Goal: Task Accomplishment & Management: Use online tool/utility

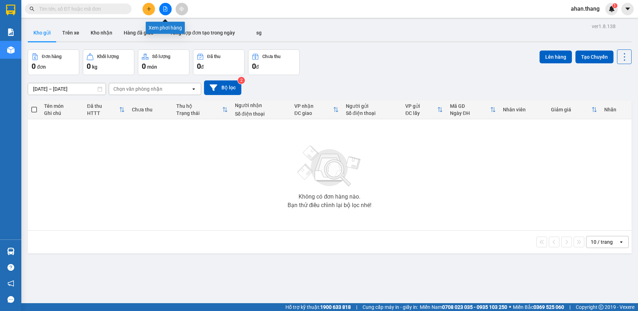
click at [164, 10] on icon "file-add" at bounding box center [165, 8] width 5 height 5
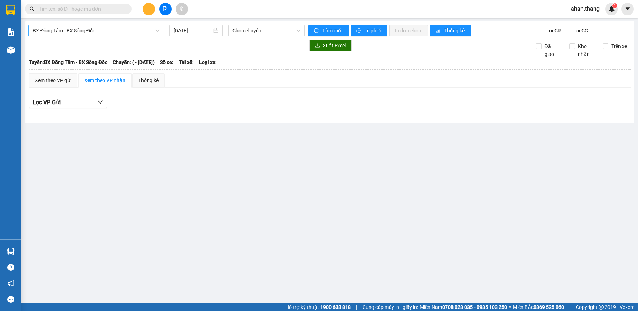
click at [104, 30] on span "BX Đồng Tâm - BX Sông Đốc" at bounding box center [96, 30] width 126 height 11
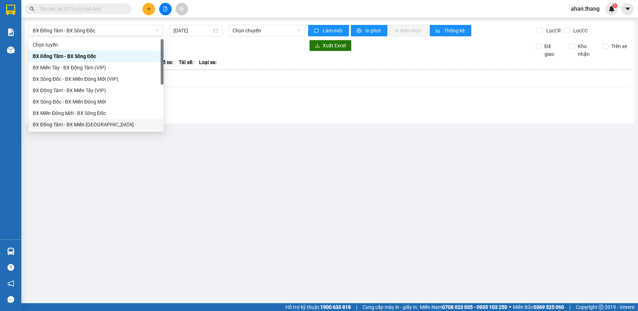
click at [139, 177] on main "BX Đồng Tâm - BX Sông Đốc 13/08/2025 Chọn chuyến Làm mới In phơi In đơn chọn Th…" at bounding box center [319, 151] width 638 height 303
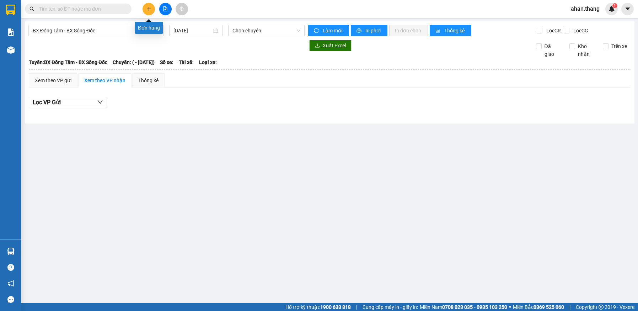
click at [148, 7] on icon "plus" at bounding box center [148, 8] width 5 height 5
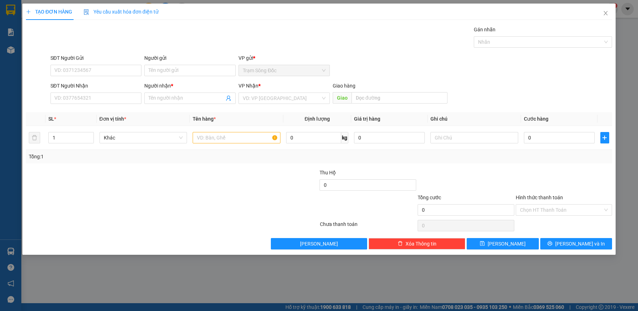
click at [109, 209] on div at bounding box center [123, 205] width 196 height 25
click at [114, 101] on input "SĐT Người Nhận" at bounding box center [95, 97] width 91 height 11
type input "0"
click at [85, 110] on div "0908302833 - MINH" at bounding box center [96, 112] width 83 height 8
type input "0908302833"
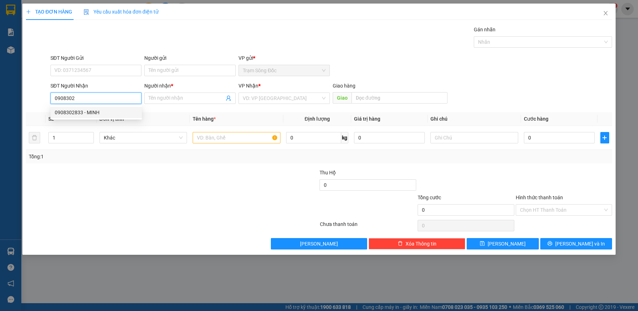
type input "MINH"
type input "0908302833"
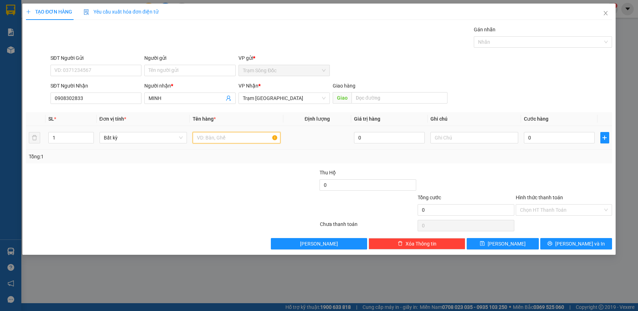
click at [220, 138] on input "text" at bounding box center [237, 137] width 88 height 11
type input "1BT 20.TRIEU"
click at [554, 138] on input "0" at bounding box center [559, 137] width 71 height 11
type input "1"
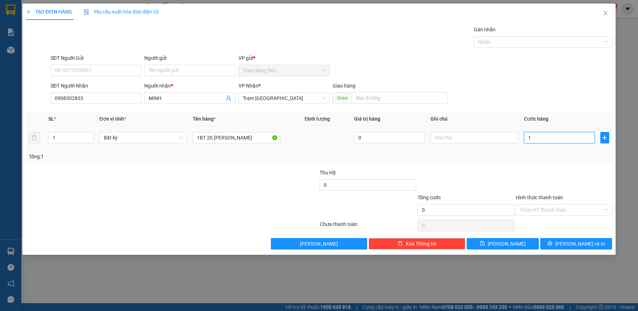
type input "1"
type input "10"
type input "100"
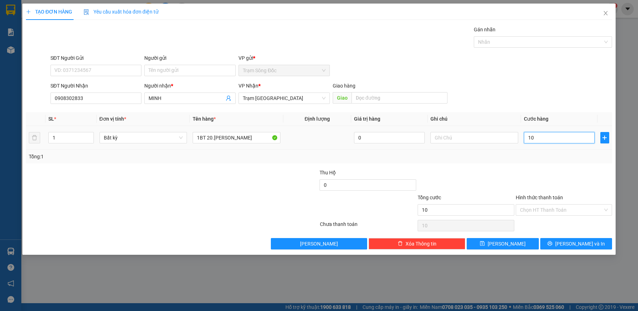
type input "100"
type input "100.000"
click at [572, 210] on input "Hình thức thanh toán" at bounding box center [561, 209] width 83 height 11
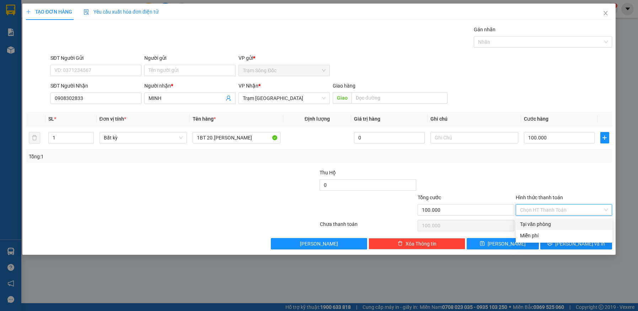
click at [570, 222] on div "Tại văn phòng" at bounding box center [564, 224] width 88 height 8
type input "0"
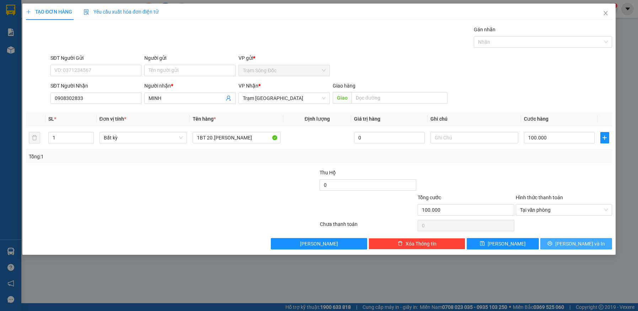
click at [575, 243] on span "[PERSON_NAME] và In" at bounding box center [580, 243] width 50 height 8
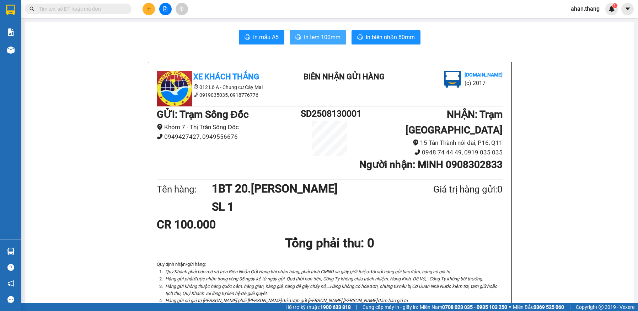
click at [326, 38] on span "In tem 100mm" at bounding box center [322, 37] width 37 height 9
click at [146, 10] on button at bounding box center [148, 9] width 12 height 12
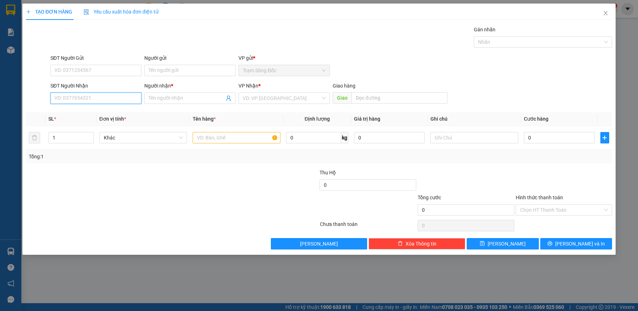
click at [96, 95] on input "SĐT Người Nhận" at bounding box center [95, 97] width 91 height 11
click at [167, 97] on input "Người nhận *" at bounding box center [187, 98] width 76 height 8
click at [92, 101] on input "0916655726" at bounding box center [95, 97] width 91 height 11
type input "0"
type input "0908087654"
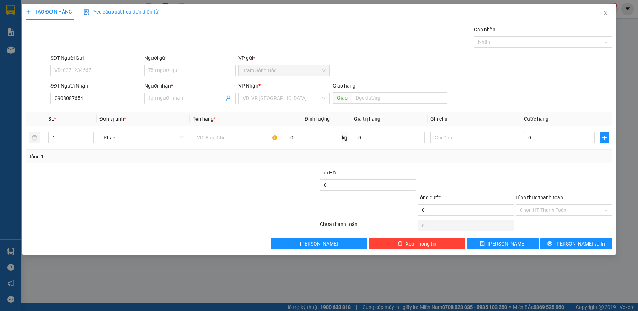
click at [168, 92] on div "Người nhận *" at bounding box center [189, 87] width 91 height 11
click at [194, 100] on input "Người nhận *" at bounding box center [187, 98] width 76 height 8
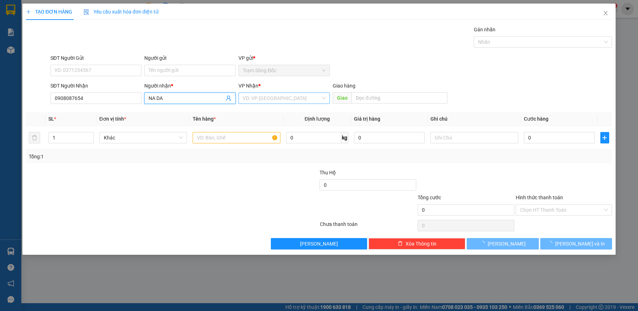
type input "NA DA"
click at [289, 97] on input "search" at bounding box center [282, 98] width 78 height 11
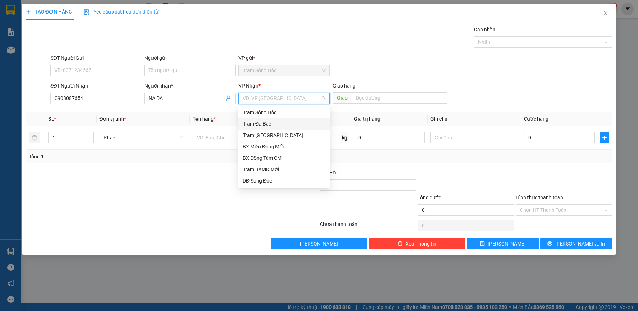
click at [282, 123] on div "Trạm Đá Bạc" at bounding box center [284, 124] width 83 height 8
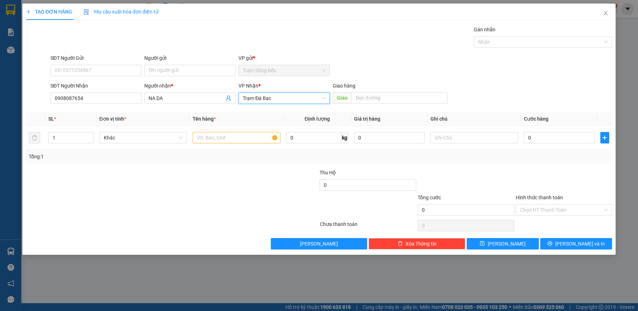
click at [280, 100] on span "Trạm Đá Bạc" at bounding box center [284, 98] width 83 height 11
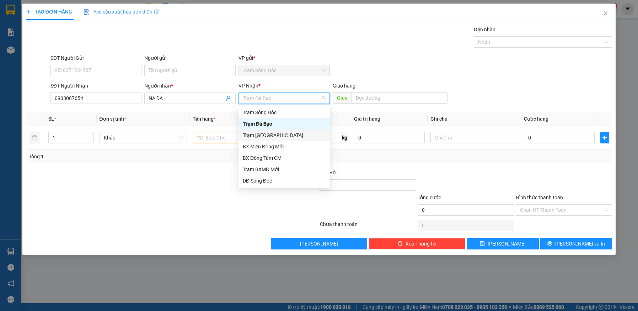
click at [273, 137] on div "Trạm [GEOGRAPHIC_DATA]" at bounding box center [284, 135] width 83 height 8
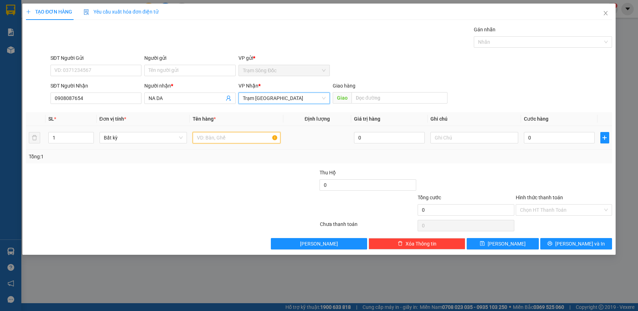
click at [247, 135] on input "text" at bounding box center [237, 137] width 88 height 11
type input "1 CUC TS"
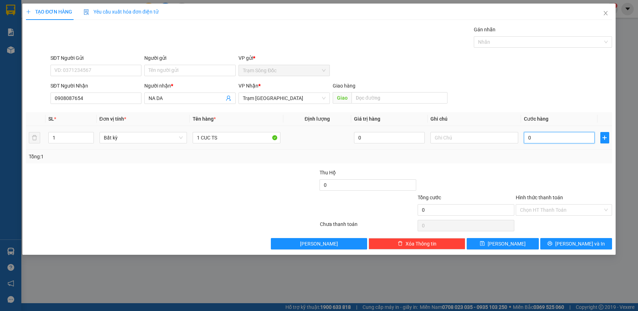
click at [546, 138] on input "0" at bounding box center [559, 137] width 71 height 11
type input "3"
type input "30"
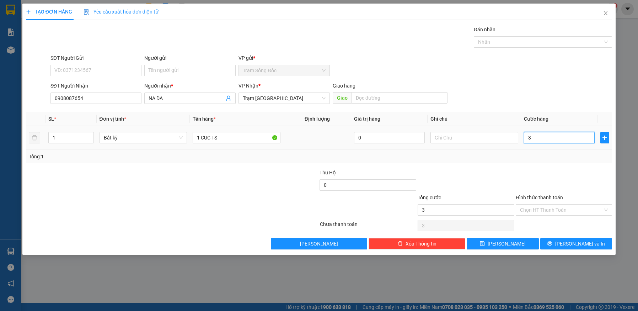
type input "30"
click at [556, 207] on input "Hình thức thanh toán" at bounding box center [561, 209] width 83 height 11
type input "30.000"
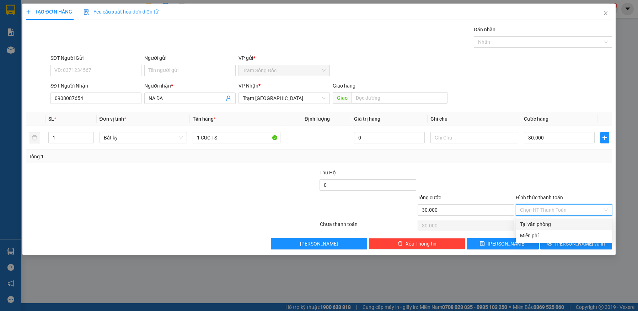
click at [560, 223] on div "Tại văn phòng" at bounding box center [564, 224] width 88 height 8
type input "0"
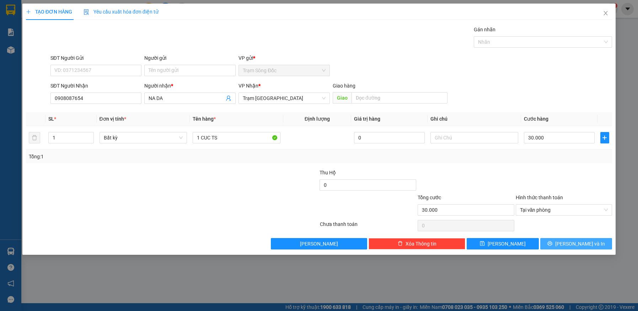
click at [552, 242] on icon "printer" at bounding box center [549, 243] width 5 height 5
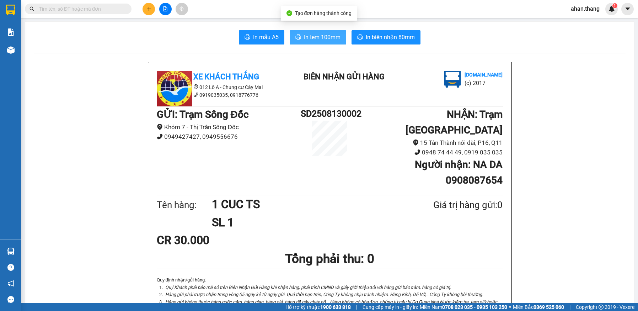
click at [322, 40] on span "In tem 100mm" at bounding box center [322, 37] width 37 height 9
click at [77, 9] on input "text" at bounding box center [81, 9] width 84 height 8
type input "7"
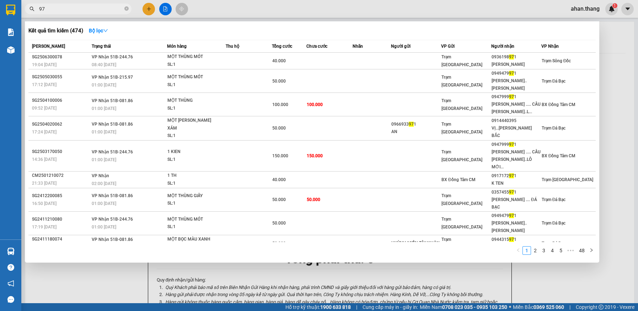
type input "9"
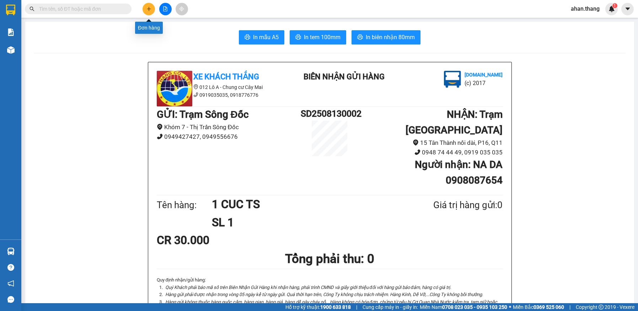
click at [146, 8] on icon "plus" at bounding box center [148, 8] width 5 height 5
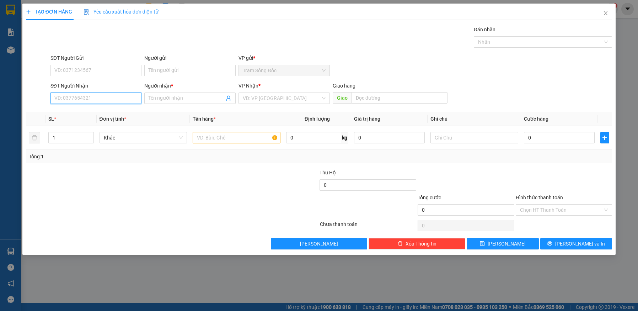
click at [81, 100] on input "SĐT Người Nhận" at bounding box center [95, 97] width 91 height 11
click at [83, 113] on div "0903833445 - LINH" at bounding box center [96, 112] width 83 height 8
type input "0903833445"
type input "LINH"
type input "0903833445"
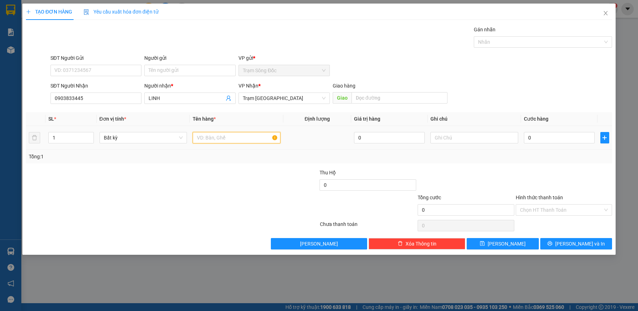
click at [217, 135] on input "text" at bounding box center [237, 137] width 88 height 11
type input "2TH"
click at [540, 138] on input "0" at bounding box center [559, 137] width 71 height 11
type input "9"
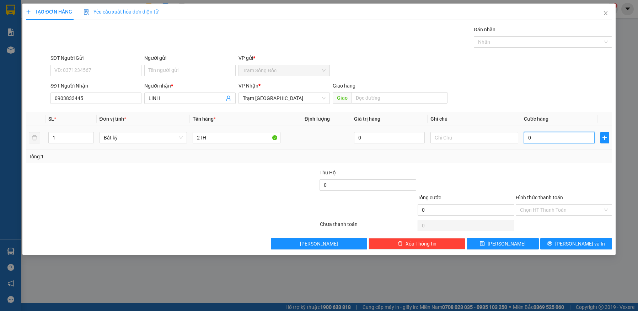
type input "9"
type input "90"
type input "90.000"
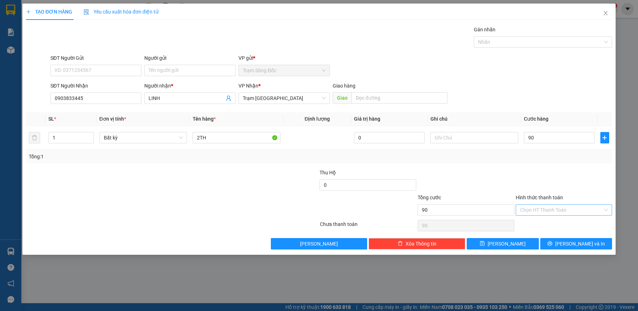
type input "90.000"
click at [583, 206] on input "Hình thức thanh toán" at bounding box center [561, 209] width 83 height 11
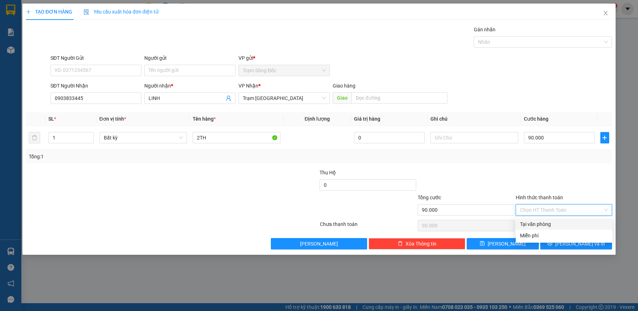
click at [573, 222] on div "Tại văn phòng" at bounding box center [564, 224] width 88 height 8
type input "0"
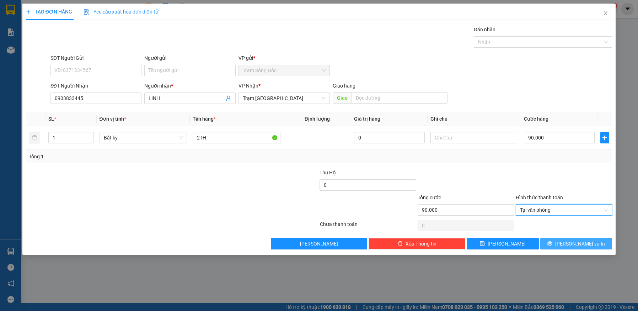
click at [569, 243] on button "[PERSON_NAME] và In" at bounding box center [576, 243] width 72 height 11
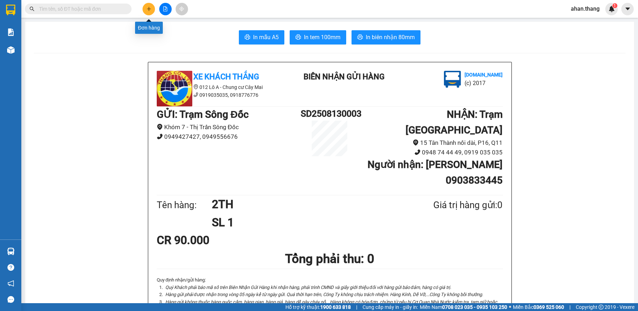
click at [147, 10] on icon "plus" at bounding box center [148, 8] width 5 height 5
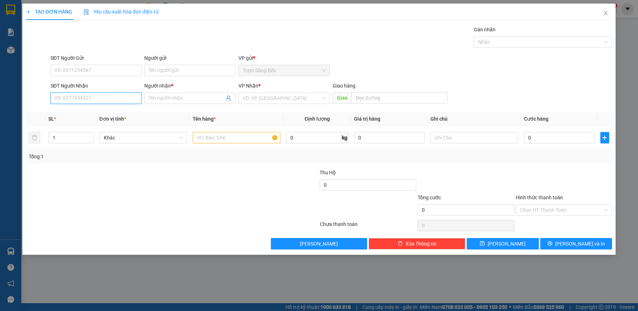
click at [70, 100] on input "SĐT Người Nhận" at bounding box center [95, 97] width 91 height 11
click at [84, 110] on div "0325254331 - TRUNG DONG" at bounding box center [96, 112] width 83 height 8
type input "0325254331"
type input "TRUNG DONG"
type input "0325254331"
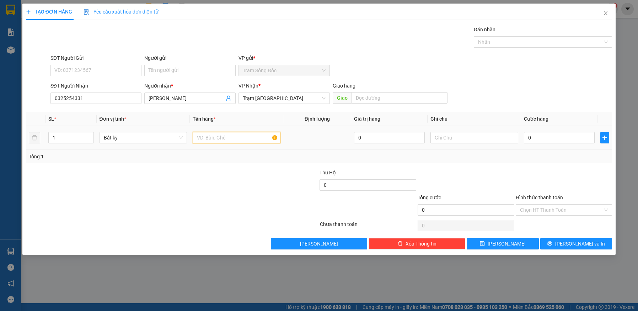
click at [216, 135] on input "text" at bounding box center [237, 137] width 88 height 11
type input "1TH"
click at [551, 136] on input "0" at bounding box center [559, 137] width 71 height 11
type input "1"
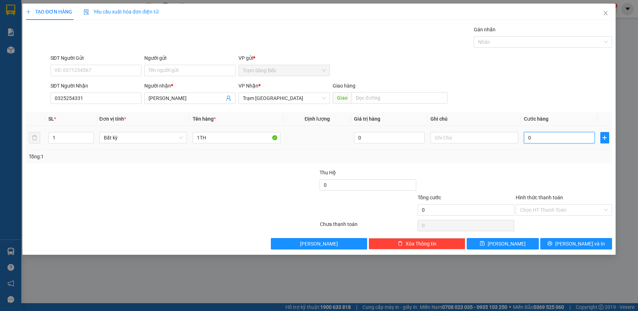
type input "1"
type input "15"
type input "150"
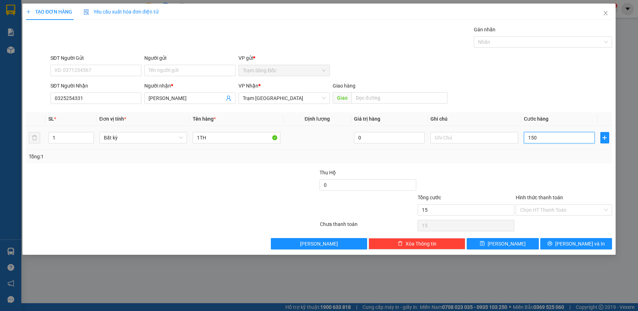
type input "150"
type input "150.000"
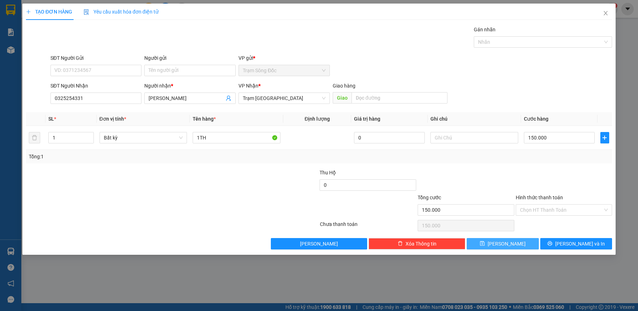
click at [522, 243] on button "[PERSON_NAME]" at bounding box center [503, 243] width 72 height 11
type input "0"
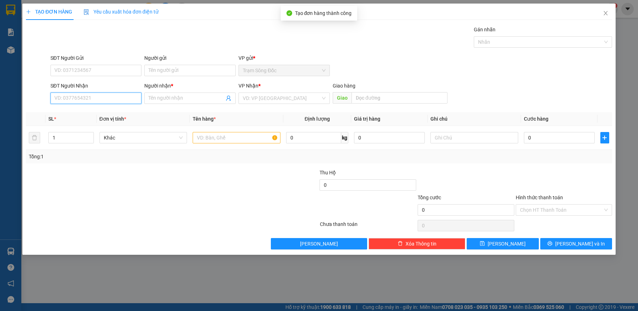
click at [93, 100] on input "SĐT Người Nhận" at bounding box center [95, 97] width 91 height 11
click at [92, 112] on div "0905344452 - LONG" at bounding box center [96, 112] width 83 height 8
type input "0905344452"
type input "LONG"
type input "0905344452"
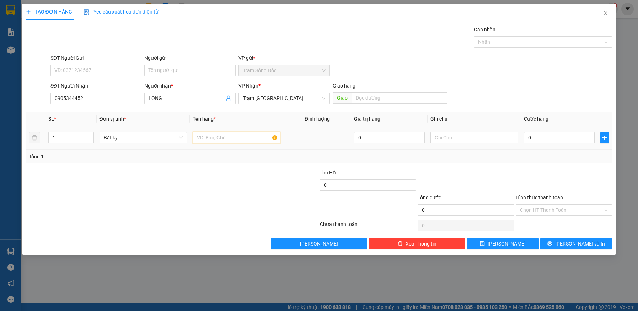
click at [263, 139] on input "text" at bounding box center [237, 137] width 88 height 11
type input "1TH GIAY"
click at [558, 139] on input "0" at bounding box center [559, 137] width 71 height 11
type input "3"
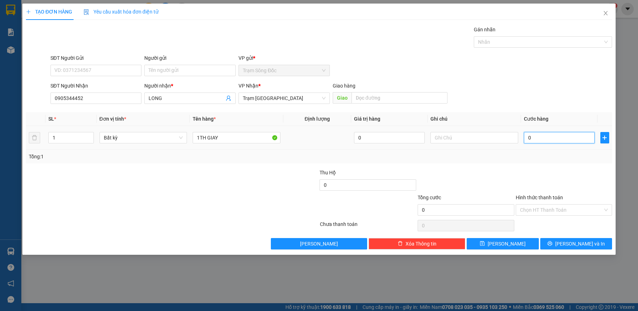
type input "3"
type input "30"
type input "30.000"
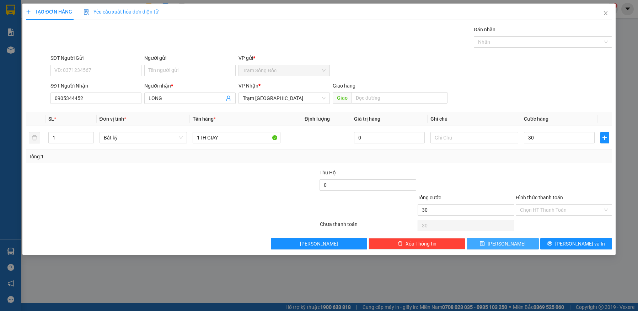
type input "30.000"
click at [529, 242] on button "[PERSON_NAME]" at bounding box center [503, 243] width 72 height 11
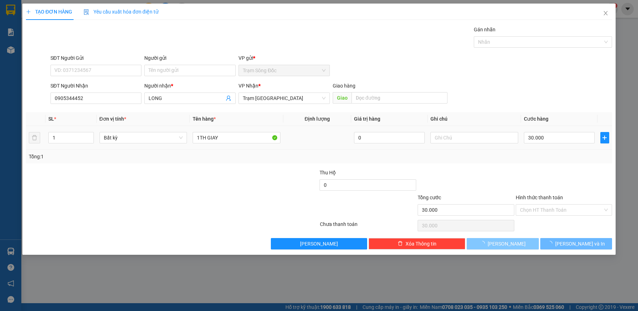
type input "0"
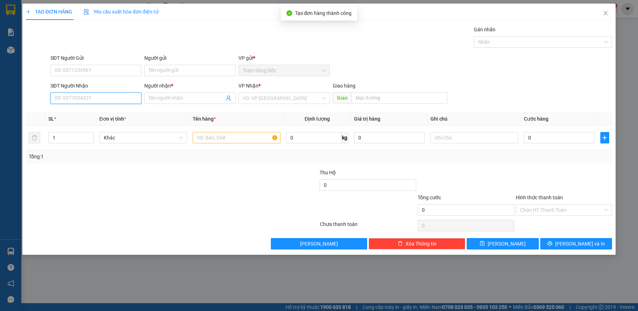
click at [104, 99] on input "SĐT Người Nhận" at bounding box center [95, 97] width 91 height 11
click at [89, 110] on div "0919142606 - SG" at bounding box center [96, 112] width 83 height 8
type input "0919142606"
type input "SG"
type input "0919142606"
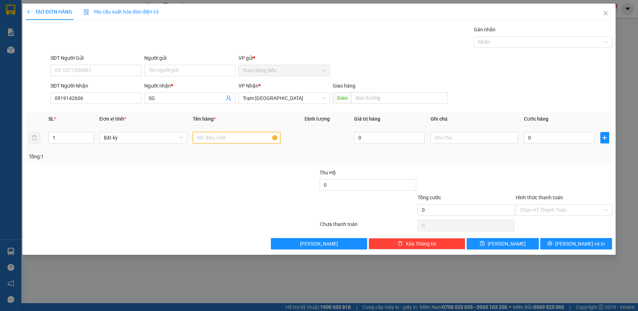
click at [216, 136] on input "text" at bounding box center [237, 137] width 88 height 11
type input "1TH"
click at [565, 140] on input "0" at bounding box center [559, 137] width 71 height 11
type input "5"
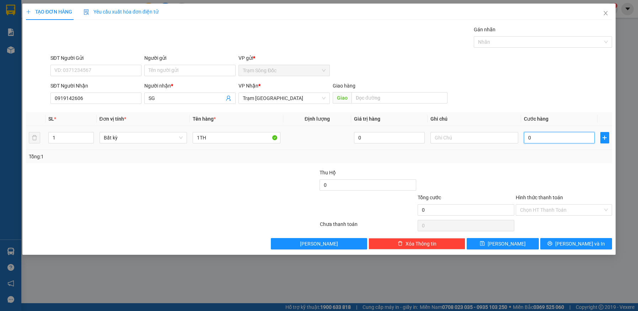
type input "5"
type input "50"
type input "50.000"
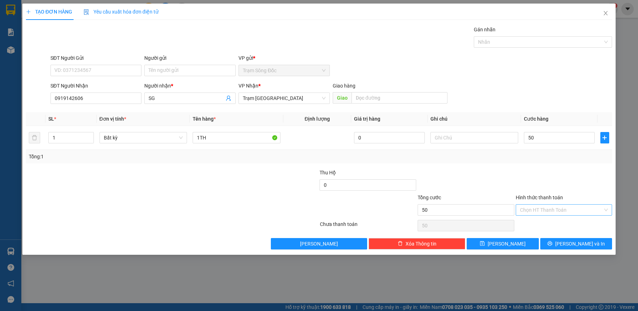
type input "50.000"
click at [541, 211] on input "Hình thức thanh toán" at bounding box center [561, 209] width 83 height 11
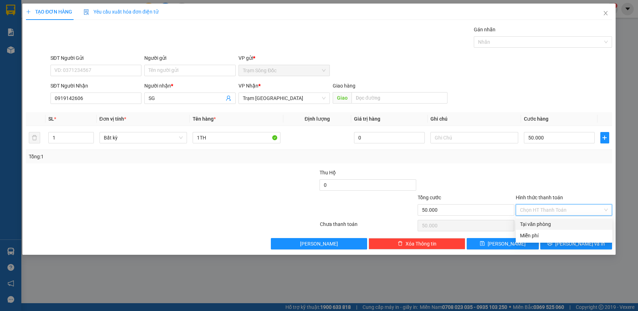
click at [542, 224] on div "Tại văn phòng" at bounding box center [564, 224] width 88 height 8
type input "0"
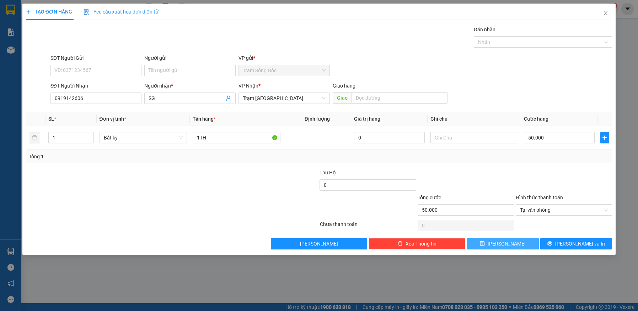
click at [514, 243] on button "[PERSON_NAME]" at bounding box center [503, 243] width 72 height 11
type input "0"
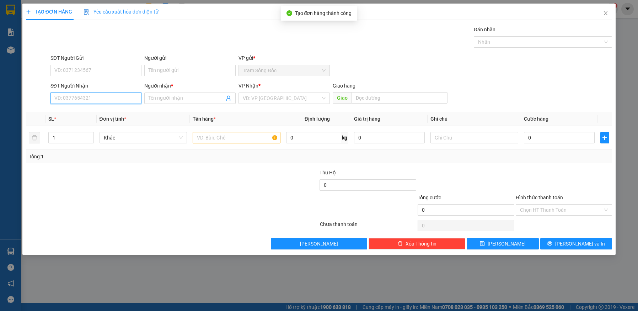
click at [112, 101] on input "SĐT Người Nhận" at bounding box center [95, 97] width 91 height 11
type input "0"
type input "0913681541"
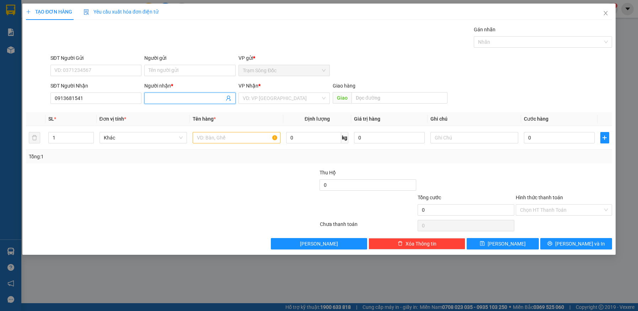
click at [181, 99] on input "Người nhận *" at bounding box center [187, 98] width 76 height 8
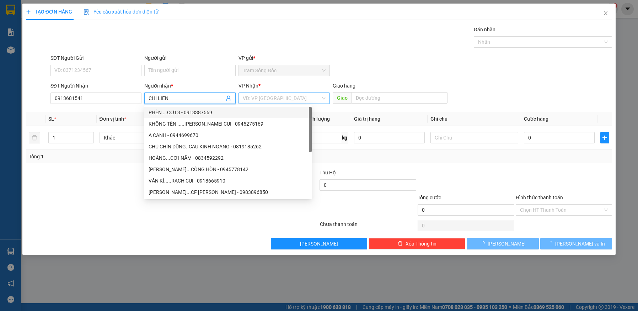
type input "CHI LIEN"
click at [271, 100] on input "search" at bounding box center [282, 98] width 78 height 11
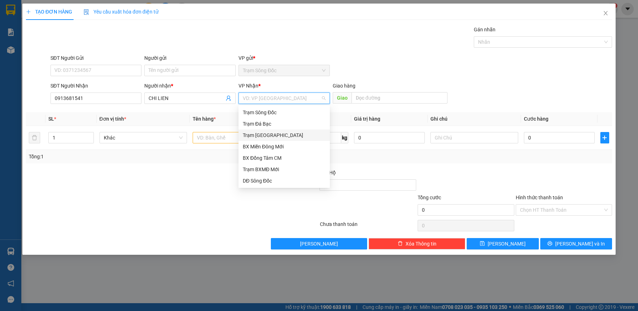
click at [262, 131] on div "Trạm [GEOGRAPHIC_DATA]" at bounding box center [284, 135] width 83 height 8
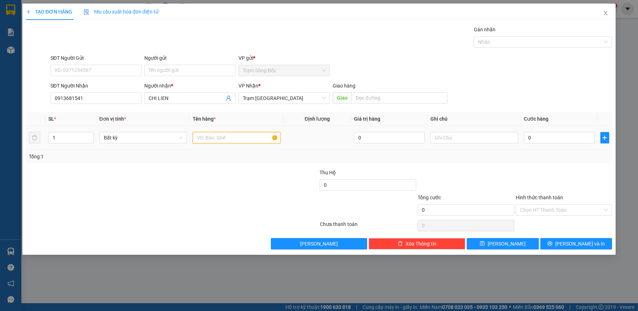
click at [233, 138] on input "text" at bounding box center [237, 137] width 88 height 11
type input "1TH GIAY"
click at [554, 138] on input "0" at bounding box center [559, 137] width 71 height 11
type input "3"
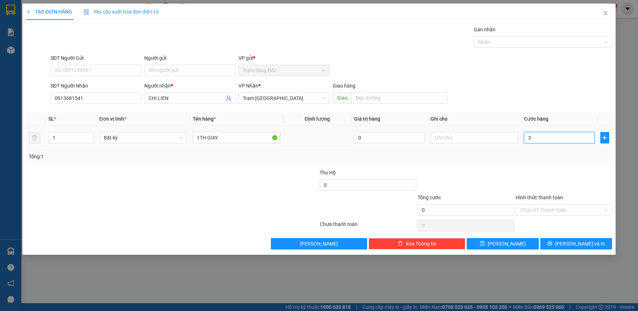
type input "3"
type input "30"
type input "30.000"
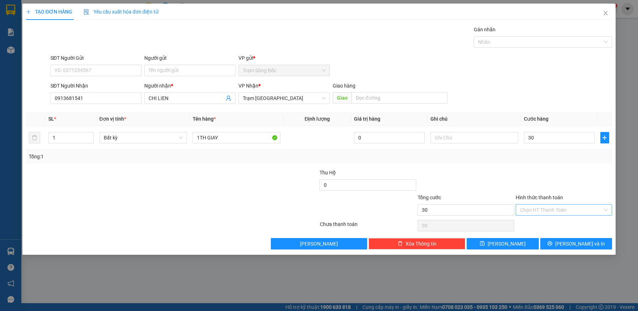
type input "30.000"
click at [559, 210] on input "Hình thức thanh toán" at bounding box center [561, 209] width 83 height 11
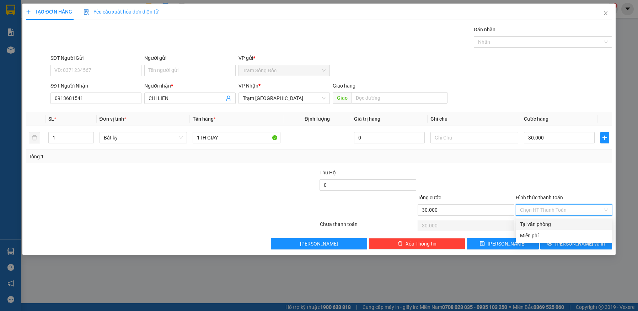
click at [558, 224] on div "Tại văn phòng" at bounding box center [564, 224] width 88 height 8
type input "0"
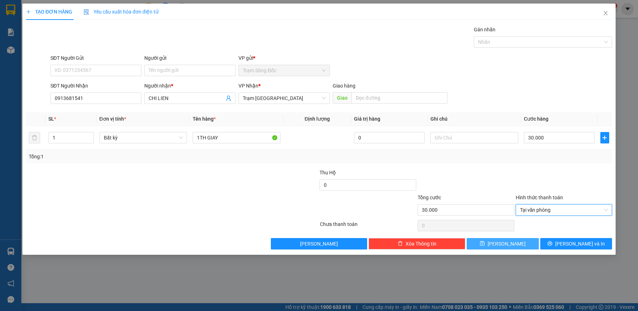
click at [514, 244] on button "[PERSON_NAME]" at bounding box center [503, 243] width 72 height 11
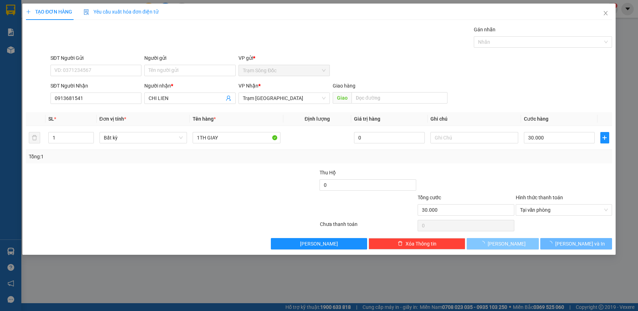
type input "0"
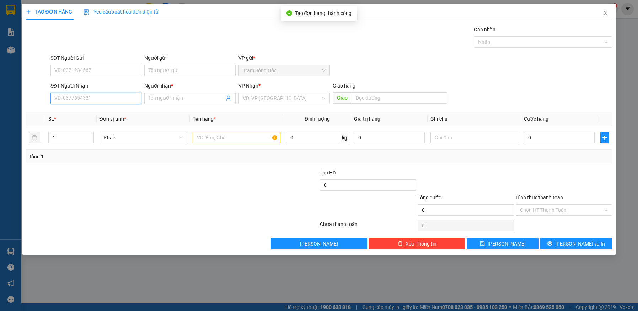
click at [106, 101] on input "SĐT Người Nhận" at bounding box center [95, 97] width 91 height 11
type input "0918249039"
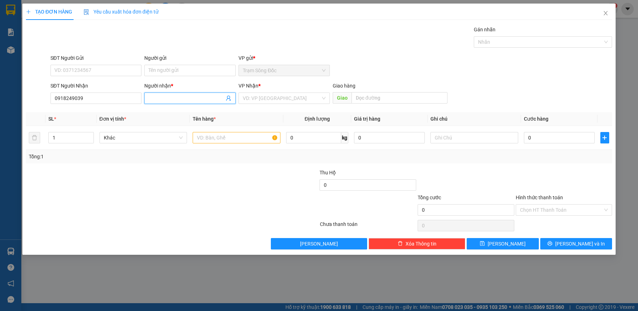
click at [195, 99] on input "Người nhận *" at bounding box center [187, 98] width 76 height 8
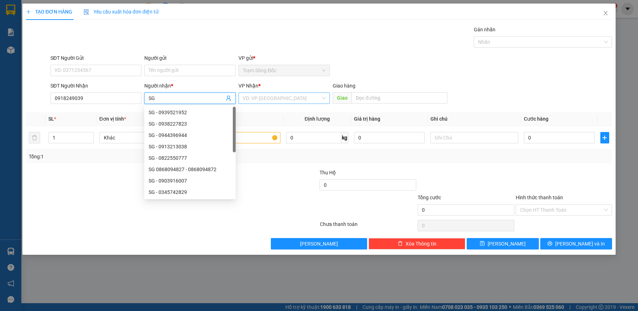
type input "SG"
click at [283, 96] on input "search" at bounding box center [282, 98] width 78 height 11
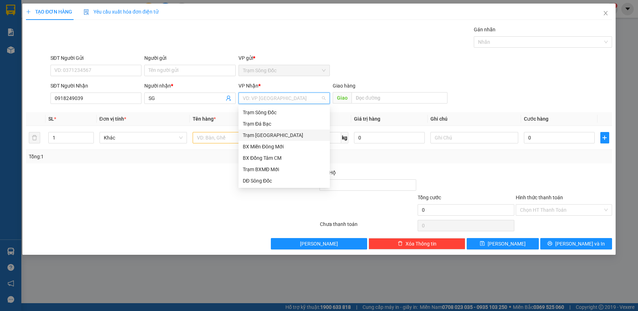
click at [267, 133] on div "Trạm [GEOGRAPHIC_DATA]" at bounding box center [284, 135] width 83 height 8
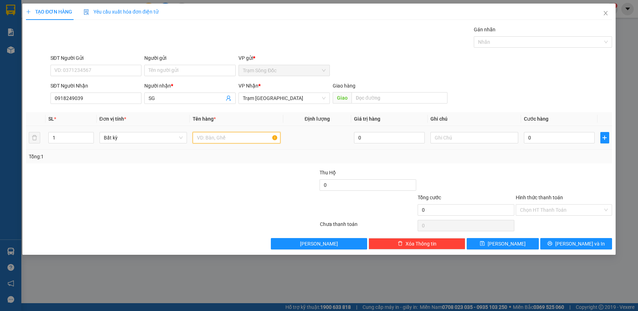
click at [241, 137] on input "text" at bounding box center [237, 137] width 88 height 11
type input "1TH"
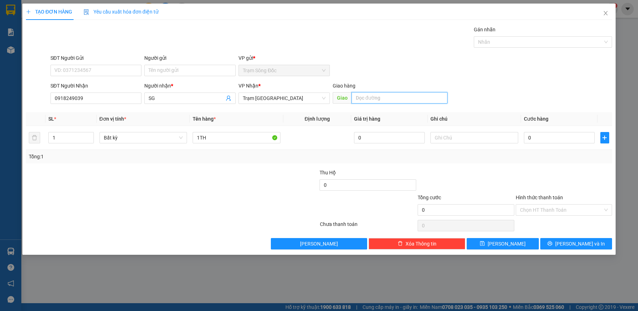
click at [399, 98] on input "text" at bounding box center [399, 97] width 96 height 11
type input "SONG THAN"
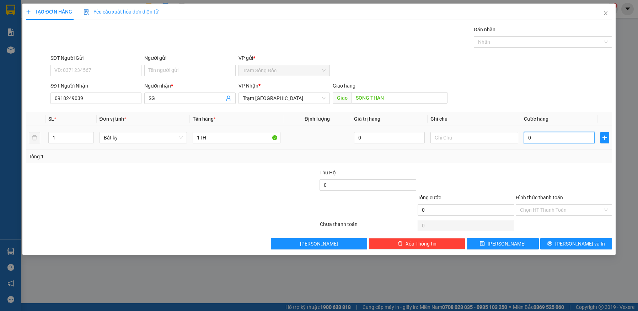
click at [557, 139] on input "0" at bounding box center [559, 137] width 71 height 11
type input "6"
type input "60"
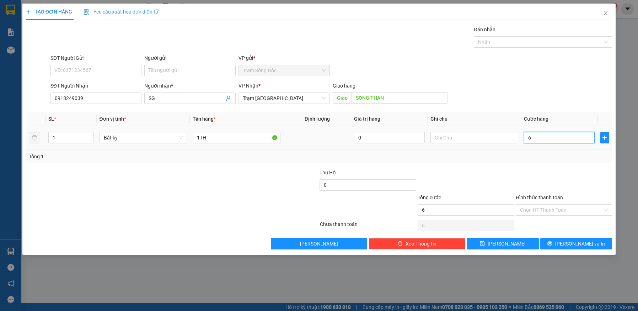
type input "60"
type input "60.000"
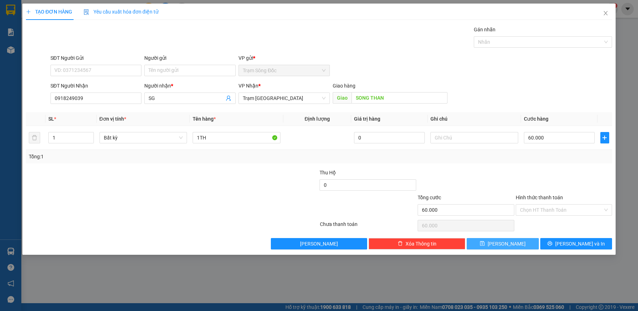
click at [525, 242] on button "[PERSON_NAME]" at bounding box center [503, 243] width 72 height 11
type input "0"
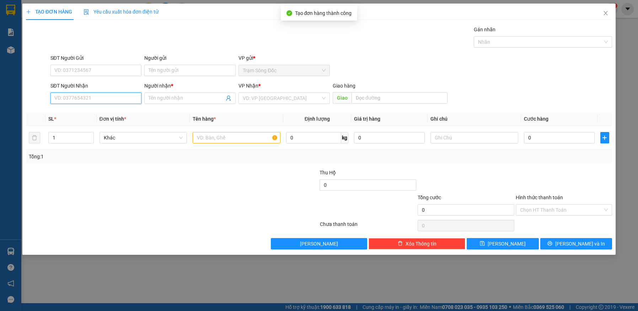
click at [91, 100] on input "SĐT Người Nhận" at bounding box center [95, 97] width 91 height 11
click at [80, 112] on div "0938533488 - K TEN" at bounding box center [96, 112] width 83 height 8
type input "0938533488"
type input "K TEN"
type input "0938533488"
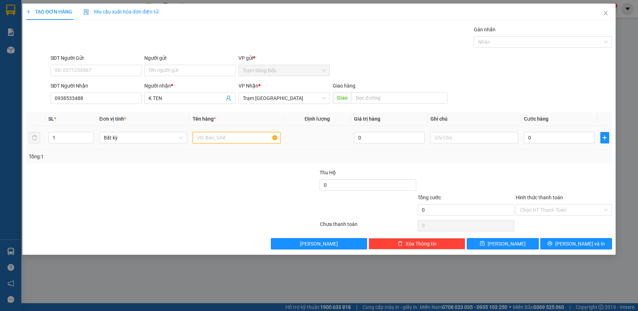
click at [221, 139] on input "text" at bounding box center [237, 137] width 88 height 11
type input "1TH GIAY"
click at [547, 131] on div "0" at bounding box center [559, 137] width 71 height 14
click at [559, 136] on input "0" at bounding box center [559, 137] width 71 height 11
type input "7"
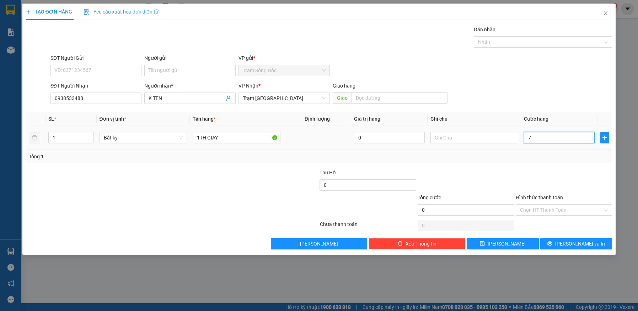
type input "7"
type input "70"
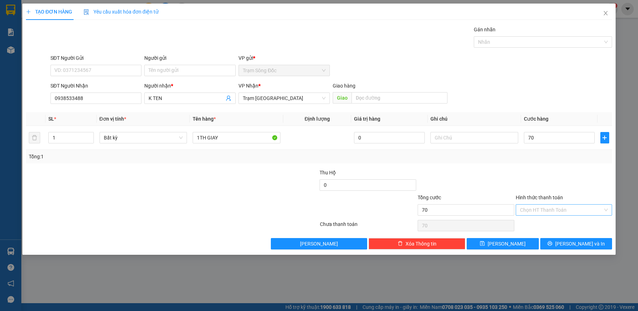
type input "70.000"
click at [553, 210] on input "Hình thức thanh toán" at bounding box center [561, 209] width 83 height 11
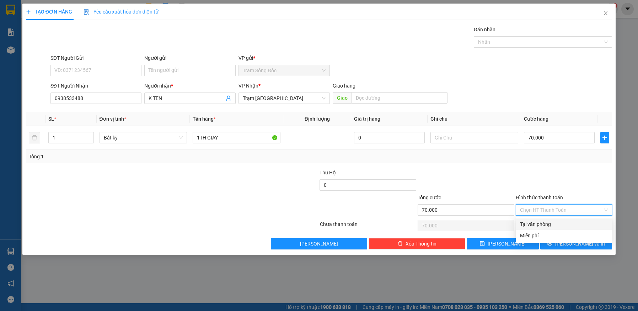
click at [544, 224] on div "Tại văn phòng" at bounding box center [564, 224] width 88 height 8
type input "0"
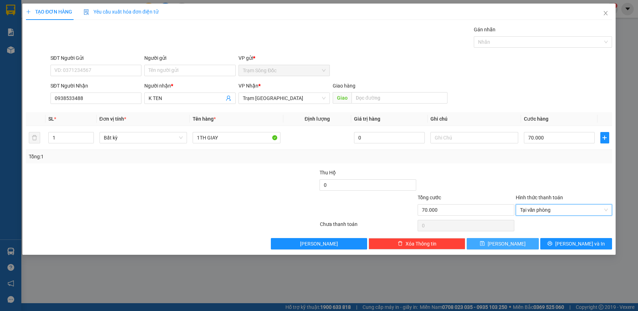
click at [505, 244] on span "[PERSON_NAME]" at bounding box center [506, 243] width 38 height 8
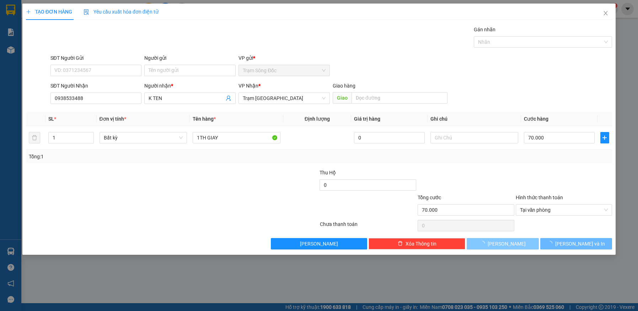
type input "0"
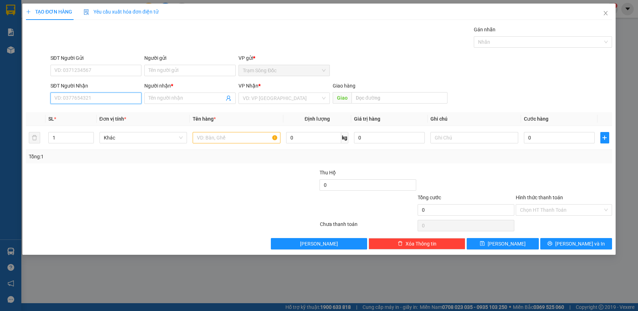
click at [84, 99] on input "SĐT Người Nhận" at bounding box center [95, 97] width 91 height 11
type input "0918790689"
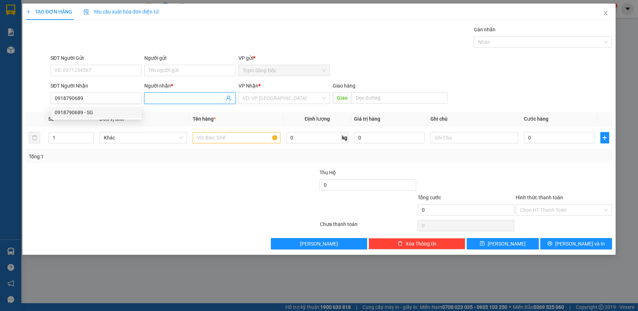
click at [175, 96] on input "Người nhận *" at bounding box center [187, 98] width 76 height 8
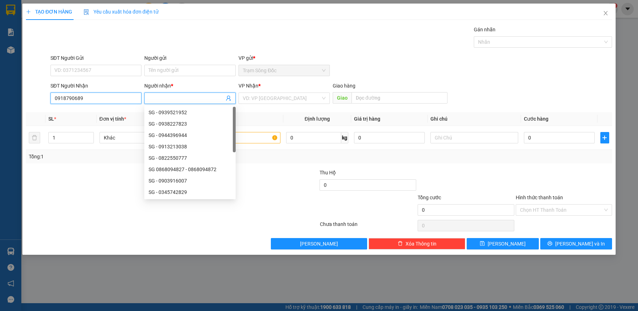
click at [101, 99] on input "0918790689" at bounding box center [95, 97] width 91 height 11
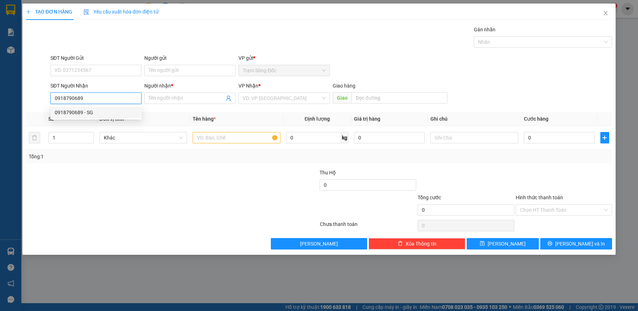
click at [96, 112] on div "0918790689 - SG" at bounding box center [96, 112] width 83 height 8
type input "SG"
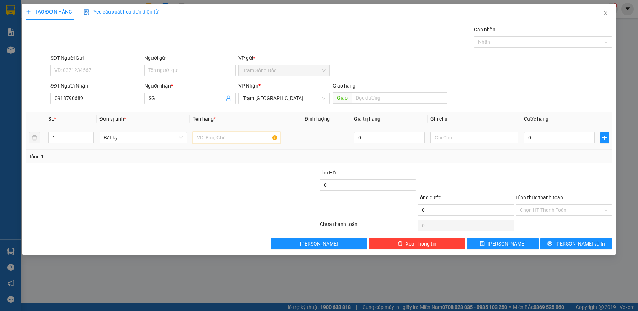
click at [216, 139] on input "text" at bounding box center [237, 137] width 88 height 11
type input "1TH"
click at [556, 135] on input "0" at bounding box center [559, 137] width 71 height 11
type input "4"
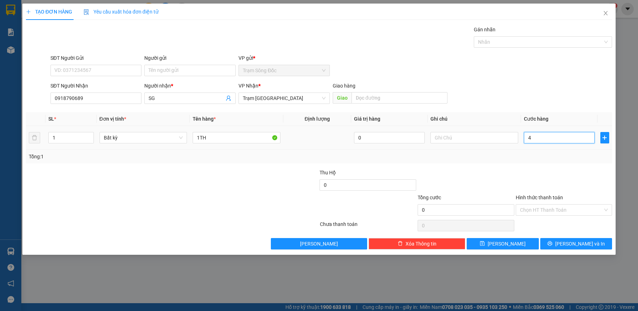
type input "4"
type input "40"
type input "40.000"
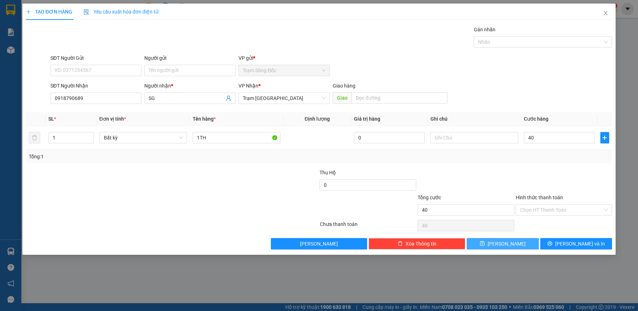
type input "40.000"
click at [507, 244] on span "[PERSON_NAME]" at bounding box center [506, 243] width 38 height 8
type input "0"
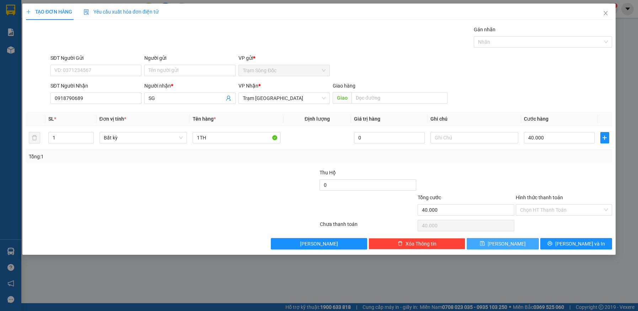
type input "0"
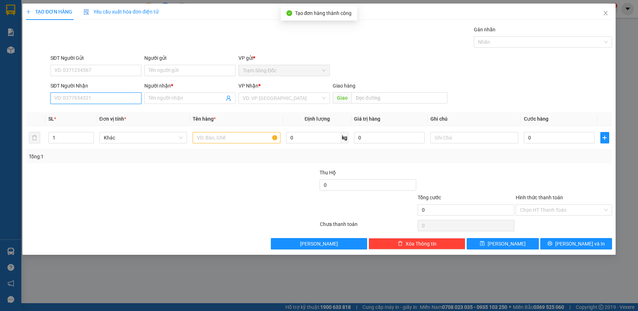
click at [113, 98] on input "SĐT Người Nhận" at bounding box center [95, 97] width 91 height 11
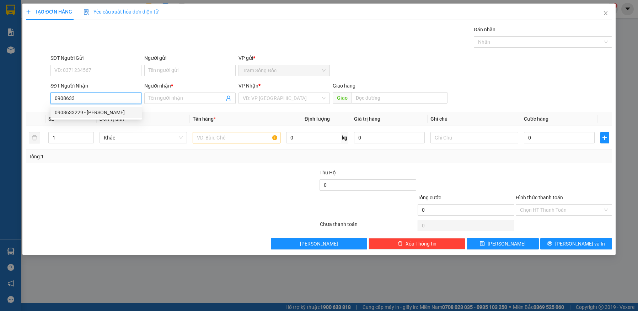
click at [97, 111] on div "0908633229 - THỦY" at bounding box center [96, 112] width 83 height 8
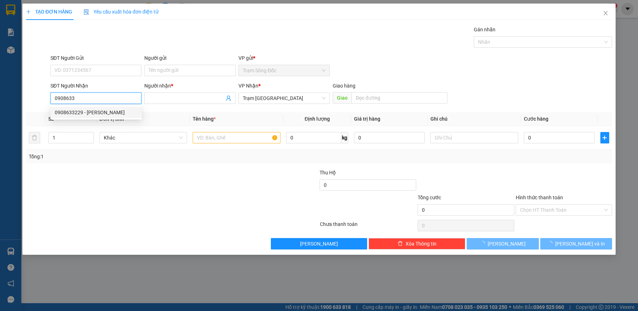
type input "0908633229"
type input "THỦY"
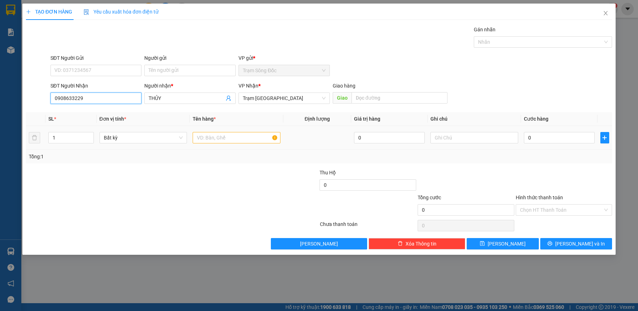
type input "0908633229"
click at [231, 138] on input "text" at bounding box center [237, 137] width 88 height 11
type input "1 CUC DEN"
click at [557, 137] on input "0" at bounding box center [559, 137] width 71 height 11
type input "4"
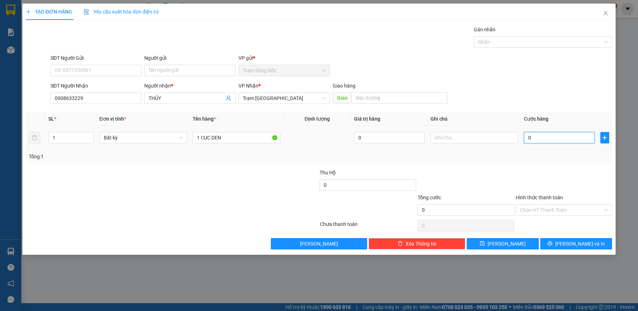
type input "4"
type input "40"
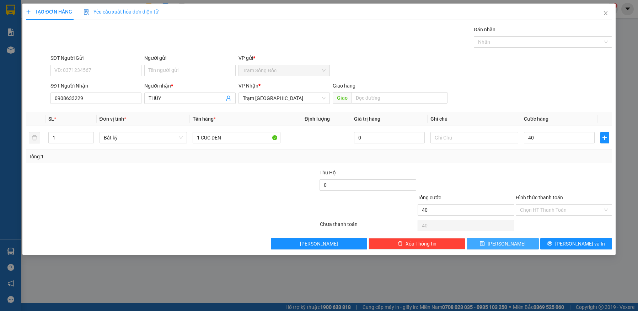
type input "40.000"
click at [503, 242] on span "[PERSON_NAME]" at bounding box center [506, 243] width 38 height 8
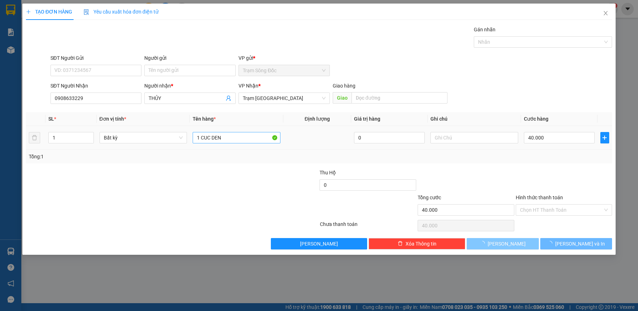
type input "0"
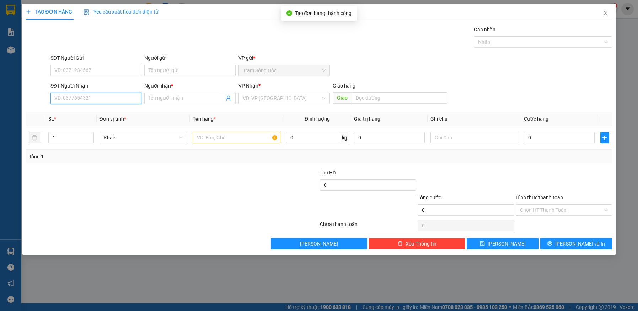
click at [83, 98] on input "SĐT Người Nhận" at bounding box center [95, 97] width 91 height 11
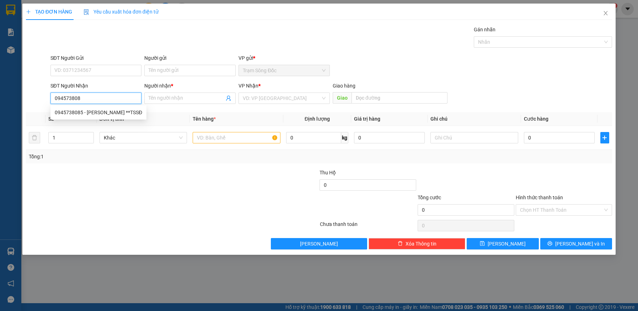
type input "0945738085"
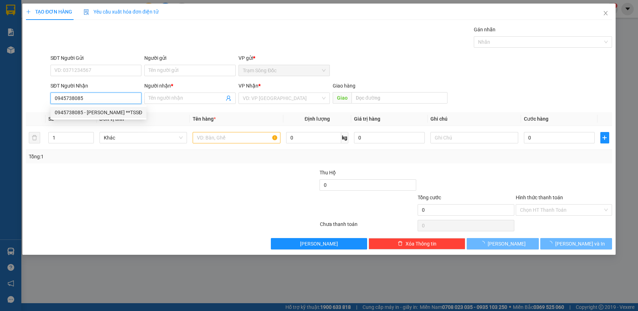
click at [107, 113] on div "0945738085 - CHỊ THÙY **TSSĐ" at bounding box center [98, 112] width 87 height 8
type input "CHỊ THÙY **TSSĐ"
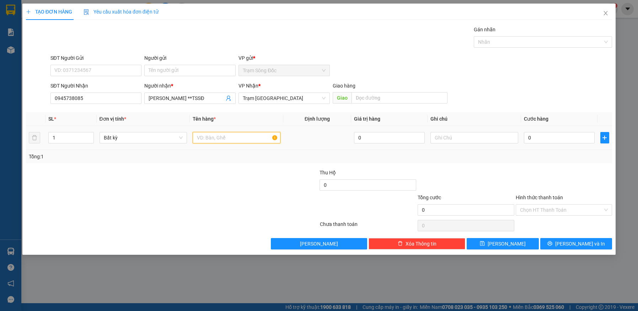
click at [207, 138] on input "text" at bounding box center [237, 137] width 88 height 11
click at [555, 134] on input "0" at bounding box center [559, 137] width 71 height 11
click at [557, 211] on input "Hình thức thanh toán" at bounding box center [561, 209] width 83 height 11
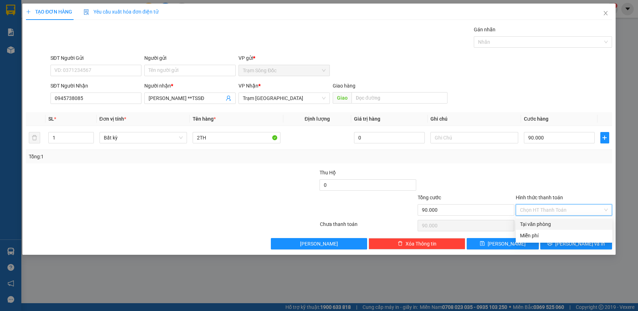
click at [554, 223] on div "Tại văn phòng" at bounding box center [564, 224] width 88 height 8
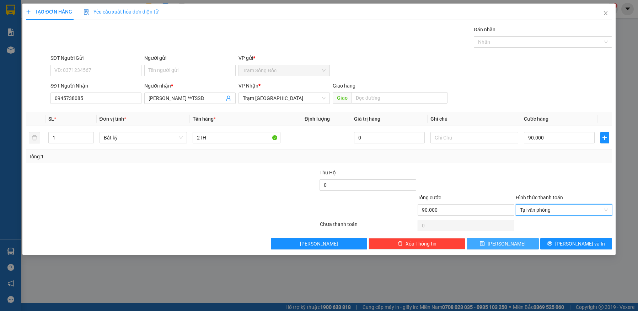
click at [519, 245] on button "[PERSON_NAME]" at bounding box center [503, 243] width 72 height 11
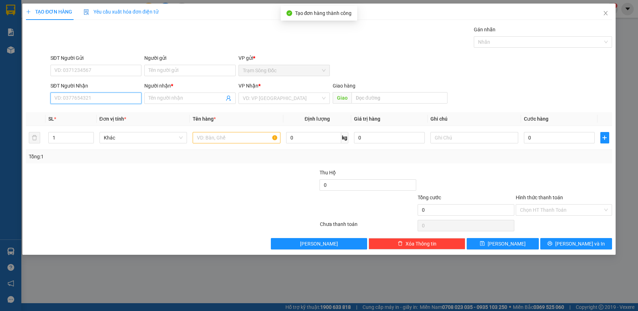
click at [96, 95] on input "SĐT Người Nhận" at bounding box center [95, 97] width 91 height 11
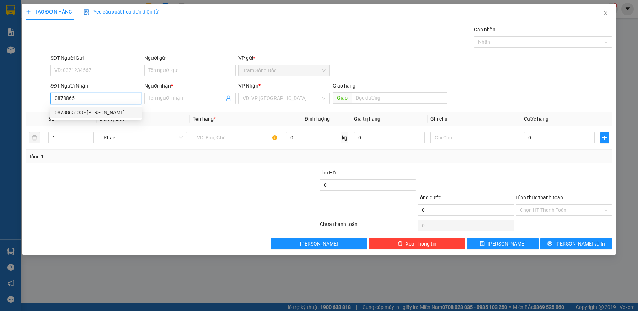
click at [112, 111] on div "0878865133 - HAN" at bounding box center [96, 112] width 83 height 8
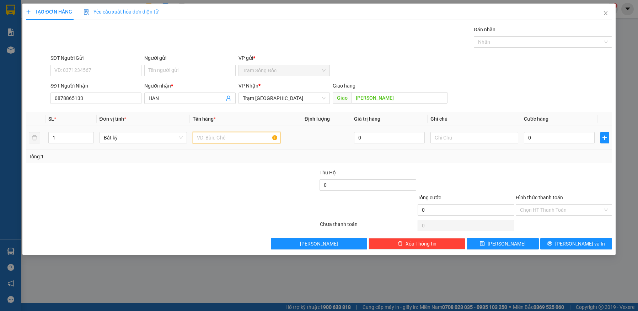
click at [226, 139] on input "text" at bounding box center [237, 137] width 88 height 11
click at [576, 139] on input "0" at bounding box center [559, 137] width 71 height 11
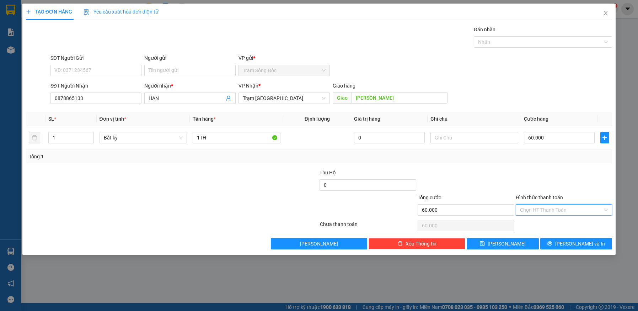
click at [555, 209] on input "Hình thức thanh toán" at bounding box center [561, 209] width 83 height 11
click at [548, 222] on div "Tại văn phòng" at bounding box center [564, 224] width 88 height 8
click at [510, 243] on span "[PERSON_NAME]" at bounding box center [506, 243] width 38 height 8
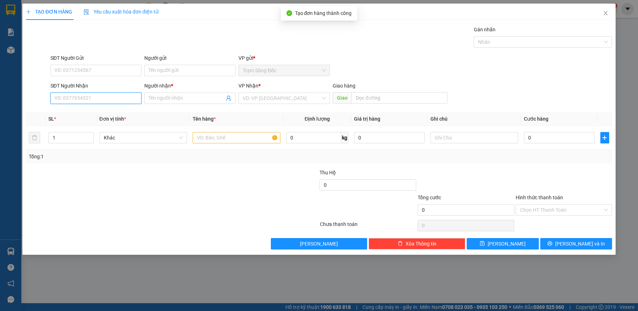
click at [91, 99] on input "SĐT Người Nhận" at bounding box center [95, 97] width 91 height 11
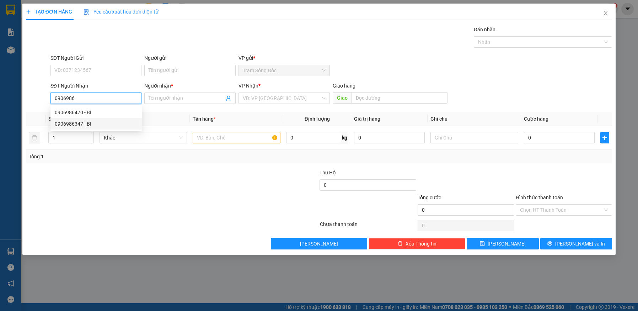
click at [85, 123] on div "0906986347 - BI" at bounding box center [96, 124] width 83 height 8
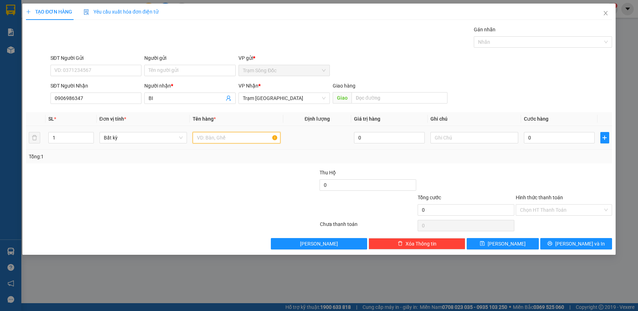
click at [226, 137] on input "text" at bounding box center [237, 137] width 88 height 11
click at [560, 136] on input "0" at bounding box center [559, 137] width 71 height 11
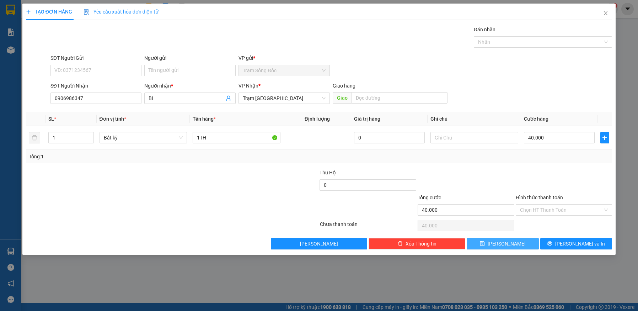
click at [484, 242] on icon "save" at bounding box center [482, 243] width 5 height 5
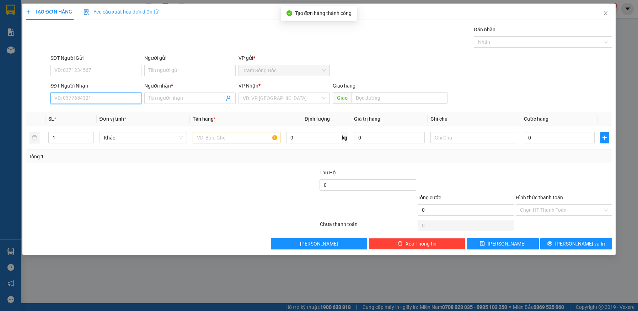
click at [73, 98] on input "SĐT Người Nhận" at bounding box center [95, 97] width 91 height 11
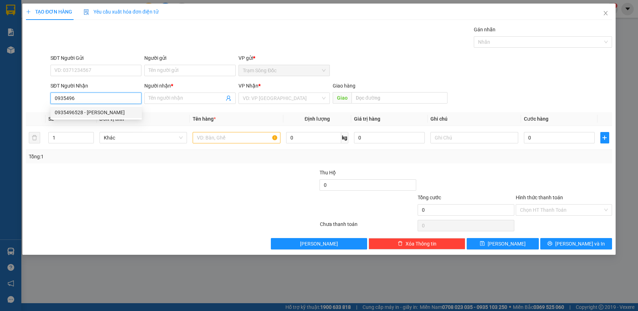
click at [74, 111] on div "0935496528 - QUANG" at bounding box center [96, 112] width 83 height 8
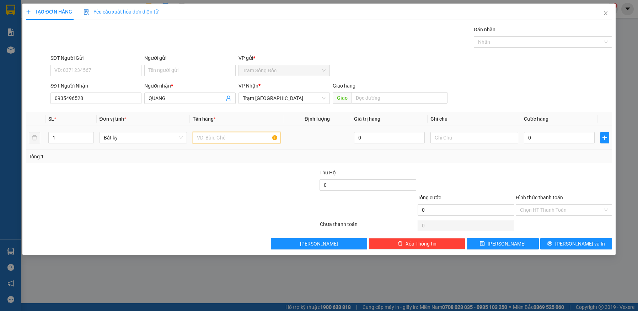
click at [219, 137] on input "text" at bounding box center [237, 137] width 88 height 11
click at [542, 138] on input "0" at bounding box center [559, 137] width 71 height 11
click at [555, 210] on input "Hình thức thanh toán" at bounding box center [561, 209] width 83 height 11
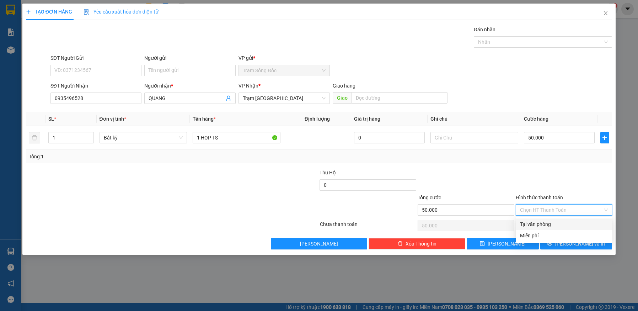
click at [555, 223] on div "Tại văn phòng" at bounding box center [564, 224] width 88 height 8
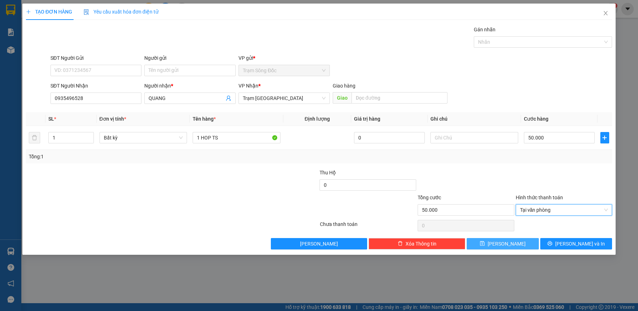
click at [523, 245] on button "[PERSON_NAME]" at bounding box center [503, 243] width 72 height 11
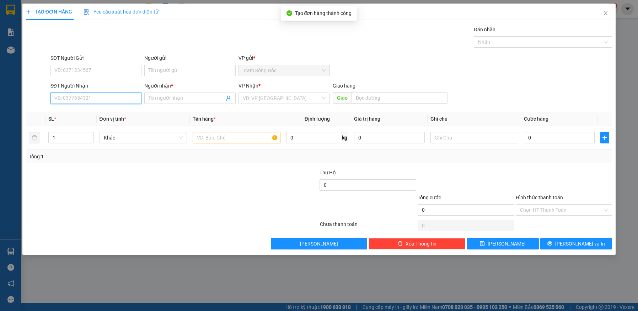
click at [103, 101] on input "SĐT Người Nhận" at bounding box center [95, 97] width 91 height 11
click at [104, 113] on div "0842772826 - SG" at bounding box center [96, 112] width 83 height 8
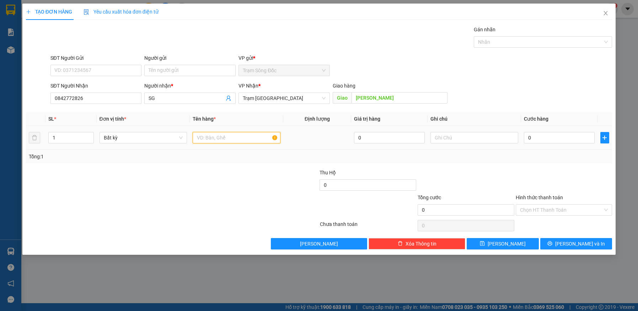
click at [244, 138] on input "text" at bounding box center [237, 137] width 88 height 11
click at [579, 139] on input "0" at bounding box center [559, 137] width 71 height 11
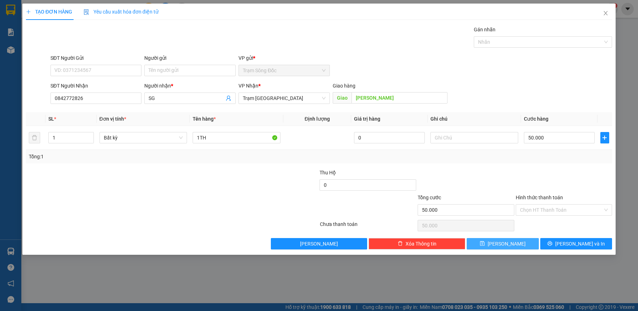
click at [521, 243] on button "[PERSON_NAME]" at bounding box center [503, 243] width 72 height 11
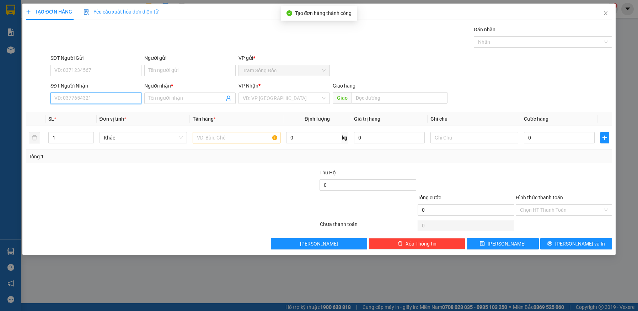
click at [95, 101] on input "SĐT Người Nhận" at bounding box center [95, 97] width 91 height 11
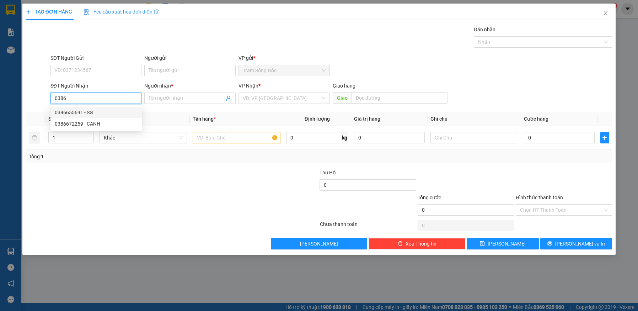
click at [91, 110] on div "0386655691 - SG" at bounding box center [96, 112] width 83 height 8
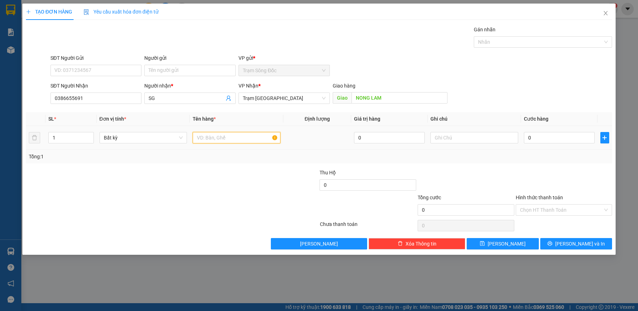
click at [235, 139] on input "text" at bounding box center [237, 137] width 88 height 11
click at [558, 137] on input "0" at bounding box center [559, 137] width 71 height 11
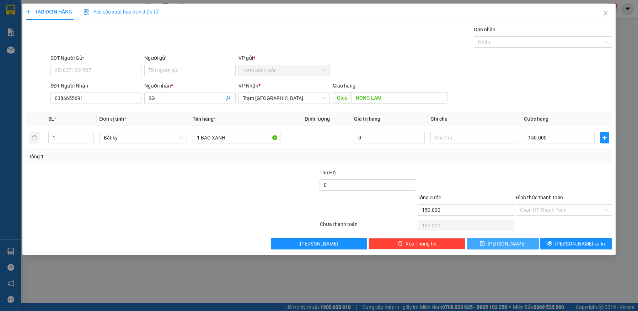
click at [505, 240] on span "[PERSON_NAME]" at bounding box center [506, 243] width 38 height 8
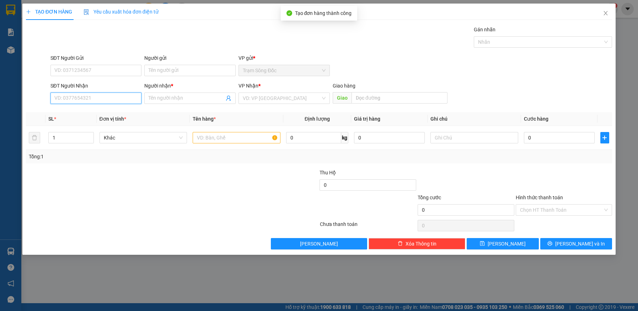
click at [128, 102] on input "SĐT Người Nhận" at bounding box center [95, 97] width 91 height 11
click at [101, 111] on div "0917619365 - DG" at bounding box center [96, 112] width 83 height 8
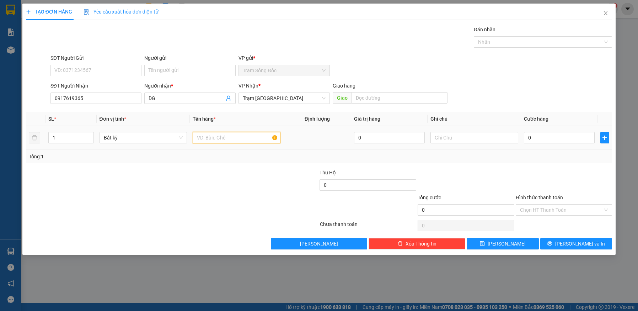
click at [230, 134] on input "text" at bounding box center [237, 137] width 88 height 11
click at [566, 138] on input "0" at bounding box center [559, 137] width 71 height 11
click at [566, 209] on input "Hình thức thanh toán" at bounding box center [561, 209] width 83 height 11
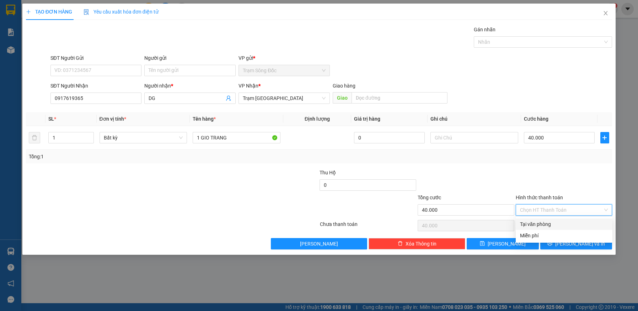
click at [557, 221] on div "Tại văn phòng" at bounding box center [564, 224] width 88 height 8
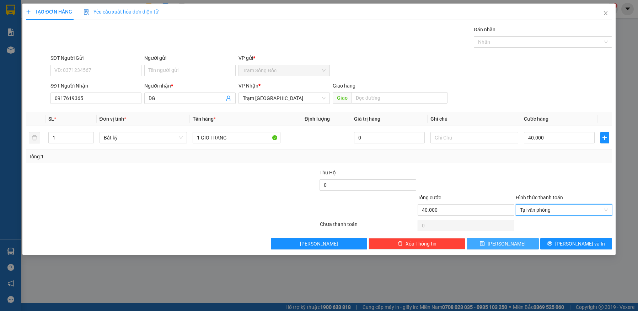
click at [512, 239] on button "[PERSON_NAME]" at bounding box center [503, 243] width 72 height 11
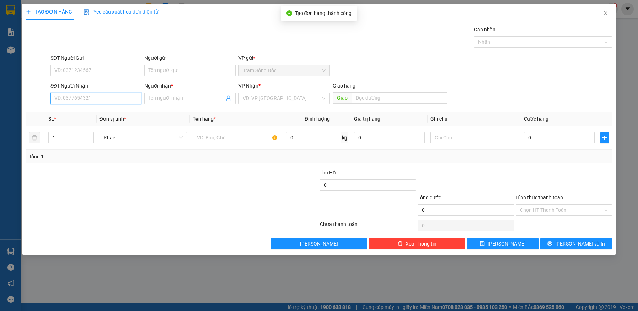
click at [88, 99] on input "SĐT Người Nhận" at bounding box center [95, 97] width 91 height 11
click at [99, 113] on div "0903925125 - BẮC" at bounding box center [96, 112] width 83 height 8
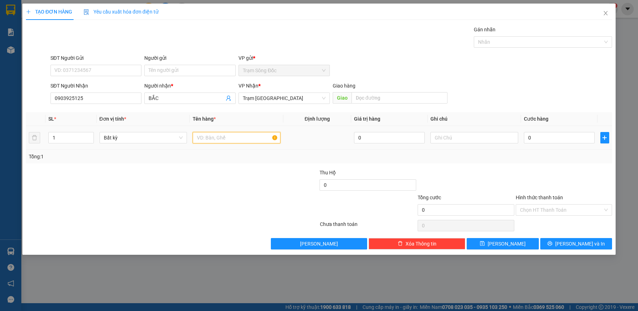
click at [222, 138] on input "text" at bounding box center [237, 137] width 88 height 11
click at [575, 135] on input "0" at bounding box center [559, 137] width 71 height 11
click at [556, 207] on input "Hình thức thanh toán" at bounding box center [561, 209] width 83 height 11
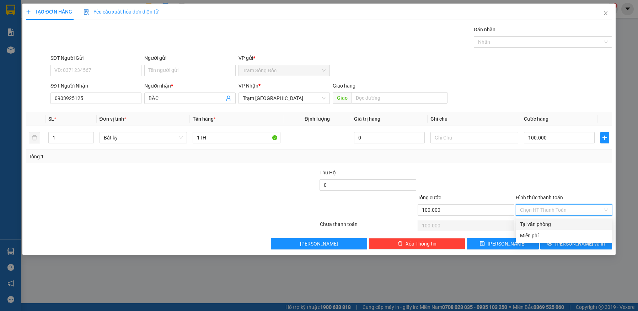
click at [550, 221] on div "Tại văn phòng" at bounding box center [564, 224] width 88 height 8
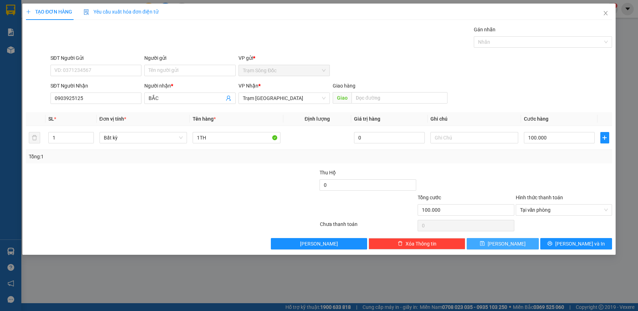
drag, startPoint x: 496, startPoint y: 242, endPoint x: 331, endPoint y: 123, distance: 203.3
click at [485, 242] on icon "save" at bounding box center [482, 243] width 5 height 5
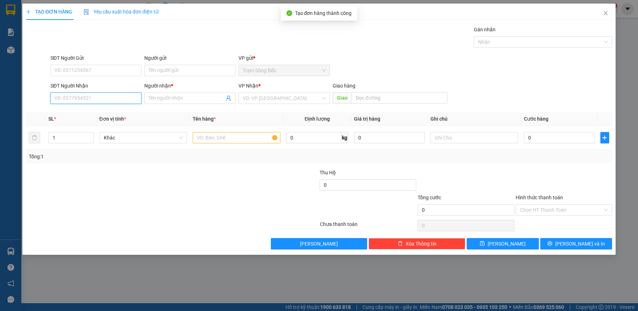
click at [119, 95] on input "SĐT Người Nhận" at bounding box center [95, 97] width 91 height 11
click at [179, 94] on span at bounding box center [189, 97] width 91 height 11
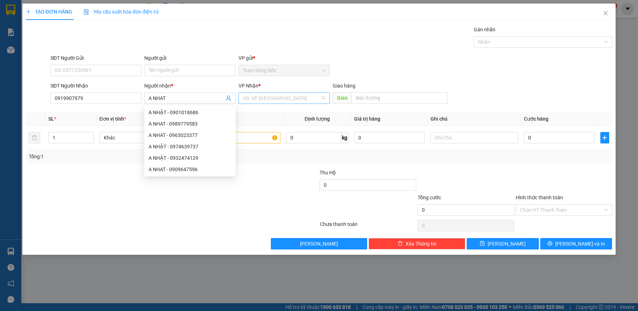
click at [300, 100] on input "search" at bounding box center [282, 98] width 78 height 11
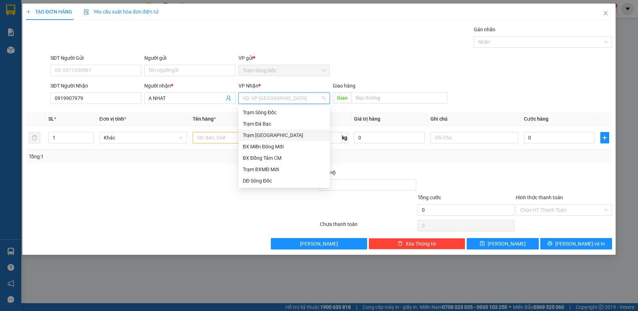
click at [270, 135] on div "Trạm [GEOGRAPHIC_DATA]" at bounding box center [284, 135] width 83 height 8
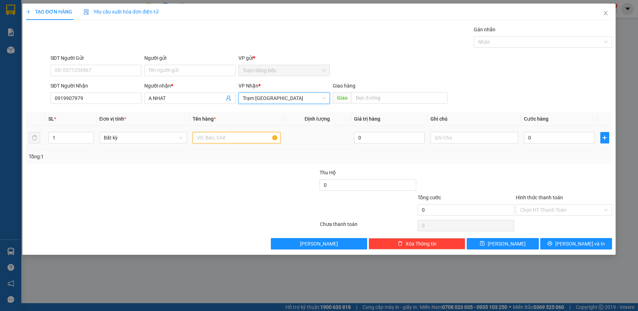
click at [231, 137] on input "text" at bounding box center [237, 137] width 88 height 11
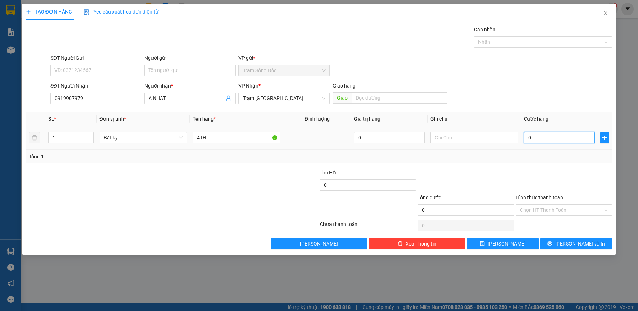
click at [550, 138] on input "0" at bounding box center [559, 137] width 71 height 11
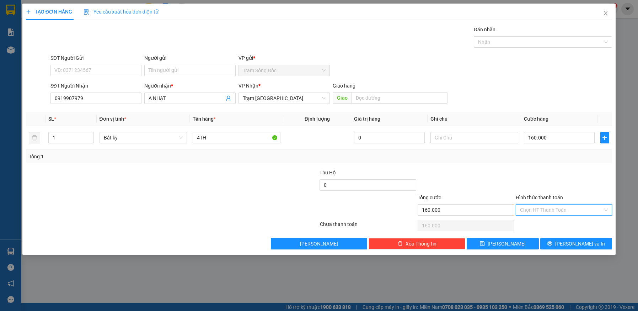
click at [551, 208] on input "Hình thức thanh toán" at bounding box center [561, 209] width 83 height 11
click at [547, 224] on div "Tại văn phòng" at bounding box center [564, 224] width 88 height 8
click at [516, 244] on button "[PERSON_NAME]" at bounding box center [503, 243] width 72 height 11
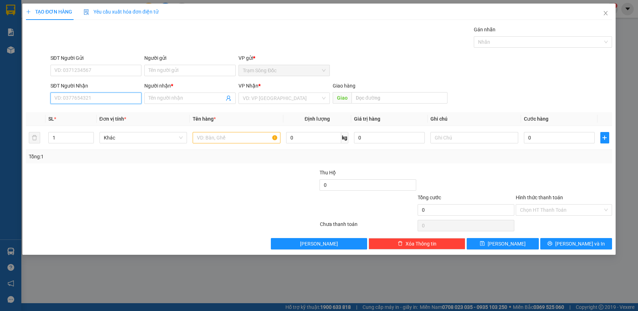
click at [90, 98] on input "SĐT Người Nhận" at bounding box center [95, 97] width 91 height 11
click at [70, 109] on div "0942445704 - LINH" at bounding box center [96, 112] width 83 height 8
click at [240, 135] on input "text" at bounding box center [237, 137] width 88 height 11
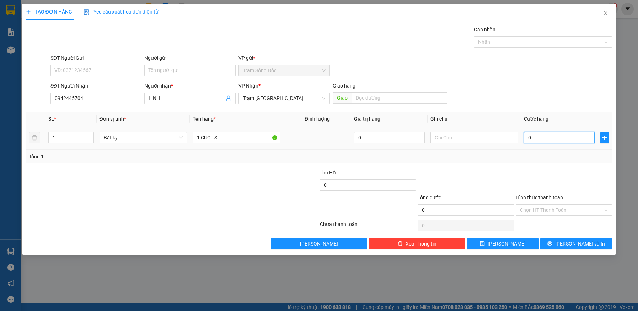
click at [570, 139] on input "0" at bounding box center [559, 137] width 71 height 11
click at [565, 210] on input "Hình thức thanh toán" at bounding box center [561, 209] width 83 height 11
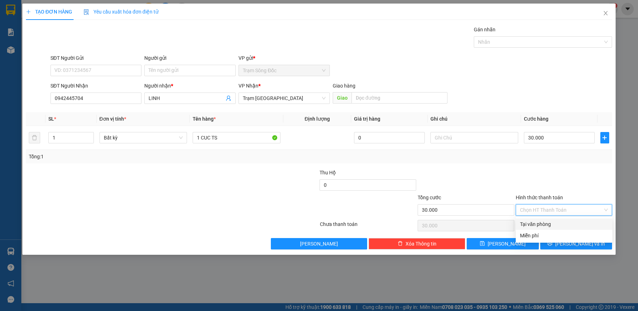
click at [561, 222] on div "Tại văn phòng" at bounding box center [564, 224] width 88 height 8
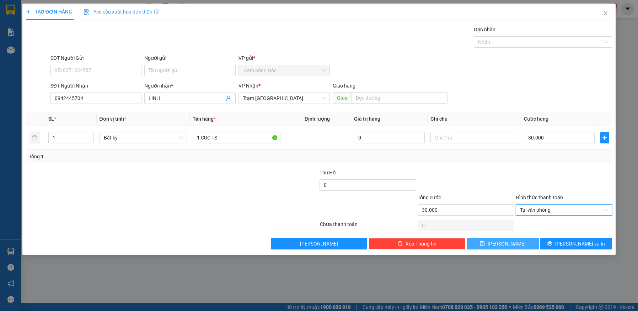
click at [514, 243] on button "[PERSON_NAME]" at bounding box center [503, 243] width 72 height 11
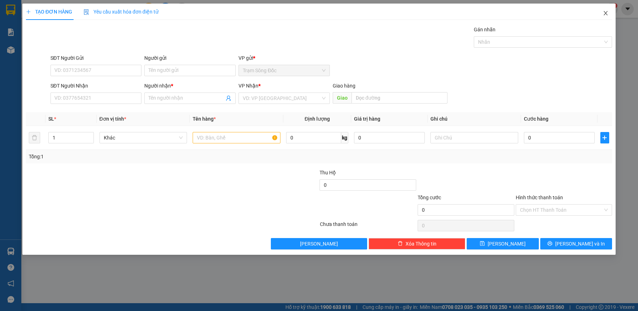
click at [607, 13] on icon "close" at bounding box center [606, 13] width 6 height 6
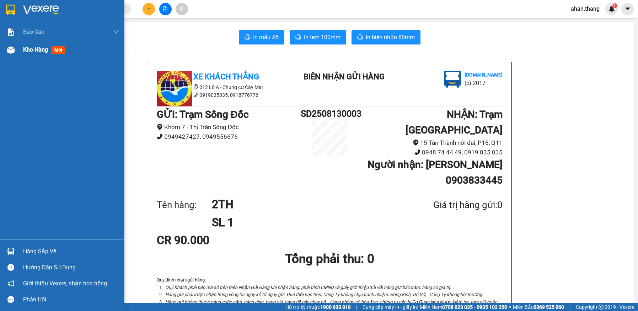
click at [30, 48] on span "Kho hàng" at bounding box center [35, 49] width 25 height 7
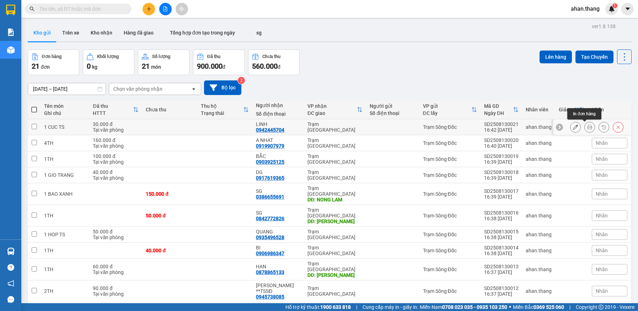
click at [587, 126] on icon at bounding box center [589, 126] width 5 height 5
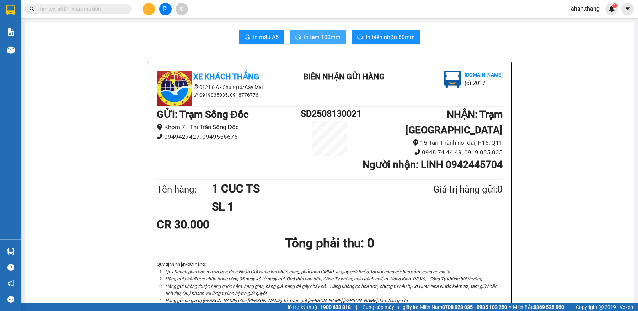
click at [310, 39] on span "In tem 100mm" at bounding box center [322, 37] width 37 height 9
click at [148, 12] on button at bounding box center [148, 9] width 12 height 12
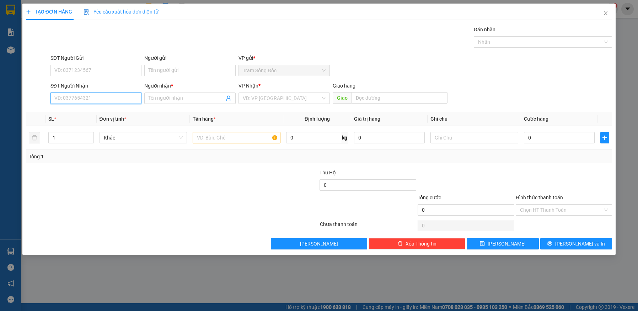
click at [106, 101] on input "SĐT Người Nhận" at bounding box center [95, 97] width 91 height 11
click at [84, 113] on div "0917147631 - A VU" at bounding box center [96, 112] width 83 height 8
click at [233, 138] on input "text" at bounding box center [237, 137] width 88 height 11
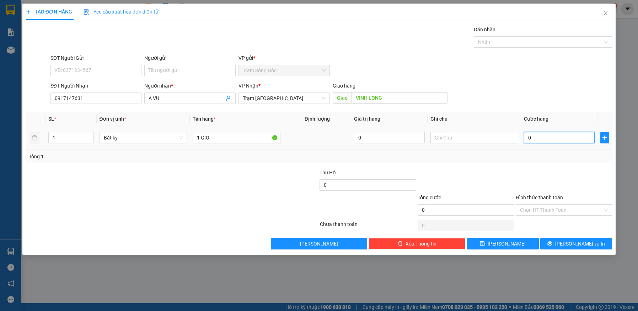
click at [561, 135] on input "0" at bounding box center [559, 137] width 71 height 11
click at [564, 210] on input "Hình thức thanh toán" at bounding box center [561, 209] width 83 height 11
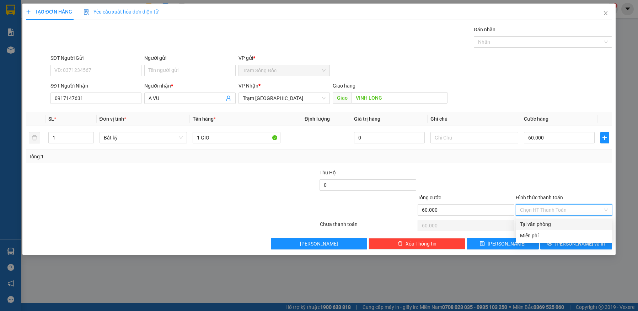
click at [560, 222] on div "Tại văn phòng" at bounding box center [564, 224] width 88 height 8
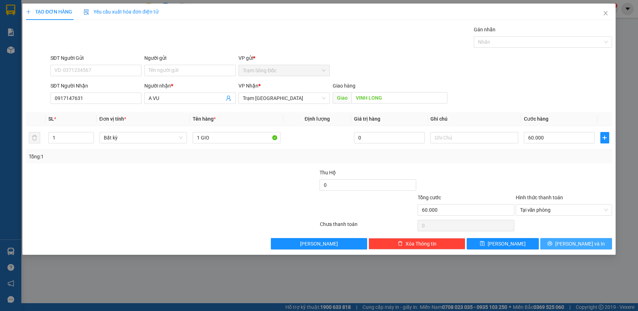
drag, startPoint x: 562, startPoint y: 241, endPoint x: 550, endPoint y: 234, distance: 13.8
click at [561, 241] on button "[PERSON_NAME] và In" at bounding box center [576, 243] width 72 height 11
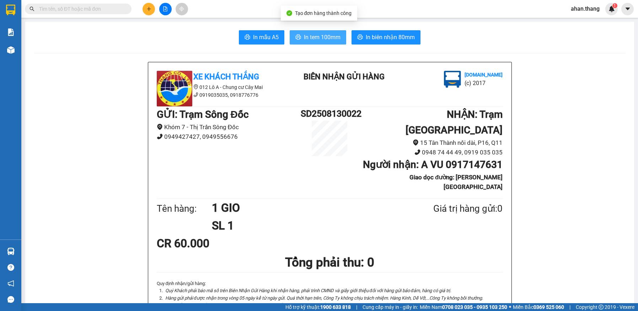
click at [307, 36] on span "In tem 100mm" at bounding box center [322, 37] width 37 height 9
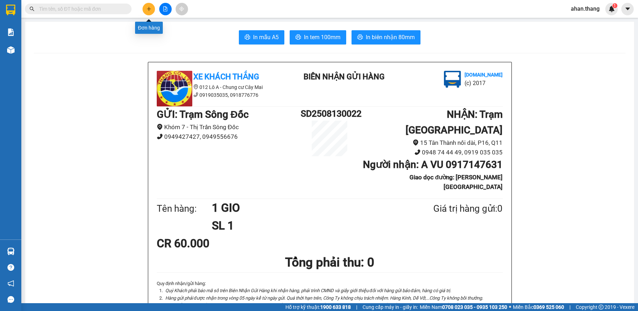
click at [150, 10] on icon "plus" at bounding box center [148, 8] width 5 height 5
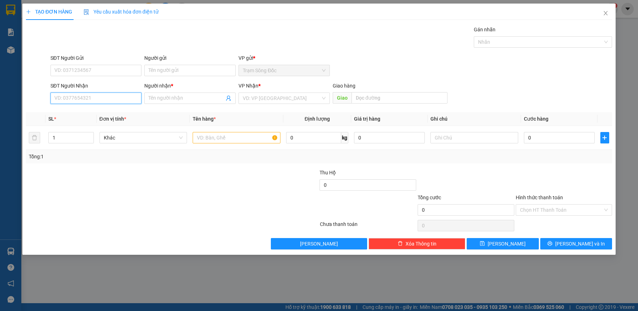
click at [95, 100] on input "SĐT Người Nhận" at bounding box center [95, 97] width 91 height 11
click at [83, 112] on div "0948118079 - HAI SAN CA MAU" at bounding box center [96, 112] width 83 height 8
click at [231, 136] on input "text" at bounding box center [237, 137] width 88 height 11
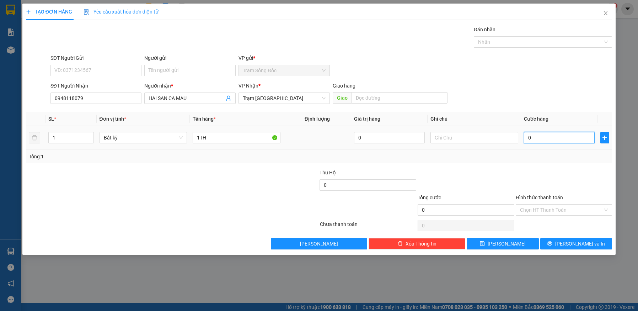
click at [556, 139] on input "0" at bounding box center [559, 137] width 71 height 11
click at [518, 247] on button "[PERSON_NAME]" at bounding box center [503, 243] width 72 height 11
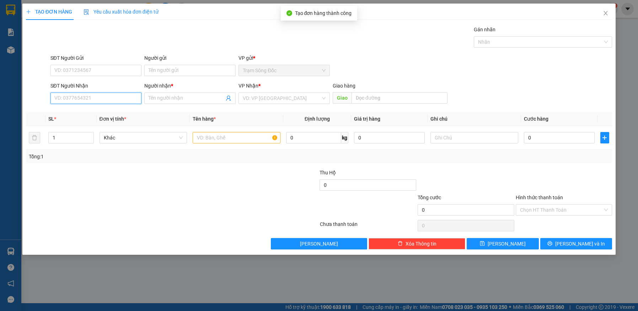
click at [125, 99] on input "SĐT Người Nhận" at bounding box center [95, 97] width 91 height 11
click at [98, 109] on div "0936581839 - SG" at bounding box center [96, 112] width 83 height 8
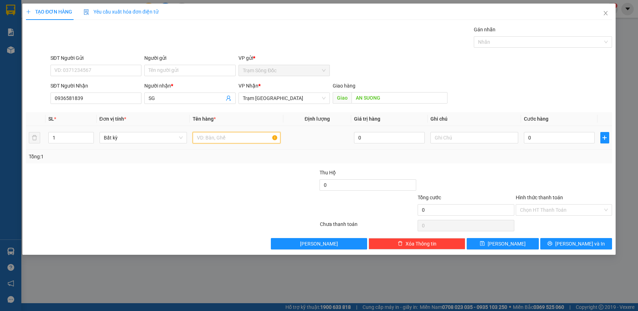
click at [228, 140] on input "text" at bounding box center [237, 137] width 88 height 11
click at [549, 135] on input "0" at bounding box center [559, 137] width 71 height 11
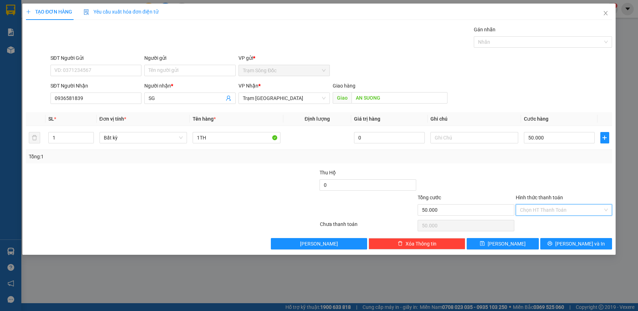
click at [556, 211] on input "Hình thức thanh toán" at bounding box center [561, 209] width 83 height 11
click at [557, 221] on div "Tại văn phòng" at bounding box center [564, 224] width 88 height 8
click at [485, 243] on icon "save" at bounding box center [482, 243] width 5 height 5
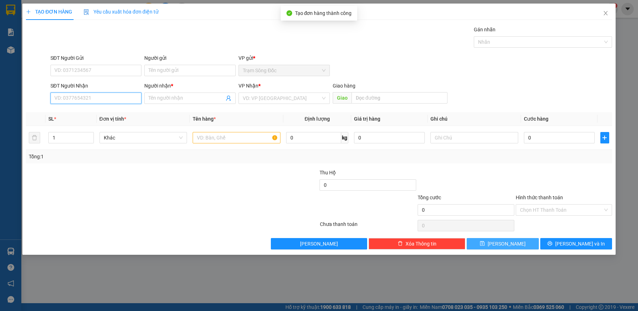
click at [119, 97] on input "SĐT Người Nhận" at bounding box center [95, 97] width 91 height 11
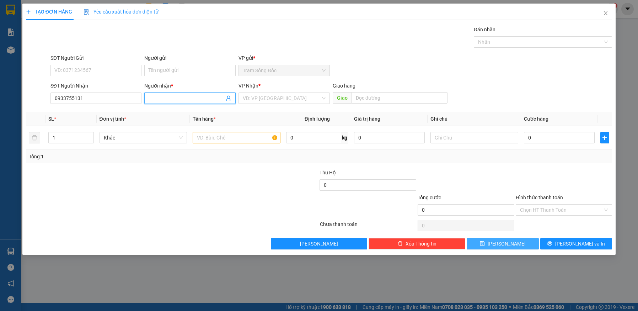
click at [182, 99] on input "Người nhận *" at bounding box center [187, 98] width 76 height 8
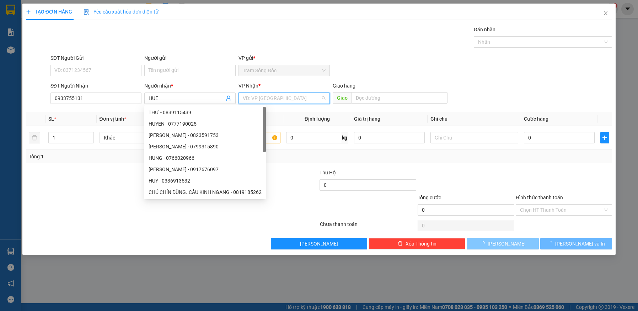
click at [274, 101] on input "search" at bounding box center [282, 98] width 78 height 11
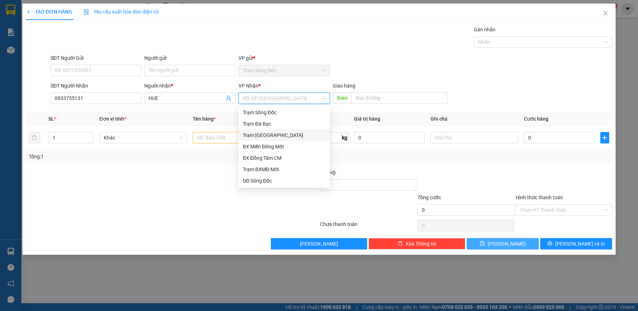
click at [272, 134] on div "Trạm [GEOGRAPHIC_DATA]" at bounding box center [284, 135] width 83 height 8
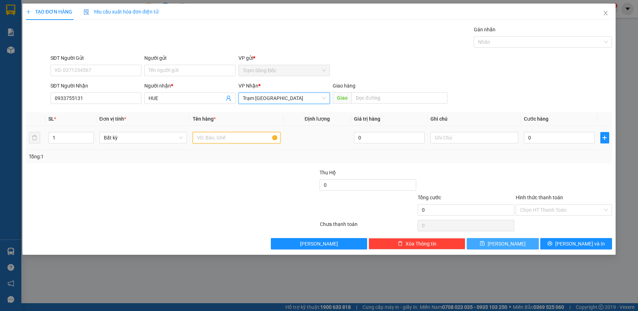
click at [245, 137] on input "text" at bounding box center [237, 137] width 88 height 11
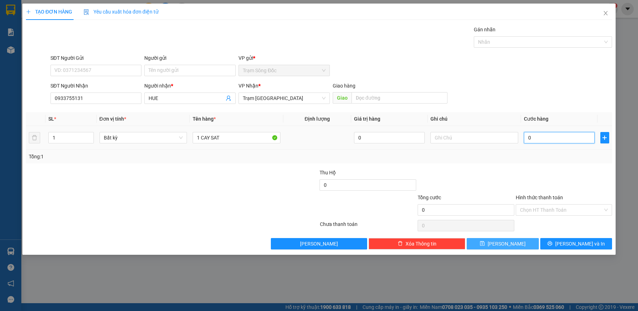
click at [571, 137] on input "0" at bounding box center [559, 137] width 71 height 11
click at [557, 209] on input "Hình thức thanh toán" at bounding box center [561, 209] width 83 height 11
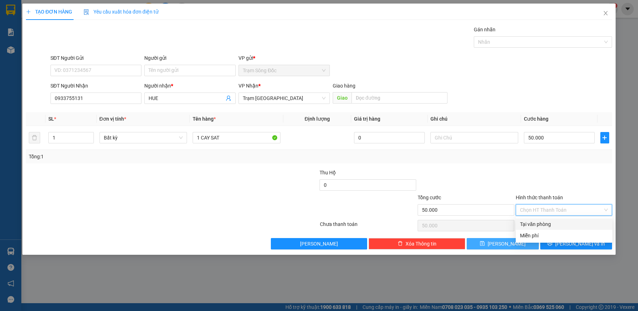
click at [557, 222] on div "Tại văn phòng" at bounding box center [564, 224] width 88 height 8
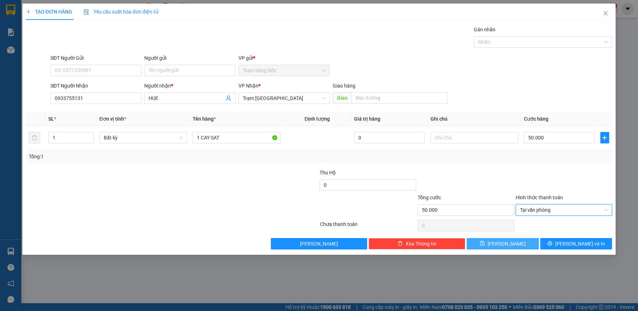
click at [518, 245] on button "[PERSON_NAME]" at bounding box center [503, 243] width 72 height 11
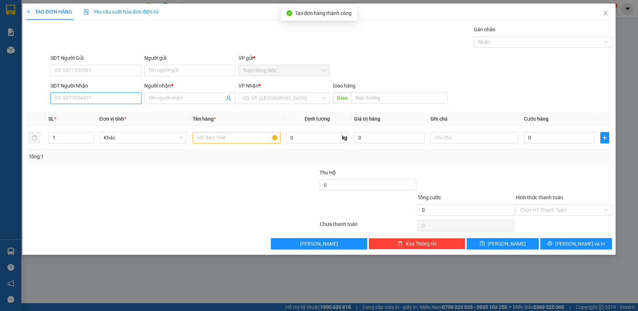
click at [111, 94] on input "SĐT Người Nhận" at bounding box center [95, 97] width 91 height 11
click at [94, 112] on div "0914418839 - TÚ" at bounding box center [96, 112] width 83 height 8
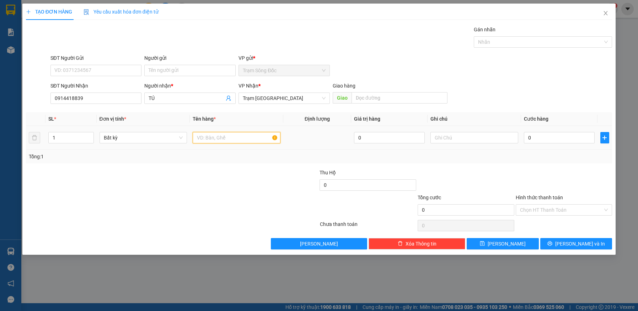
click at [244, 137] on input "text" at bounding box center [237, 137] width 88 height 11
click at [552, 138] on input "0" at bounding box center [559, 137] width 71 height 11
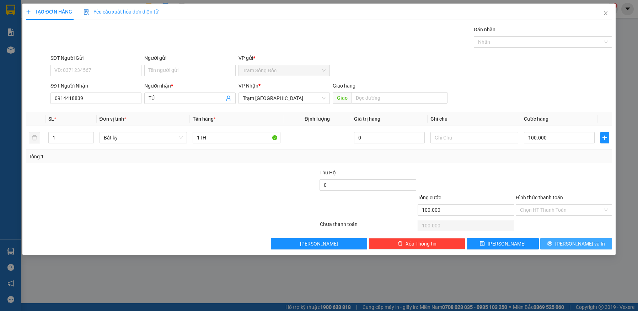
click at [567, 244] on button "[PERSON_NAME] và In" at bounding box center [576, 243] width 72 height 11
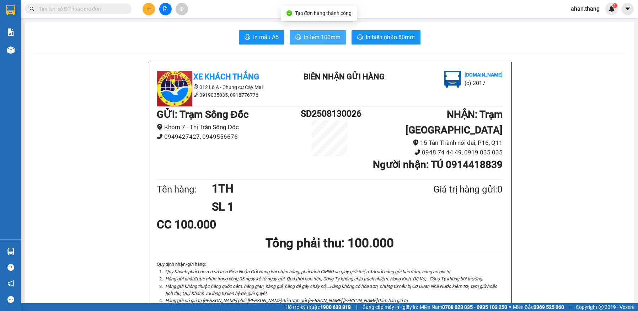
click at [300, 34] on button "In tem 100mm" at bounding box center [318, 37] width 56 height 14
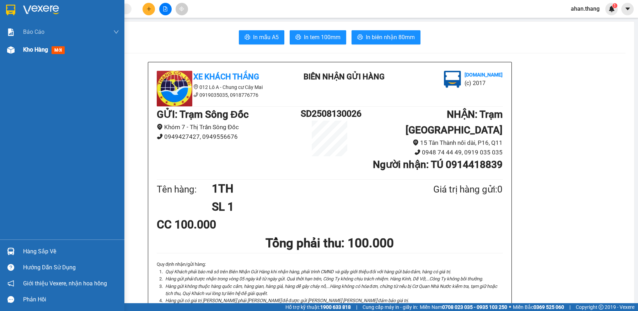
click at [30, 48] on span "Kho hàng" at bounding box center [35, 49] width 25 height 7
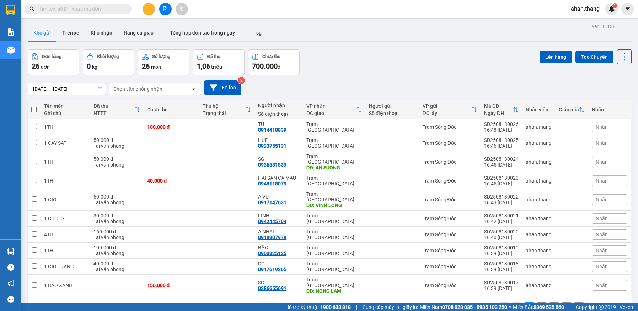
click at [146, 10] on button at bounding box center [148, 9] width 12 height 12
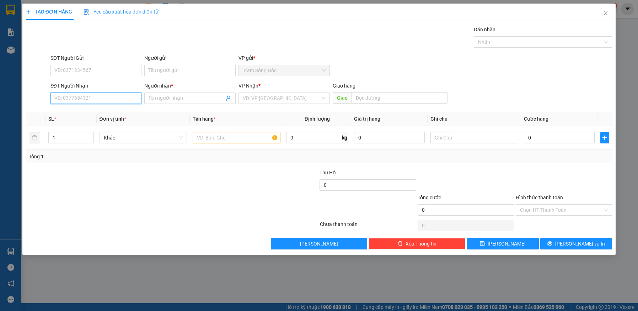
click at [85, 100] on input "SĐT Người Nhận" at bounding box center [95, 97] width 91 height 11
click at [163, 97] on input "Người nhận *" at bounding box center [187, 98] width 76 height 8
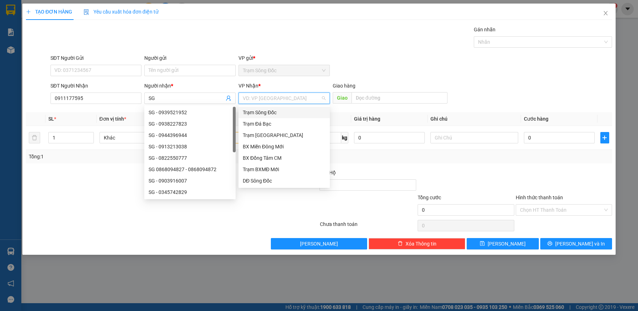
click at [295, 98] on input "search" at bounding box center [282, 98] width 78 height 11
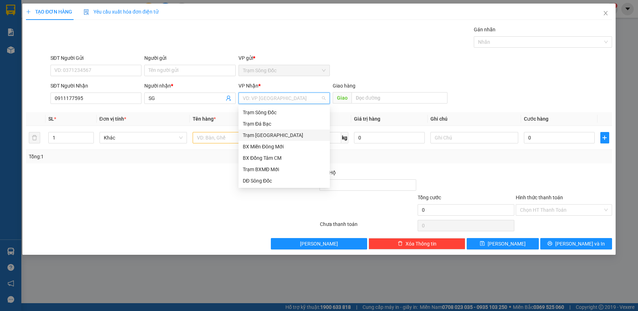
click at [279, 132] on div "Trạm [GEOGRAPHIC_DATA]" at bounding box center [284, 135] width 83 height 8
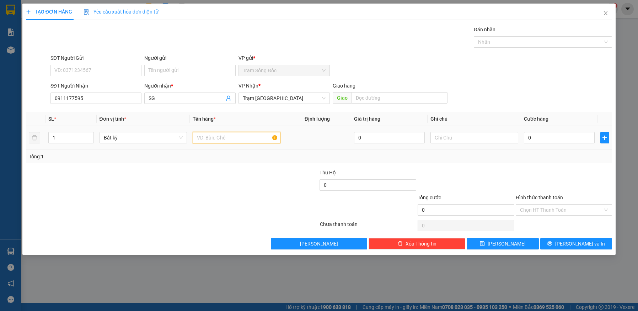
click at [229, 140] on input "text" at bounding box center [237, 137] width 88 height 11
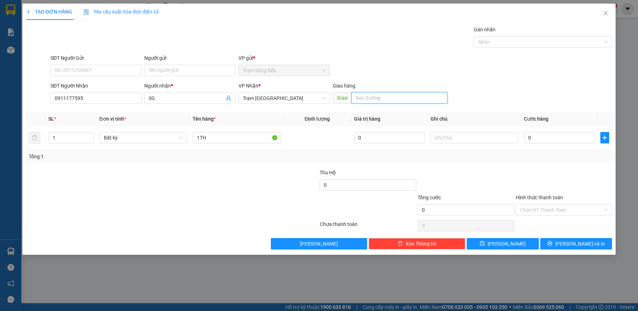
click at [393, 98] on input "text" at bounding box center [399, 97] width 96 height 11
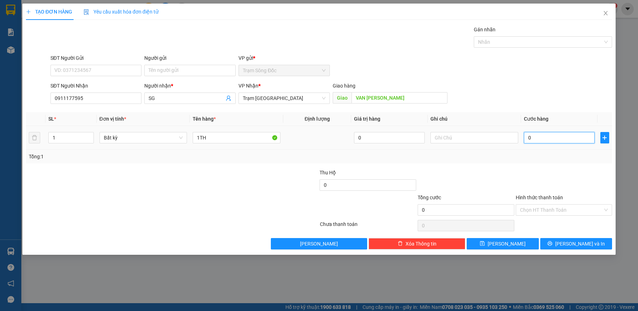
click at [535, 134] on input "0" at bounding box center [559, 137] width 71 height 11
click at [528, 245] on button "[PERSON_NAME]" at bounding box center [503, 243] width 72 height 11
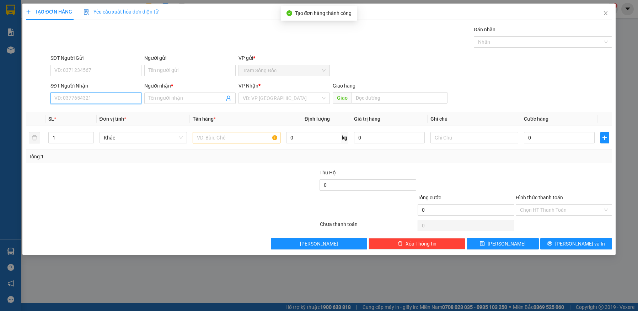
click at [101, 95] on input "SĐT Người Nhận" at bounding box center [95, 97] width 91 height 11
click at [96, 110] on div "0773736686 - DIEM" at bounding box center [96, 112] width 83 height 8
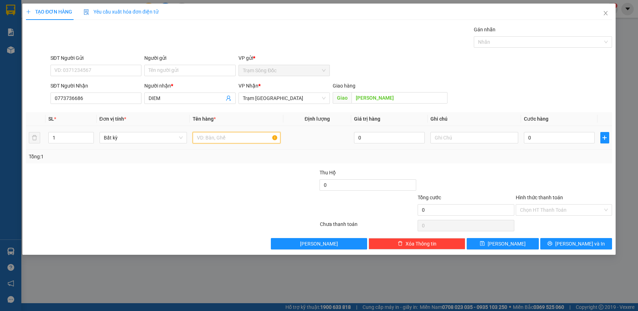
click at [232, 139] on input "text" at bounding box center [237, 137] width 88 height 11
click at [553, 138] on input "0" at bounding box center [559, 137] width 71 height 11
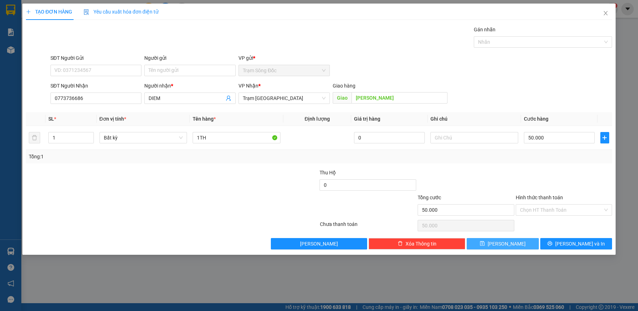
click at [512, 243] on button "[PERSON_NAME]" at bounding box center [503, 243] width 72 height 11
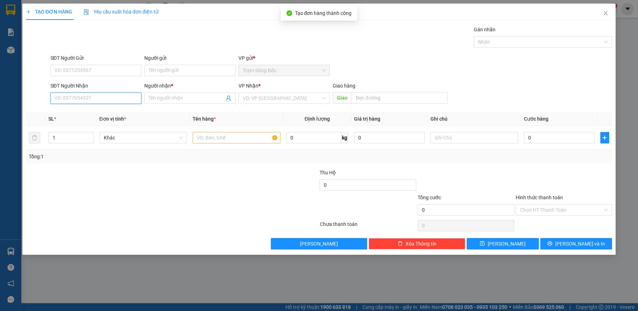
click at [100, 99] on input "SĐT Người Nhận" at bounding box center [95, 97] width 91 height 11
click at [100, 100] on input "SĐT Người Nhận" at bounding box center [95, 97] width 91 height 11
click at [76, 113] on div "0964774543 - K TEN" at bounding box center [96, 112] width 83 height 8
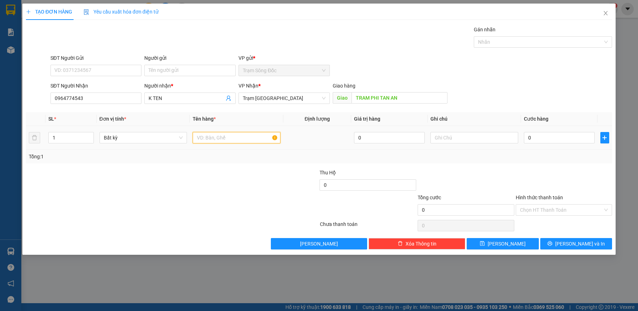
click at [227, 141] on input "text" at bounding box center [237, 137] width 88 height 11
click at [560, 138] on input "0" at bounding box center [559, 137] width 71 height 11
click at [562, 208] on input "Hình thức thanh toán" at bounding box center [561, 209] width 83 height 11
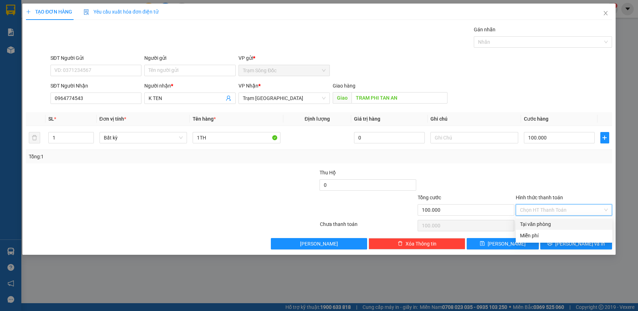
click at [559, 226] on div "Tại văn phòng" at bounding box center [564, 224] width 88 height 8
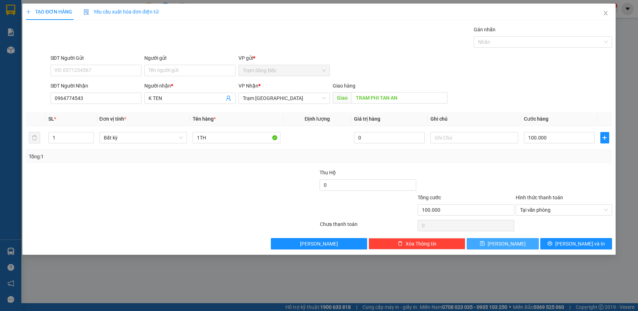
click at [512, 244] on button "[PERSON_NAME]" at bounding box center [503, 243] width 72 height 11
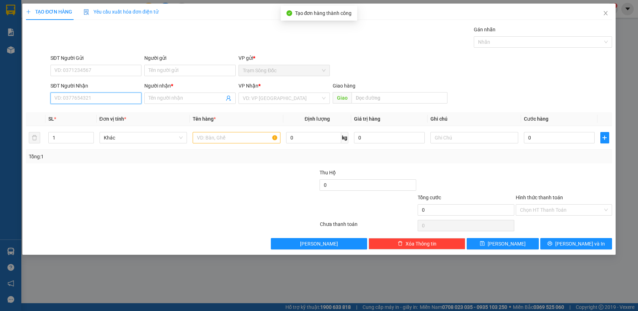
click at [94, 98] on input "SĐT Người Nhận" at bounding box center [95, 97] width 91 height 11
click at [80, 113] on div "0964064465 - HUNG 39" at bounding box center [96, 112] width 83 height 8
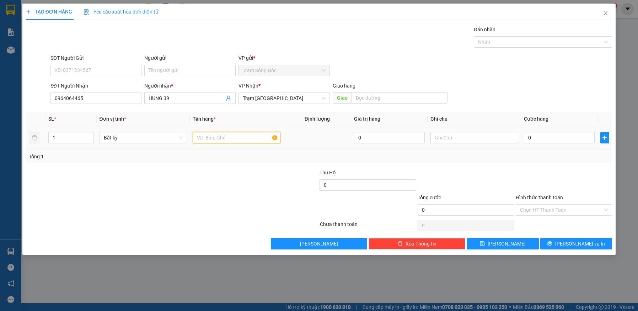
click at [239, 138] on input "text" at bounding box center [237, 137] width 88 height 11
click at [565, 140] on input "0" at bounding box center [559, 137] width 71 height 11
click at [562, 207] on input "Hình thức thanh toán" at bounding box center [561, 209] width 83 height 11
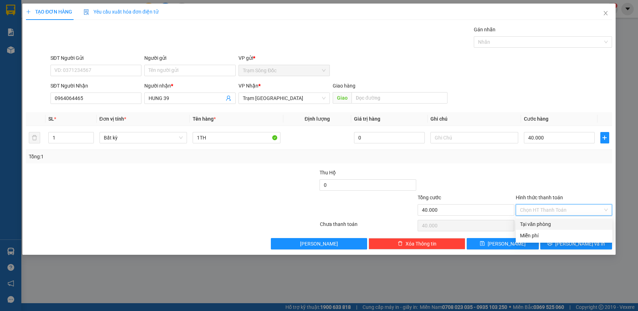
click at [554, 223] on div "Tại văn phòng" at bounding box center [564, 224] width 88 height 8
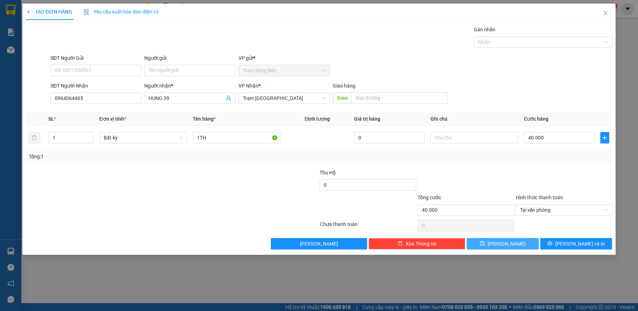
click at [511, 242] on button "[PERSON_NAME]" at bounding box center [503, 243] width 72 height 11
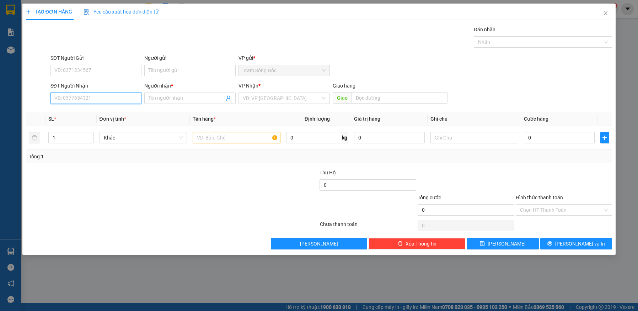
click at [98, 100] on input "SĐT Người Nhận" at bounding box center [95, 97] width 91 height 11
click at [94, 109] on div "0913521191 - CẬU PHỤC" at bounding box center [96, 112] width 83 height 8
click at [221, 136] on input "text" at bounding box center [237, 137] width 88 height 11
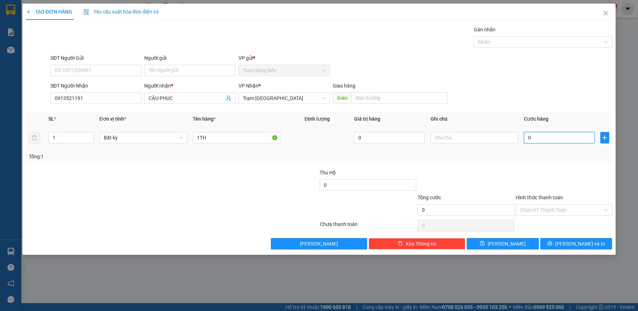
click at [553, 140] on input "0" at bounding box center [559, 137] width 71 height 11
click at [549, 209] on input "Hình thức thanh toán" at bounding box center [561, 209] width 83 height 11
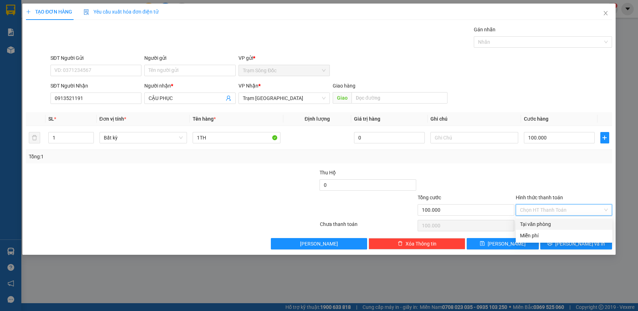
click at [549, 221] on div "Tại văn phòng" at bounding box center [564, 224] width 88 height 8
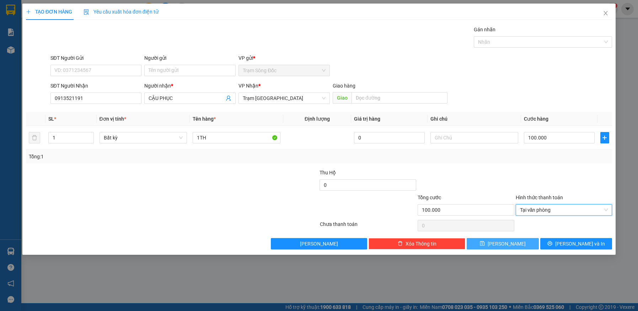
click at [518, 244] on button "[PERSON_NAME]" at bounding box center [503, 243] width 72 height 11
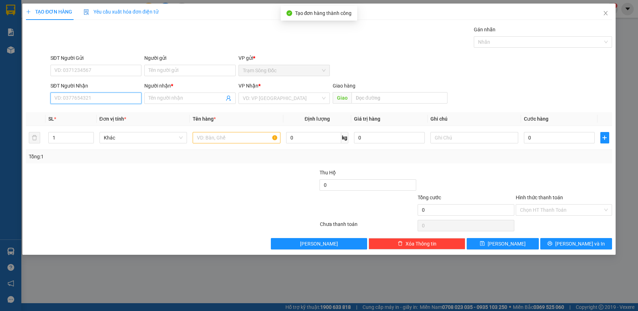
click at [92, 102] on input "SĐT Người Nhận" at bounding box center [95, 97] width 91 height 11
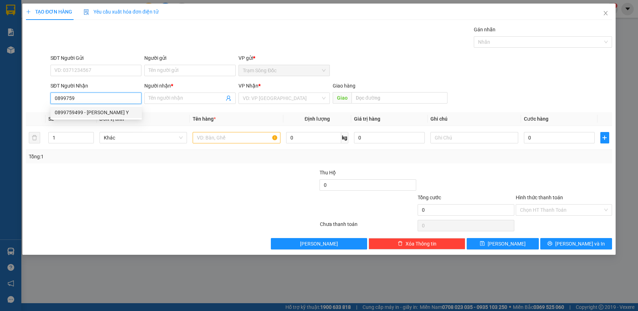
click at [76, 112] on div "0899759499 - NHU Y" at bounding box center [96, 112] width 83 height 8
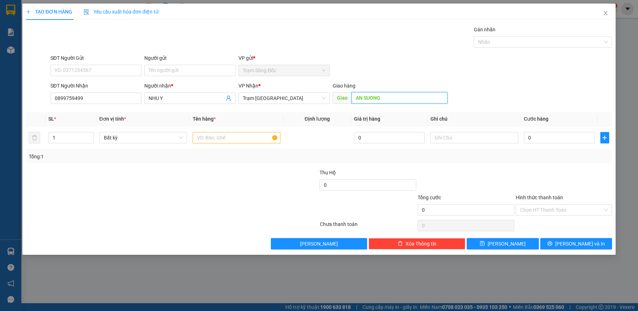
click at [392, 100] on input "AN SUONG" at bounding box center [399, 97] width 96 height 11
click at [241, 137] on input "text" at bounding box center [237, 137] width 88 height 11
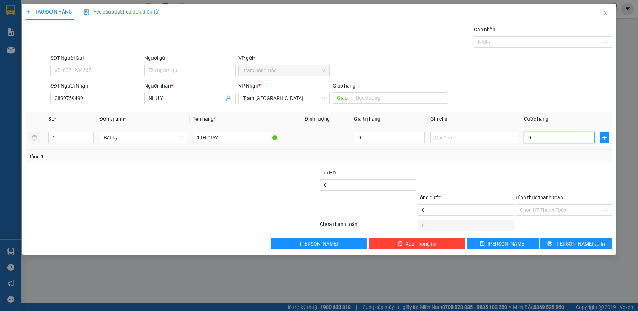
click at [541, 140] on input "0" at bounding box center [559, 137] width 71 height 11
click at [522, 241] on button "[PERSON_NAME]" at bounding box center [503, 243] width 72 height 11
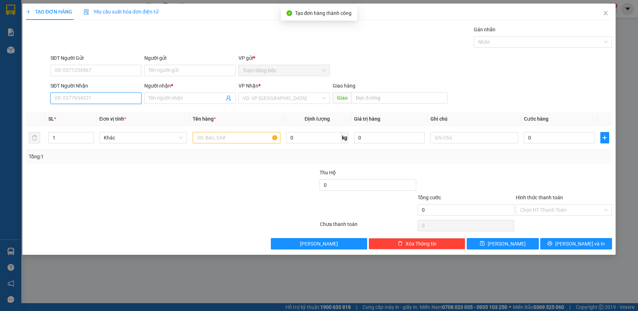
click at [90, 97] on input "SĐT Người Nhận" at bounding box center [95, 97] width 91 height 11
click at [603, 12] on icon "close" at bounding box center [606, 13] width 6 height 6
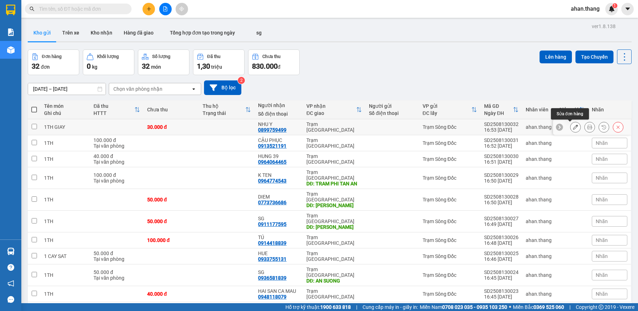
click at [573, 126] on icon at bounding box center [575, 126] width 5 height 5
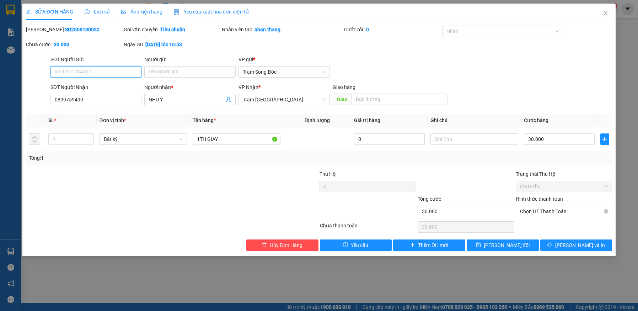
click at [557, 211] on span "Chọn HT Thanh Toán" at bounding box center [564, 211] width 88 height 11
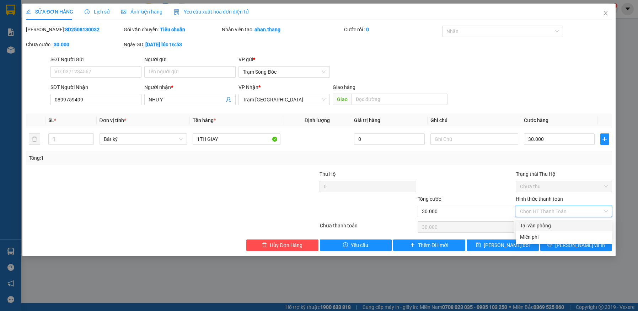
click at [553, 223] on div "Tại văn phòng" at bounding box center [564, 225] width 88 height 8
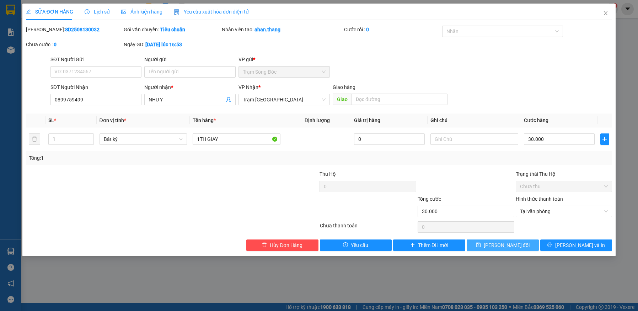
click at [512, 245] on span "[PERSON_NAME] thay đổi" at bounding box center [507, 245] width 46 height 8
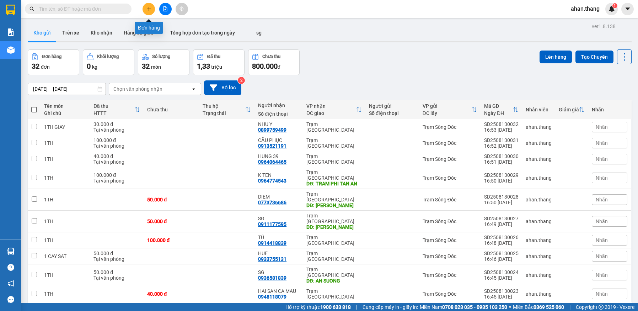
click at [151, 9] on icon "plus" at bounding box center [148, 8] width 5 height 5
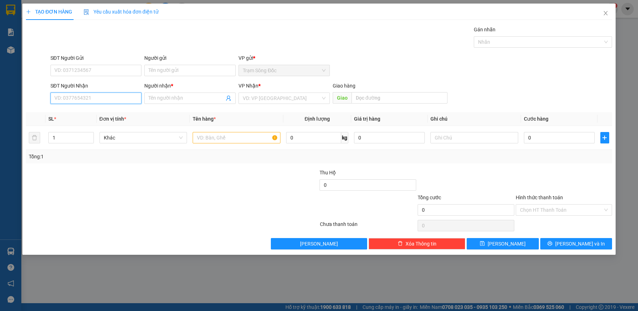
click at [71, 98] on input "SĐT Người Nhận" at bounding box center [95, 97] width 91 height 11
click at [85, 110] on div "0917253524 - SG" at bounding box center [96, 112] width 83 height 8
click at [253, 136] on input "text" at bounding box center [237, 137] width 88 height 11
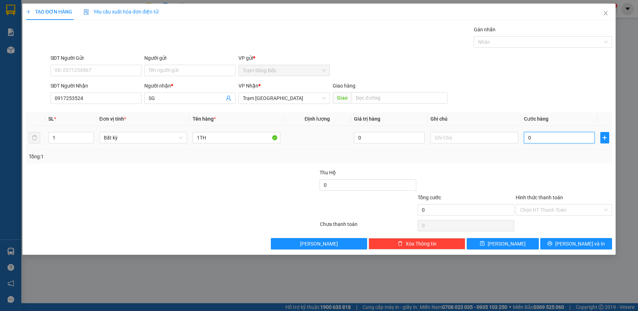
click at [535, 136] on input "0" at bounding box center [559, 137] width 71 height 11
click at [528, 243] on button "[PERSON_NAME]" at bounding box center [503, 243] width 72 height 11
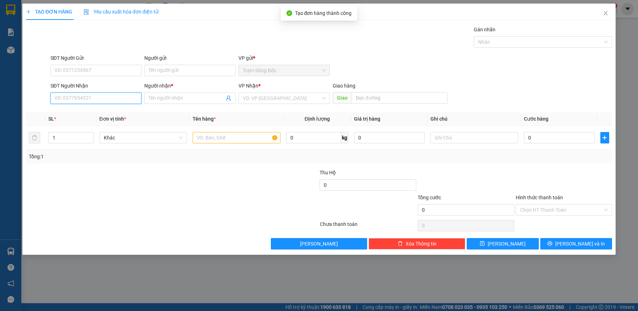
click at [110, 100] on input "SĐT Người Nhận" at bounding box center [95, 97] width 91 height 11
click at [84, 112] on div "0916942943 - A TIẾN" at bounding box center [96, 112] width 83 height 8
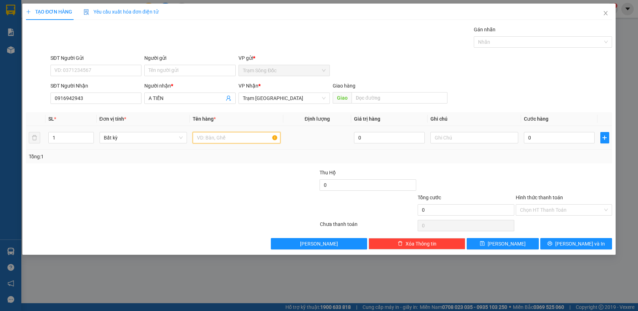
click at [249, 138] on input "text" at bounding box center [237, 137] width 88 height 11
click at [568, 138] on input "0" at bounding box center [559, 137] width 71 height 11
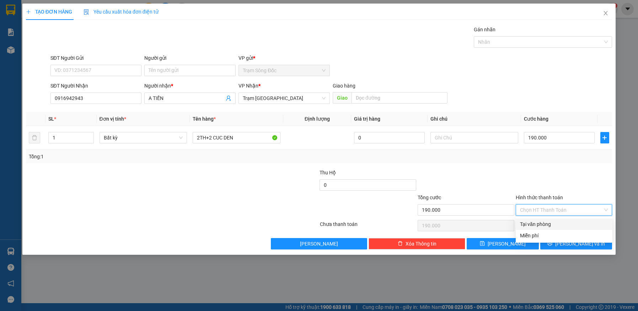
click at [560, 206] on input "Hình thức thanh toán" at bounding box center [561, 209] width 83 height 11
click at [558, 223] on div "Tại văn phòng" at bounding box center [564, 224] width 88 height 8
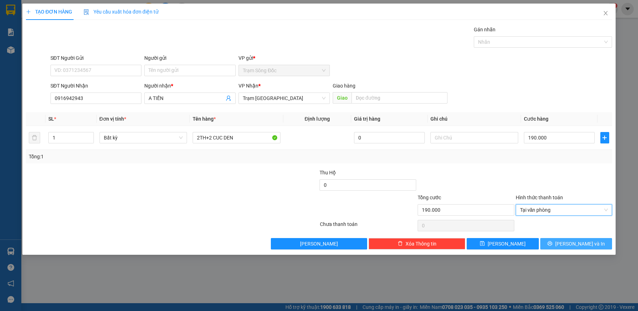
click at [558, 242] on button "[PERSON_NAME] và In" at bounding box center [576, 243] width 72 height 11
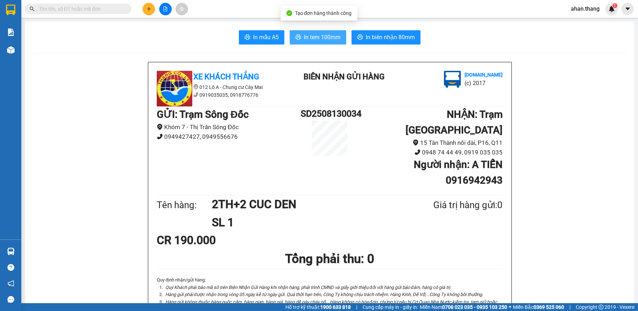
click at [319, 36] on span "In tem 100mm" at bounding box center [322, 37] width 37 height 9
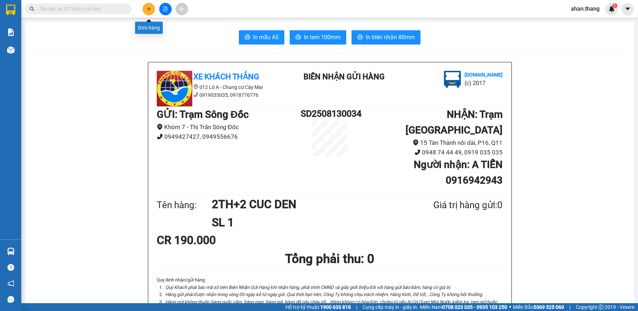
click at [147, 9] on icon "plus" at bounding box center [148, 8] width 5 height 5
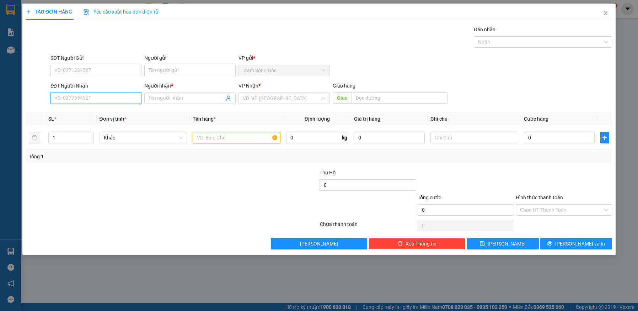
click at [113, 100] on input "SĐT Người Nhận" at bounding box center [95, 97] width 91 height 11
click at [79, 112] on div "0916835996 - K TEN" at bounding box center [96, 112] width 83 height 8
click at [249, 136] on input "text" at bounding box center [237, 137] width 88 height 11
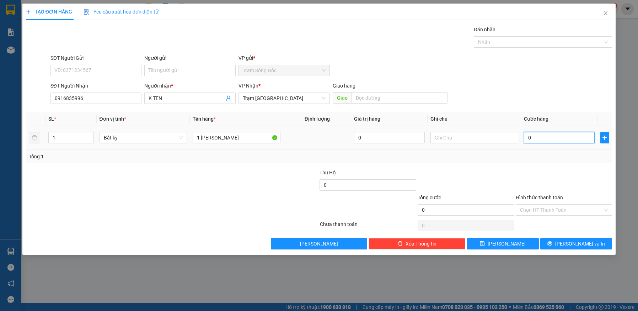
click at [572, 135] on input "0" at bounding box center [559, 137] width 71 height 11
click at [573, 242] on span "[PERSON_NAME] và In" at bounding box center [580, 243] width 50 height 8
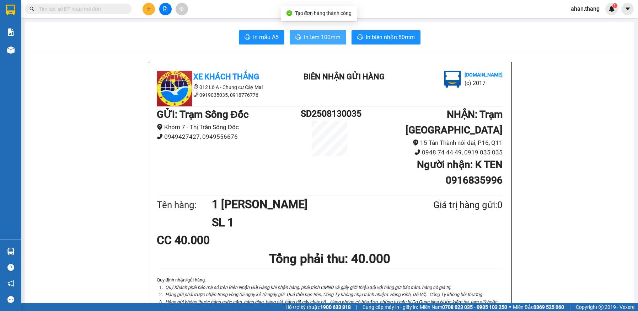
click at [317, 37] on span "In tem 100mm" at bounding box center [322, 37] width 37 height 9
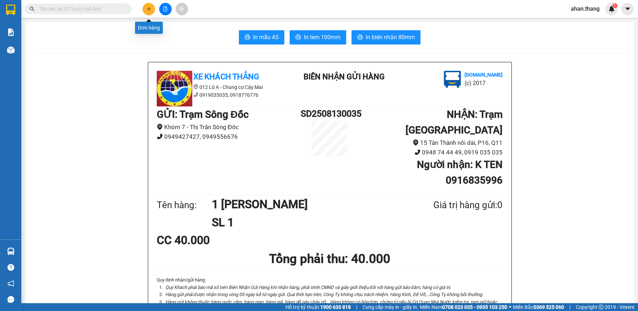
click at [151, 11] on button at bounding box center [148, 9] width 12 height 12
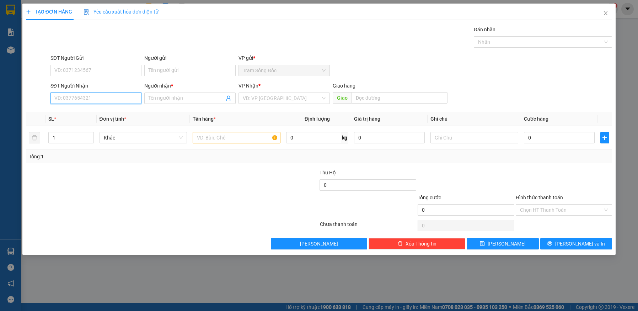
click at [79, 99] on input "SĐT Người Nhận" at bounding box center [95, 97] width 91 height 11
click at [182, 96] on input "Người nhận *" at bounding box center [187, 98] width 76 height 8
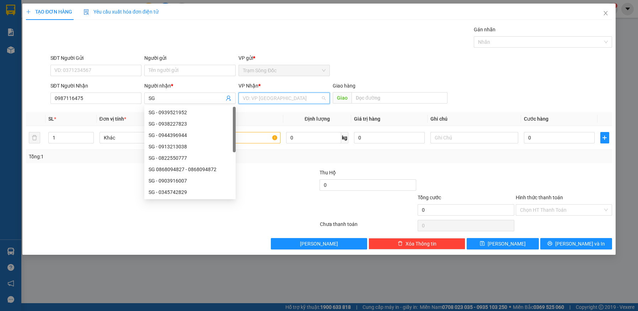
click at [275, 96] on input "search" at bounding box center [282, 98] width 78 height 11
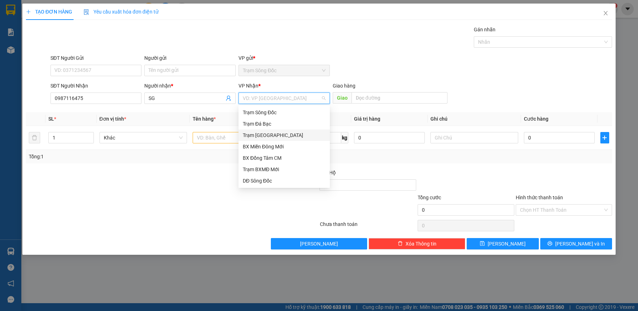
click at [264, 133] on div "Trạm [GEOGRAPHIC_DATA]" at bounding box center [284, 135] width 83 height 8
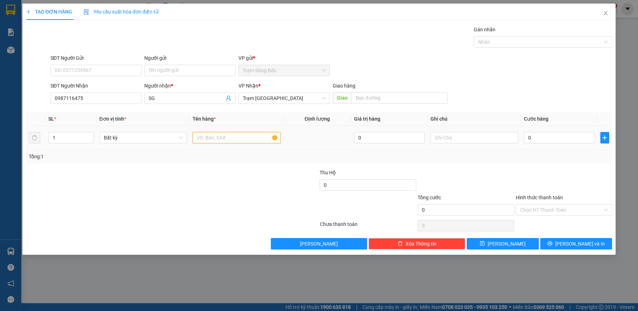
click at [223, 138] on input "text" at bounding box center [237, 137] width 88 height 11
click at [571, 136] on input "0" at bounding box center [559, 137] width 71 height 11
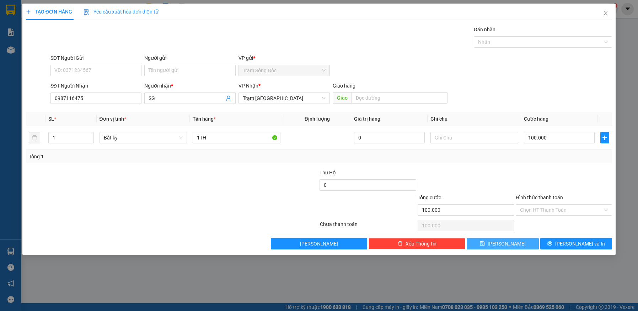
click at [517, 242] on button "[PERSON_NAME]" at bounding box center [503, 243] width 72 height 11
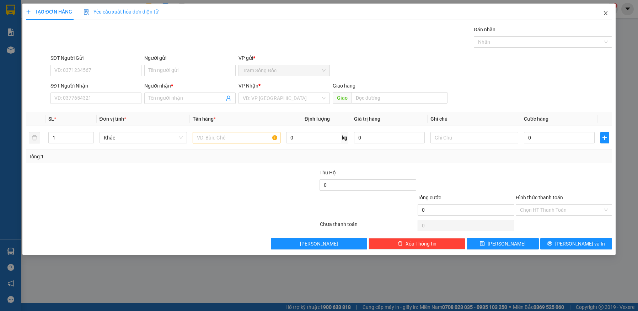
click at [604, 12] on icon "close" at bounding box center [606, 13] width 4 height 4
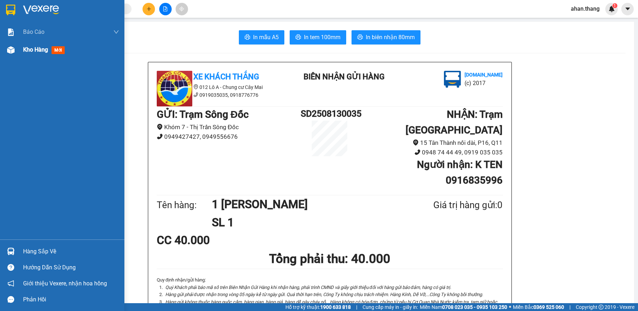
click at [27, 47] on span "Kho hàng" at bounding box center [35, 49] width 25 height 7
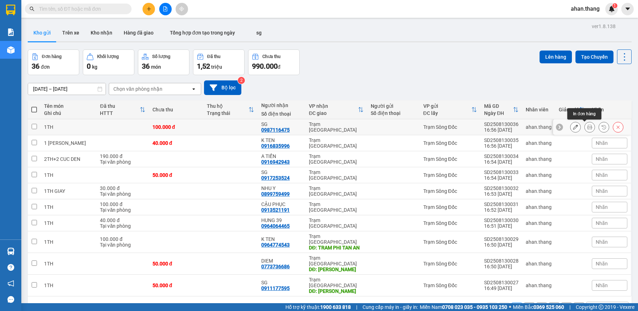
click at [587, 128] on icon at bounding box center [589, 126] width 5 height 5
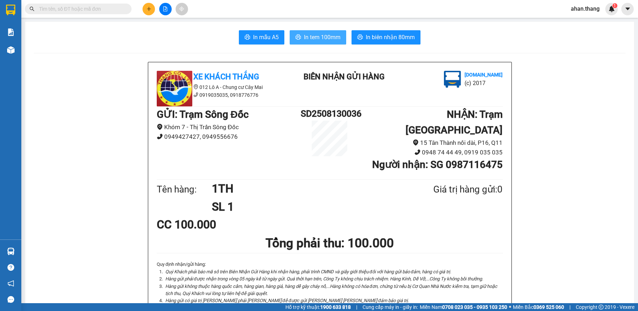
drag, startPoint x: 333, startPoint y: 42, endPoint x: 331, endPoint y: 50, distance: 8.7
click at [333, 42] on button "In tem 100mm" at bounding box center [318, 37] width 56 height 14
click at [146, 7] on button at bounding box center [148, 9] width 12 height 12
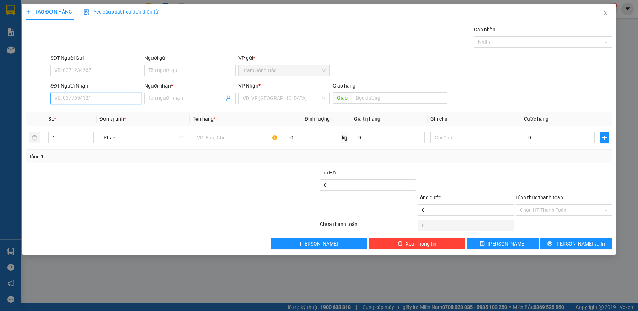
click at [83, 100] on input "SĐT Người Nhận" at bounding box center [95, 97] width 91 height 11
click at [188, 98] on input "Người nhận *" at bounding box center [187, 98] width 76 height 8
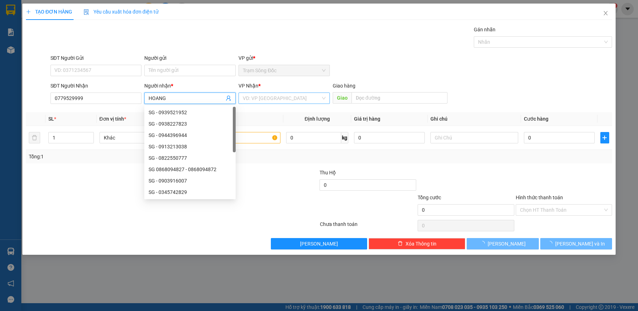
click at [278, 102] on input "search" at bounding box center [282, 98] width 78 height 11
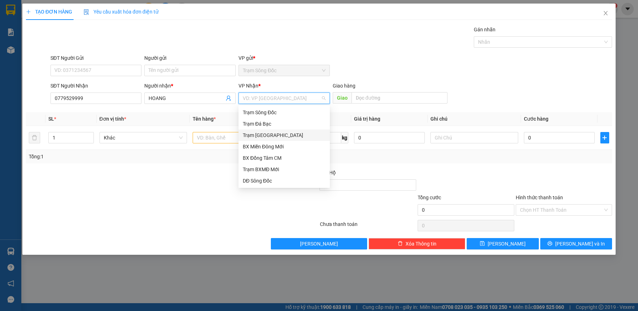
click at [271, 136] on div "Trạm [GEOGRAPHIC_DATA]" at bounding box center [284, 135] width 83 height 8
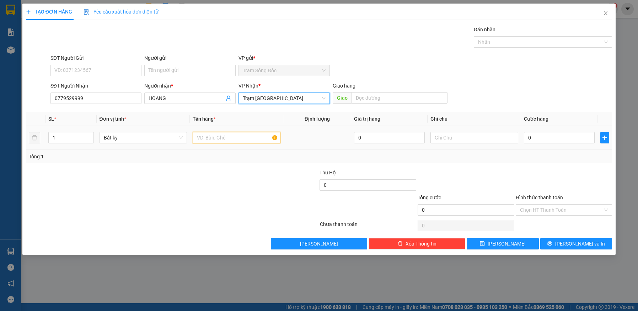
click at [214, 139] on input "text" at bounding box center [237, 137] width 88 height 11
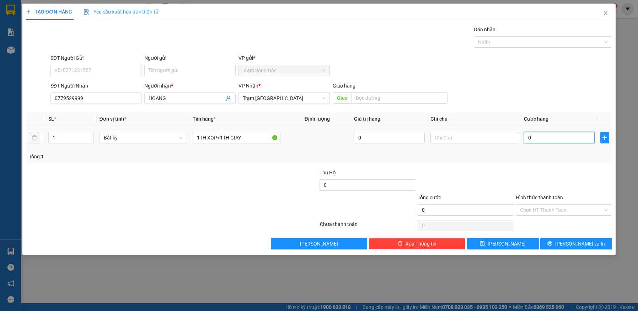
click at [559, 138] on input "0" at bounding box center [559, 137] width 71 height 11
click at [517, 243] on button "[PERSON_NAME]" at bounding box center [503, 243] width 72 height 11
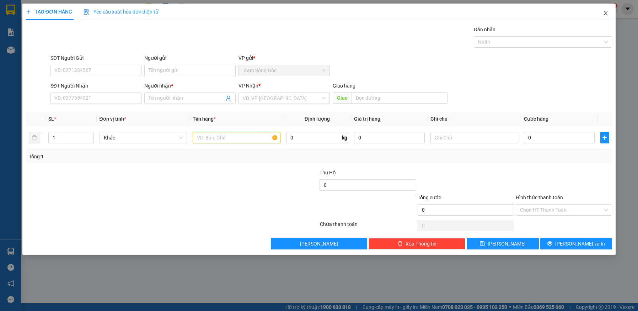
click at [606, 12] on icon "close" at bounding box center [606, 13] width 6 height 6
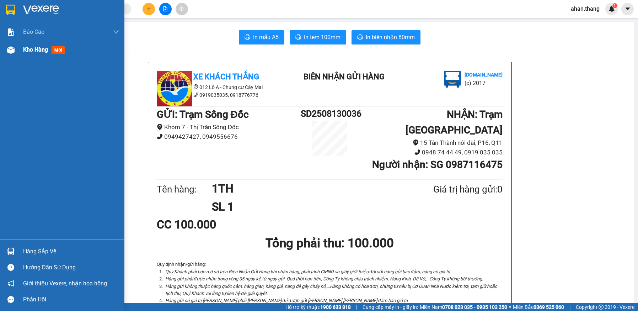
click at [24, 50] on span "Kho hàng" at bounding box center [35, 49] width 25 height 7
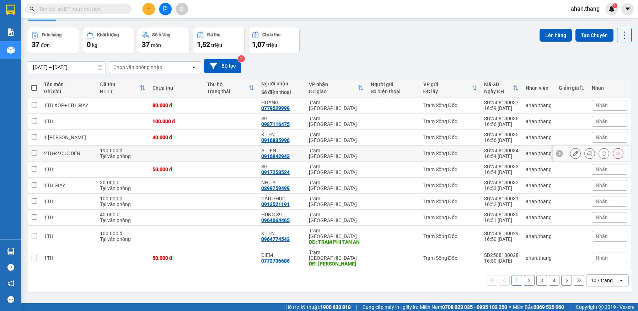
scroll to position [33, 0]
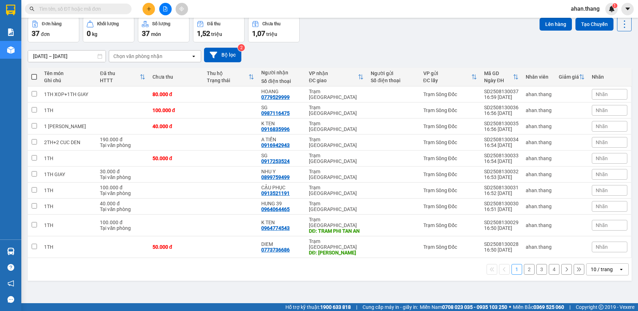
click at [601, 265] on div "10 / trang" at bounding box center [602, 268] width 22 height 7
click at [598, 244] on span "100 / trang" at bounding box center [599, 247] width 26 height 7
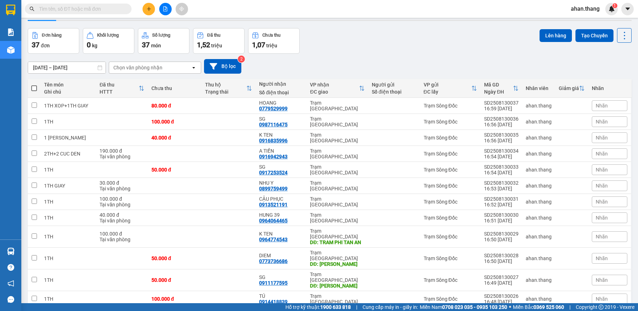
scroll to position [0, 0]
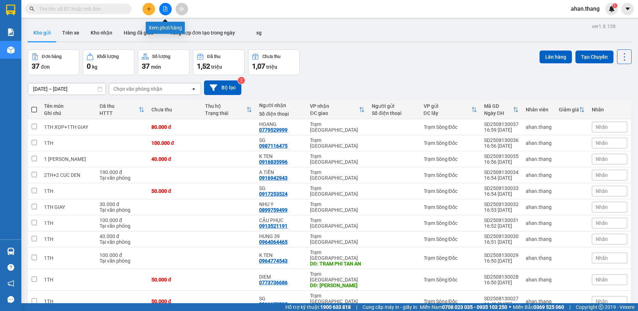
click at [164, 8] on icon "file-add" at bounding box center [165, 8] width 5 height 5
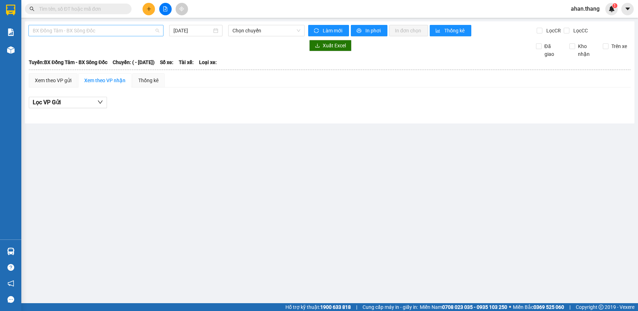
click at [92, 30] on span "BX Đồng Tâm - BX Sông Đốc" at bounding box center [96, 30] width 126 height 11
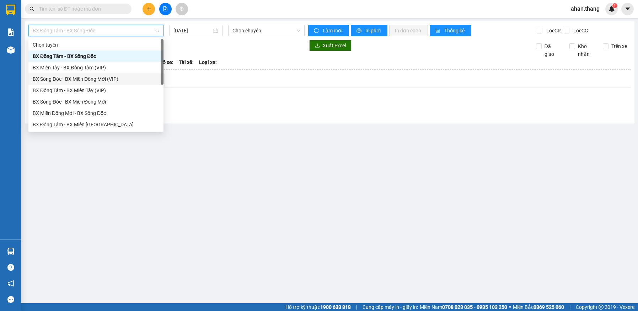
scroll to position [68, 0]
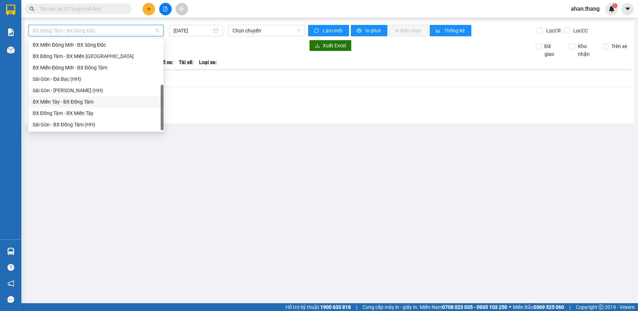
click at [62, 101] on div "BX Miền Tây - BX Đồng Tâm" at bounding box center [96, 102] width 126 height 8
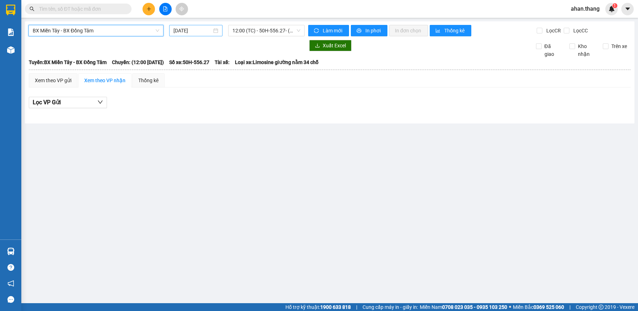
click at [184, 32] on input "[DATE]" at bounding box center [192, 31] width 38 height 8
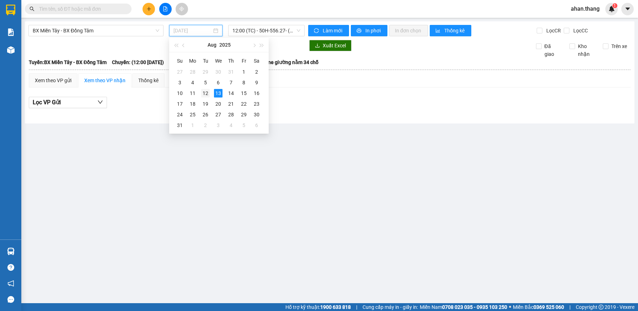
click at [204, 93] on div "12" at bounding box center [205, 93] width 9 height 9
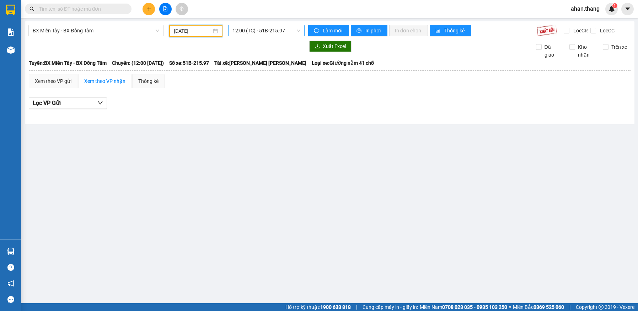
click at [253, 32] on span "12:00 (TC) - 51B-215.97" at bounding box center [266, 30] width 68 height 11
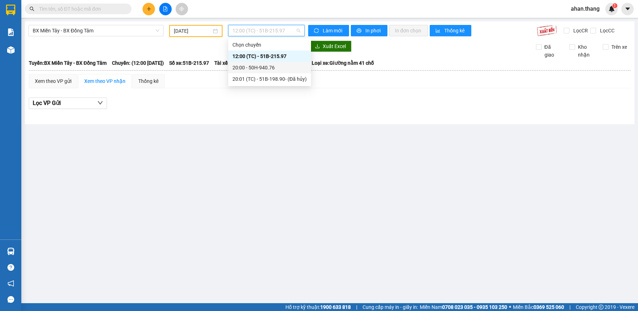
click at [246, 65] on div "20:00 - 50H-940.76" at bounding box center [269, 68] width 74 height 8
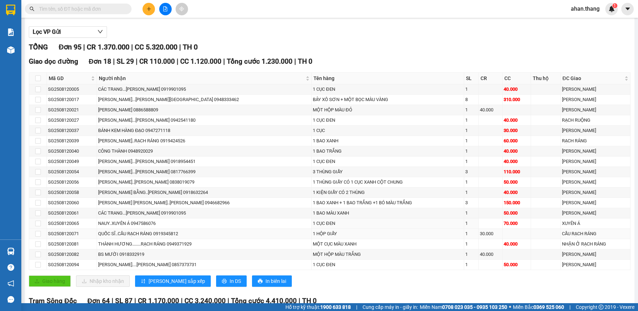
scroll to position [107, 0]
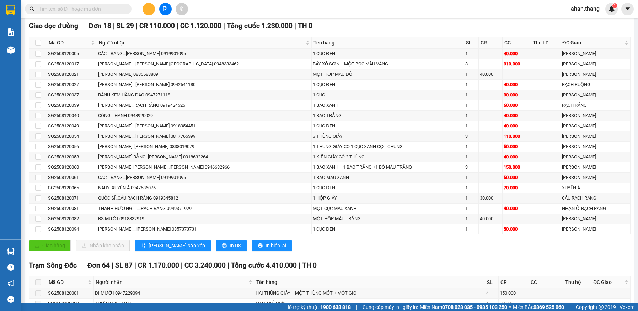
click at [88, 9] on input "text" at bounding box center [81, 9] width 84 height 8
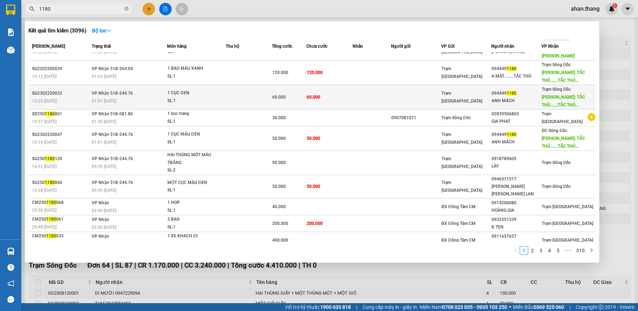
scroll to position [0, 0]
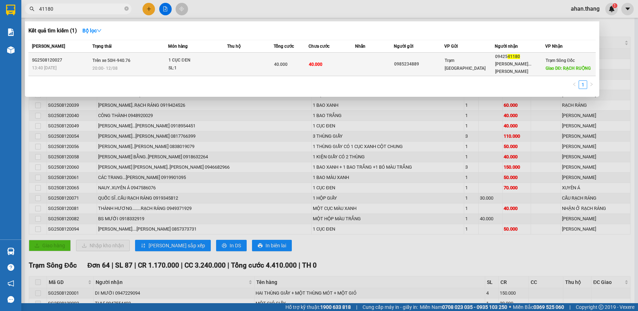
click at [353, 65] on td "40.000" at bounding box center [331, 64] width 47 height 23
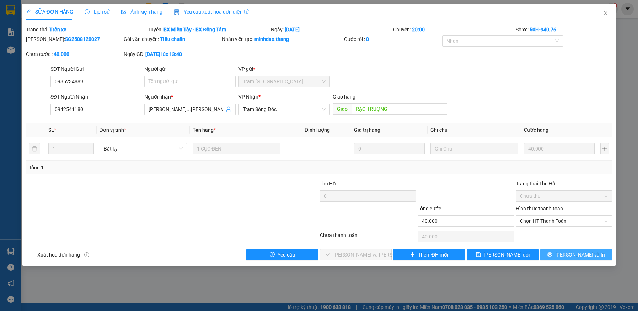
click at [574, 255] on span "[PERSON_NAME] và In" at bounding box center [580, 254] width 50 height 8
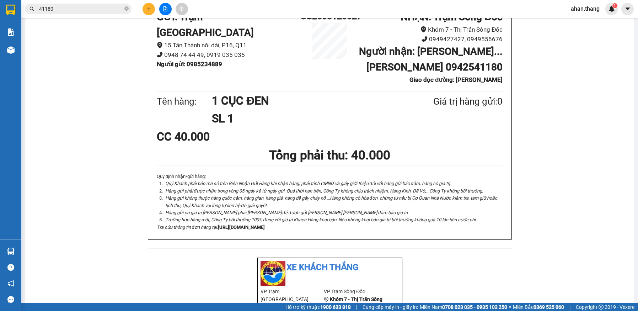
scroll to position [62, 0]
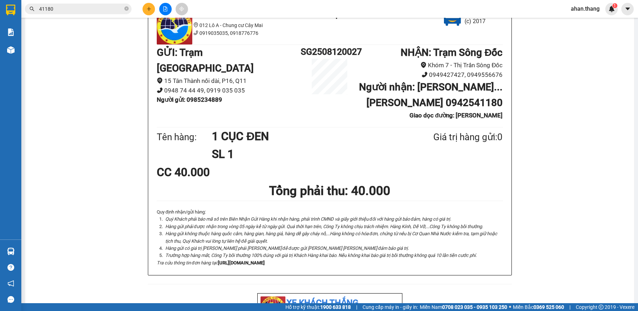
click at [71, 10] on input "41180" at bounding box center [81, 9] width 84 height 8
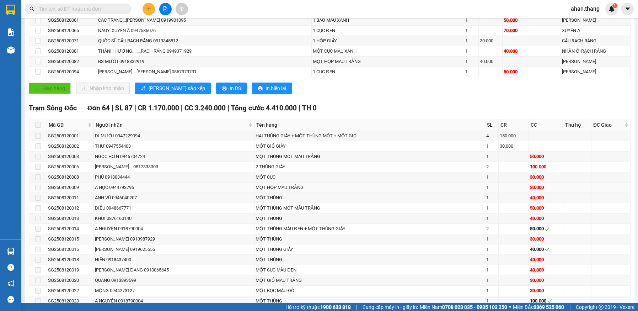
scroll to position [320, 0]
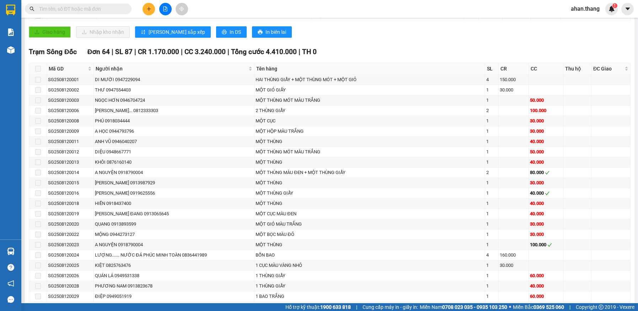
click at [72, 11] on input "text" at bounding box center [81, 9] width 84 height 8
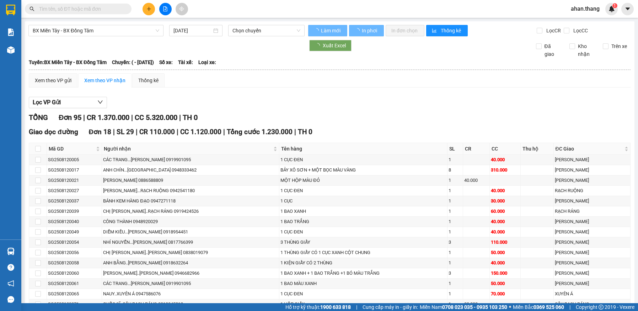
type input "[DATE]"
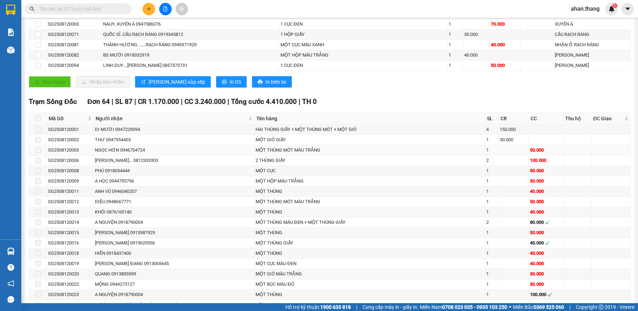
scroll to position [320, 0]
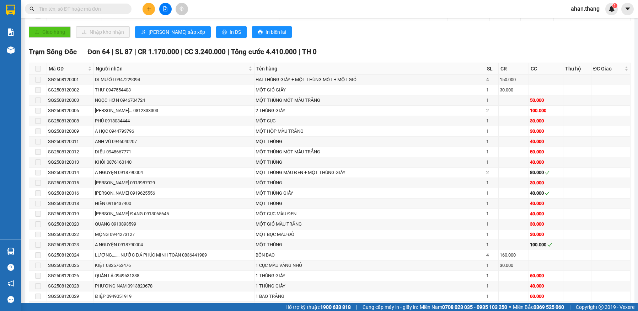
click at [68, 10] on input "text" at bounding box center [81, 9] width 84 height 8
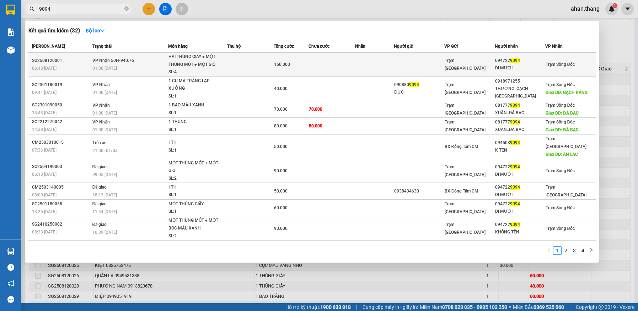
type input "9094"
click at [246, 67] on td at bounding box center [250, 65] width 47 height 24
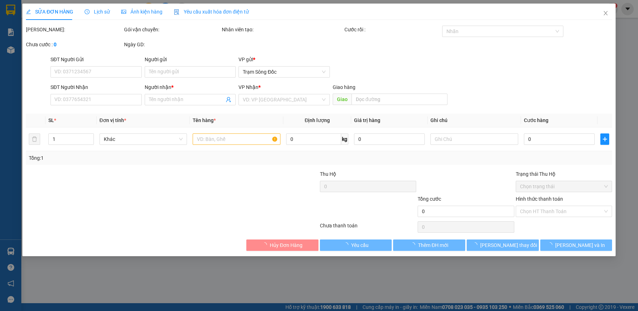
type input "0947229094"
type input "DI MƯỜI"
type input "150.000"
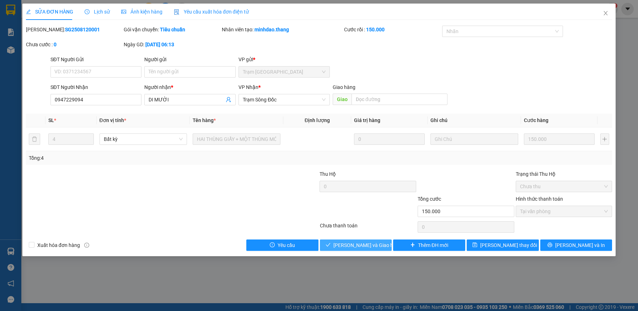
click at [367, 243] on span "[PERSON_NAME] và Giao hàng" at bounding box center [367, 245] width 68 height 8
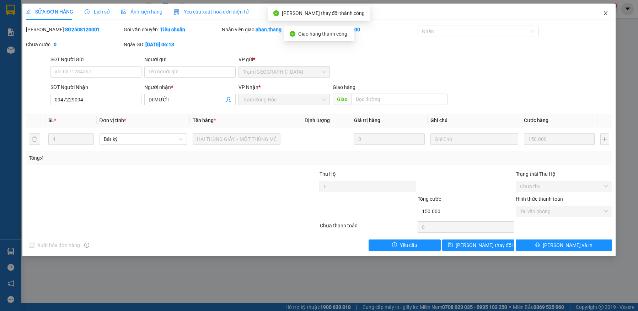
click at [605, 11] on icon "close" at bounding box center [606, 13] width 6 height 6
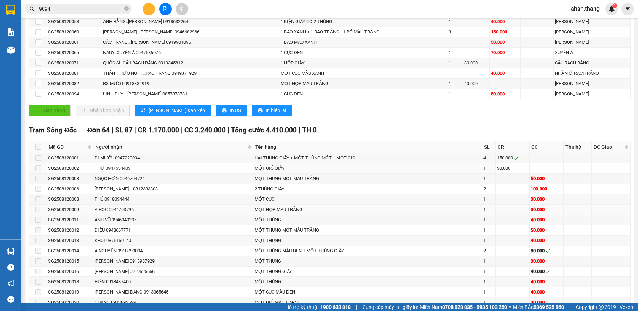
scroll to position [320, 0]
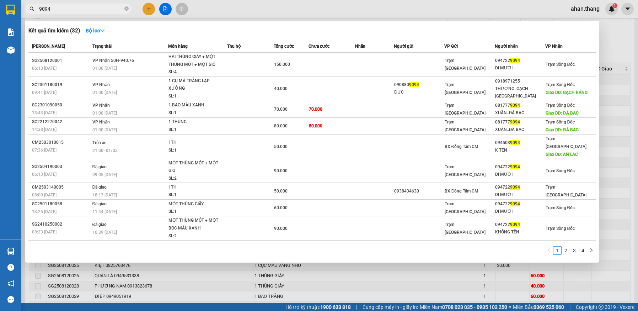
click at [58, 10] on input "9094" at bounding box center [81, 9] width 84 height 8
type input "9"
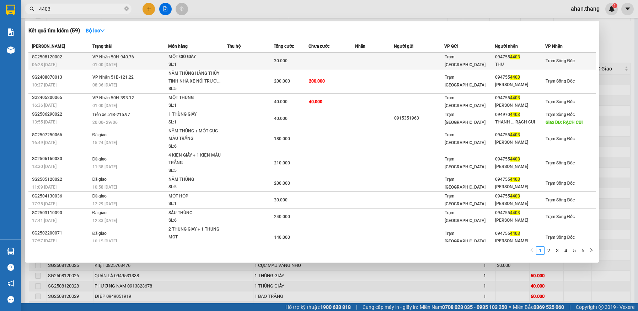
click at [343, 60] on td at bounding box center [331, 61] width 47 height 17
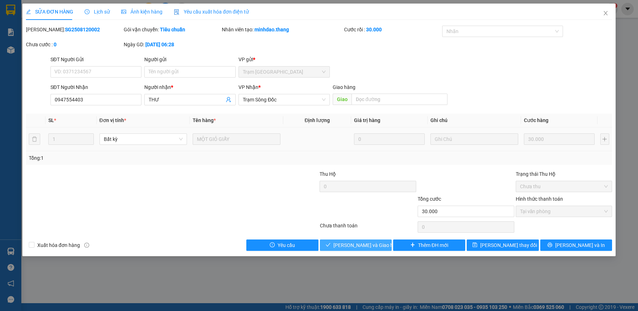
click at [363, 245] on span "[PERSON_NAME] và Giao hàng" at bounding box center [367, 245] width 68 height 8
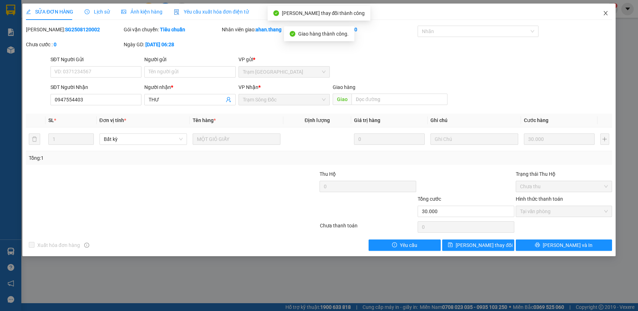
click at [604, 12] on icon "close" at bounding box center [606, 13] width 4 height 4
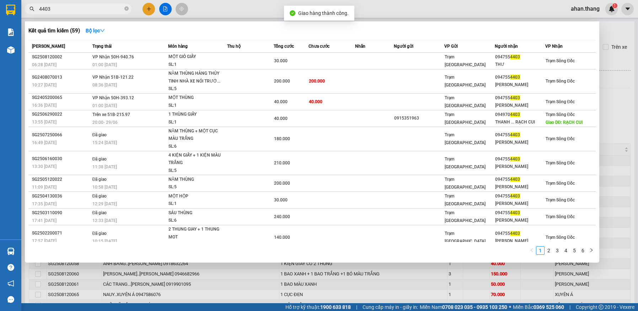
click at [61, 10] on input "4403" at bounding box center [81, 9] width 84 height 8
type input "4"
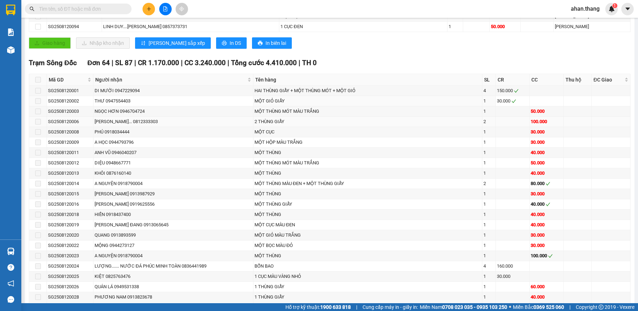
scroll to position [320, 0]
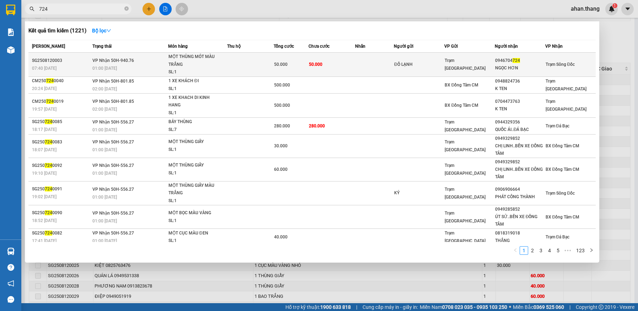
type input "724"
click at [338, 65] on td "50.000" at bounding box center [331, 65] width 47 height 24
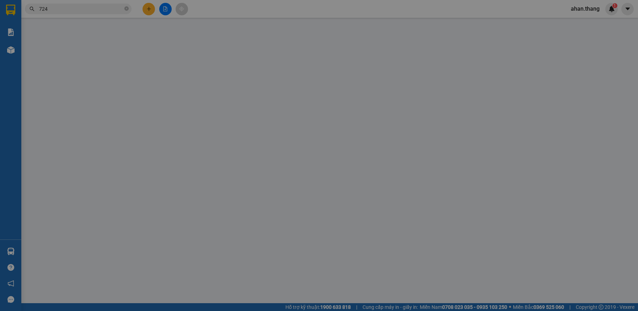
type input "ĐỒ LẠNH"
type input "0946704724"
type input "NGỌC HƠN"
type input "50.000"
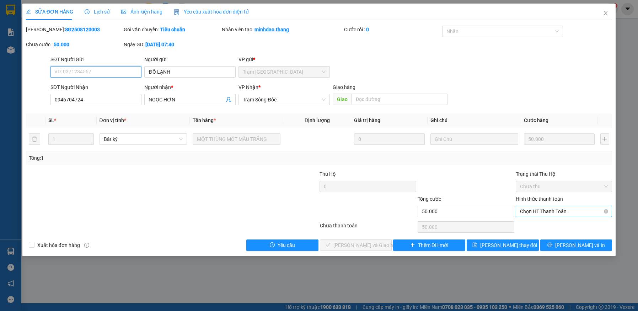
click at [557, 210] on span "Chọn HT Thanh Toán" at bounding box center [564, 211] width 88 height 11
click at [555, 225] on div "Tại văn phòng" at bounding box center [564, 225] width 88 height 8
type input "0"
click at [385, 242] on button "[PERSON_NAME] và Giao hàng" at bounding box center [356, 244] width 72 height 11
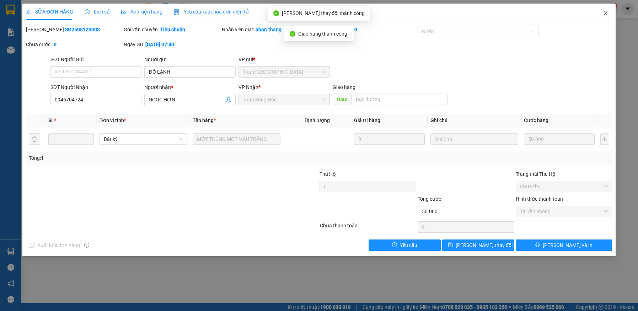
click at [607, 11] on icon "close" at bounding box center [606, 13] width 6 height 6
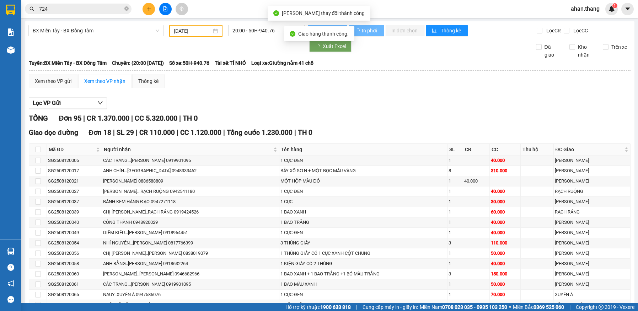
click at [54, 8] on input "724" at bounding box center [81, 9] width 84 height 8
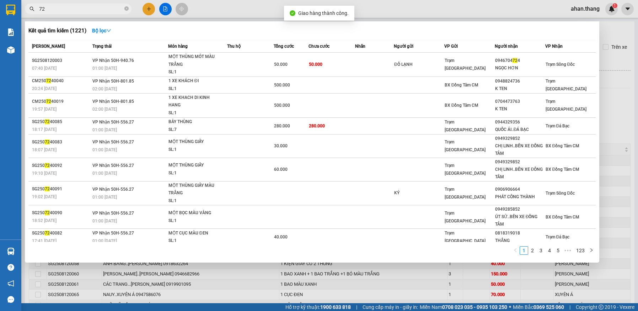
type input "7"
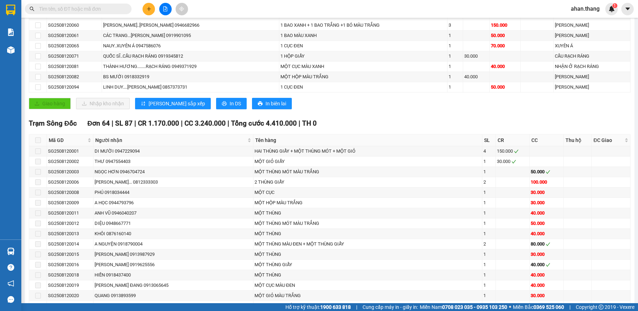
scroll to position [249, 0]
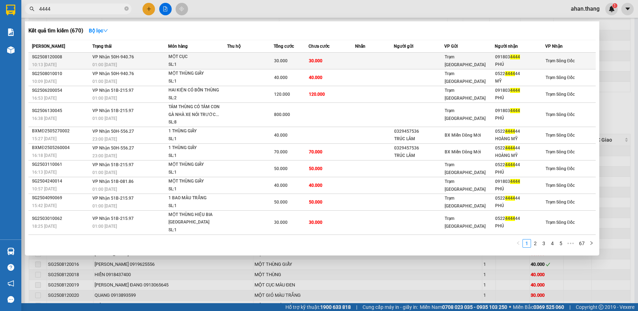
type input "4444"
click at [339, 59] on td "30.000" at bounding box center [331, 61] width 47 height 17
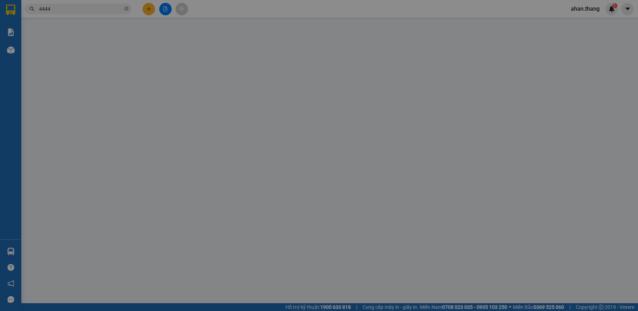
type input "0918034444"
type input "PHÚ"
type input "30.000"
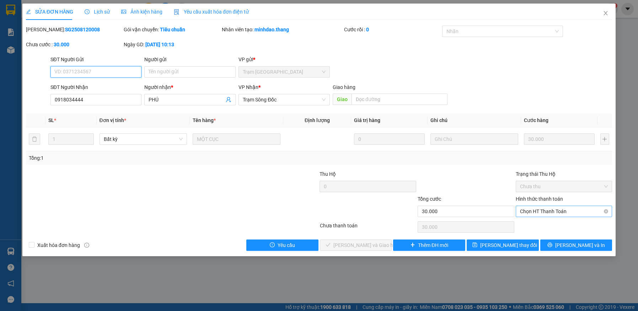
click at [555, 207] on span "Chọn HT Thanh Toán" at bounding box center [564, 211] width 88 height 11
drag, startPoint x: 553, startPoint y: 226, endPoint x: 497, endPoint y: 226, distance: 56.1
click at [553, 226] on div "Tại văn phòng" at bounding box center [564, 225] width 88 height 8
type input "0"
click at [367, 247] on span "[PERSON_NAME] và Giao hàng" at bounding box center [367, 245] width 68 height 8
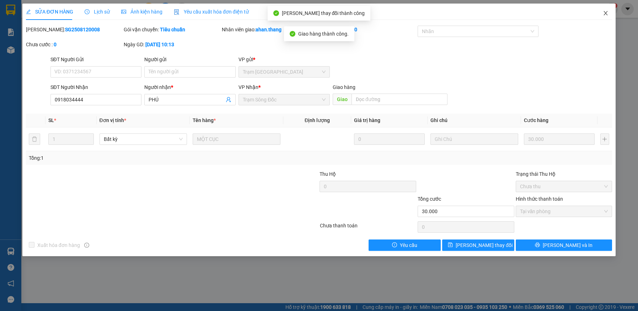
click at [606, 12] on icon "close" at bounding box center [606, 13] width 6 height 6
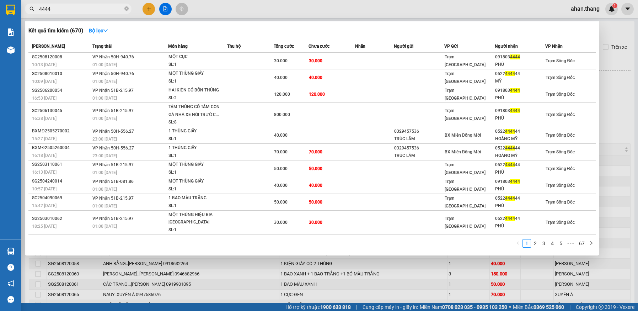
click at [64, 10] on input "4444" at bounding box center [81, 9] width 84 height 8
type input "4"
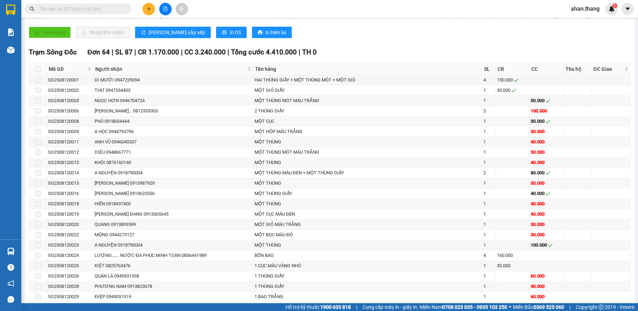
scroll to position [320, 0]
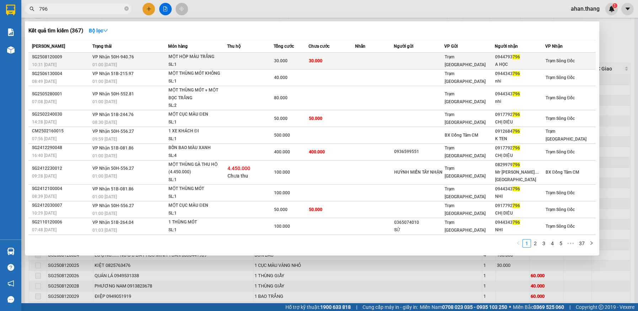
type input "796"
click at [355, 61] on td at bounding box center [374, 61] width 39 height 17
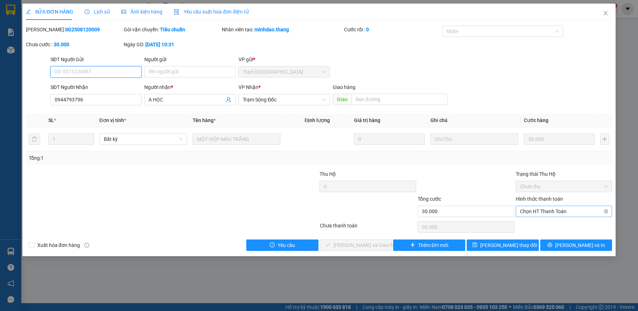
click at [555, 211] on span "Chọn HT Thanh Toán" at bounding box center [564, 211] width 88 height 11
drag, startPoint x: 551, startPoint y: 225, endPoint x: 537, endPoint y: 225, distance: 14.9
click at [551, 225] on div "Tại văn phòng" at bounding box center [564, 225] width 88 height 8
type input "0"
click at [366, 241] on span "[PERSON_NAME] và Giao hàng" at bounding box center [367, 245] width 68 height 8
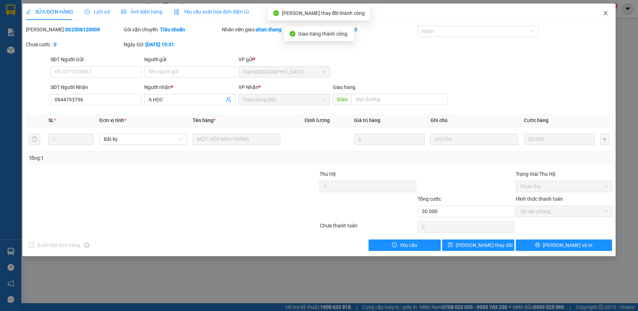
click at [605, 11] on icon "close" at bounding box center [606, 13] width 6 height 6
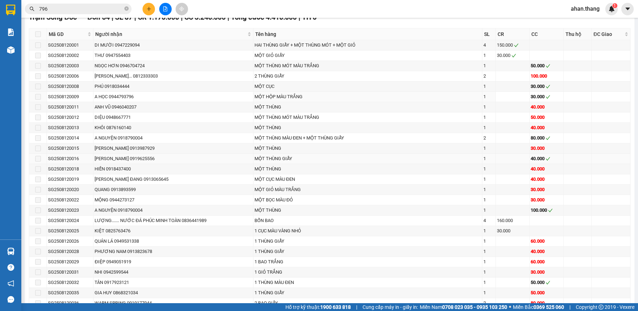
scroll to position [320, 0]
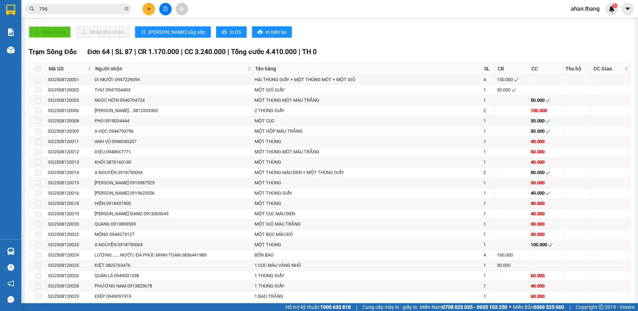
click at [51, 11] on input "796" at bounding box center [81, 9] width 84 height 8
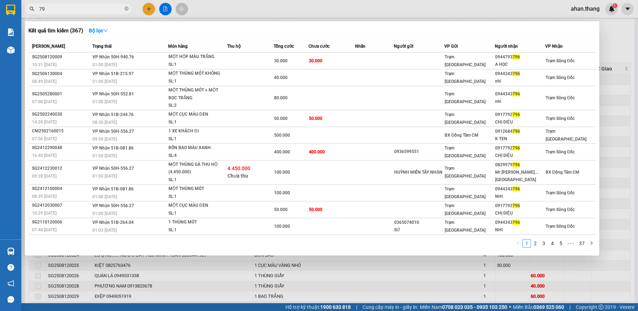
type input "7"
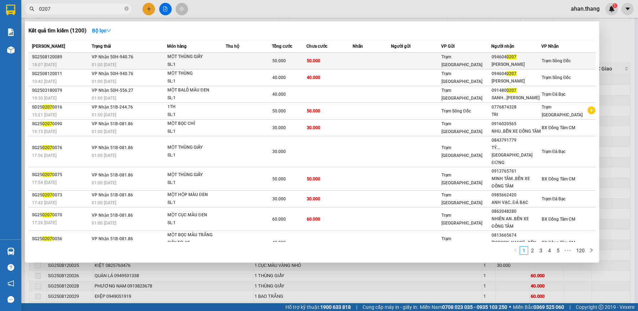
type input "0207"
click at [352, 60] on td "50.000" at bounding box center [329, 61] width 46 height 17
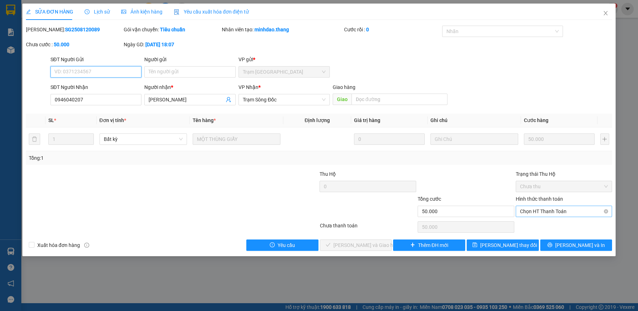
click at [555, 209] on span "Chọn HT Thanh Toán" at bounding box center [564, 211] width 88 height 11
drag, startPoint x: 555, startPoint y: 223, endPoint x: 481, endPoint y: 230, distance: 73.9
click at [554, 223] on div "Tại văn phòng" at bounding box center [564, 225] width 88 height 8
type input "0"
click at [385, 244] on button "[PERSON_NAME] và Giao hàng" at bounding box center [356, 244] width 72 height 11
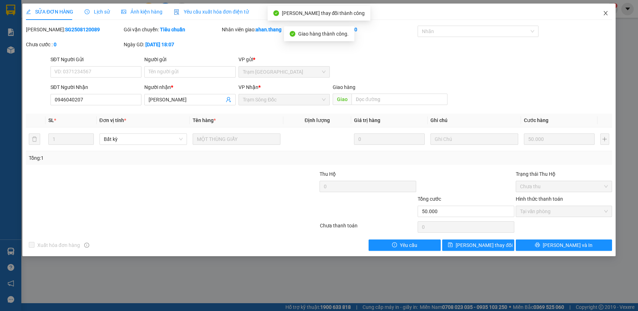
click at [606, 13] on icon "close" at bounding box center [606, 13] width 6 height 6
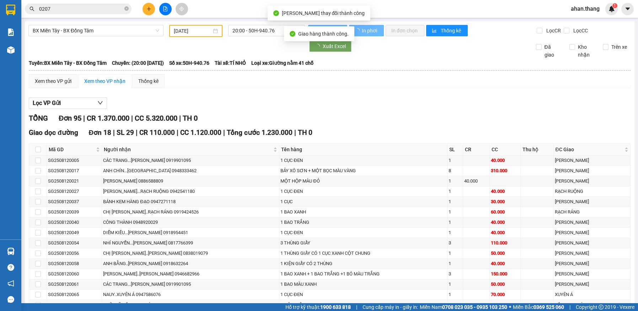
click at [56, 7] on input "0207" at bounding box center [81, 9] width 84 height 8
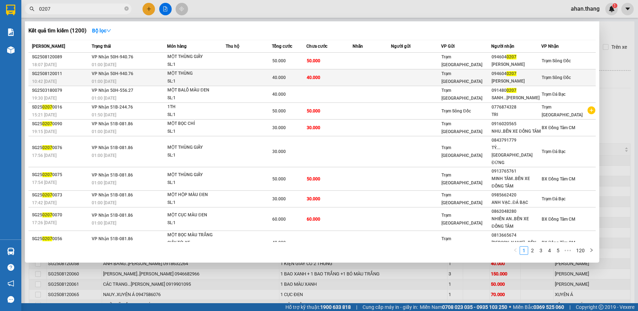
click at [284, 76] on span "40.000" at bounding box center [279, 77] width 14 height 5
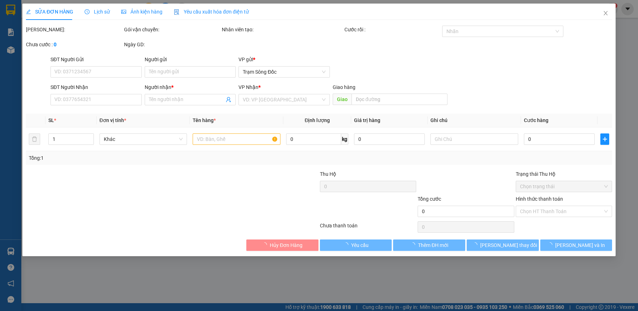
type input "0946040207"
type input "[PERSON_NAME]"
type input "40.000"
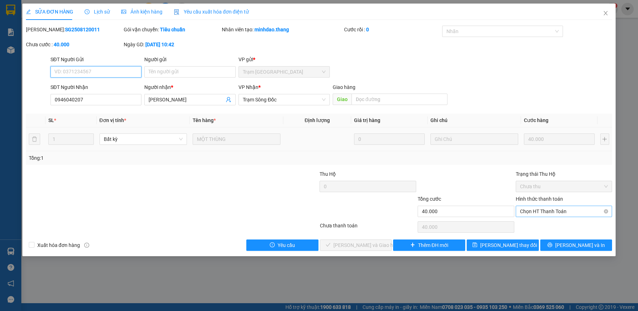
click at [535, 211] on span "Chọn HT Thanh Toán" at bounding box center [564, 211] width 88 height 11
click at [537, 226] on div "Tại văn phòng" at bounding box center [564, 225] width 88 height 8
type input "0"
click at [379, 247] on button "[PERSON_NAME] và Giao hàng" at bounding box center [356, 244] width 72 height 11
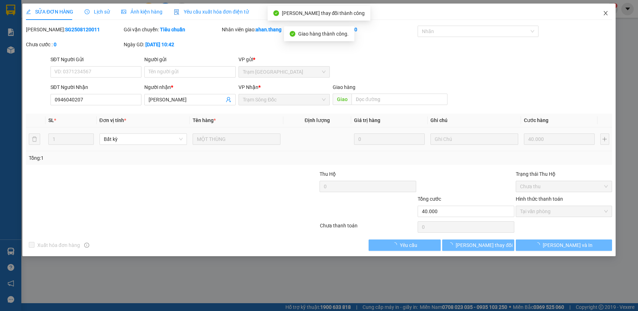
click at [604, 12] on icon "close" at bounding box center [606, 13] width 6 height 6
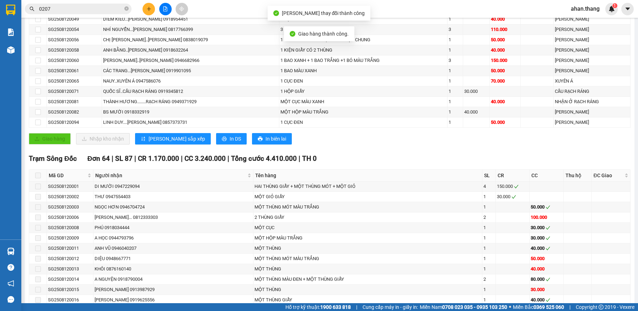
scroll to position [391, 0]
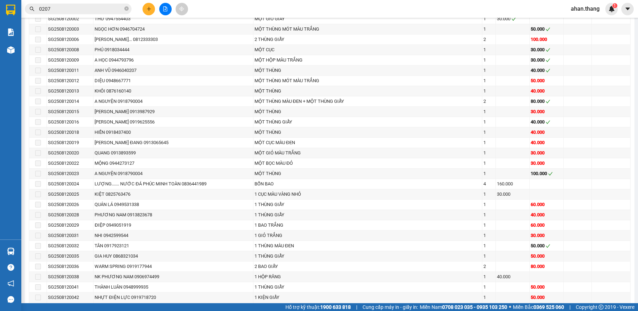
click at [55, 9] on input "0207" at bounding box center [81, 9] width 84 height 8
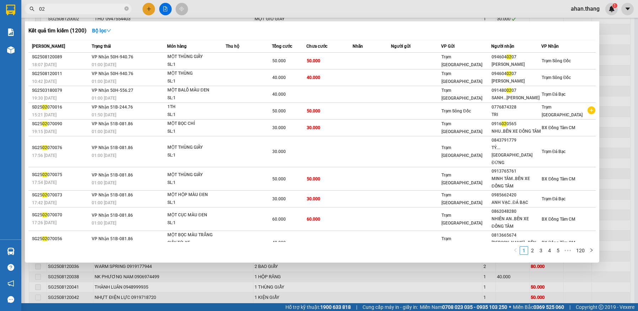
type input "0"
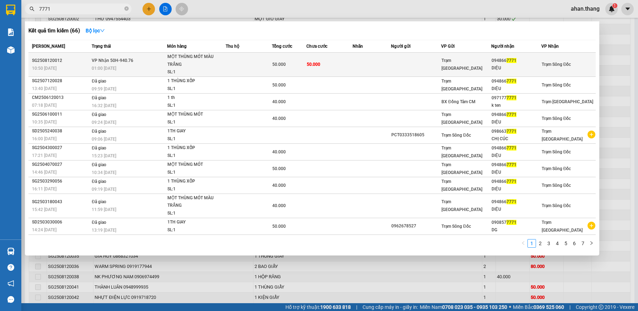
type input "7771"
click at [345, 65] on td "50.000" at bounding box center [329, 65] width 46 height 24
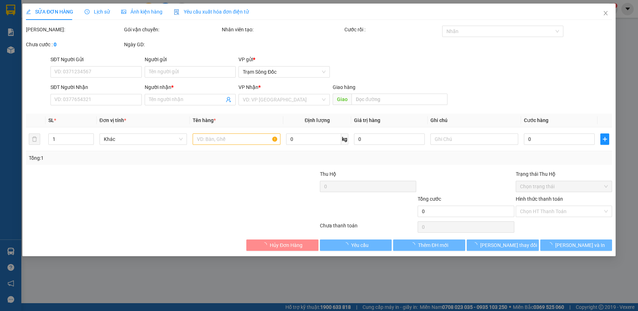
type input "0948667771"
type input "DIỆU"
type input "50.000"
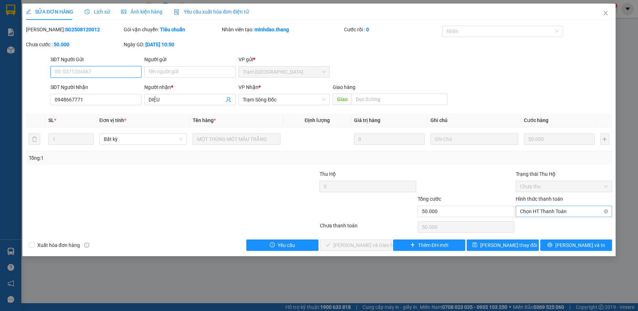
click at [543, 210] on span "Chọn HT Thanh Toán" at bounding box center [564, 211] width 88 height 11
drag, startPoint x: 541, startPoint y: 224, endPoint x: 446, endPoint y: 236, distance: 95.2
click at [540, 224] on div "Tại văn phòng" at bounding box center [564, 225] width 88 height 8
type input "0"
click at [374, 246] on span "[PERSON_NAME] và Giao hàng" at bounding box center [367, 245] width 68 height 8
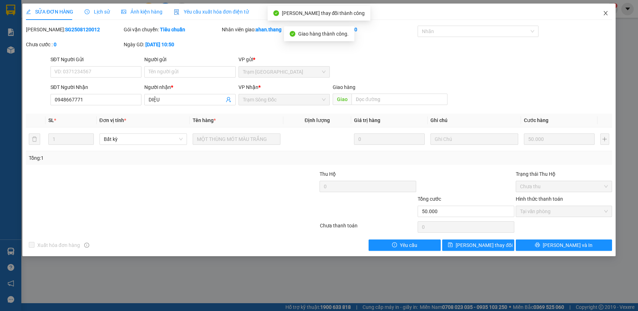
click at [607, 11] on icon "close" at bounding box center [606, 13] width 6 height 6
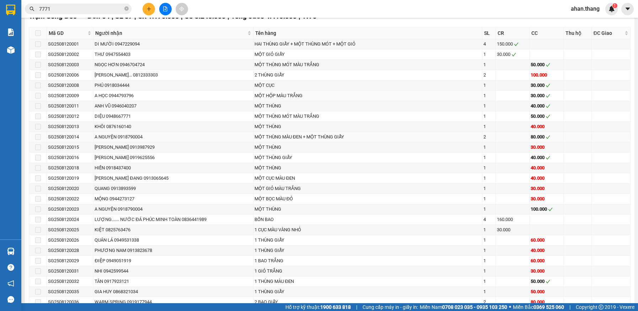
scroll to position [391, 0]
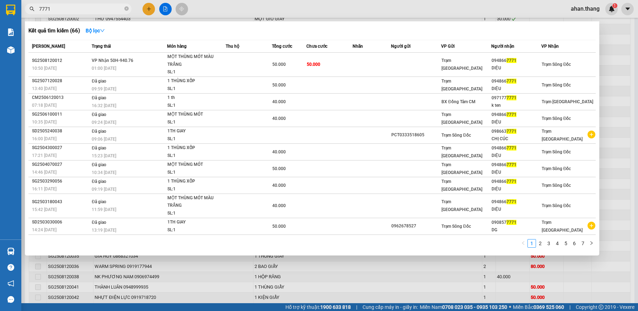
click at [53, 10] on input "7771" at bounding box center [81, 9] width 84 height 8
type input "7"
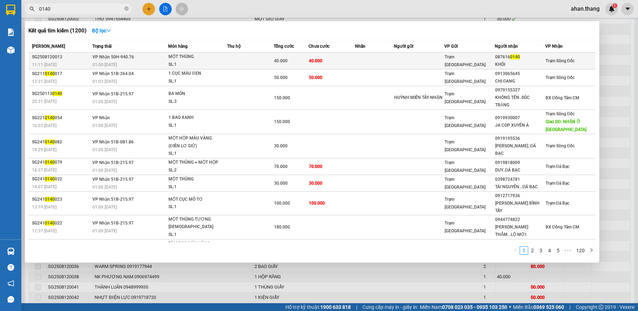
type input "0140"
click at [360, 63] on td at bounding box center [374, 61] width 39 height 17
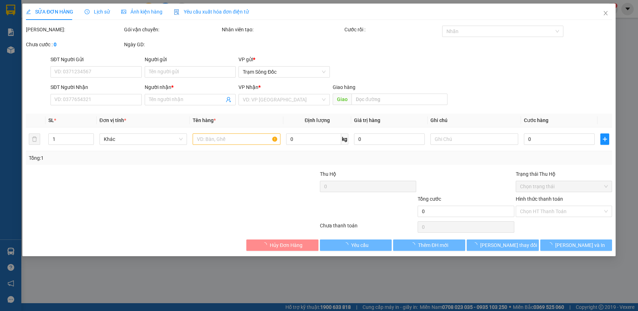
type input "0876160140"
type input "KHÔI"
type input "40.000"
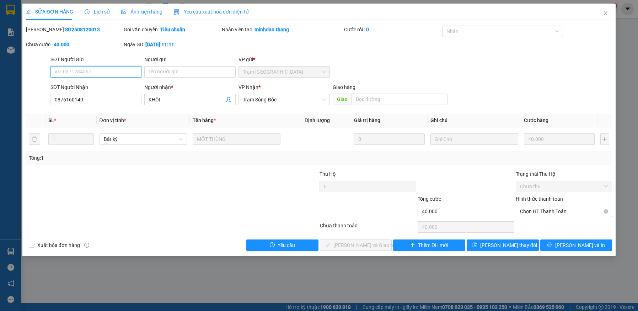
click at [560, 211] on span "Chọn HT Thanh Toán" at bounding box center [564, 211] width 88 height 11
click at [556, 227] on div "Tại văn phòng" at bounding box center [564, 225] width 88 height 8
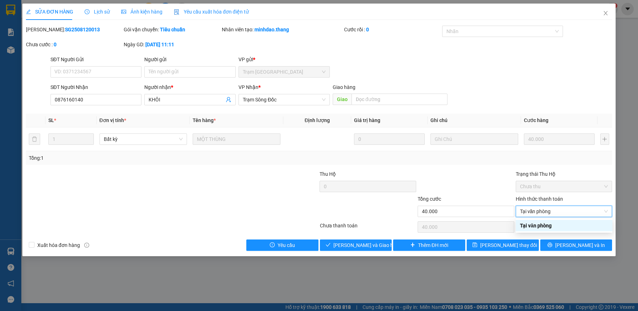
type input "0"
click at [371, 248] on span "[PERSON_NAME] và Giao hàng" at bounding box center [367, 245] width 68 height 8
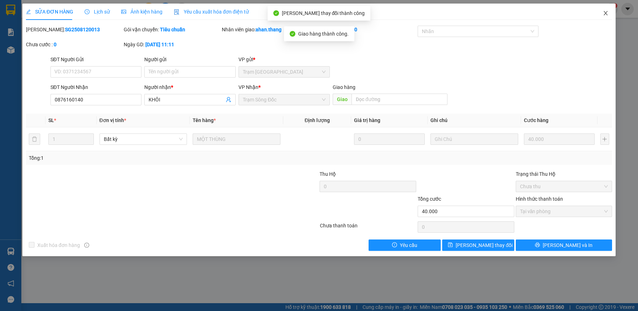
click at [603, 13] on icon "close" at bounding box center [606, 13] width 6 height 6
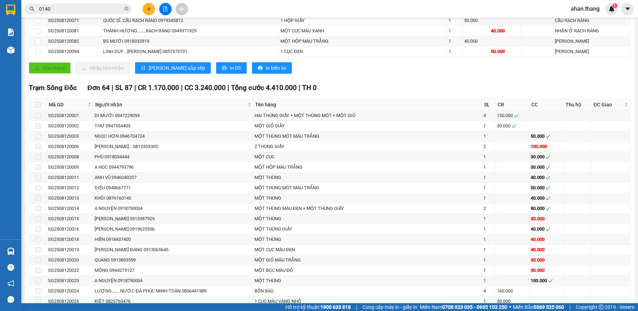
scroll to position [284, 0]
click at [60, 12] on input "0140" at bounding box center [81, 9] width 84 height 8
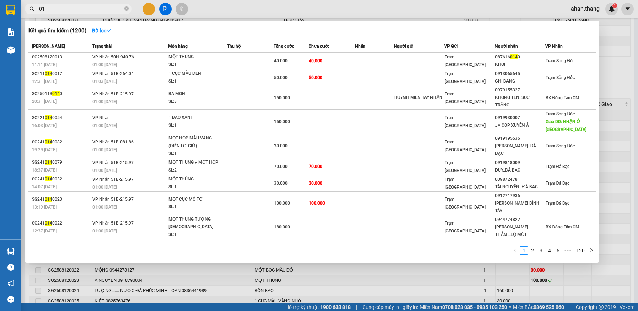
type input "0"
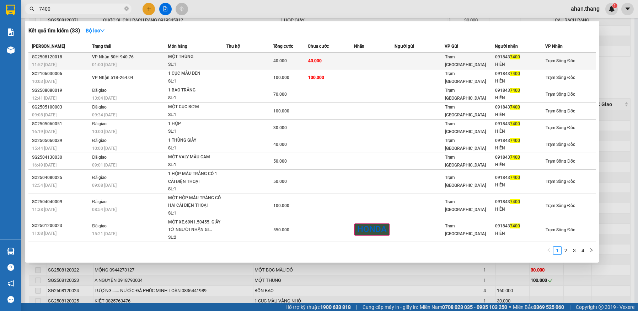
type input "7400"
click at [355, 62] on td at bounding box center [374, 61] width 40 height 17
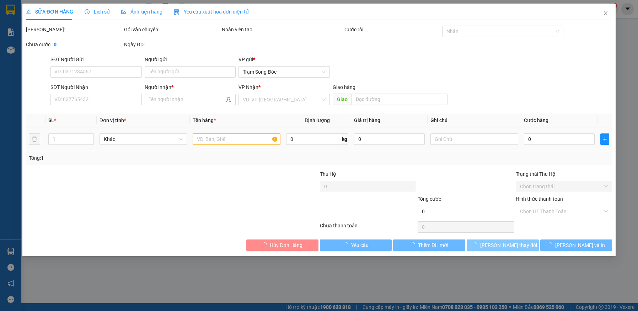
type input "0918437400"
type input "HIỀN"
type input "40.000"
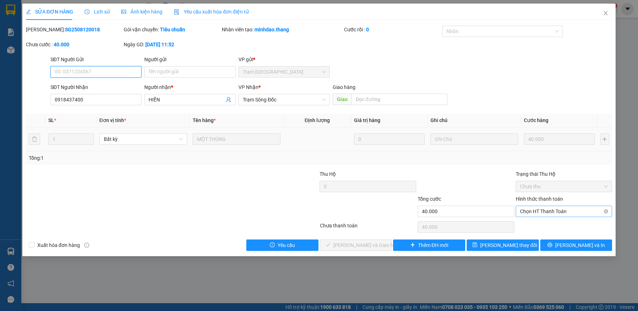
click at [547, 210] on span "Chọn HT Thanh Toán" at bounding box center [564, 211] width 88 height 11
click at [547, 223] on div "Tại văn phòng" at bounding box center [564, 225] width 88 height 8
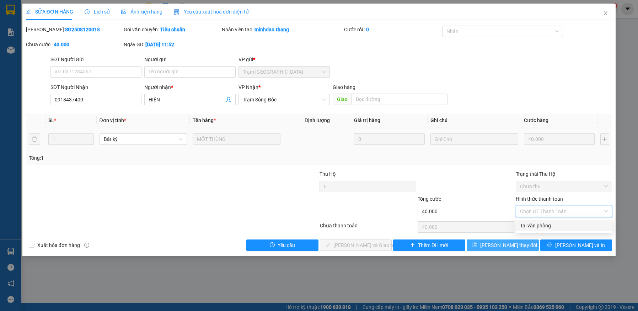
type input "0"
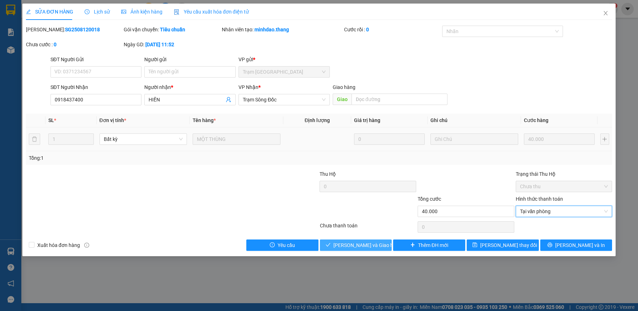
click at [373, 243] on span "[PERSON_NAME] và Giao hàng" at bounding box center [367, 245] width 68 height 8
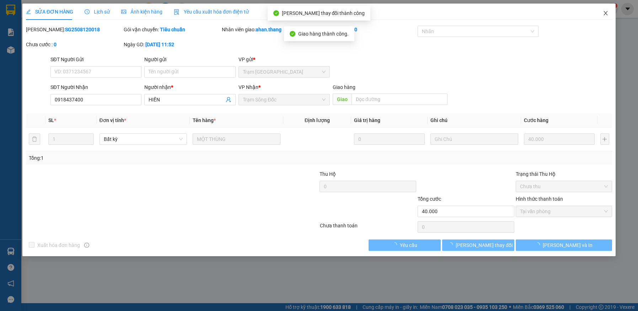
click at [604, 13] on icon "close" at bounding box center [606, 13] width 6 height 6
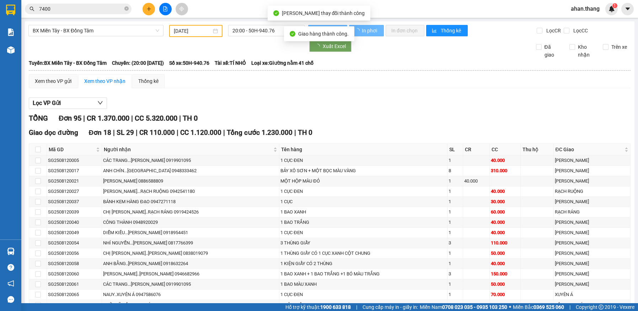
click at [63, 10] on input "7400" at bounding box center [81, 9] width 84 height 8
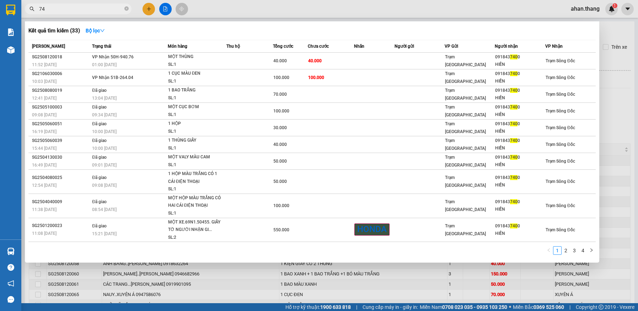
type input "7"
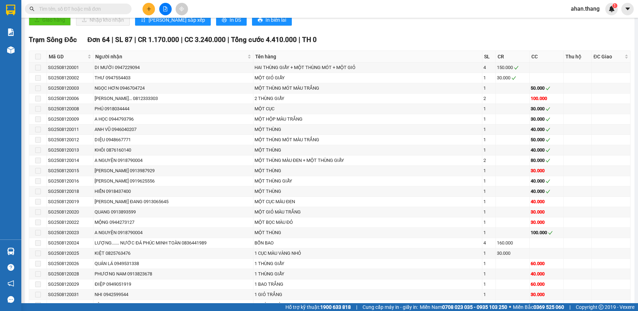
scroll to position [355, 0]
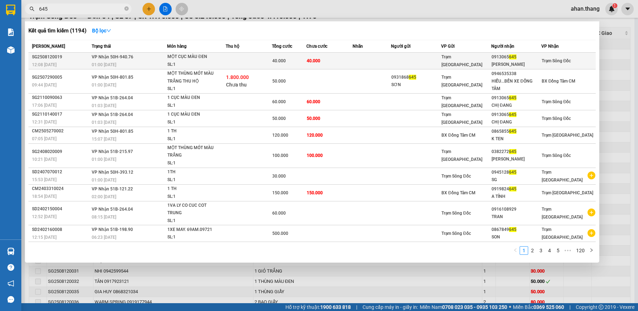
type input "645"
click at [332, 59] on td "40.000" at bounding box center [329, 61] width 46 height 17
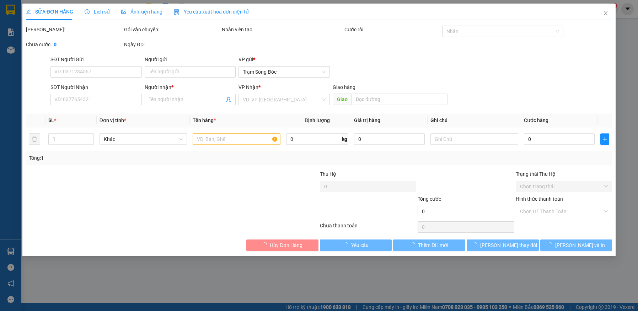
type input "0913065645"
type input "[PERSON_NAME]"
type input "40.000"
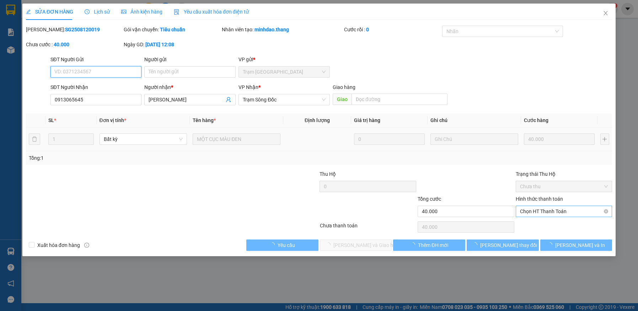
click at [541, 210] on span "Chọn HT Thanh Toán" at bounding box center [564, 211] width 88 height 11
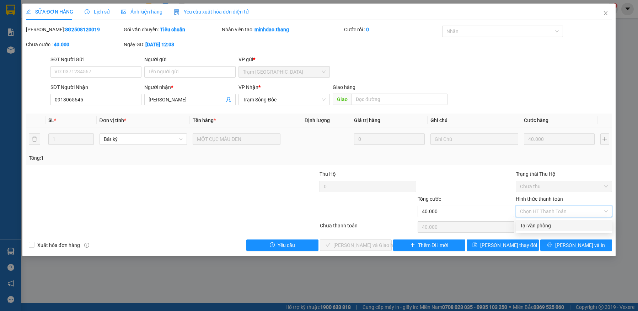
click at [540, 223] on div "Tại văn phòng" at bounding box center [564, 225] width 88 height 8
type input "0"
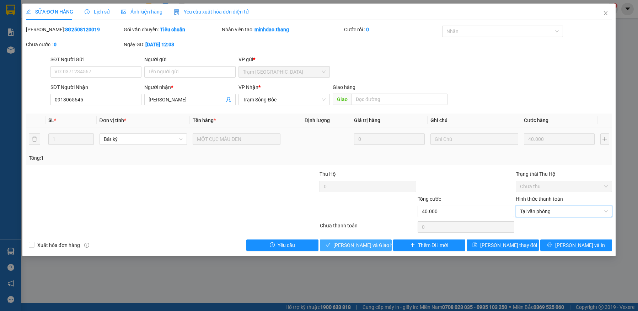
click at [378, 246] on span "[PERSON_NAME] và Giao hàng" at bounding box center [367, 245] width 68 height 8
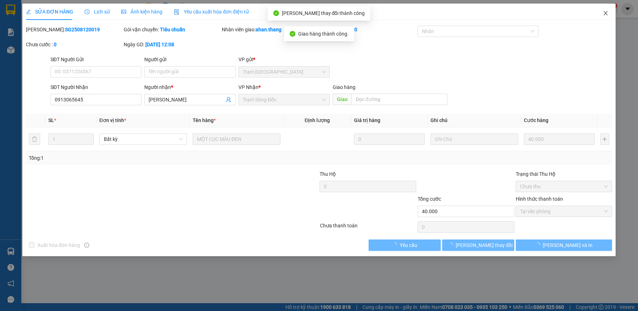
click at [605, 11] on icon "close" at bounding box center [606, 13] width 6 height 6
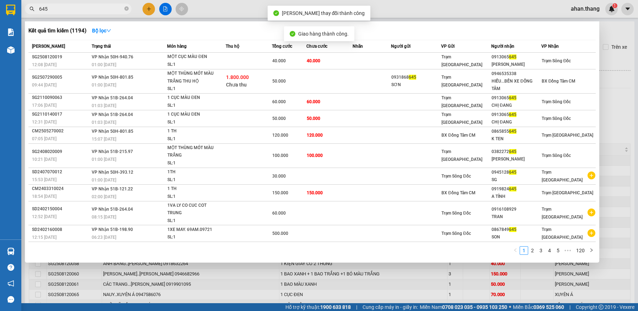
click at [58, 9] on input "645" at bounding box center [81, 9] width 84 height 8
type input "6"
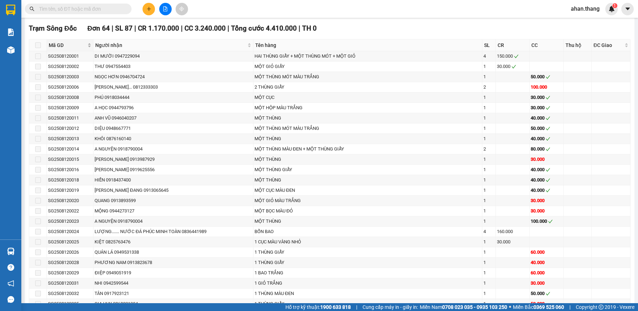
scroll to position [355, 0]
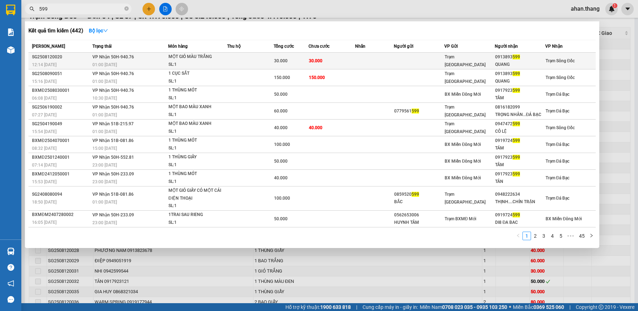
type input "599"
click at [357, 61] on td at bounding box center [374, 61] width 39 height 17
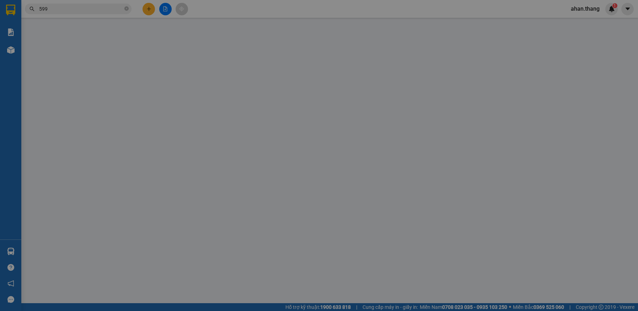
type input "0913893599"
type input "QUANG"
type input "30.000"
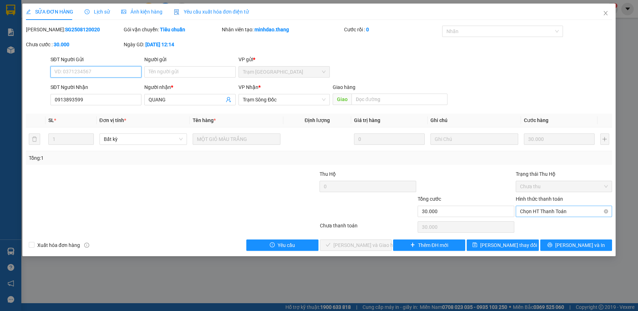
click at [546, 209] on span "Chọn HT Thanh Toán" at bounding box center [564, 211] width 88 height 11
drag, startPoint x: 544, startPoint y: 224, endPoint x: 480, endPoint y: 230, distance: 63.9
click at [544, 225] on div "Tại văn phòng" at bounding box center [564, 225] width 88 height 8
type input "0"
click at [373, 246] on span "[PERSON_NAME] và Giao hàng" at bounding box center [367, 245] width 68 height 8
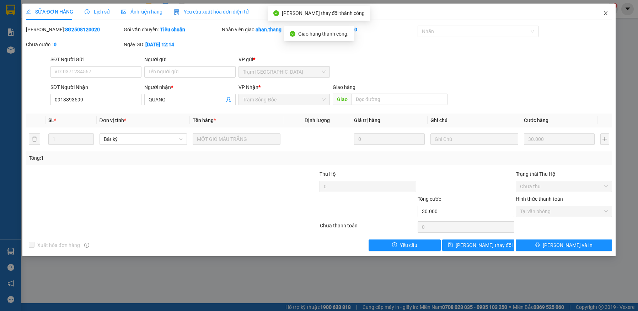
click at [605, 11] on icon "close" at bounding box center [606, 13] width 6 height 6
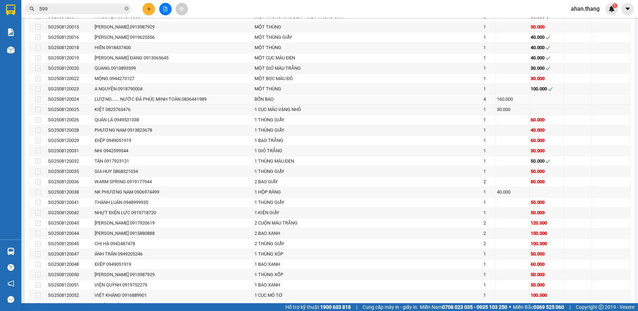
scroll to position [462, 0]
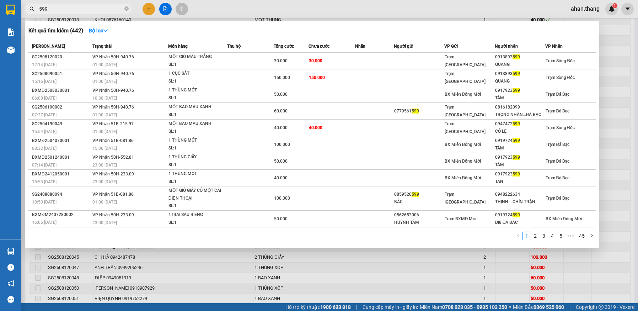
click at [59, 10] on input "599" at bounding box center [81, 9] width 84 height 8
type input "5"
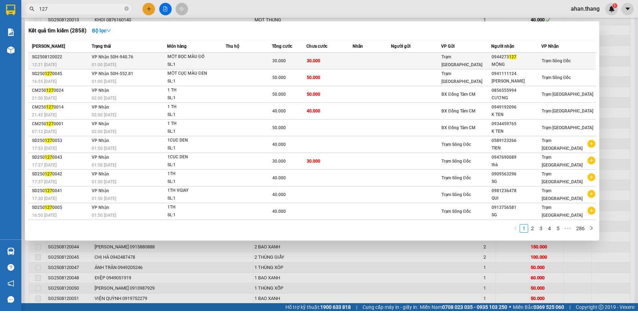
type input "127"
click at [365, 60] on td at bounding box center [371, 61] width 38 height 17
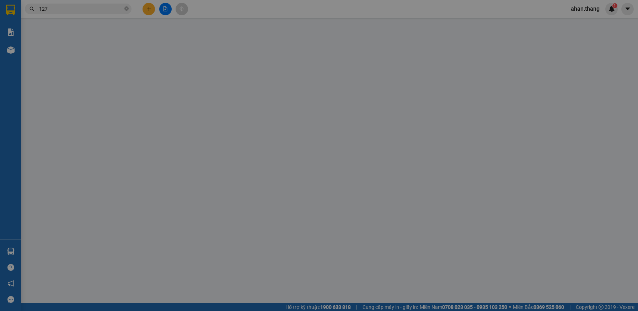
type input "0944273127"
type input "MỘNG"
type input "30.000"
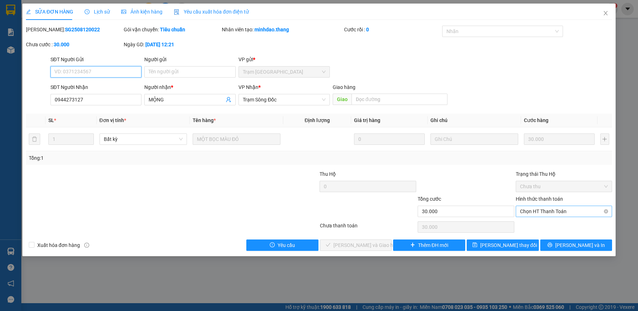
click at [567, 213] on span "Chọn HT Thanh Toán" at bounding box center [564, 211] width 88 height 11
click at [567, 227] on div "Tại văn phòng" at bounding box center [564, 225] width 88 height 8
type input "0"
click at [381, 244] on button "[PERSON_NAME] và Giao hàng" at bounding box center [356, 244] width 72 height 11
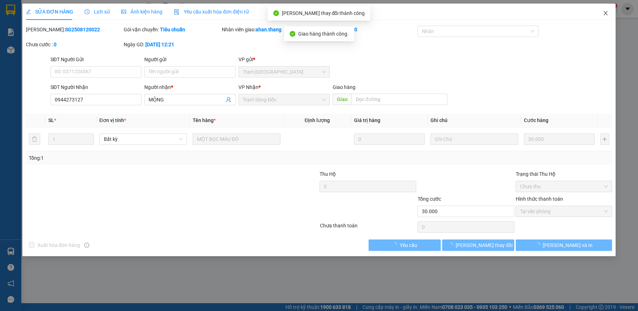
click at [605, 13] on icon "close" at bounding box center [606, 13] width 6 height 6
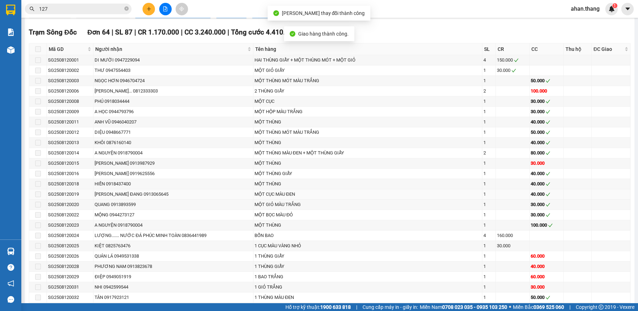
scroll to position [462, 0]
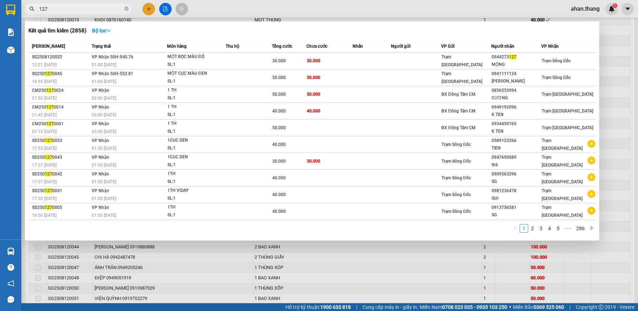
click at [50, 10] on input "127" at bounding box center [81, 9] width 84 height 8
type input "1"
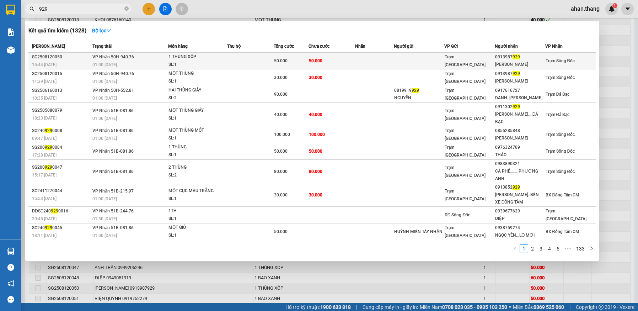
type input "929"
click at [355, 63] on td at bounding box center [374, 61] width 39 height 17
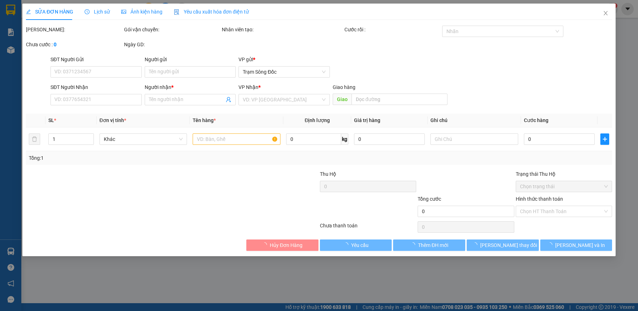
type input "0913987929"
type input "[PERSON_NAME]"
type input "50.000"
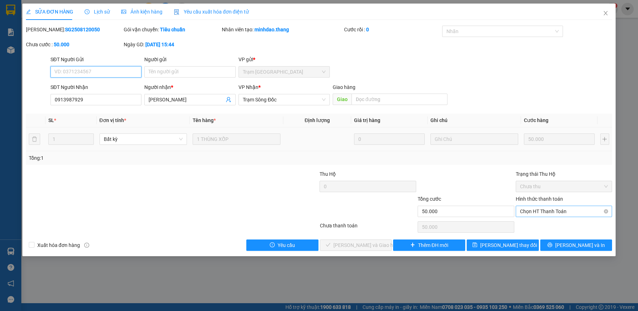
click at [548, 211] on span "Chọn HT Thanh Toán" at bounding box center [564, 211] width 88 height 11
click at [551, 225] on div "Tại văn phòng" at bounding box center [564, 225] width 88 height 8
type input "0"
click at [362, 246] on span "[PERSON_NAME] và Giao hàng" at bounding box center [367, 245] width 68 height 8
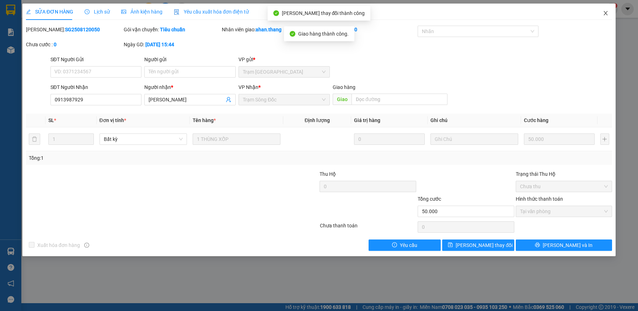
click at [604, 12] on icon "close" at bounding box center [606, 13] width 4 height 4
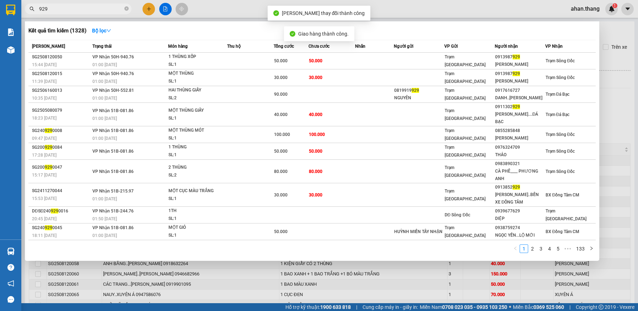
click at [49, 10] on input "929" at bounding box center [81, 9] width 84 height 8
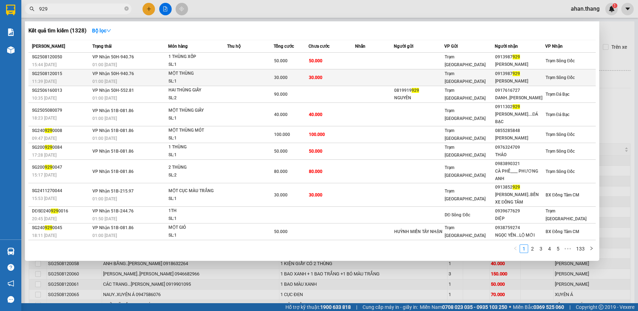
click at [309, 77] on span "30.000" at bounding box center [316, 77] width 14 height 5
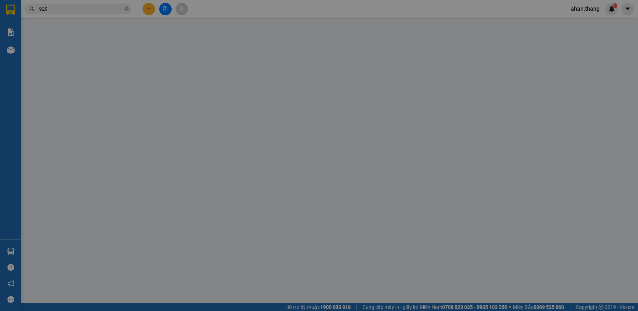
type input "0913987929"
type input "[PERSON_NAME]"
type input "30.000"
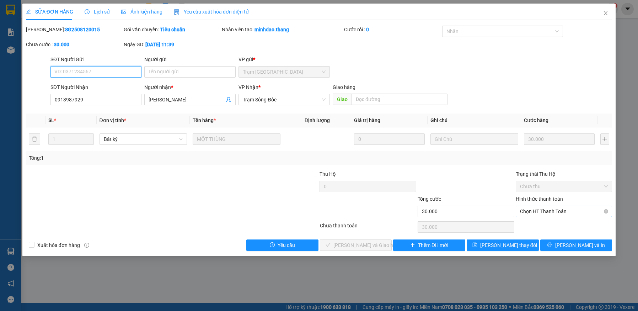
click at [533, 211] on span "Chọn HT Thanh Toán" at bounding box center [564, 211] width 88 height 11
drag, startPoint x: 531, startPoint y: 223, endPoint x: 515, endPoint y: 224, distance: 16.0
click at [530, 223] on div "Tại văn phòng" at bounding box center [564, 225] width 88 height 8
type input "0"
click at [381, 244] on button "[PERSON_NAME] và Giao hàng" at bounding box center [356, 244] width 72 height 11
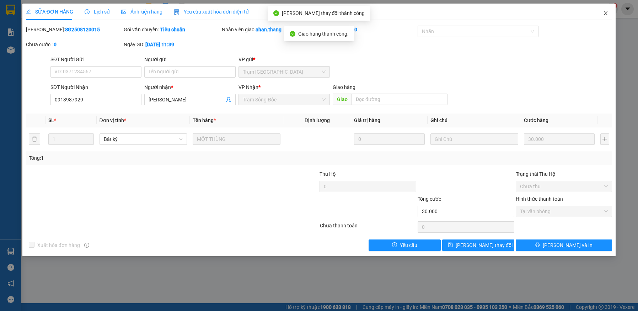
click at [605, 13] on icon "close" at bounding box center [606, 13] width 4 height 4
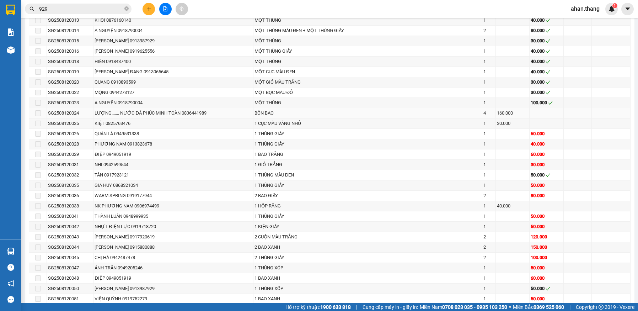
scroll to position [462, 0]
click at [54, 6] on input "929" at bounding box center [81, 9] width 84 height 8
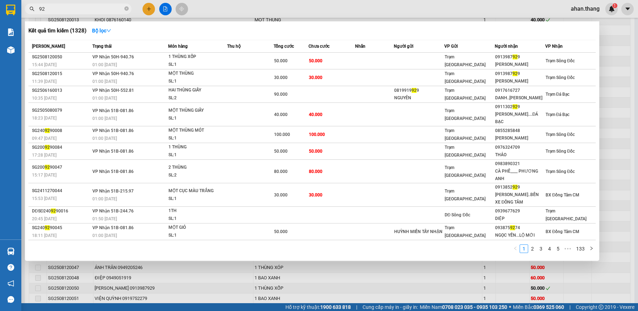
type input "9"
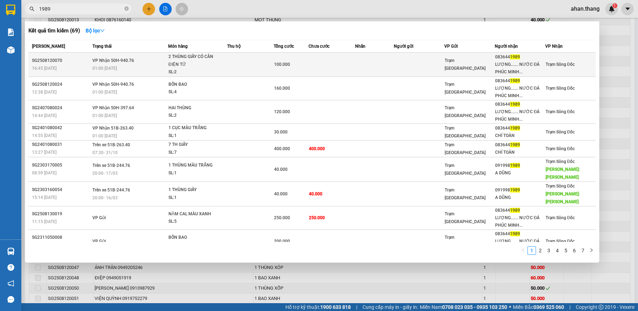
type input "1989"
click at [334, 63] on td at bounding box center [331, 65] width 47 height 24
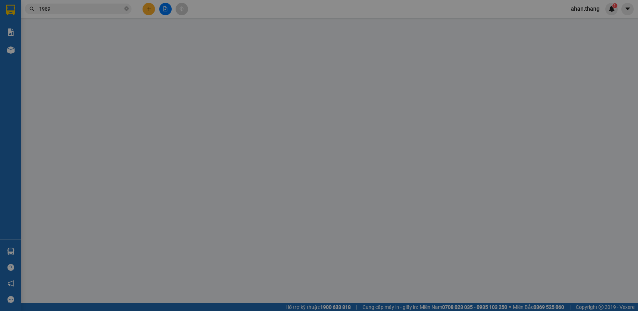
type input "0836441989"
type input "LƯỢNG....... NƯỚC ĐÁ PHÚC MINH TOÀN"
type input "100.000"
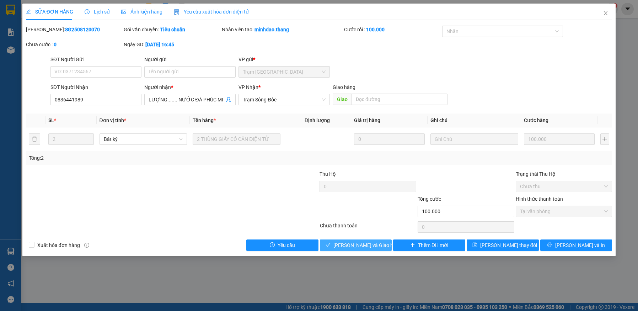
click at [379, 242] on button "[PERSON_NAME] và Giao hàng" at bounding box center [356, 244] width 72 height 11
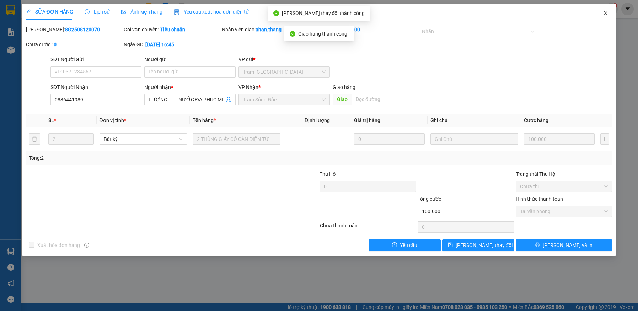
click at [605, 14] on icon "close" at bounding box center [606, 13] width 6 height 6
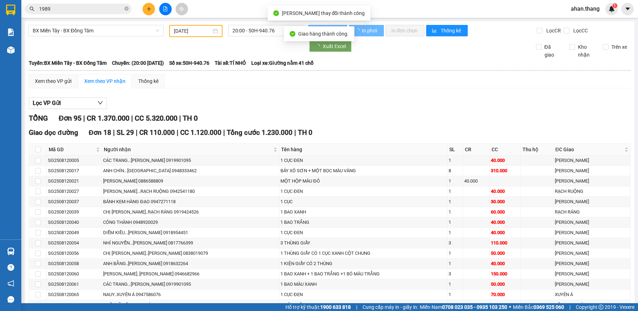
click at [49, 10] on input "1989" at bounding box center [81, 9] width 84 height 8
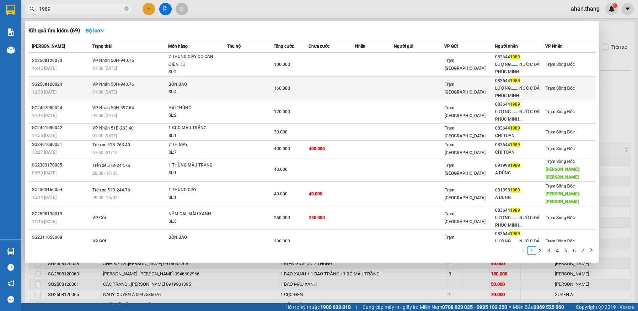
click at [249, 87] on td at bounding box center [250, 87] width 47 height 23
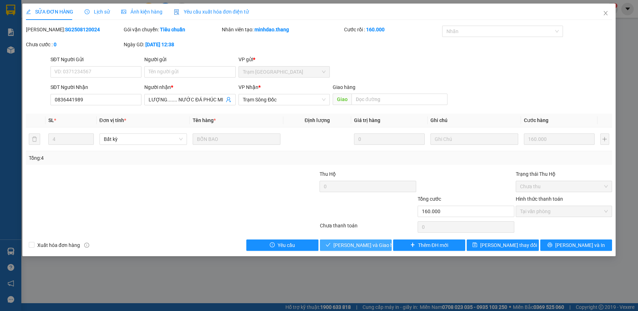
click at [382, 245] on button "[PERSON_NAME] và Giao hàng" at bounding box center [356, 244] width 72 height 11
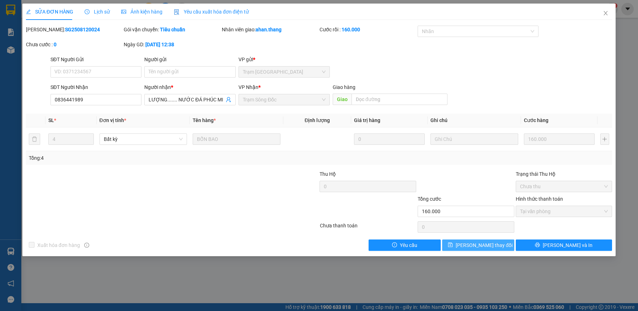
click at [500, 241] on button "[PERSON_NAME] thay đổi" at bounding box center [478, 244] width 72 height 11
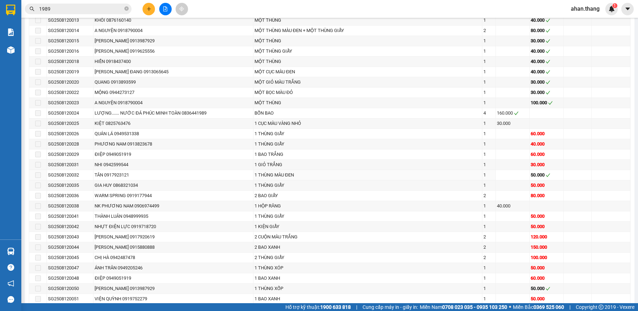
scroll to position [462, 0]
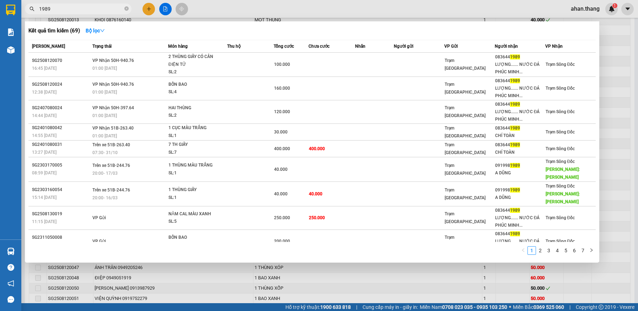
click at [61, 10] on input "1989" at bounding box center [81, 9] width 84 height 8
type input "1"
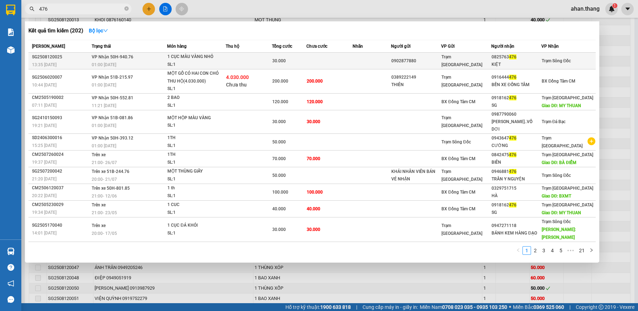
type input "476"
click at [371, 59] on td at bounding box center [371, 61] width 38 height 17
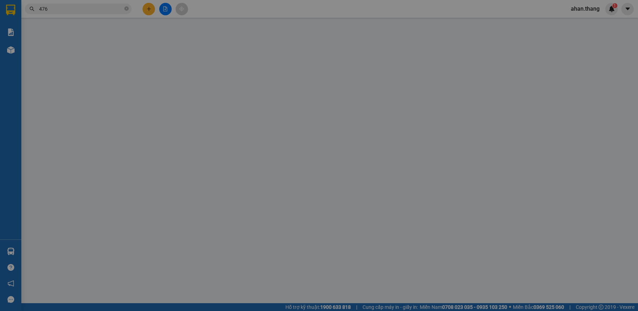
type input "0902877880"
type input "0825763476"
type input "KIỆT"
type input "30.000"
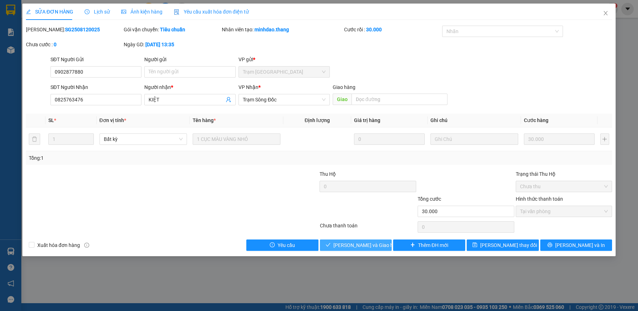
click at [364, 246] on span "[PERSON_NAME] và Giao hàng" at bounding box center [367, 245] width 68 height 8
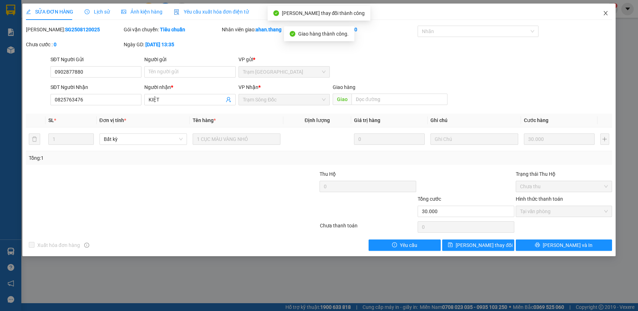
click at [609, 11] on span "Close" at bounding box center [605, 14] width 20 height 20
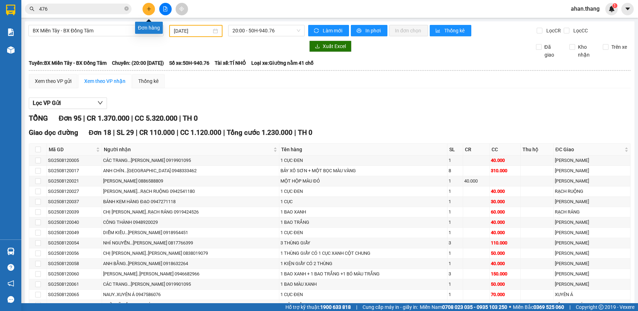
click at [149, 9] on icon "plus" at bounding box center [149, 9] width 0 height 4
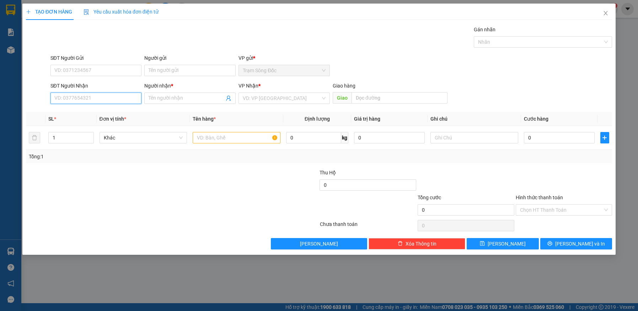
click at [90, 99] on input "SĐT Người Nhận" at bounding box center [95, 97] width 91 height 11
type input "0865809330"
click at [194, 97] on input "Người nhận *" at bounding box center [187, 98] width 76 height 8
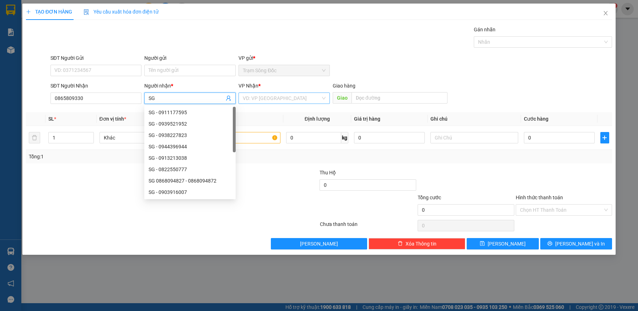
type input "SG"
click at [287, 100] on input "search" at bounding box center [282, 98] width 78 height 11
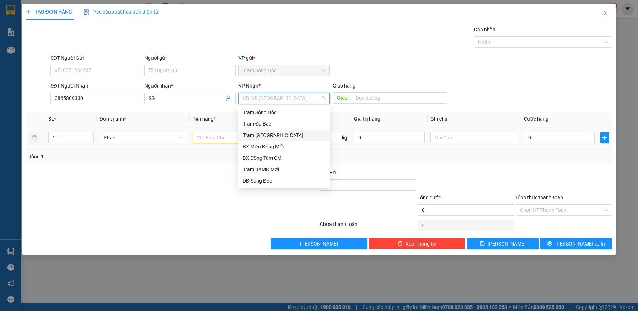
drag, startPoint x: 274, startPoint y: 136, endPoint x: 259, endPoint y: 135, distance: 15.0
click at [274, 136] on div "Trạm [GEOGRAPHIC_DATA]" at bounding box center [284, 135] width 83 height 8
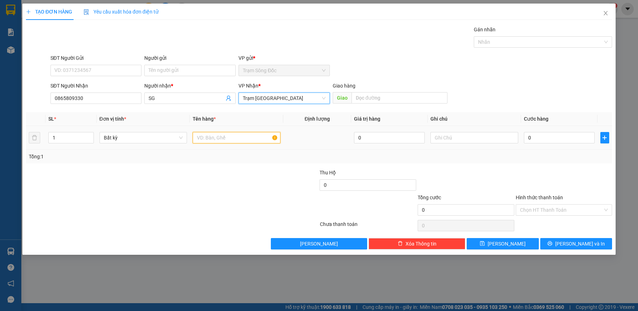
click at [240, 135] on input "text" at bounding box center [237, 137] width 88 height 11
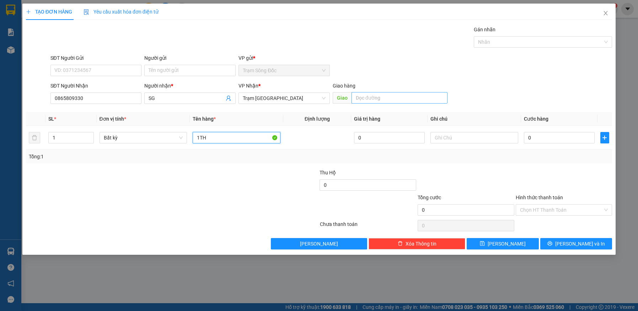
type input "1TH"
click at [401, 95] on input "text" at bounding box center [399, 97] width 96 height 11
type input "DONG MOI"
click at [553, 138] on input "0" at bounding box center [559, 137] width 71 height 11
type input "6"
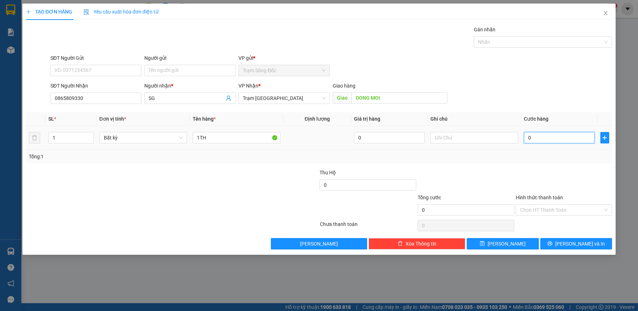
type input "6"
type input "62"
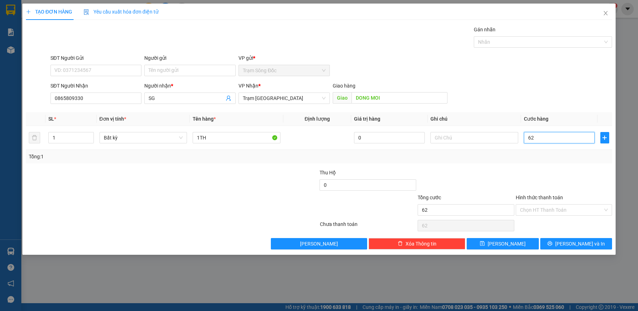
type input "6"
type input "60"
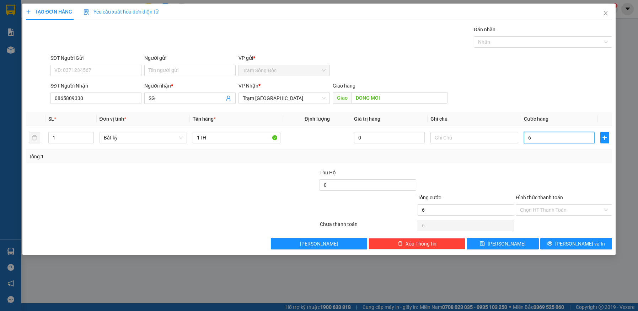
type input "60"
type input "60.000"
click at [574, 243] on span "[PERSON_NAME] và In" at bounding box center [580, 243] width 50 height 8
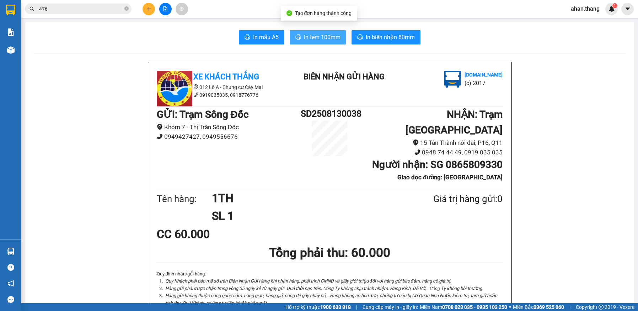
click at [325, 37] on span "In tem 100mm" at bounding box center [322, 37] width 37 height 9
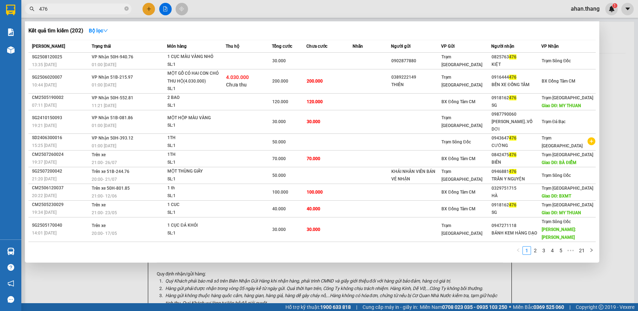
click at [61, 12] on input "476" at bounding box center [81, 9] width 84 height 8
type input "4"
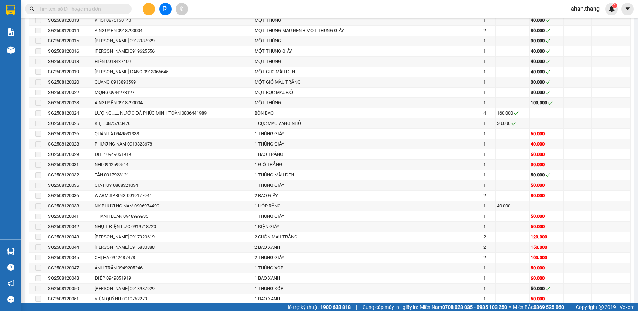
scroll to position [462, 0]
click at [67, 10] on input "text" at bounding box center [81, 9] width 84 height 8
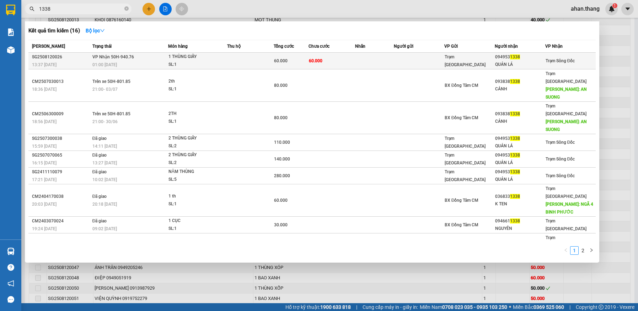
type input "1338"
click at [382, 62] on td at bounding box center [374, 61] width 39 height 17
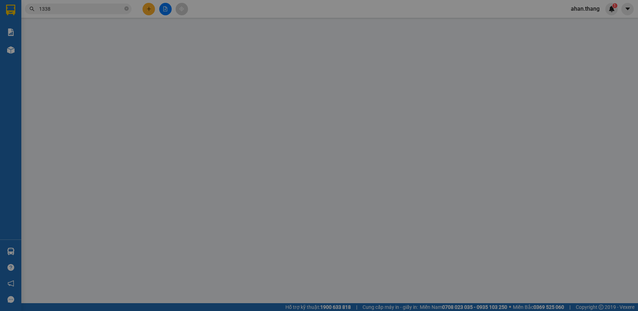
type input "0949531338"
type input "QUÁN LÁ"
type input "60.000"
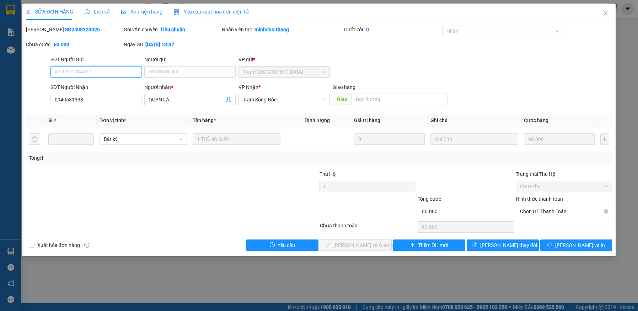
click at [555, 210] on span "Chọn HT Thanh Toán" at bounding box center [564, 211] width 88 height 11
click at [549, 223] on div "Tại văn phòng" at bounding box center [564, 225] width 88 height 8
type input "0"
click at [371, 244] on span "[PERSON_NAME] và Giao hàng" at bounding box center [367, 245] width 68 height 8
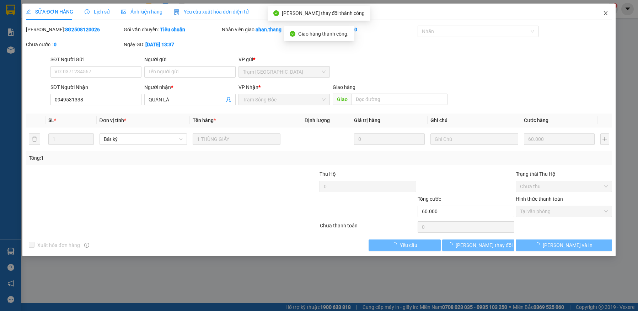
click at [606, 14] on icon "close" at bounding box center [606, 13] width 4 height 4
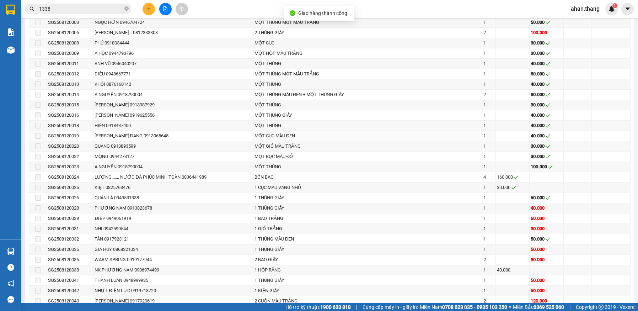
scroll to position [426, 0]
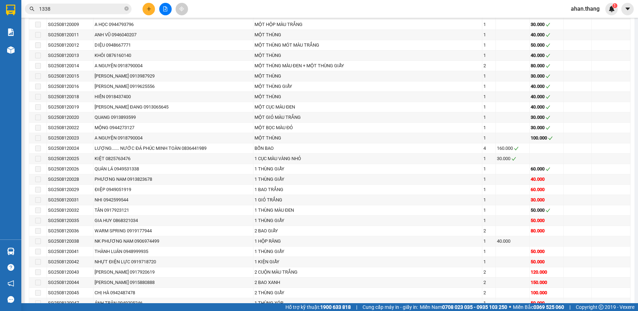
click at [84, 9] on input "1338" at bounding box center [81, 9] width 84 height 8
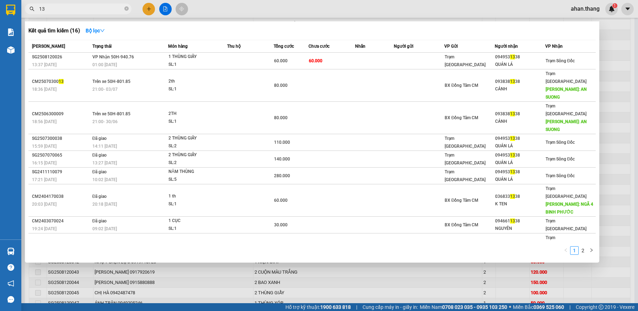
type input "1"
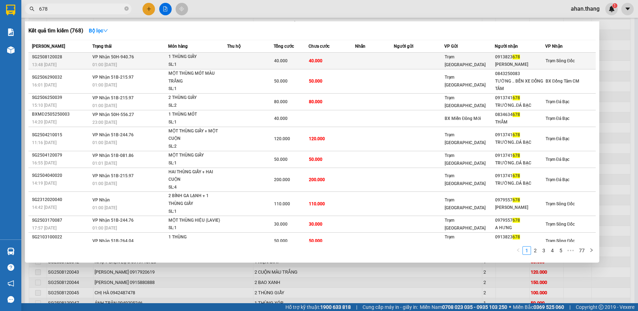
type input "678"
click at [360, 60] on td at bounding box center [374, 61] width 39 height 17
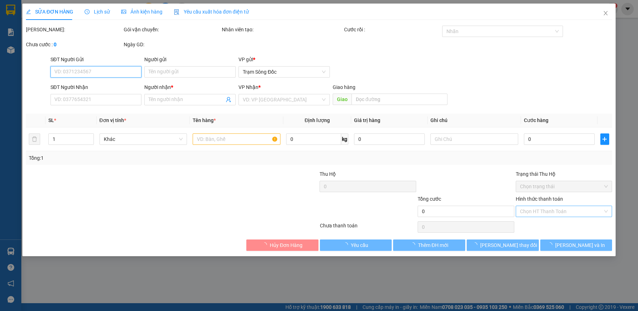
type input "0913823678"
type input "[PERSON_NAME]"
type input "40.000"
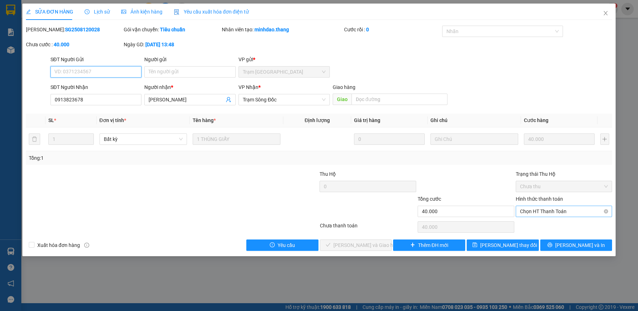
click at [572, 211] on span "Chọn HT Thanh Toán" at bounding box center [564, 211] width 88 height 11
click at [564, 228] on div "Tại văn phòng" at bounding box center [564, 225] width 88 height 8
type input "0"
click at [367, 246] on span "[PERSON_NAME] và Giao hàng" at bounding box center [367, 245] width 68 height 8
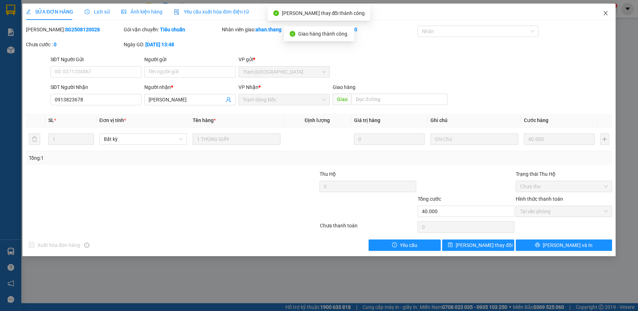
click at [604, 13] on icon "close" at bounding box center [606, 13] width 6 height 6
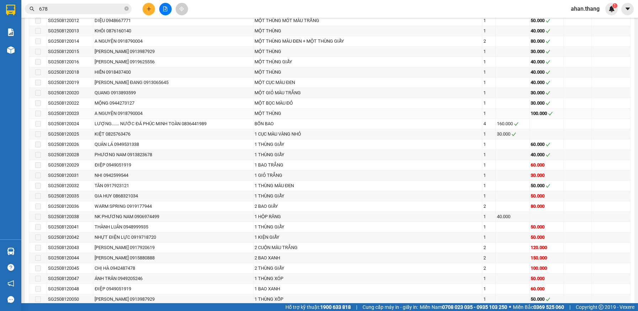
scroll to position [462, 0]
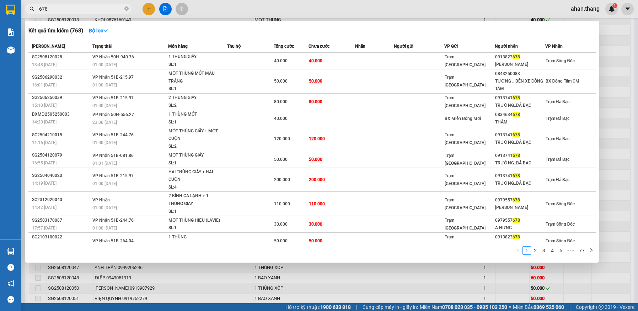
click at [86, 5] on input "678" at bounding box center [81, 9] width 84 height 8
type input "6"
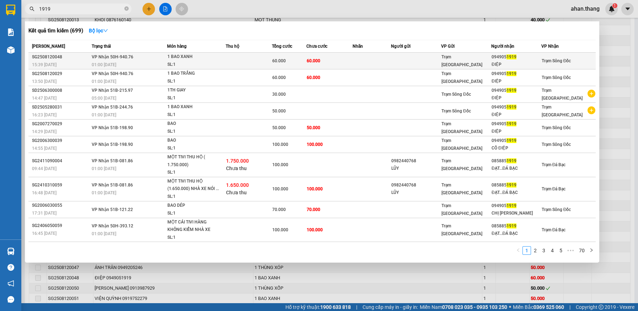
type input "1919"
click at [367, 61] on td at bounding box center [371, 61] width 38 height 17
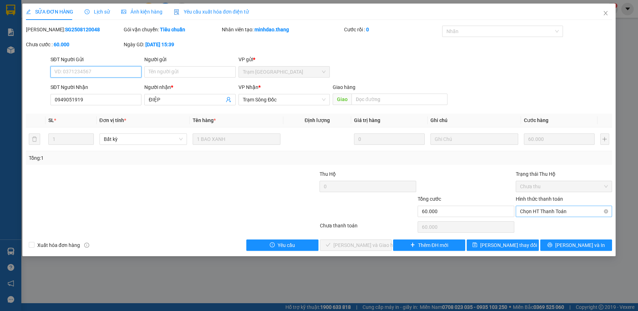
click at [561, 212] on span "Chọn HT Thanh Toán" at bounding box center [564, 211] width 88 height 11
click at [559, 231] on div "Tại văn phòng" at bounding box center [564, 225] width 97 height 11
type input "0"
click at [367, 244] on span "[PERSON_NAME] và Giao hàng" at bounding box center [367, 245] width 68 height 8
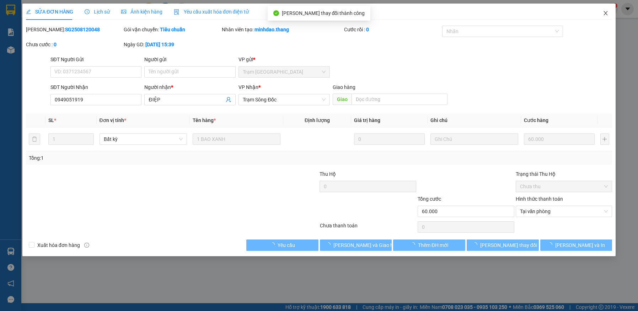
click at [608, 14] on icon "close" at bounding box center [606, 13] width 6 height 6
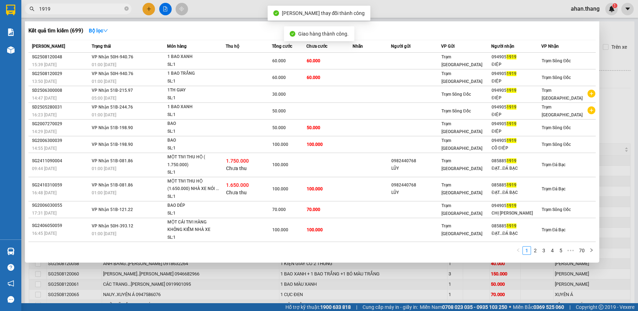
click at [63, 11] on input "1919" at bounding box center [81, 9] width 84 height 8
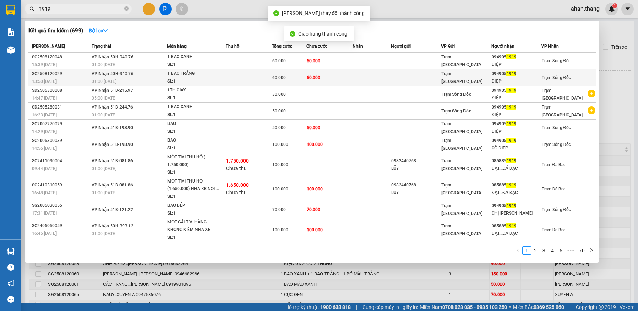
click at [295, 81] on td "60.000" at bounding box center [289, 77] width 34 height 17
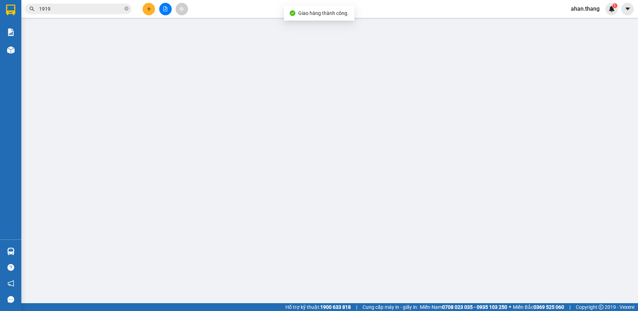
type input "0949051919"
type input "ĐIỆP"
type input "60.000"
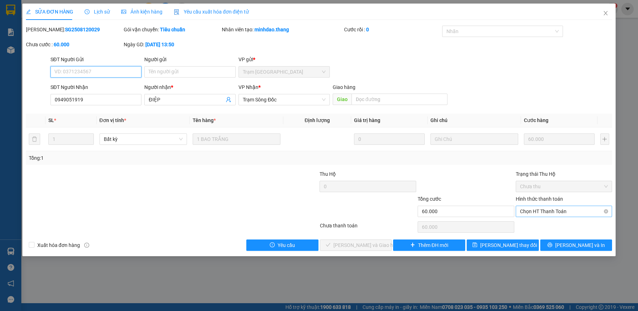
click at [549, 215] on span "Chọn HT Thanh Toán" at bounding box center [564, 211] width 88 height 11
click at [542, 225] on div "Tại văn phòng" at bounding box center [564, 225] width 88 height 8
type input "0"
click at [360, 244] on span "[PERSON_NAME] và Giao hàng" at bounding box center [367, 245] width 68 height 8
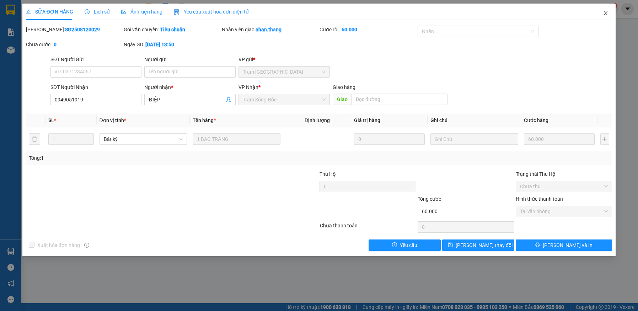
click at [607, 13] on icon "close" at bounding box center [606, 13] width 6 height 6
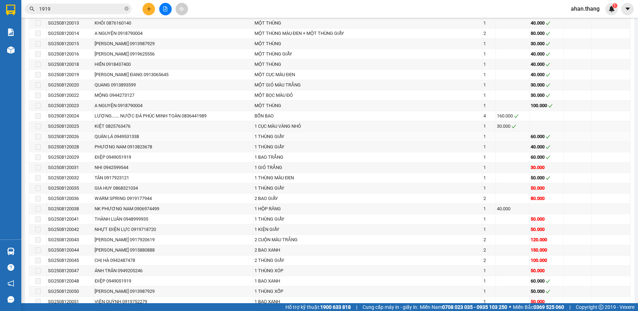
scroll to position [462, 0]
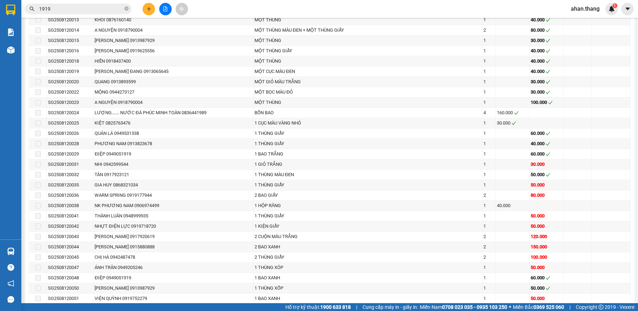
click at [65, 9] on input "1919" at bounding box center [81, 9] width 84 height 8
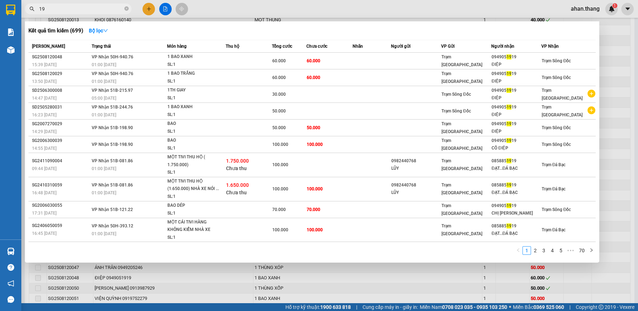
type input "1"
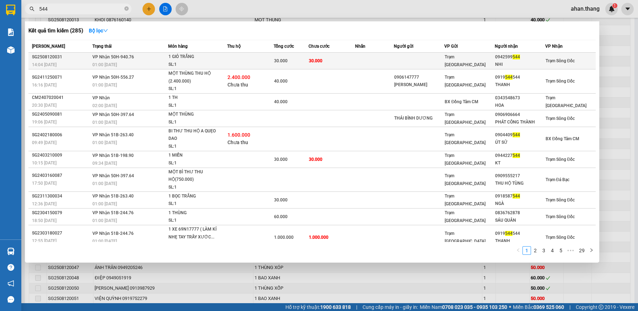
type input "544"
click at [351, 61] on td "30.000" at bounding box center [331, 61] width 47 height 17
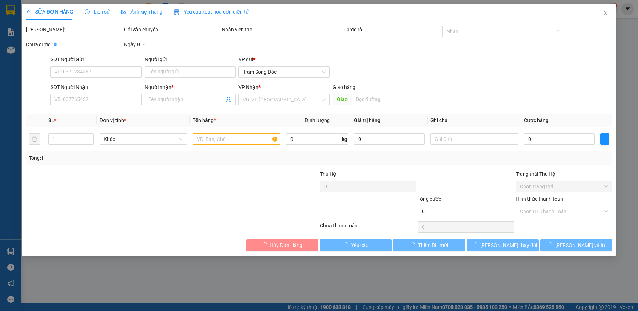
type input "0942599544"
type input "NHI"
type input "30.000"
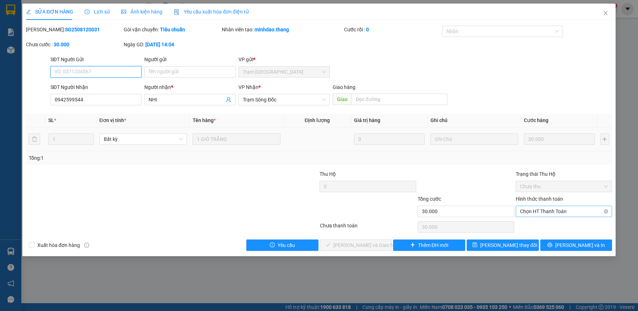
click at [561, 210] on span "Chọn HT Thanh Toán" at bounding box center [564, 211] width 88 height 11
click at [555, 223] on div "Tại văn phòng" at bounding box center [564, 225] width 88 height 8
type input "0"
click at [371, 240] on button "[PERSON_NAME] và Giao hàng" at bounding box center [356, 244] width 72 height 11
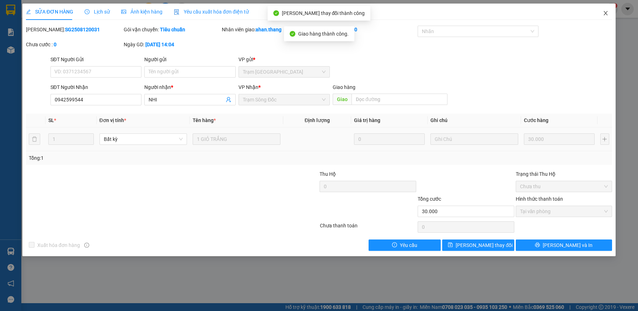
click at [607, 14] on icon "close" at bounding box center [606, 13] width 6 height 6
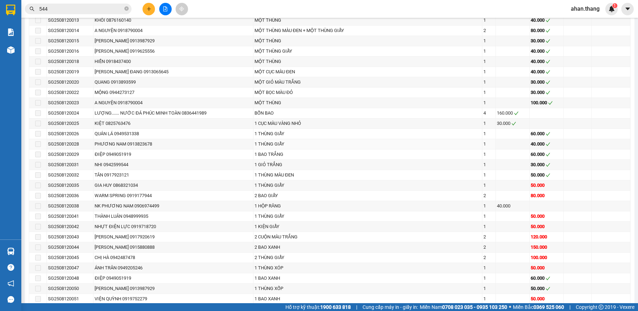
scroll to position [462, 0]
click at [90, 8] on input "544" at bounding box center [81, 9] width 84 height 8
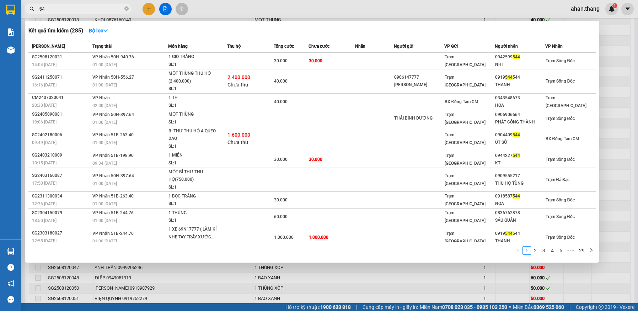
type input "5"
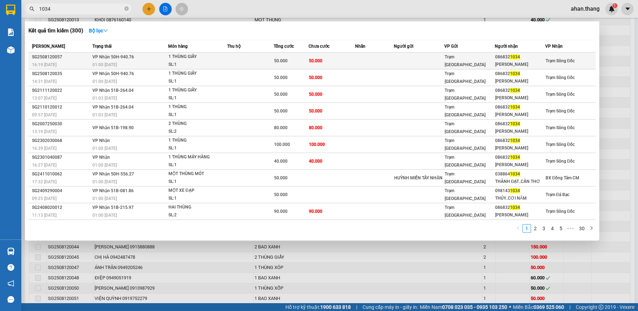
type input "1034"
click at [358, 60] on td at bounding box center [374, 61] width 39 height 17
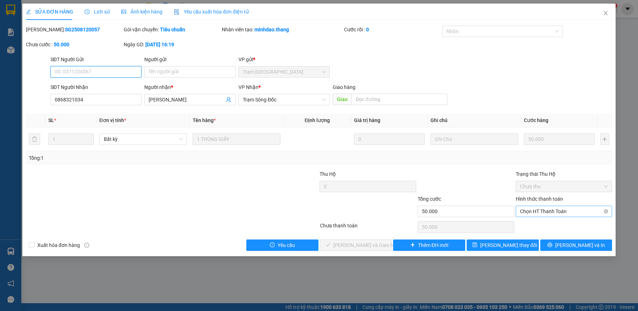
click at [543, 209] on span "Chọn HT Thanh Toán" at bounding box center [564, 211] width 88 height 11
click at [544, 225] on div "Tại văn phòng" at bounding box center [564, 225] width 88 height 8
type input "0"
drag, startPoint x: 372, startPoint y: 244, endPoint x: 388, endPoint y: 232, distance: 20.6
click at [372, 244] on span "[PERSON_NAME] và Giao hàng" at bounding box center [367, 245] width 68 height 8
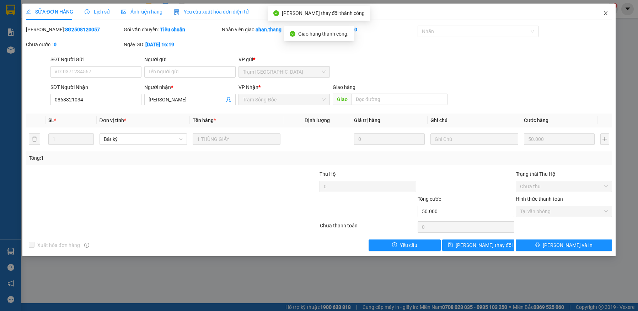
click at [603, 13] on icon "close" at bounding box center [606, 13] width 6 height 6
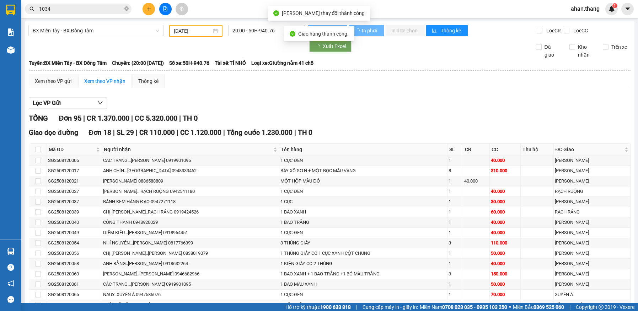
click at [52, 9] on input "1034" at bounding box center [81, 9] width 84 height 8
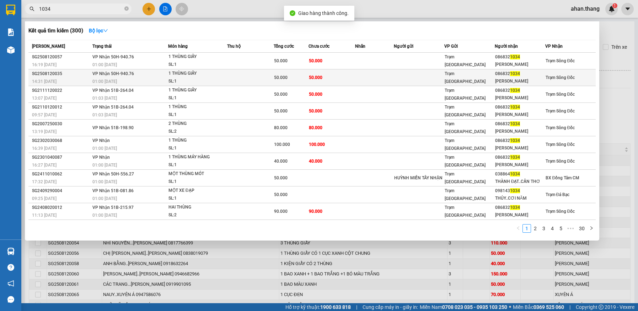
click at [307, 75] on div "50.000" at bounding box center [291, 78] width 34 height 8
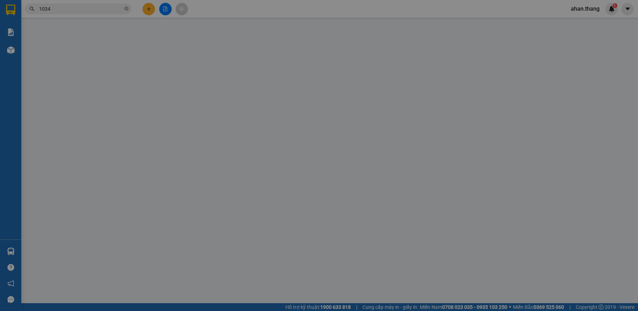
type input "0868321034"
type input "[PERSON_NAME]"
type input "50.000"
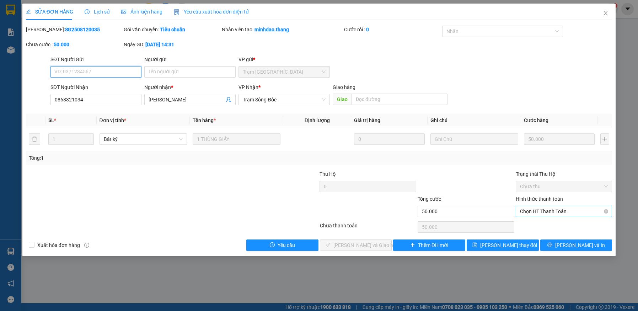
click at [546, 211] on span "Chọn HT Thanh Toán" at bounding box center [564, 211] width 88 height 11
drag, startPoint x: 547, startPoint y: 226, endPoint x: 508, endPoint y: 221, distance: 39.0
click at [547, 226] on div "Tại văn phòng" at bounding box center [564, 225] width 88 height 8
type input "0"
click at [363, 243] on span "[PERSON_NAME] và Giao hàng" at bounding box center [367, 245] width 68 height 8
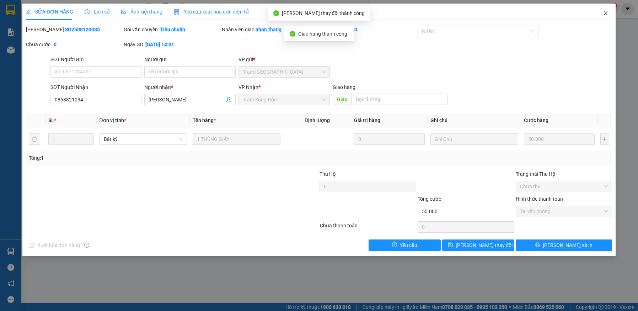
click at [607, 13] on icon "close" at bounding box center [606, 13] width 6 height 6
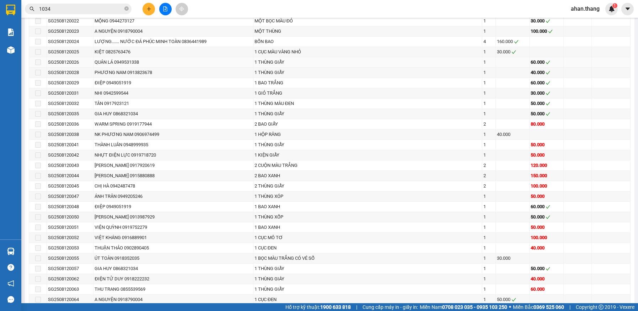
scroll to position [568, 0]
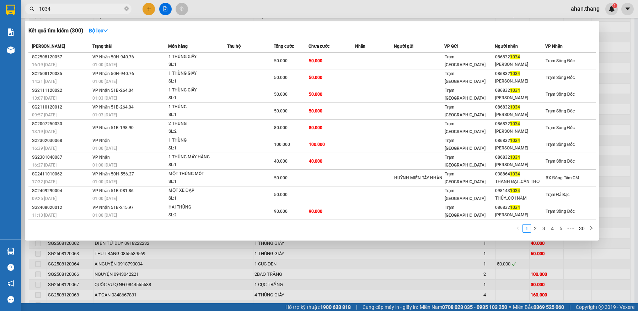
click at [92, 8] on input "1034" at bounding box center [81, 9] width 84 height 8
type input "1"
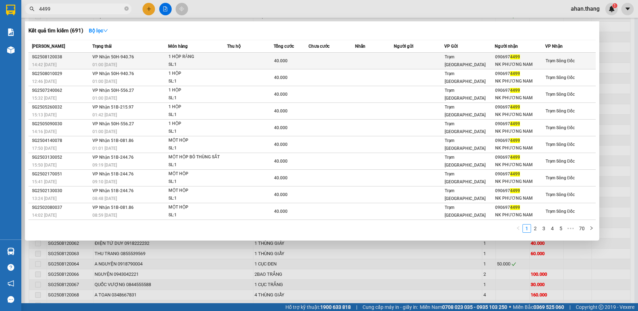
type input "4499"
click at [398, 58] on td at bounding box center [419, 61] width 50 height 17
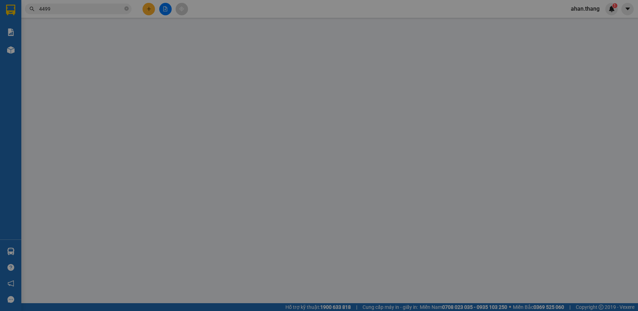
type input "0906974499"
type input "NK PHƯƠNG NAM"
type input "40.000"
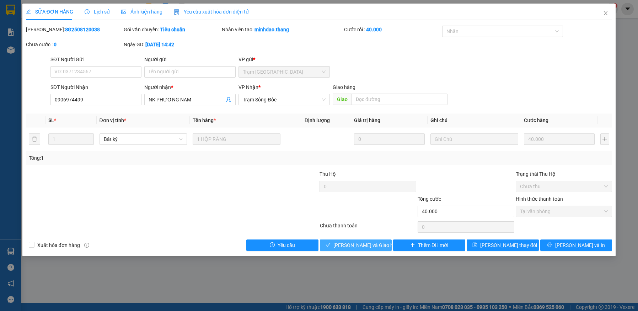
click at [387, 244] on button "[PERSON_NAME] và Giao hàng" at bounding box center [356, 244] width 72 height 11
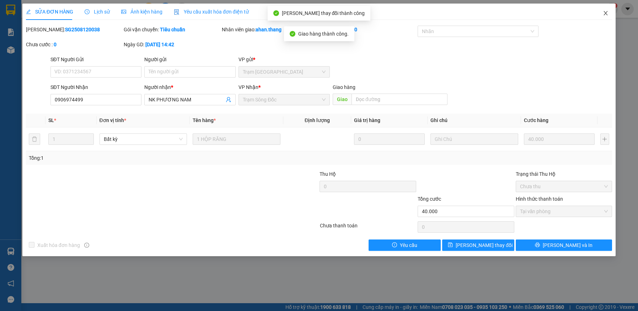
click at [604, 12] on icon "close" at bounding box center [606, 13] width 4 height 4
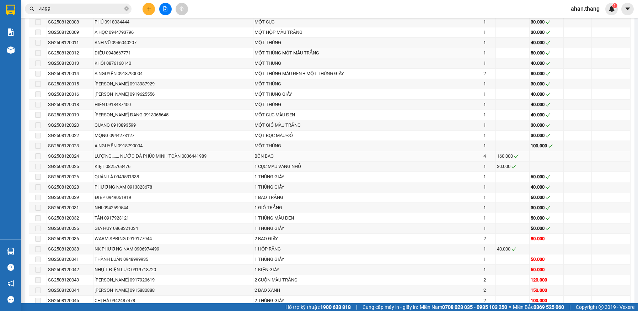
scroll to position [462, 0]
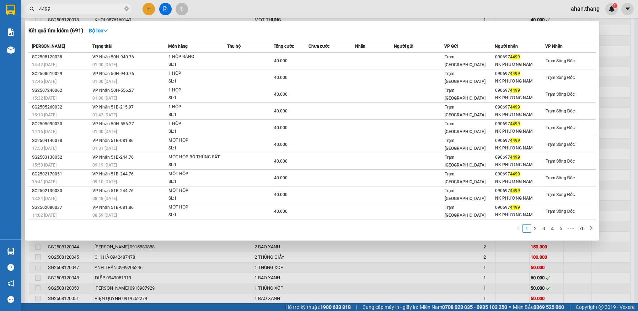
click at [58, 11] on input "4499" at bounding box center [81, 9] width 84 height 8
type input "4"
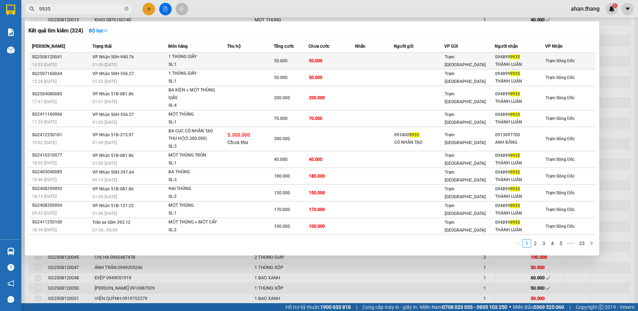
type input "9935"
click at [353, 60] on td "50.000" at bounding box center [331, 61] width 47 height 17
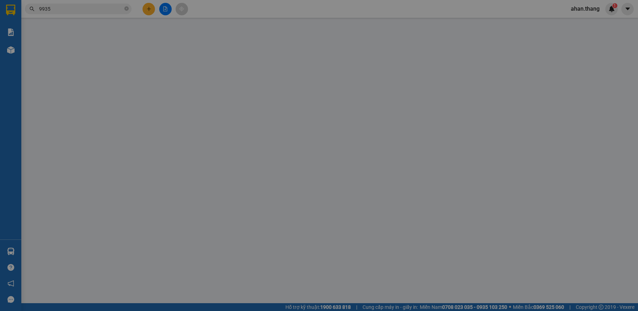
type input "0948999935"
type input "THÀNH LUÂN"
type input "50.000"
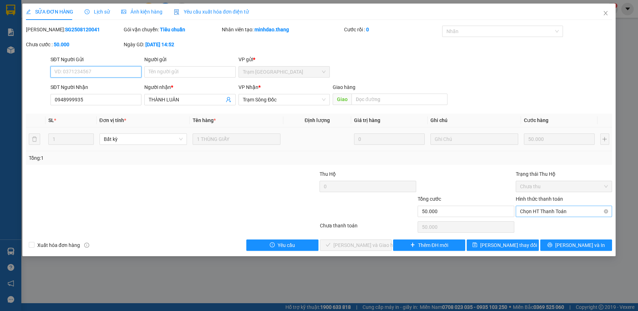
click at [541, 210] on span "Chọn HT Thanh Toán" at bounding box center [564, 211] width 88 height 11
click at [540, 227] on div "Tại văn phòng" at bounding box center [564, 225] width 88 height 8
type input "0"
click at [346, 246] on span "[PERSON_NAME] và Giao hàng" at bounding box center [367, 245] width 68 height 8
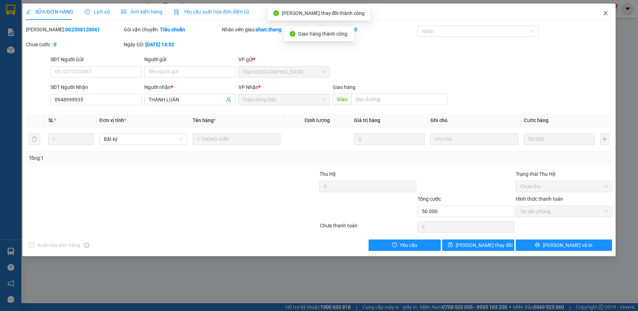
click at [605, 11] on icon "close" at bounding box center [606, 13] width 6 height 6
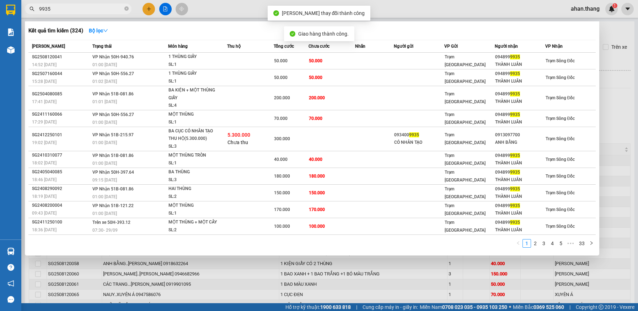
click at [64, 10] on input "9935" at bounding box center [81, 9] width 84 height 8
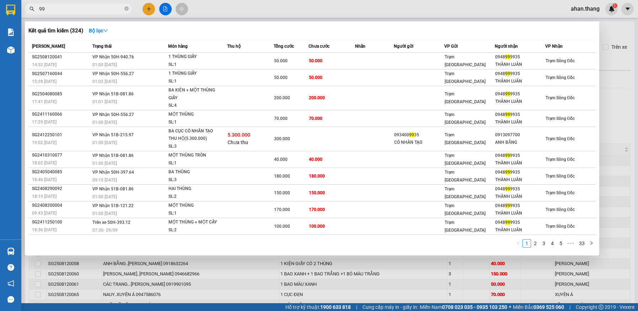
type input "9"
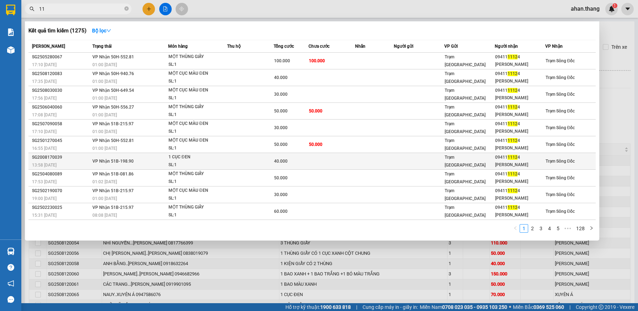
type input "1"
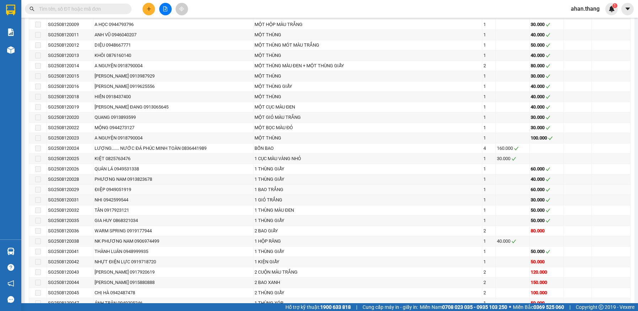
scroll to position [497, 0]
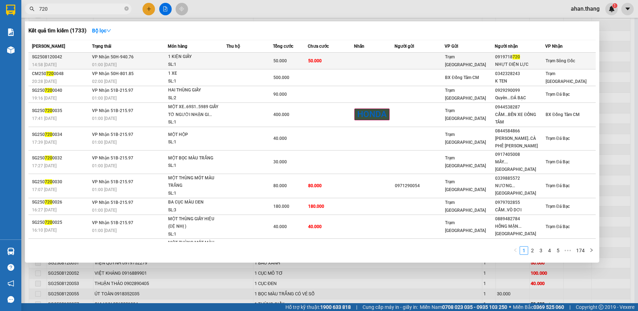
type input "720"
click at [344, 61] on td "50.000" at bounding box center [331, 61] width 47 height 17
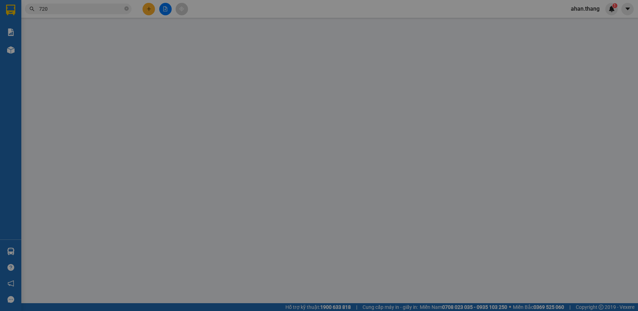
type input "0919718720"
type input "NHỰT ĐIỆN LỰC"
type input "50.000"
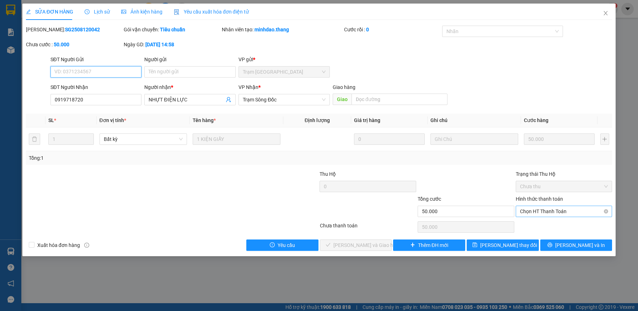
click at [543, 211] on span "Chọn HT Thanh Toán" at bounding box center [564, 211] width 88 height 11
drag, startPoint x: 542, startPoint y: 223, endPoint x: 525, endPoint y: 226, distance: 16.5
click at [540, 224] on div "Tại văn phòng" at bounding box center [564, 225] width 88 height 8
type input "0"
click at [379, 245] on button "[PERSON_NAME] và Giao hàng" at bounding box center [356, 244] width 72 height 11
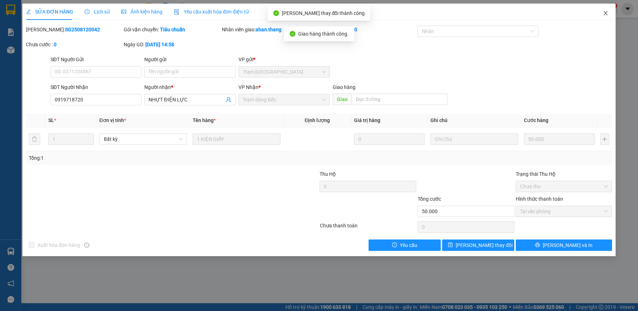
click at [604, 14] on icon "close" at bounding box center [606, 13] width 6 height 6
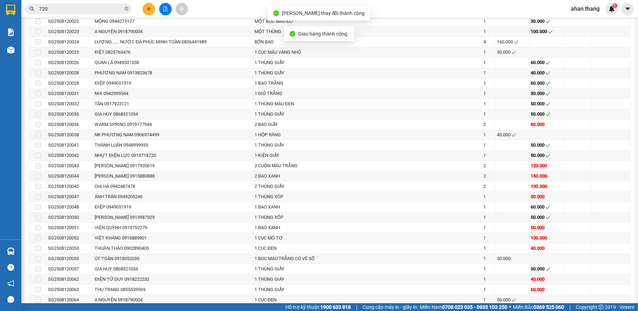
scroll to position [533, 0]
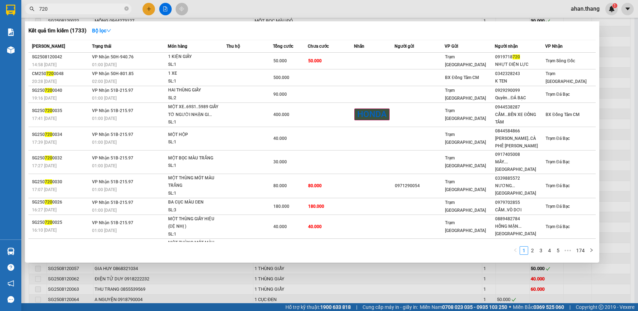
click at [54, 8] on input "720" at bounding box center [81, 9] width 84 height 8
type input "7"
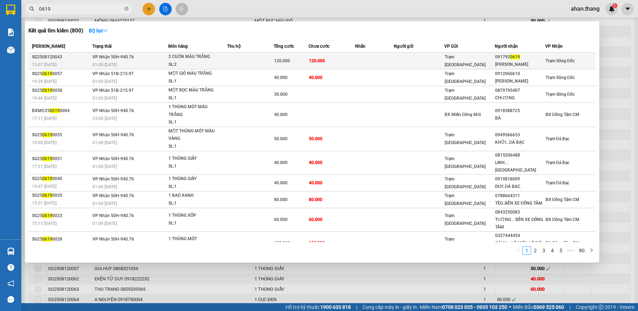
type input "0619"
click at [326, 61] on td "120.000" at bounding box center [331, 61] width 47 height 17
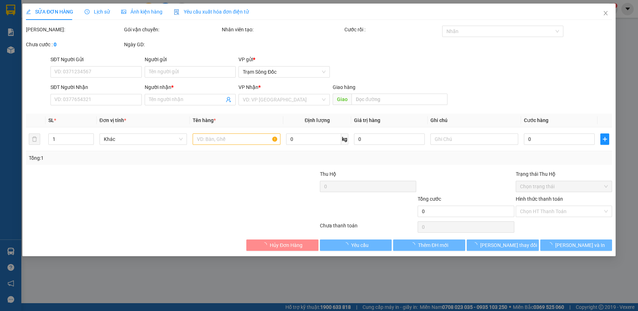
type input "0917920619"
type input "[PERSON_NAME]"
type input "120.000"
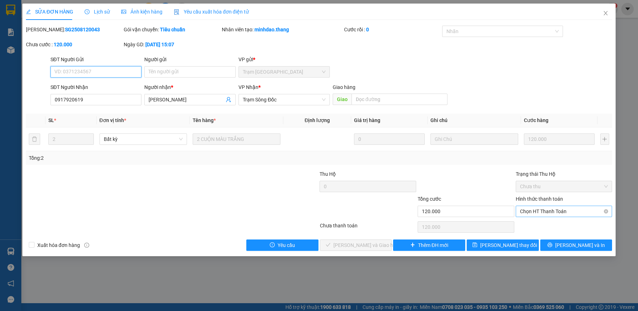
click at [544, 210] on span "Chọn HT Thanh Toán" at bounding box center [564, 211] width 88 height 11
click at [546, 223] on div "Tại văn phòng" at bounding box center [564, 225] width 88 height 8
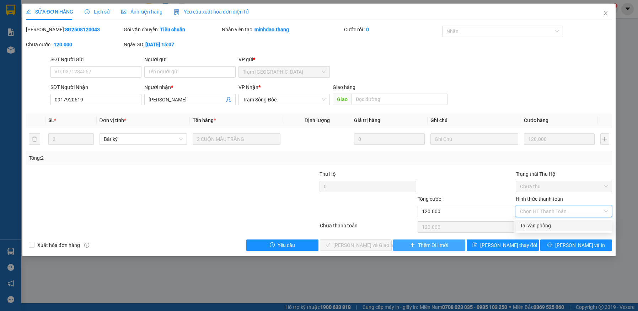
type input "0"
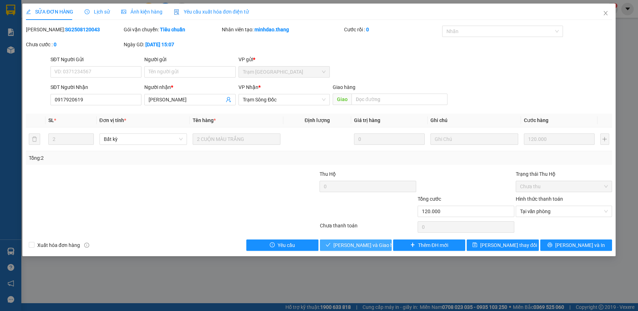
click at [380, 248] on button "[PERSON_NAME] và Giao hàng" at bounding box center [356, 244] width 72 height 11
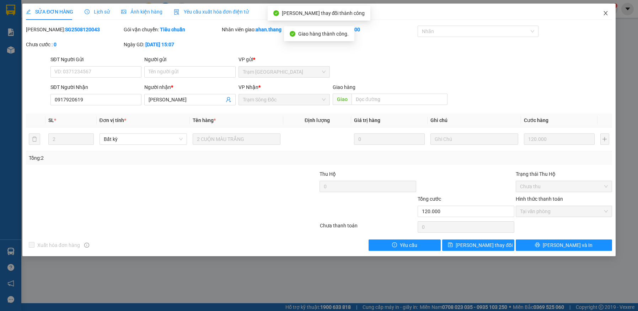
click at [605, 12] on icon "close" at bounding box center [606, 13] width 6 height 6
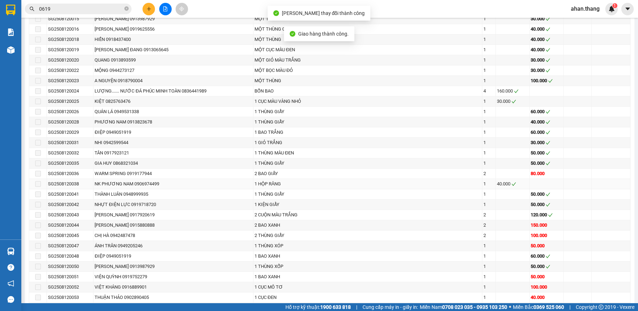
scroll to position [497, 0]
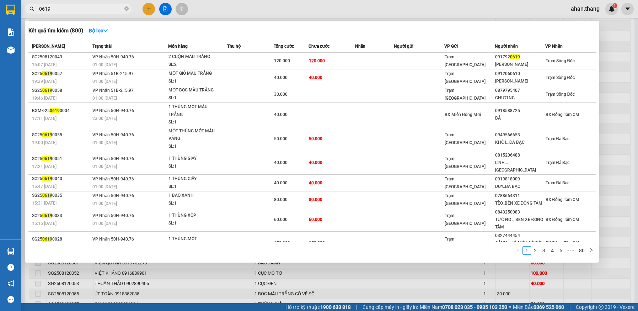
click at [56, 10] on input "0619" at bounding box center [81, 9] width 84 height 8
type input "0"
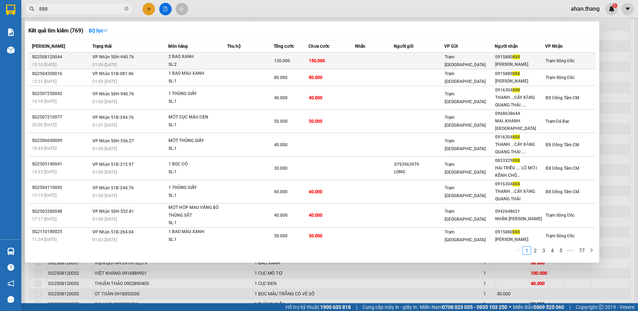
type input "888"
click at [334, 56] on td "150.000" at bounding box center [331, 61] width 47 height 17
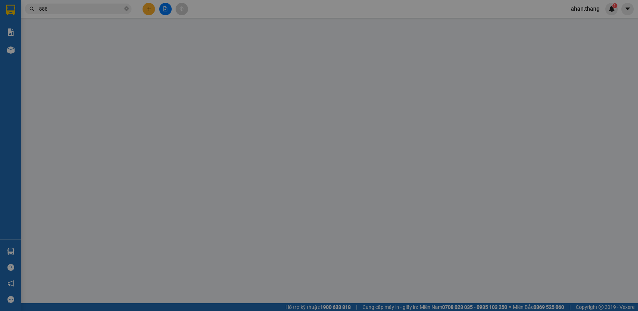
type input "0915880888"
type input "[PERSON_NAME]"
type input "150.000"
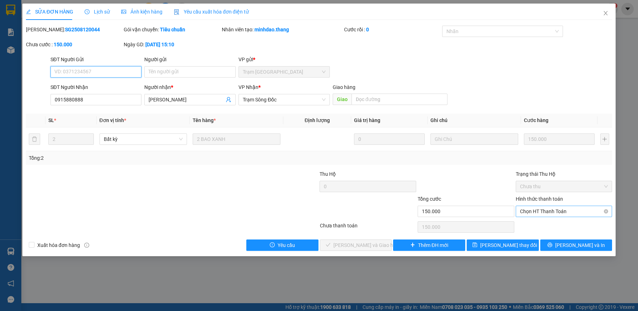
click at [546, 211] on span "Chọn HT Thanh Toán" at bounding box center [564, 211] width 88 height 11
click at [545, 223] on div "Tại văn phòng" at bounding box center [564, 225] width 88 height 8
type input "0"
click at [372, 248] on span "[PERSON_NAME] và Giao hàng" at bounding box center [367, 245] width 68 height 8
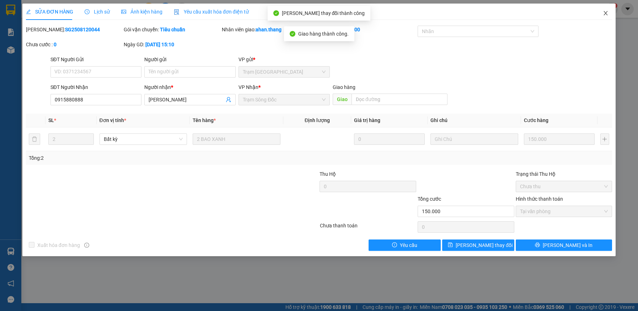
click at [607, 11] on icon "close" at bounding box center [606, 13] width 6 height 6
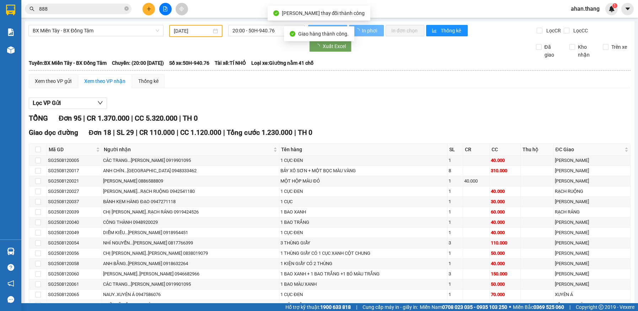
click at [51, 8] on input "888" at bounding box center [81, 9] width 84 height 8
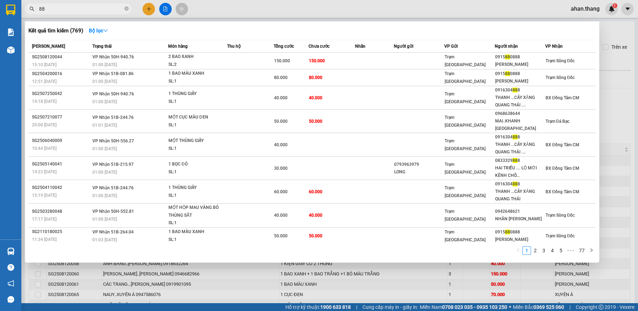
type input "8"
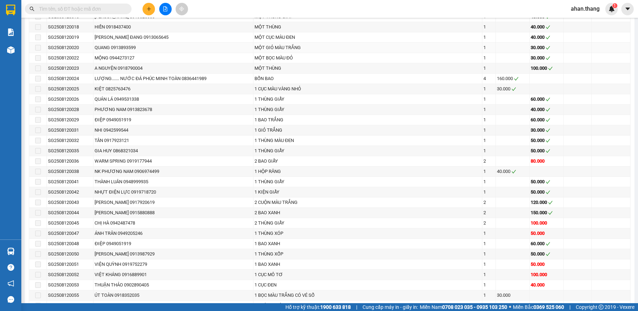
scroll to position [497, 0]
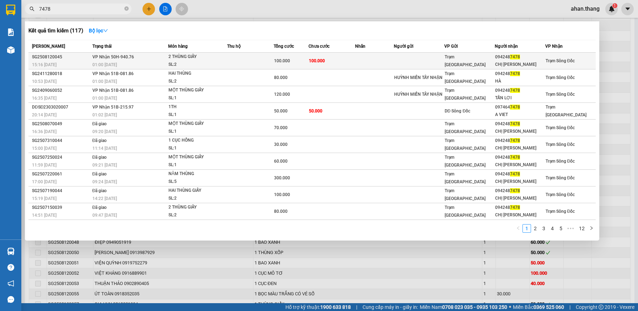
type input "7478"
click at [321, 58] on span "100.000" at bounding box center [317, 60] width 16 height 5
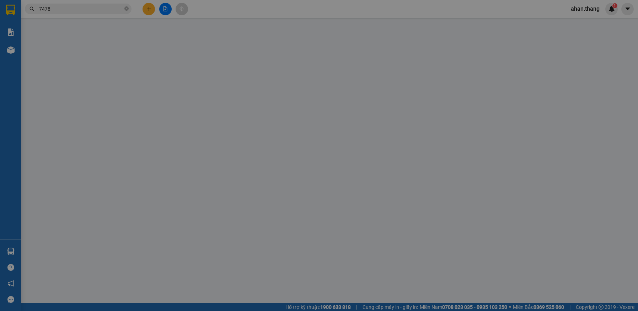
type input "0942487478"
type input "CHỊ [PERSON_NAME]"
type input "100.000"
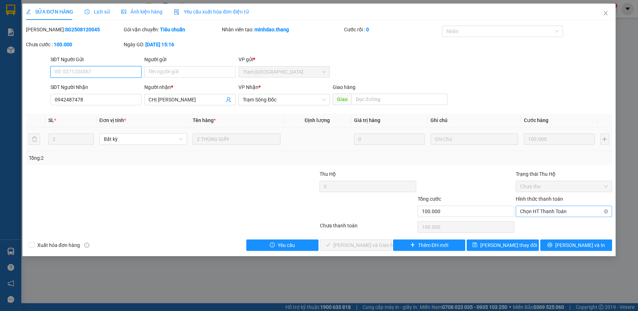
click at [545, 212] on span "Chọn HT Thanh Toán" at bounding box center [564, 211] width 88 height 11
click at [543, 225] on div "Tại văn phòng" at bounding box center [564, 225] width 88 height 8
type input "0"
click at [366, 247] on span "[PERSON_NAME] và Giao hàng" at bounding box center [367, 245] width 68 height 8
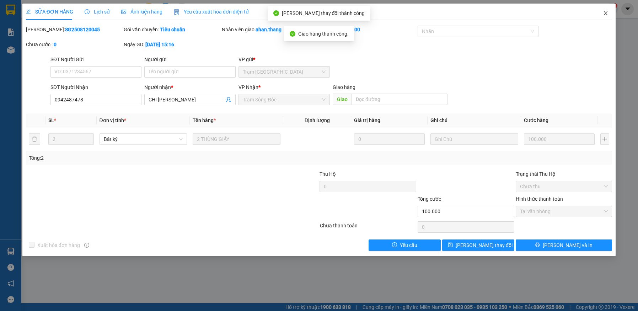
click at [604, 13] on icon "close" at bounding box center [606, 13] width 6 height 6
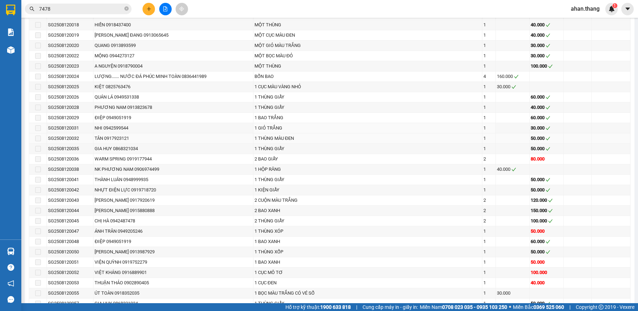
scroll to position [533, 0]
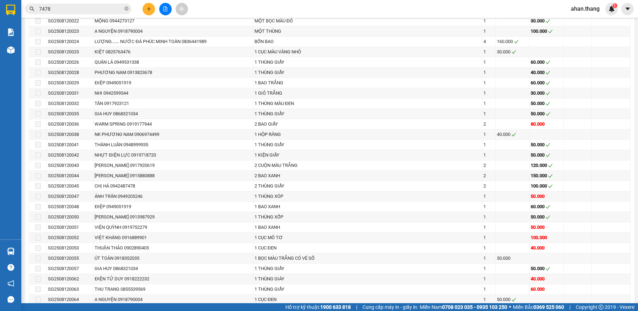
click at [58, 9] on input "7478" at bounding box center [81, 9] width 84 height 8
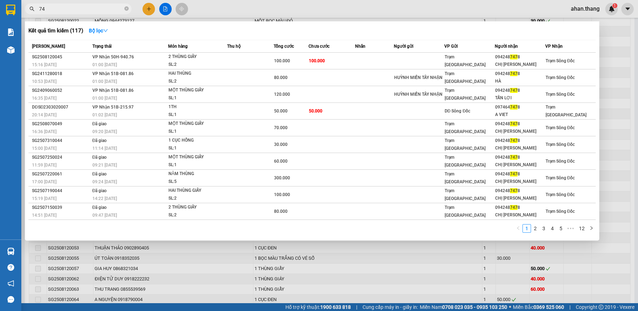
type input "7"
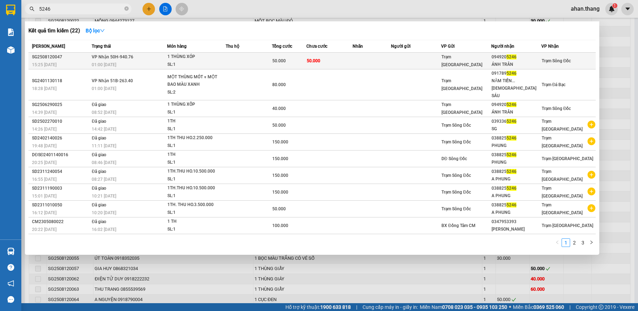
type input "5246"
click at [336, 59] on td "50.000" at bounding box center [329, 61] width 46 height 17
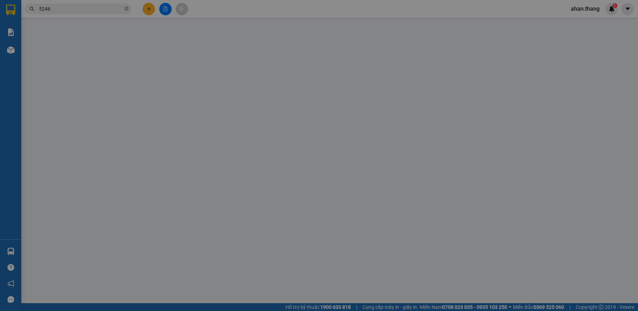
type input "0949205246"
type input "ÁNH TRÂN"
type input "50.000"
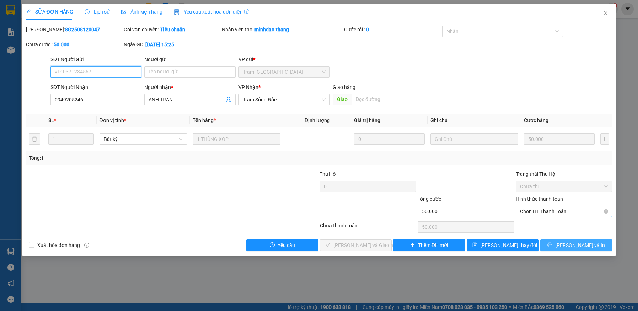
click at [569, 210] on span "Chọn HT Thanh Toán" at bounding box center [564, 211] width 88 height 11
drag, startPoint x: 568, startPoint y: 225, endPoint x: 564, endPoint y: 226, distance: 4.4
click at [568, 225] on div "Tại văn phòng" at bounding box center [564, 225] width 88 height 8
type input "0"
click at [375, 242] on span "[PERSON_NAME] và Giao hàng" at bounding box center [367, 245] width 68 height 8
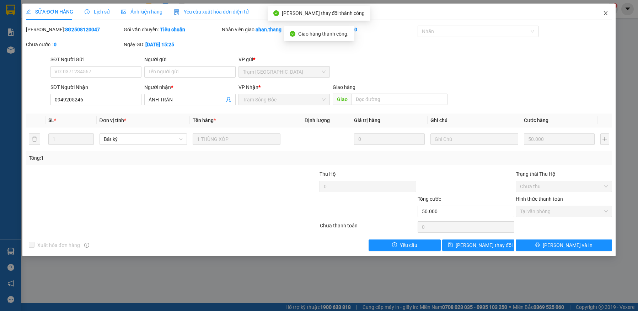
click at [605, 12] on icon "close" at bounding box center [606, 13] width 6 height 6
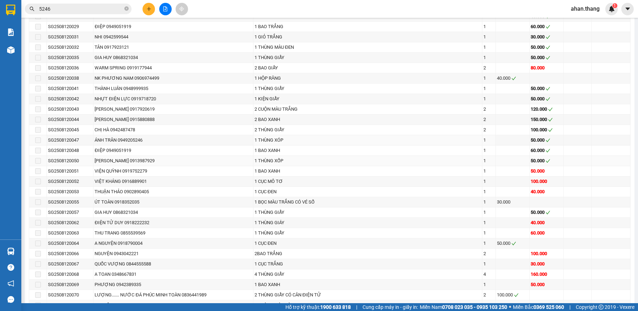
scroll to position [604, 0]
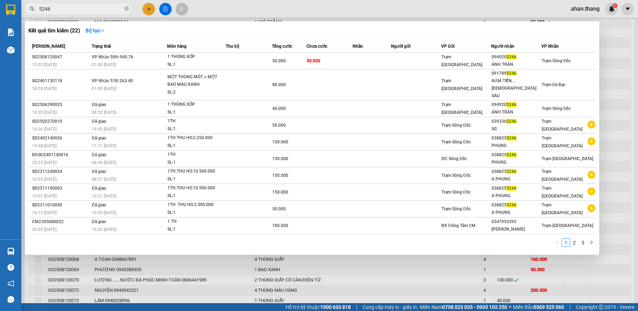
click at [62, 8] on input "5246" at bounding box center [81, 9] width 84 height 8
type input "5"
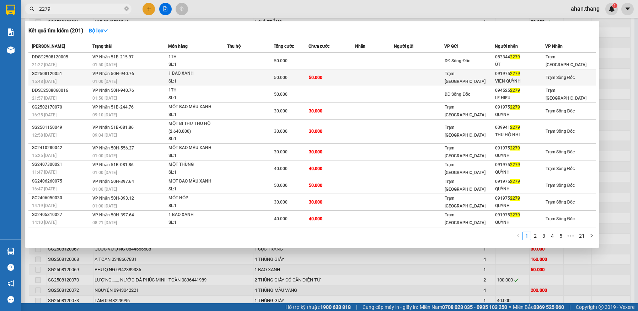
type input "2279"
click at [323, 78] on td "50.000" at bounding box center [331, 77] width 47 height 17
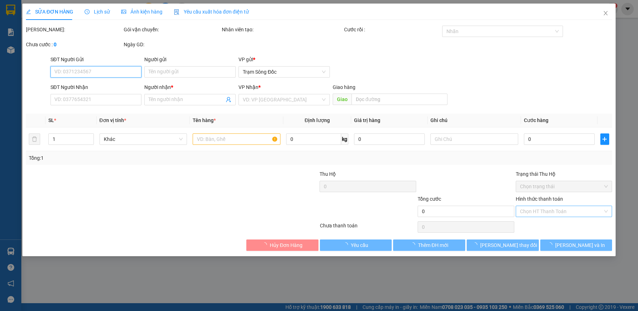
type input "0919752279"
type input "VIỆN QUỲNH"
type input "50.000"
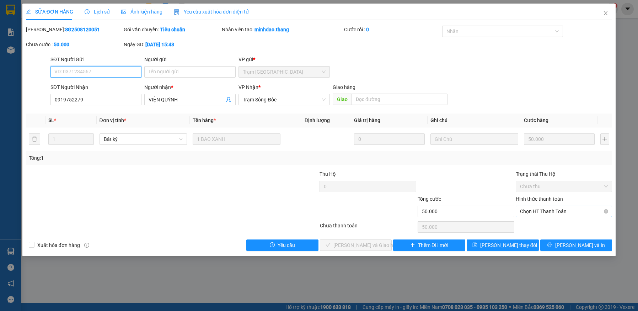
click at [554, 210] on span "Chọn HT Thanh Toán" at bounding box center [564, 211] width 88 height 11
click at [553, 225] on div "Tại văn phòng" at bounding box center [564, 225] width 88 height 8
type input "0"
click at [370, 247] on span "[PERSON_NAME] và Giao hàng" at bounding box center [367, 245] width 68 height 8
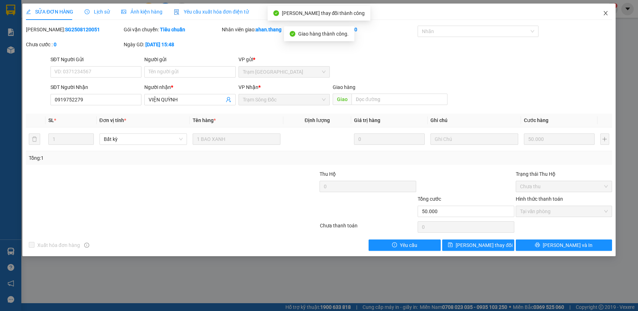
click at [604, 12] on icon "close" at bounding box center [606, 13] width 4 height 4
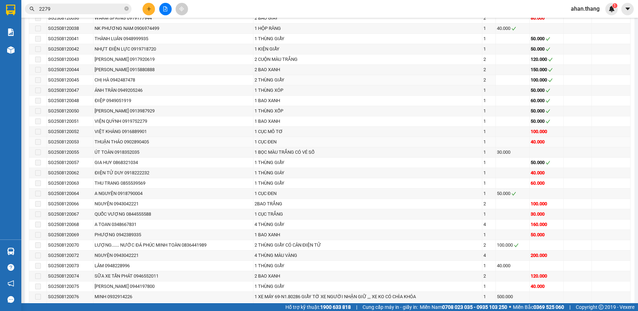
scroll to position [640, 0]
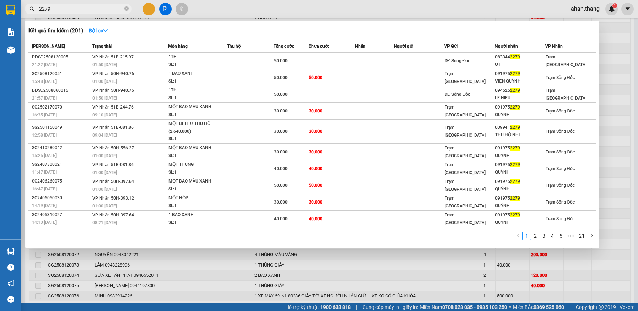
click at [78, 10] on input "2279" at bounding box center [81, 9] width 84 height 8
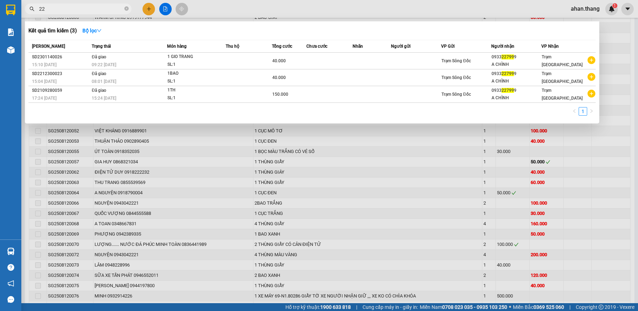
type input "2"
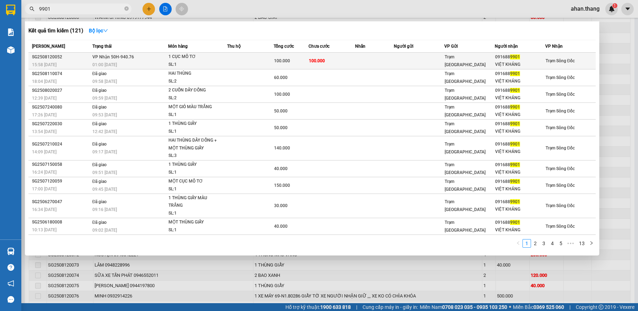
type input "9901"
click at [385, 62] on td at bounding box center [374, 61] width 39 height 17
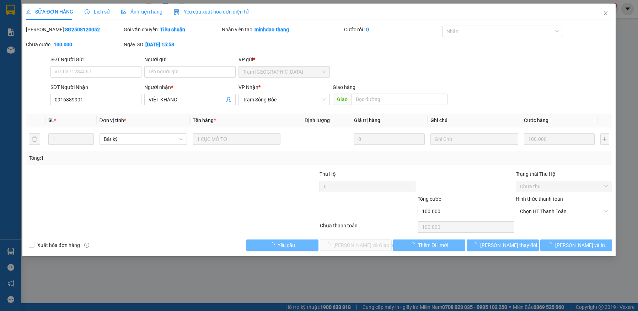
type input "0916889901"
type input "VIỆT KHÁNG"
type input "100.000"
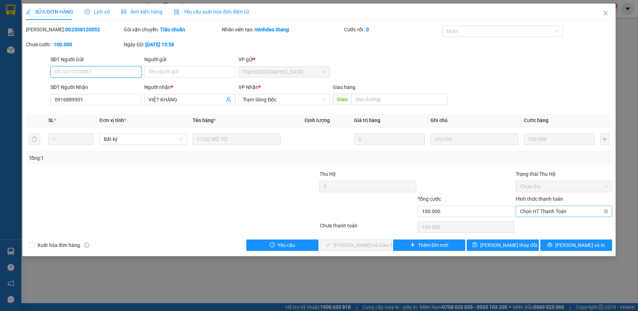
click at [555, 209] on span "Chọn HT Thanh Toán" at bounding box center [564, 211] width 88 height 11
drag, startPoint x: 553, startPoint y: 223, endPoint x: 507, endPoint y: 229, distance: 46.2
click at [552, 223] on div "Tại văn phòng" at bounding box center [564, 225] width 88 height 8
type input "0"
click at [376, 242] on span "[PERSON_NAME] và Giao hàng" at bounding box center [367, 245] width 68 height 8
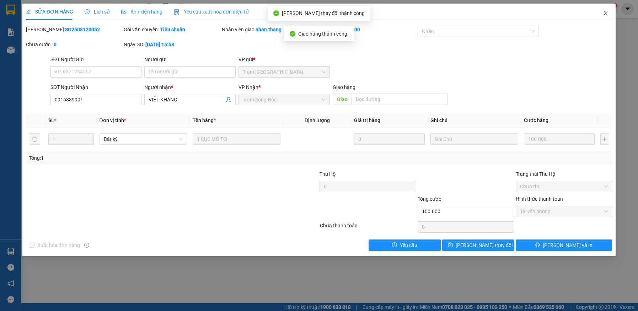
click at [605, 13] on icon "close" at bounding box center [606, 13] width 4 height 4
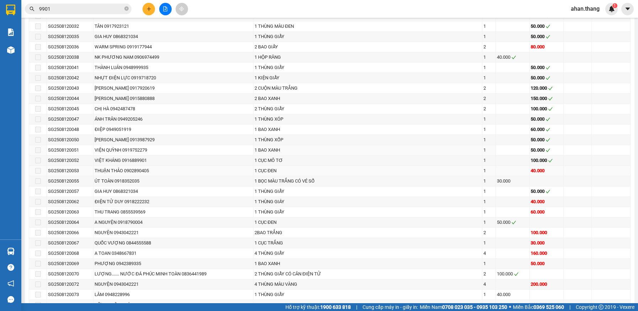
scroll to position [640, 0]
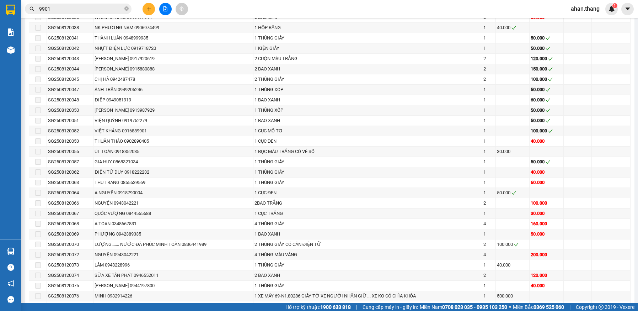
click at [64, 10] on input "9901" at bounding box center [81, 9] width 84 height 8
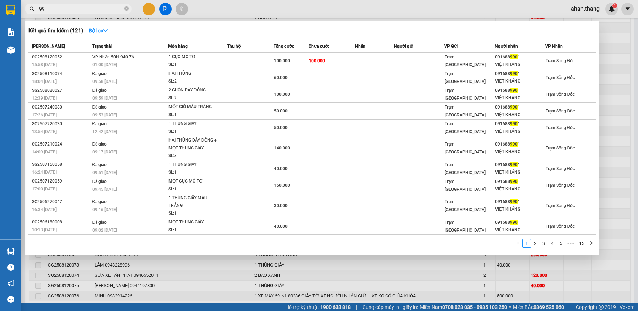
type input "9"
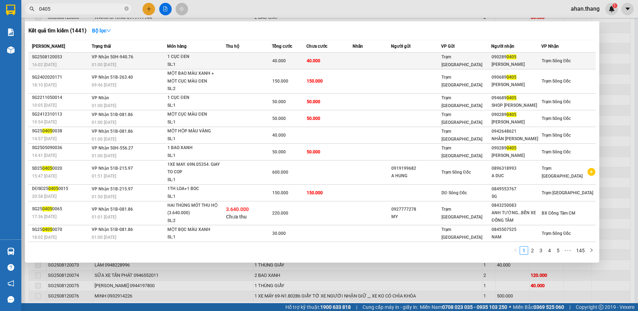
type input "0405"
click at [297, 64] on div "40.000" at bounding box center [289, 61] width 34 height 8
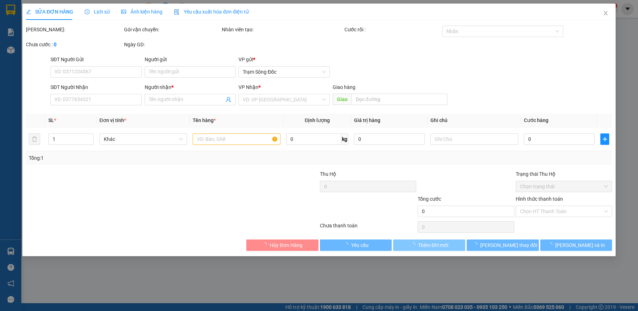
type input "0902890405"
type input "[PERSON_NAME]"
type input "40.000"
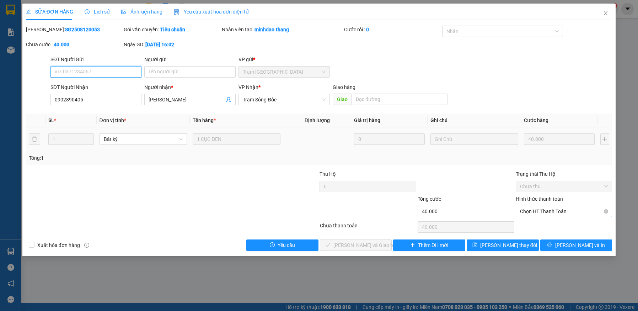
click at [546, 212] on span "Chọn HT Thanh Toán" at bounding box center [564, 211] width 88 height 11
drag, startPoint x: 545, startPoint y: 225, endPoint x: 479, endPoint y: 231, distance: 66.4
click at [544, 225] on div "Tại văn phòng" at bounding box center [564, 225] width 88 height 8
type input "0"
click at [362, 246] on span "[PERSON_NAME] và Giao hàng" at bounding box center [367, 245] width 68 height 8
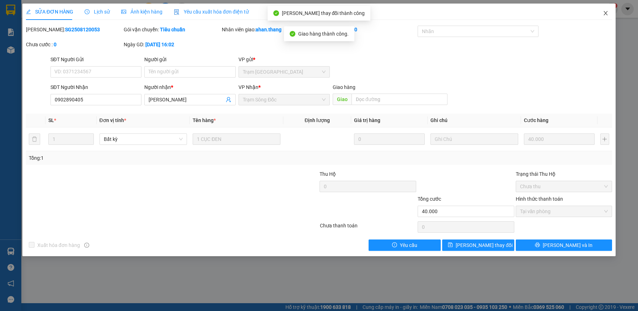
click at [606, 14] on icon "close" at bounding box center [606, 13] width 4 height 4
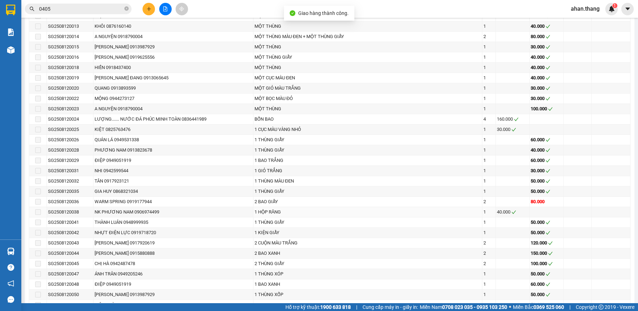
scroll to position [604, 0]
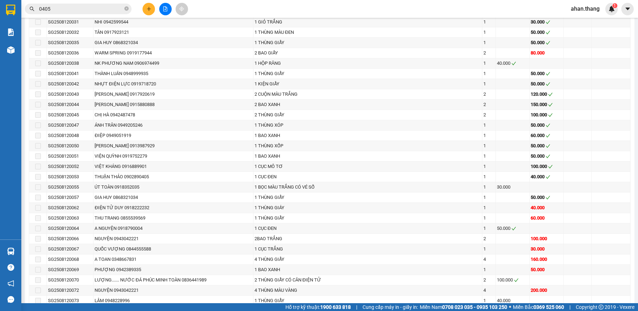
click at [58, 11] on input "0405" at bounding box center [81, 9] width 84 height 8
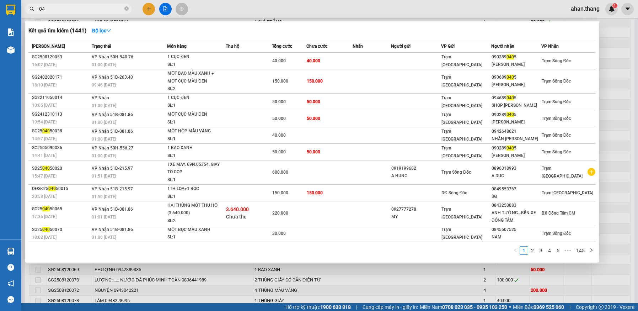
type input "0"
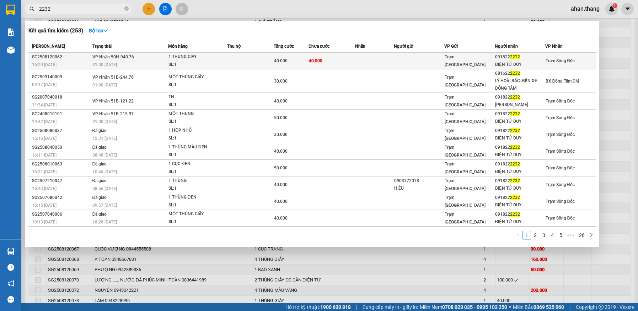
type input "2232"
click at [338, 62] on td "40.000" at bounding box center [331, 61] width 47 height 17
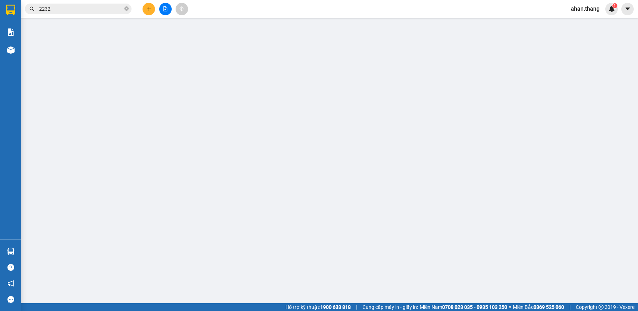
type input "0918222232"
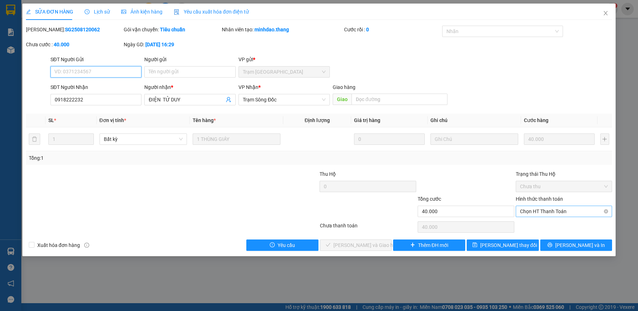
click at [550, 209] on span "Chọn HT Thanh Toán" at bounding box center [564, 211] width 88 height 11
click at [549, 225] on div "Tại văn phòng" at bounding box center [564, 225] width 88 height 8
click at [372, 242] on span "[PERSON_NAME] và Giao hàng" at bounding box center [367, 245] width 68 height 8
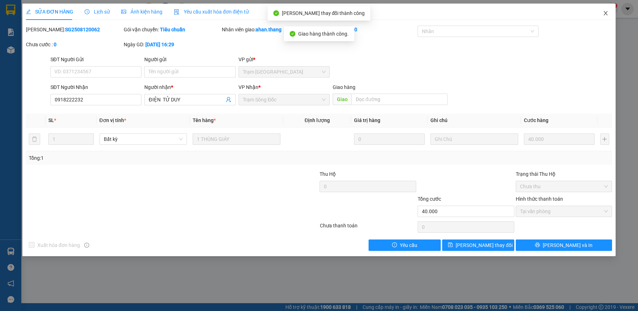
click at [605, 12] on icon "close" at bounding box center [606, 13] width 4 height 4
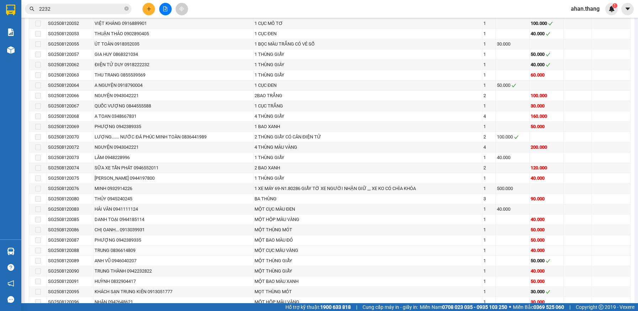
scroll to position [746, 0]
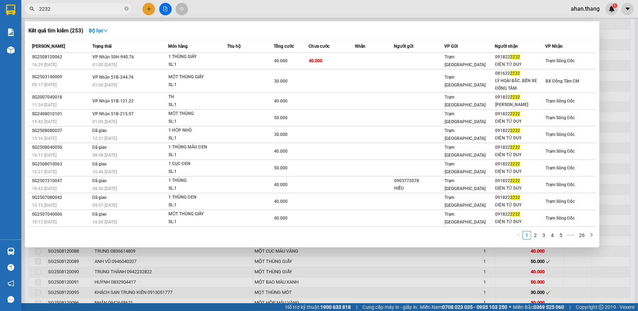
click at [65, 10] on input "2232" at bounding box center [81, 9] width 84 height 8
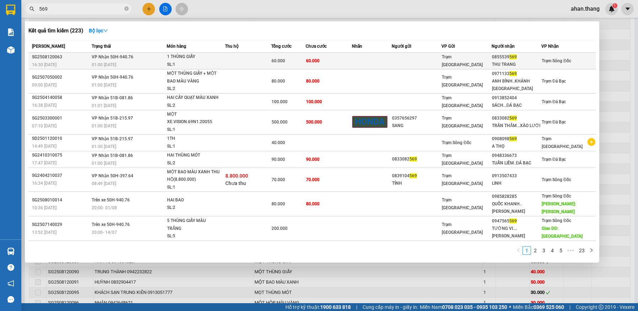
click at [344, 61] on td "60.000" at bounding box center [329, 61] width 46 height 17
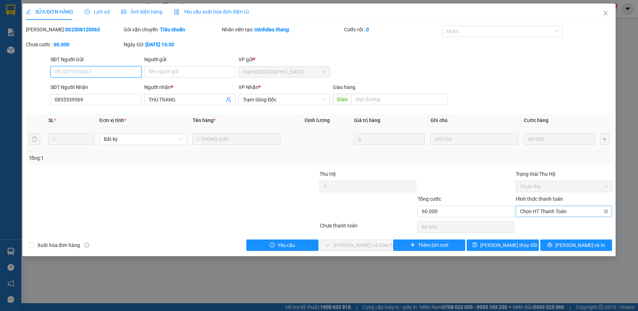
click at [545, 210] on span "Chọn HT Thanh Toán" at bounding box center [564, 211] width 88 height 11
click at [541, 226] on div "Tại văn phòng" at bounding box center [564, 225] width 88 height 8
click at [369, 247] on span "[PERSON_NAME] và Giao hàng" at bounding box center [367, 245] width 68 height 8
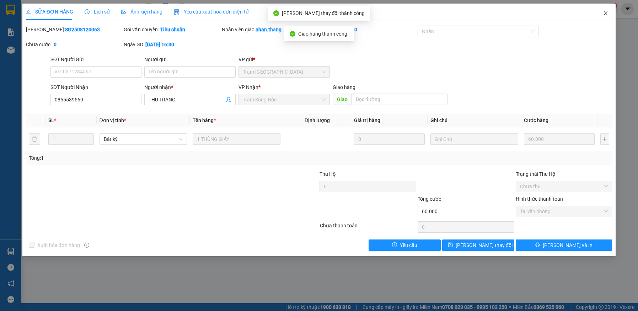
click at [605, 12] on icon "close" at bounding box center [606, 13] width 6 height 6
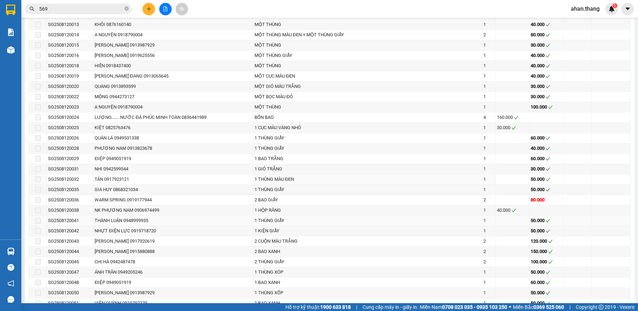
scroll to position [549, 0]
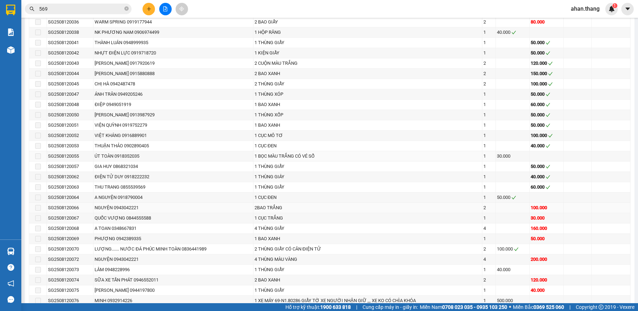
scroll to position [711, 0]
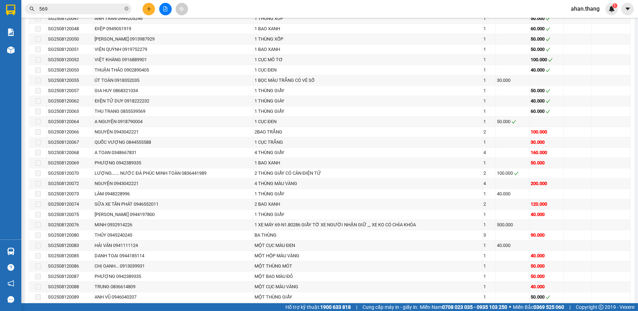
click at [52, 7] on input "569" at bounding box center [81, 9] width 84 height 8
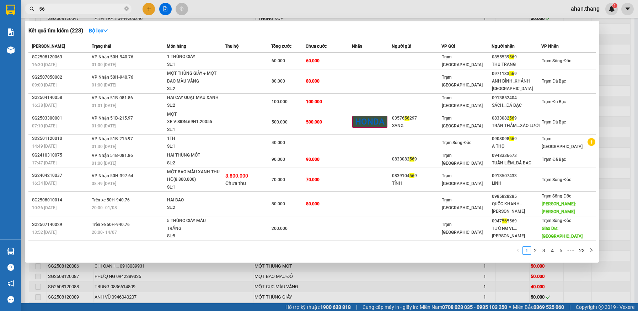
type input "5"
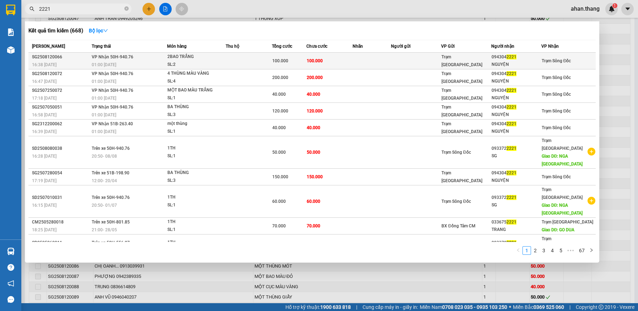
type input "2221"
click at [271, 61] on td at bounding box center [249, 61] width 46 height 17
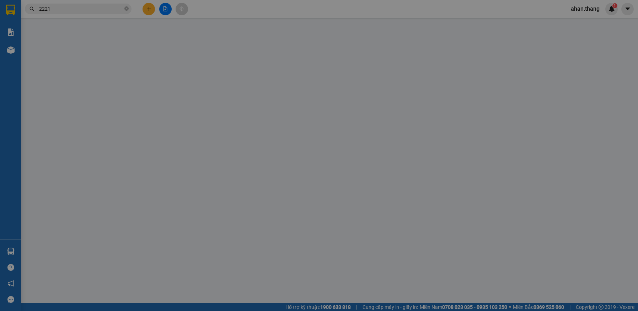
type input "0943042221"
type input "NGUYỆN"
type input "100.000"
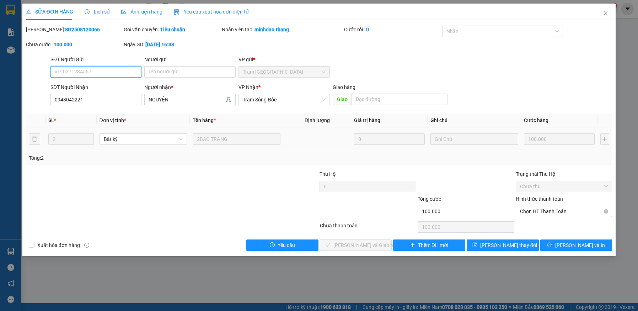
click at [563, 210] on span "Chọn HT Thanh Toán" at bounding box center [564, 211] width 88 height 11
click at [562, 223] on div "Tại văn phòng" at bounding box center [564, 225] width 88 height 8
type input "0"
click at [376, 243] on span "[PERSON_NAME] và Giao hàng" at bounding box center [367, 245] width 68 height 8
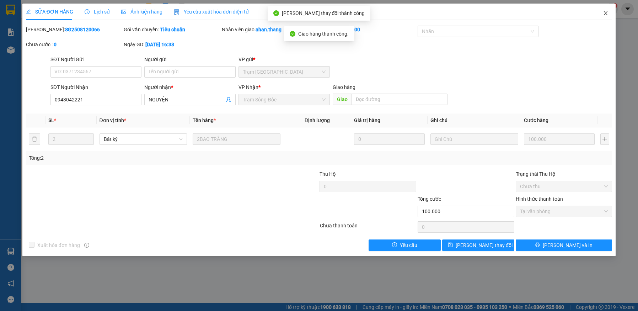
click at [604, 11] on icon "close" at bounding box center [606, 13] width 6 height 6
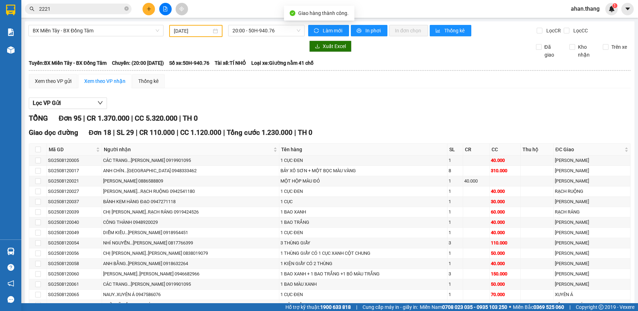
click at [58, 13] on span "2221" at bounding box center [78, 9] width 107 height 11
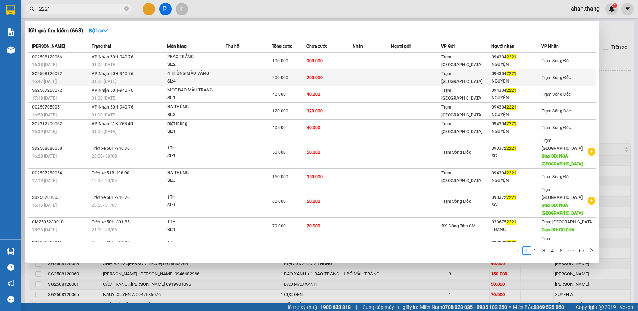
click at [298, 81] on div "200.000" at bounding box center [289, 78] width 34 height 8
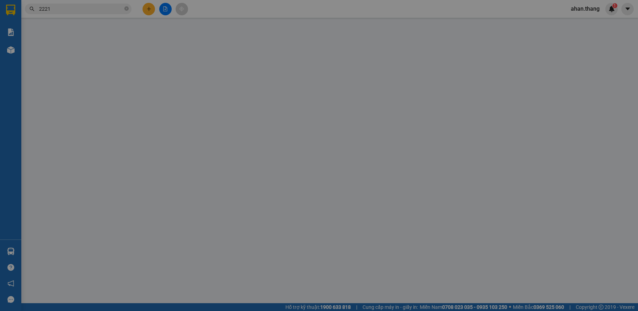
type input "0943042221"
type input "NGUYỆN"
type input "200.000"
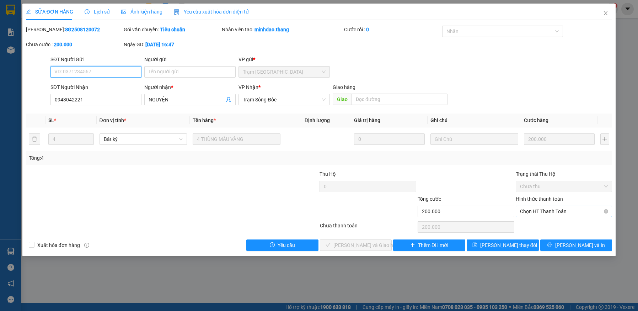
click at [541, 212] on span "Chọn HT Thanh Toán" at bounding box center [564, 211] width 88 height 11
drag, startPoint x: 539, startPoint y: 222, endPoint x: 506, endPoint y: 225, distance: 32.8
click at [539, 223] on div "Tại văn phòng" at bounding box center [564, 225] width 88 height 8
type input "0"
click at [357, 242] on span "[PERSON_NAME] và Giao hàng" at bounding box center [367, 245] width 68 height 8
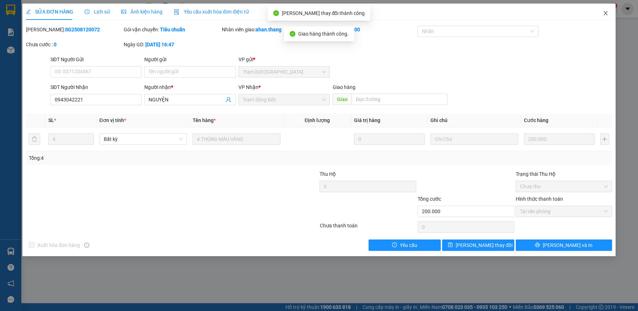
click at [605, 13] on icon "close" at bounding box center [606, 13] width 4 height 4
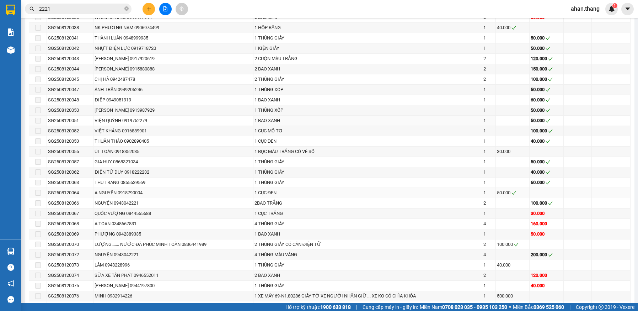
scroll to position [675, 0]
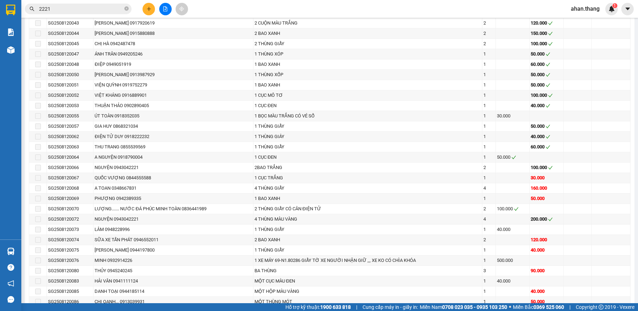
click at [59, 6] on input "2221" at bounding box center [81, 9] width 84 height 8
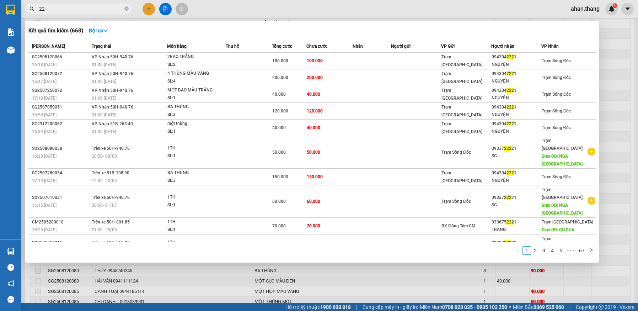
type input "2"
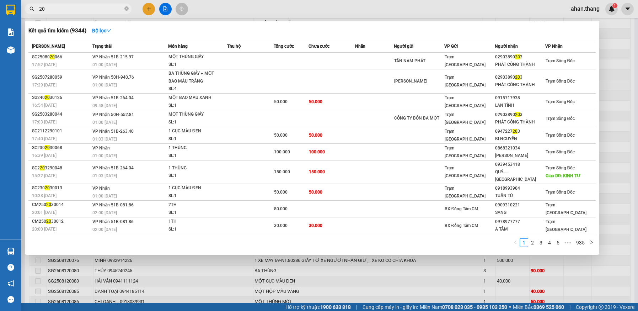
type input "2"
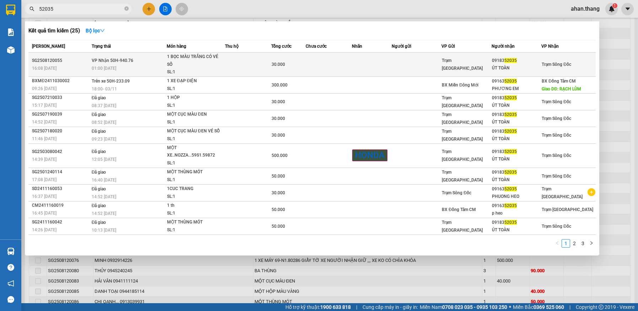
type input "52035"
click at [360, 72] on td at bounding box center [372, 65] width 40 height 24
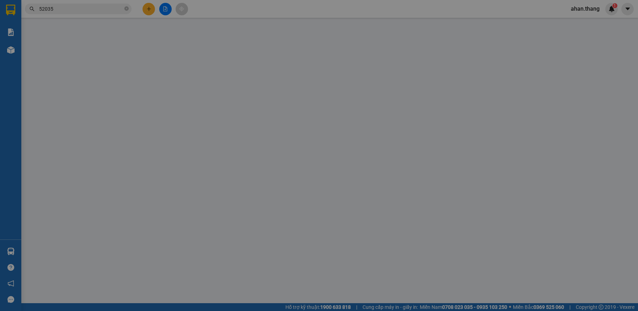
type input "0918352035"
type input "ÚT TOÀN"
type input "30.000"
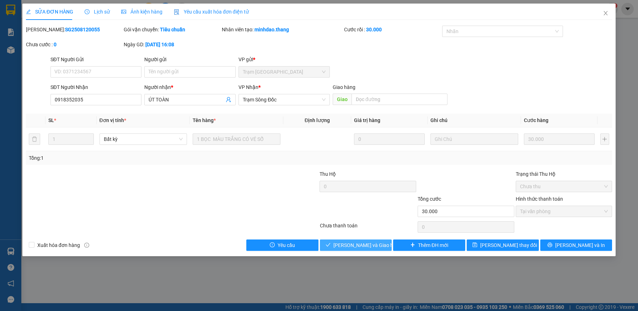
click at [374, 242] on span "[PERSON_NAME] và Giao hàng" at bounding box center [367, 245] width 68 height 8
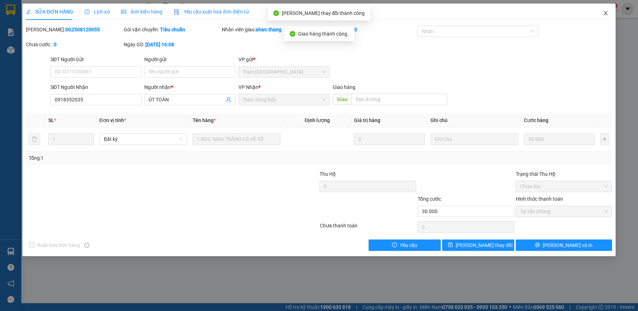
click at [605, 14] on icon "close" at bounding box center [606, 13] width 4 height 4
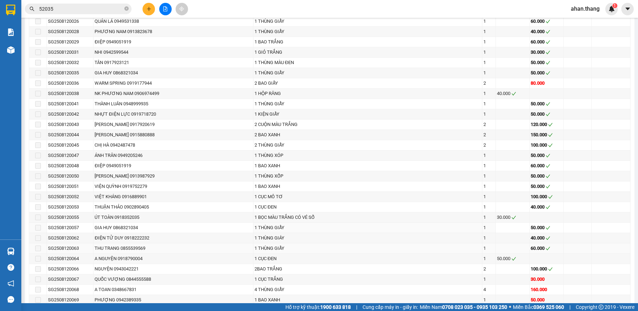
scroll to position [675, 0]
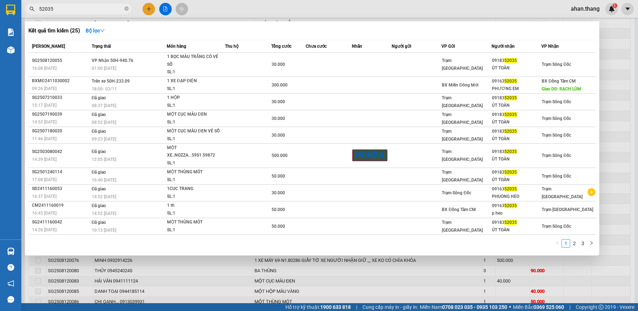
click at [99, 9] on input "52035" at bounding box center [81, 9] width 84 height 8
type input "5"
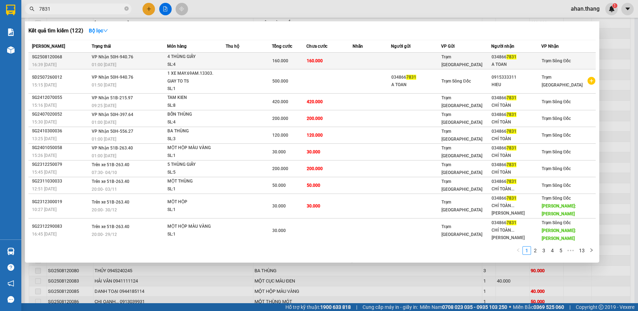
type input "7831"
click at [357, 60] on td at bounding box center [371, 61] width 38 height 17
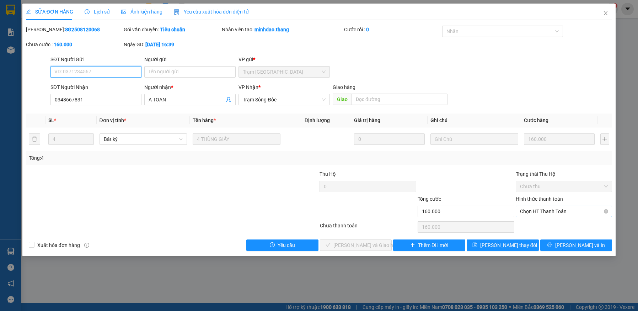
click at [550, 210] on span "Chọn HT Thanh Toán" at bounding box center [564, 211] width 88 height 11
click at [551, 223] on div "Tại văn phòng" at bounding box center [564, 225] width 88 height 8
type input "0"
click at [362, 243] on span "[PERSON_NAME] và Giao hàng" at bounding box center [367, 245] width 68 height 8
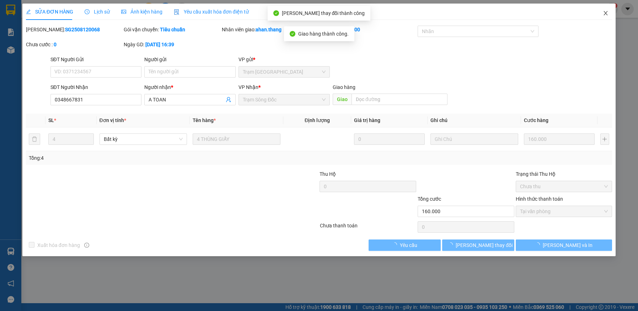
click at [604, 12] on icon "close" at bounding box center [606, 13] width 6 height 6
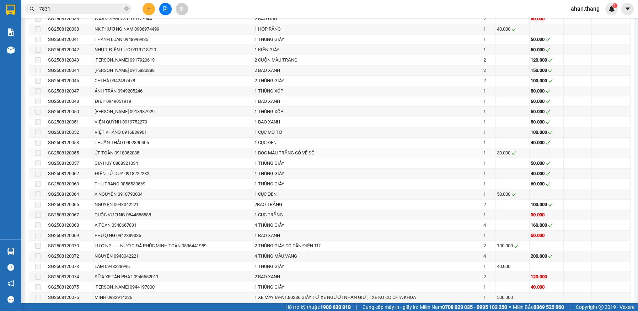
scroll to position [640, 0]
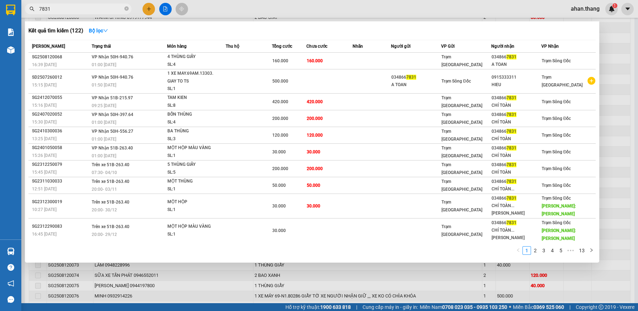
click at [80, 9] on input "7831" at bounding box center [81, 9] width 84 height 8
type input "7"
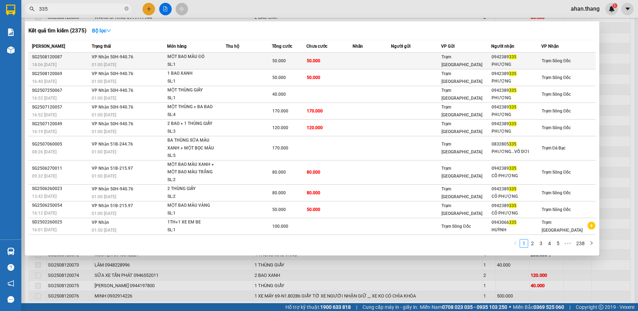
type input "335"
click at [351, 62] on td "50.000" at bounding box center [329, 61] width 46 height 17
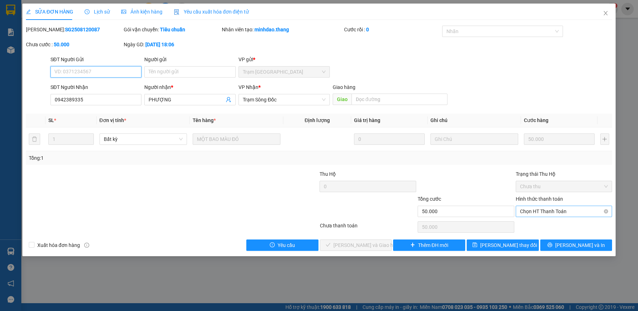
click at [546, 209] on span "Chọn HT Thanh Toán" at bounding box center [564, 211] width 88 height 11
click at [545, 223] on div "Tại văn phòng" at bounding box center [564, 225] width 88 height 8
type input "0"
drag, startPoint x: 374, startPoint y: 244, endPoint x: 384, endPoint y: 235, distance: 13.8
click at [374, 245] on span "[PERSON_NAME] và Giao hàng" at bounding box center [367, 245] width 68 height 8
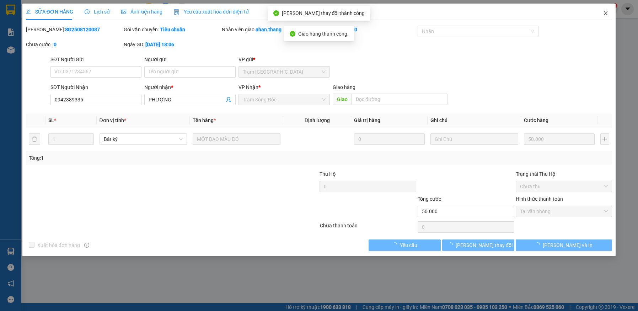
click at [607, 12] on icon "close" at bounding box center [606, 13] width 4 height 4
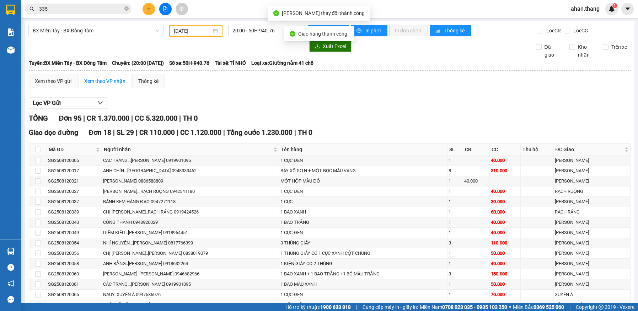
click at [56, 8] on input "335" at bounding box center [81, 9] width 84 height 8
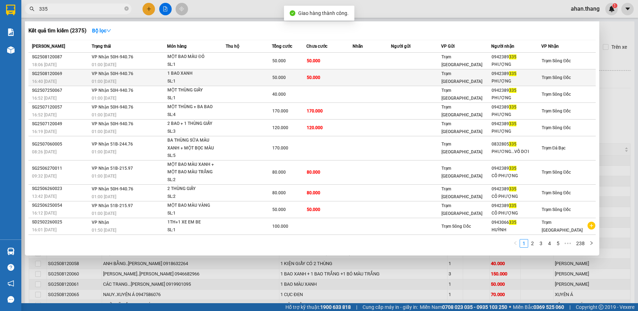
click at [284, 74] on div "50.000" at bounding box center [289, 78] width 34 height 8
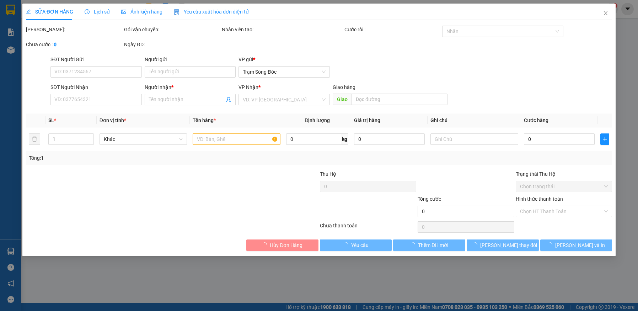
type input "0942389335"
type input "PHƯỢNG"
type input "50.000"
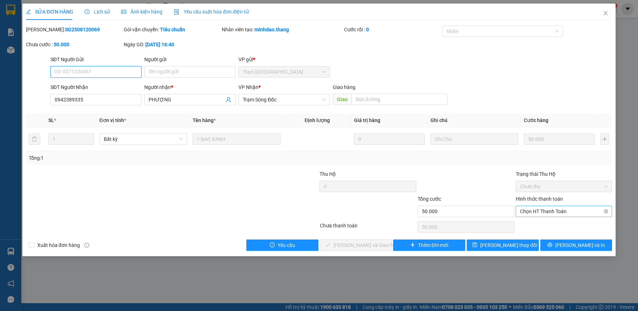
click at [544, 214] on span "Chọn HT Thanh Toán" at bounding box center [564, 211] width 88 height 11
drag, startPoint x: 542, startPoint y: 223, endPoint x: 506, endPoint y: 223, distance: 36.2
click at [540, 223] on div "Tại văn phòng" at bounding box center [564, 225] width 88 height 8
type input "0"
drag, startPoint x: 377, startPoint y: 246, endPoint x: 399, endPoint y: 216, distance: 37.4
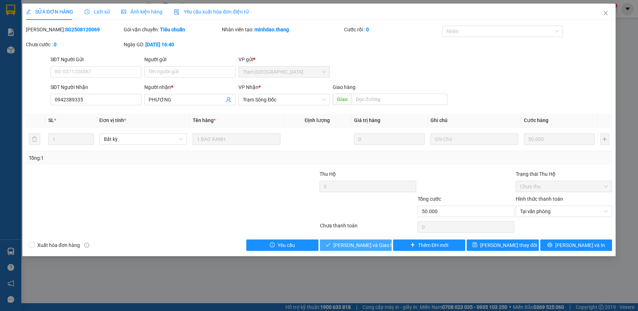
click at [377, 246] on span "[PERSON_NAME] và Giao hàng" at bounding box center [367, 245] width 68 height 8
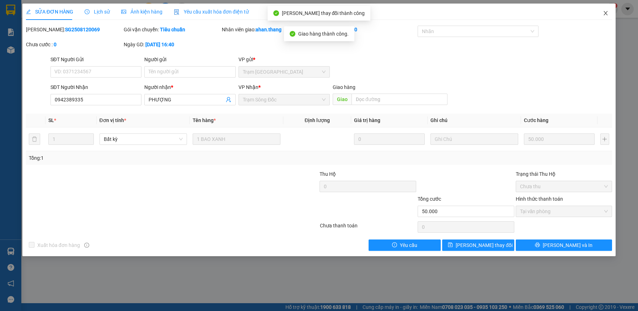
click at [605, 12] on icon "close" at bounding box center [606, 13] width 6 height 6
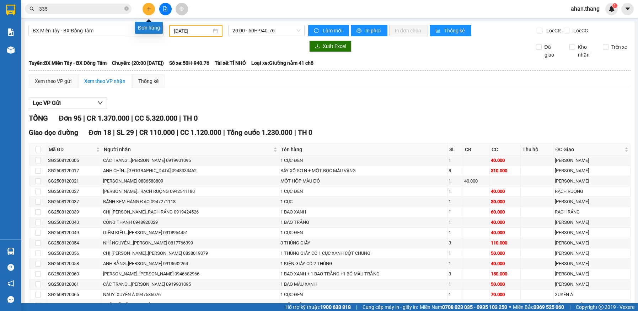
click at [149, 7] on icon "plus" at bounding box center [148, 8] width 5 height 5
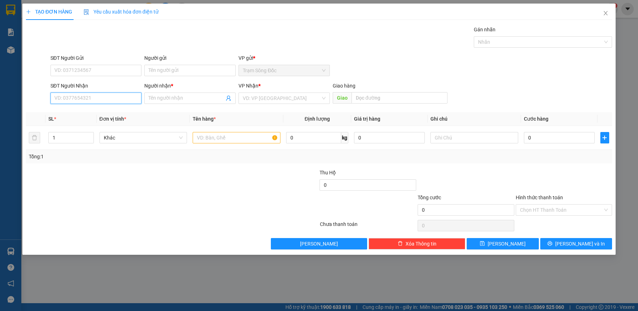
click at [76, 95] on input "SĐT Người Nhận" at bounding box center [95, 97] width 91 height 11
type input "0911302308"
click at [181, 97] on input "Người nhận *" at bounding box center [187, 98] width 76 height 8
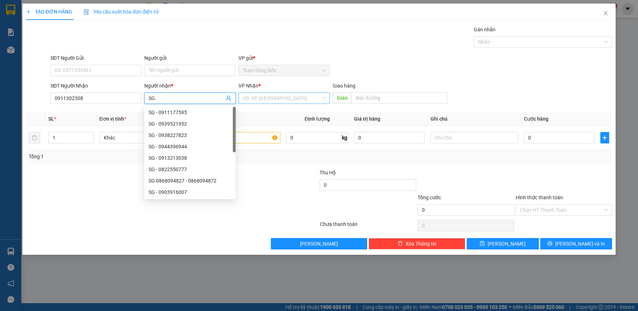
type input "SG"
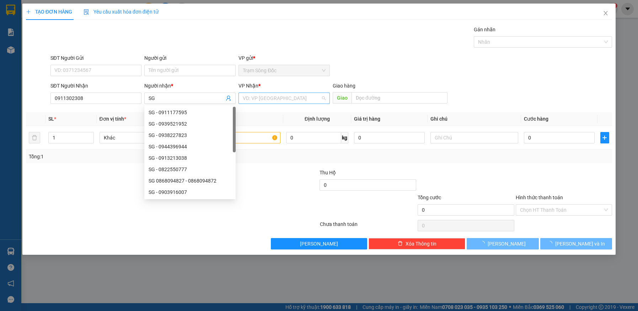
click at [282, 99] on input "search" at bounding box center [282, 98] width 78 height 11
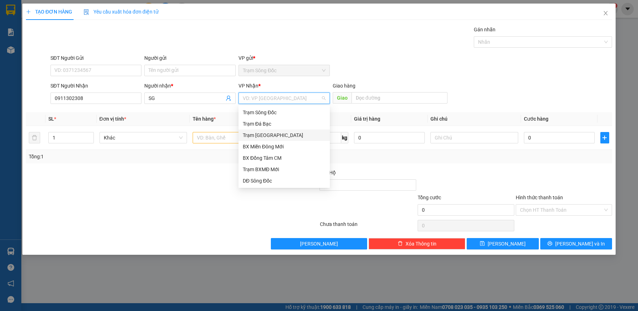
click at [273, 131] on div "Trạm [GEOGRAPHIC_DATA]" at bounding box center [284, 135] width 83 height 8
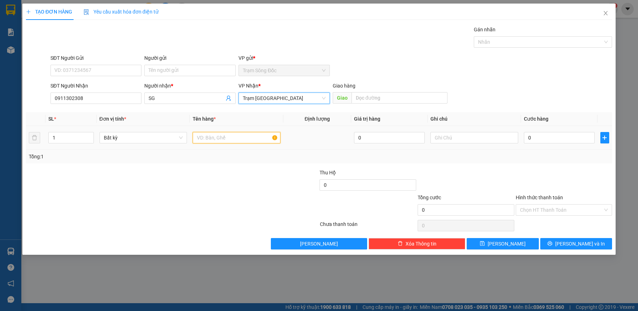
click at [236, 138] on input "text" at bounding box center [237, 137] width 88 height 11
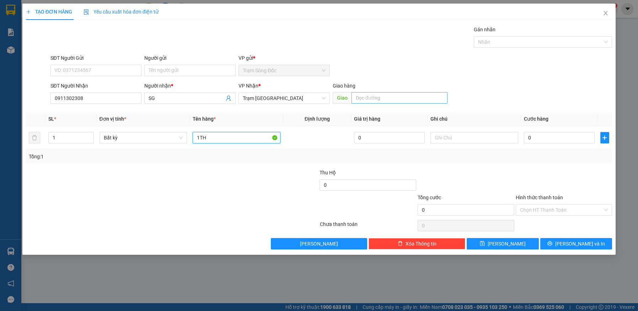
type input "1TH"
click at [379, 97] on input "text" at bounding box center [399, 97] width 96 height 11
type input "THU DUC"
click at [558, 140] on input "0" at bounding box center [559, 137] width 71 height 11
type input "5"
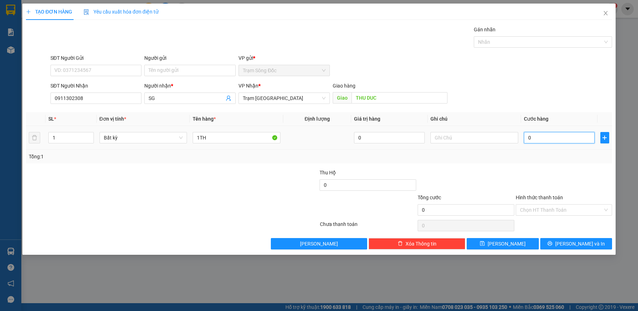
type input "5"
type input "50"
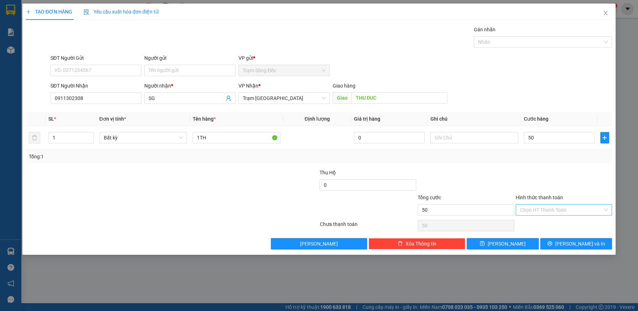
type input "50.000"
click at [569, 206] on input "Hình thức thanh toán" at bounding box center [561, 209] width 83 height 11
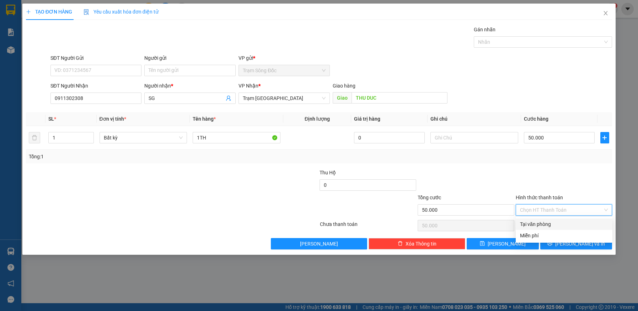
click at [566, 222] on div "Tại văn phòng" at bounding box center [564, 224] width 88 height 8
type input "0"
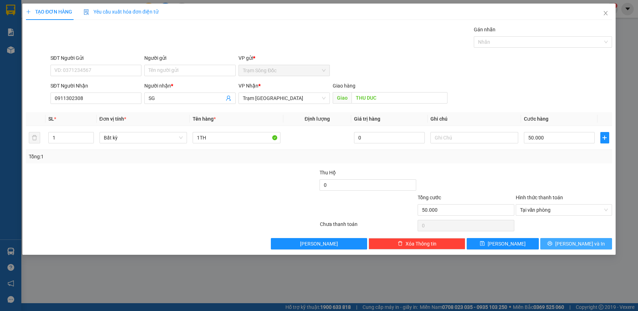
drag, startPoint x: 576, startPoint y: 245, endPoint x: 561, endPoint y: 231, distance: 19.9
click at [576, 244] on span "[PERSON_NAME] và In" at bounding box center [580, 243] width 50 height 8
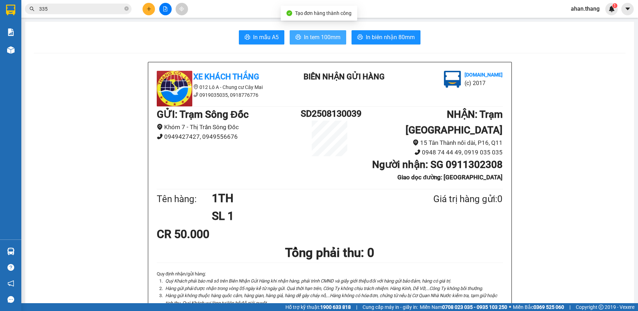
click at [331, 37] on span "In tem 100mm" at bounding box center [322, 37] width 37 height 9
click at [62, 7] on input "335" at bounding box center [81, 9] width 84 height 8
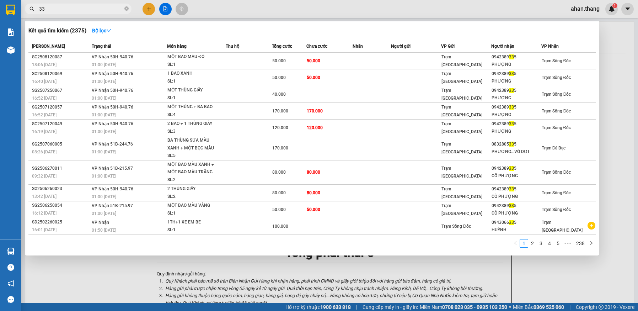
type input "3"
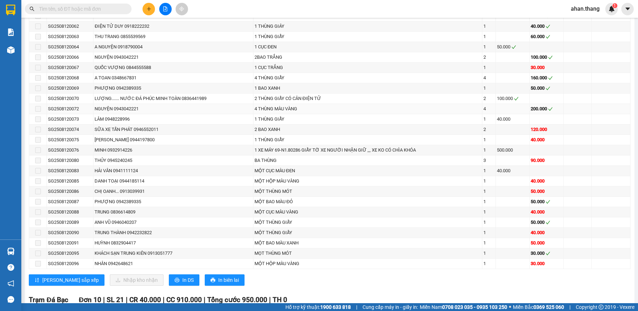
scroll to position [817, 0]
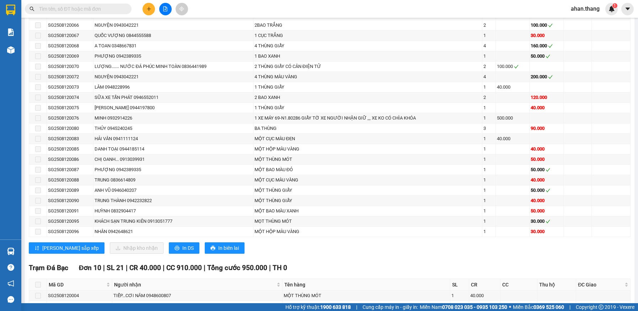
click at [63, 11] on input "text" at bounding box center [81, 9] width 84 height 8
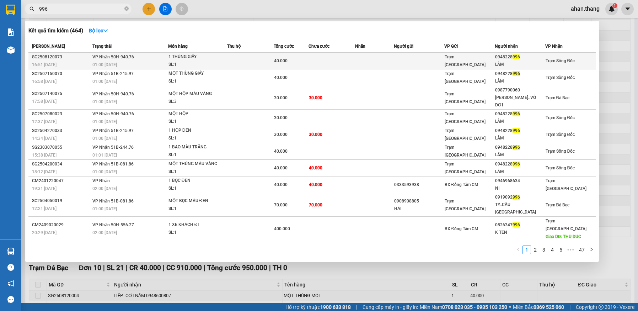
type input "996"
click at [346, 61] on td at bounding box center [331, 61] width 47 height 17
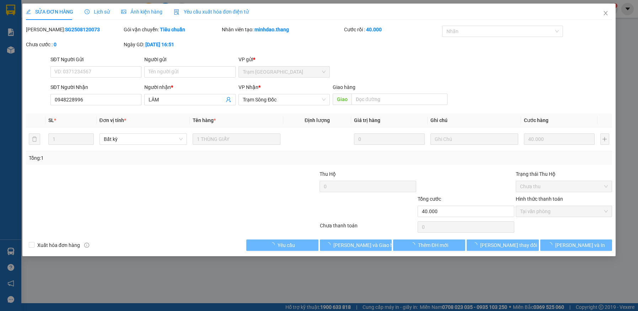
type input "0948228996"
type input "LÂM"
type input "40.000"
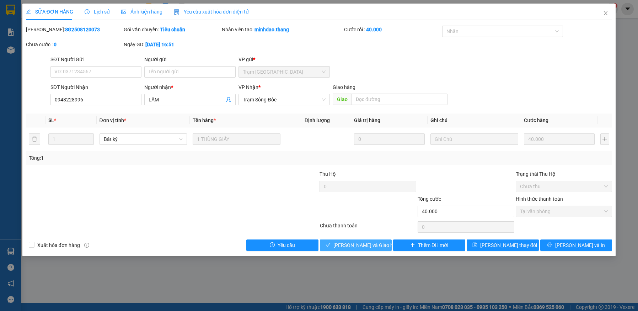
click at [371, 244] on span "[PERSON_NAME] và Giao hàng" at bounding box center [367, 245] width 68 height 8
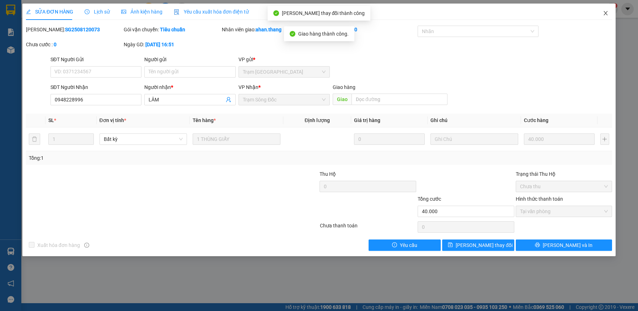
click at [604, 11] on icon "close" at bounding box center [606, 13] width 6 height 6
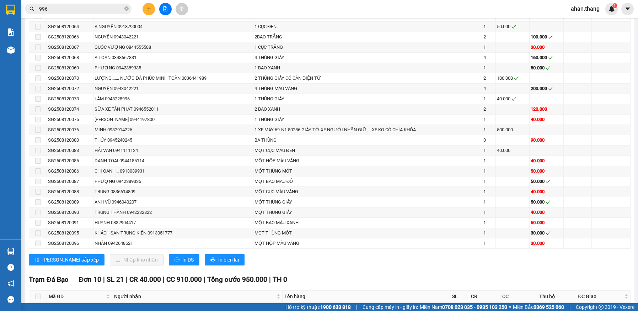
scroll to position [817, 0]
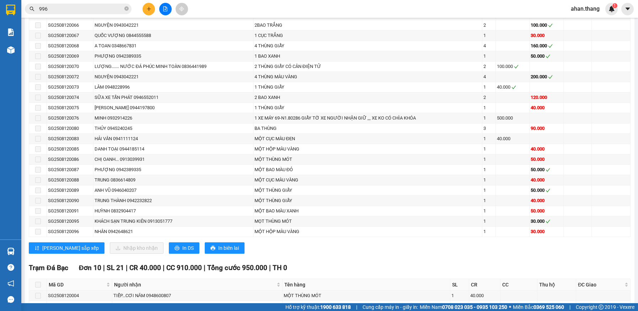
click at [53, 9] on input "996" at bounding box center [81, 9] width 84 height 8
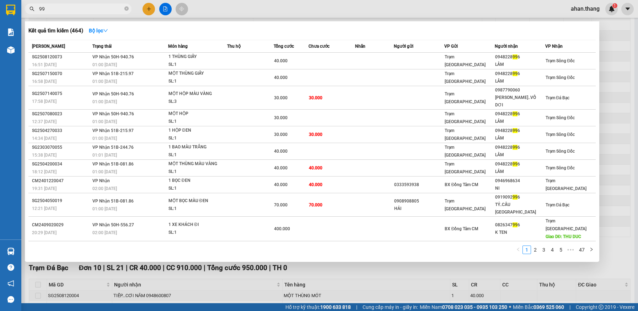
type input "9"
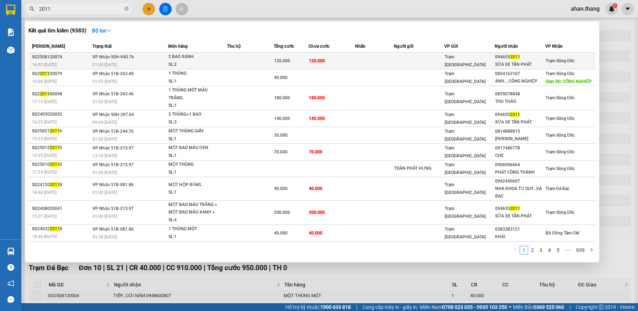
type input "2011"
click at [358, 60] on td at bounding box center [374, 61] width 39 height 17
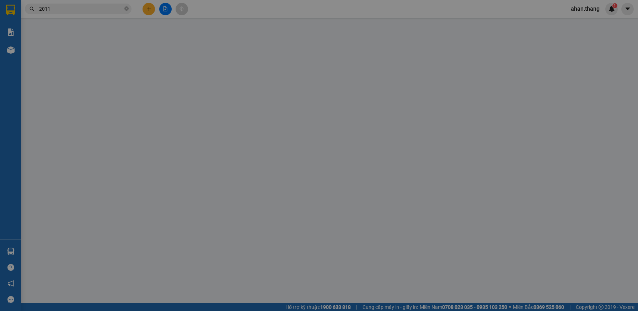
type input "0946552011"
type input "SỮA XE TẤN PHÁT"
type input "120.000"
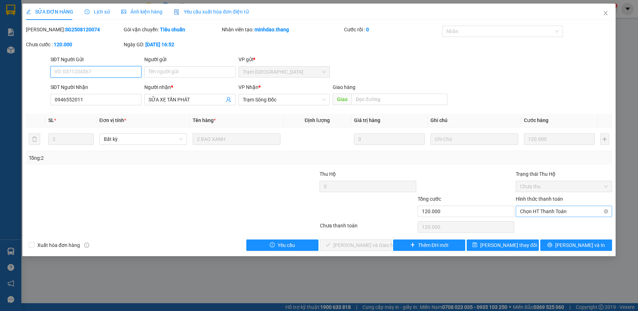
click at [561, 211] on span "Chọn HT Thanh Toán" at bounding box center [564, 211] width 88 height 11
drag, startPoint x: 559, startPoint y: 225, endPoint x: 544, endPoint y: 225, distance: 14.9
click at [558, 225] on div "Tại văn phòng" at bounding box center [564, 225] width 88 height 8
type input "0"
click at [378, 243] on span "[PERSON_NAME] và Giao hàng" at bounding box center [367, 245] width 68 height 8
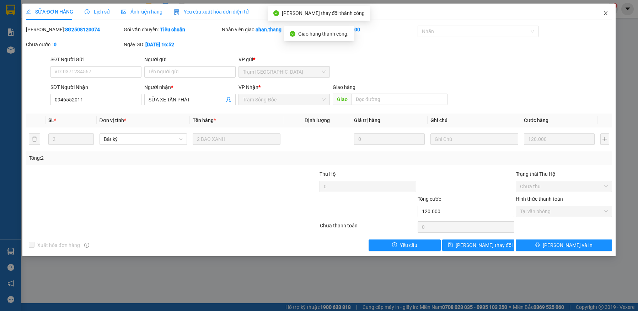
click at [603, 11] on icon "close" at bounding box center [606, 13] width 6 height 6
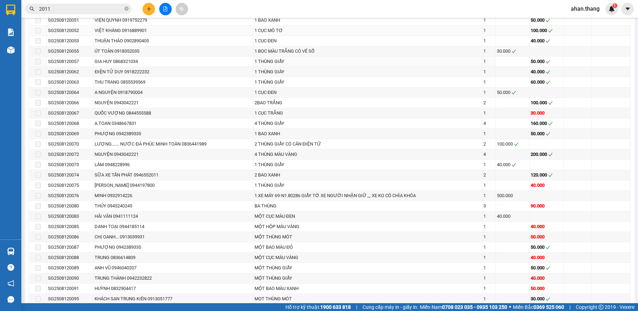
scroll to position [746, 0]
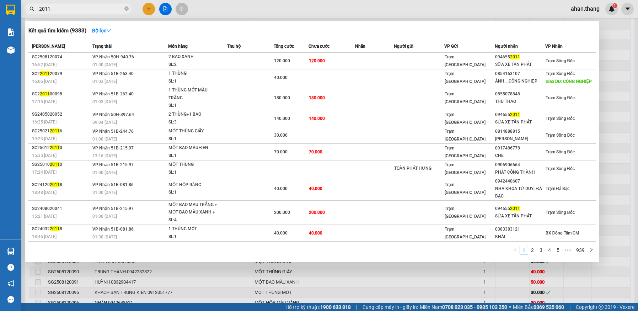
click at [58, 10] on input "2011" at bounding box center [81, 9] width 84 height 8
type input "2"
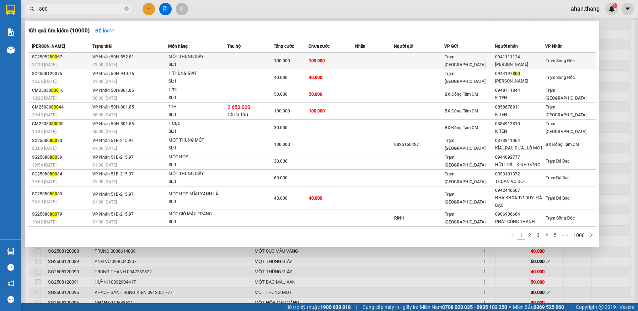
type input "800"
click at [352, 59] on td "100.000" at bounding box center [331, 61] width 47 height 17
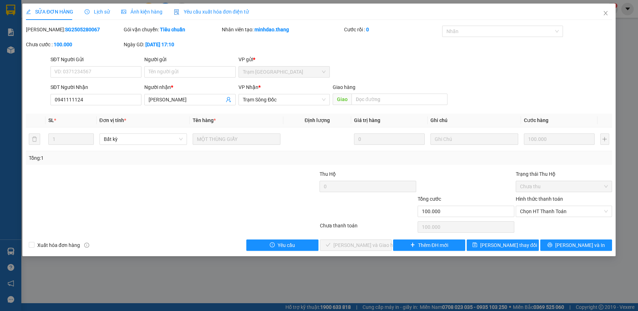
type input "0941111124"
type input "[PERSON_NAME]"
type input "100.000"
click at [604, 11] on icon "close" at bounding box center [606, 13] width 6 height 6
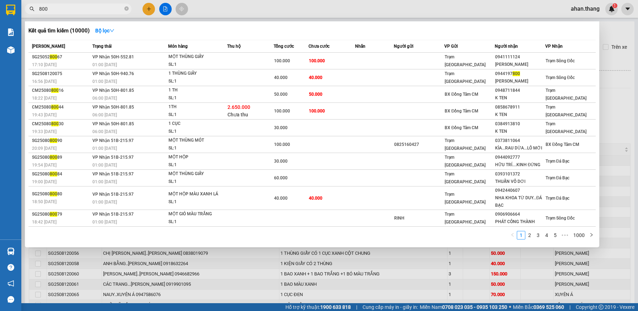
click at [42, 8] on input "800" at bounding box center [81, 9] width 84 height 8
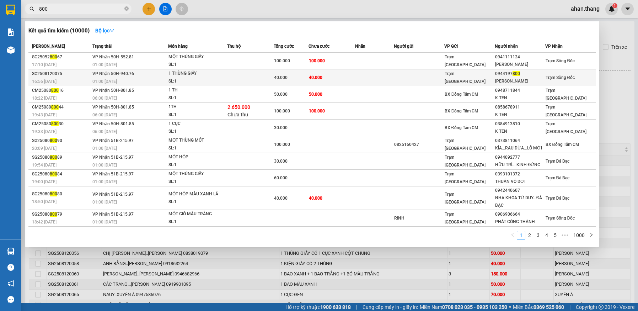
click at [291, 74] on div "40.000" at bounding box center [291, 78] width 34 height 8
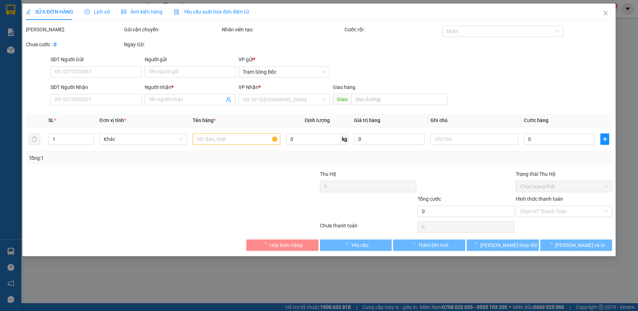
type input "0944197800"
type input "KIM CHI"
type input "40.000"
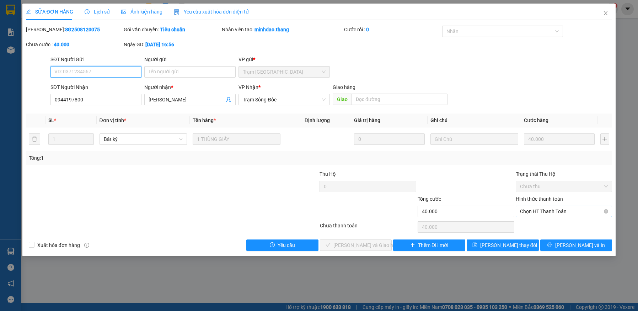
click at [548, 211] on span "Chọn HT Thanh Toán" at bounding box center [564, 211] width 88 height 11
drag, startPoint x: 548, startPoint y: 225, endPoint x: 499, endPoint y: 227, distance: 49.4
click at [545, 226] on div "Tại văn phòng" at bounding box center [564, 225] width 88 height 8
type input "0"
click at [368, 244] on span "[PERSON_NAME] và Giao hàng" at bounding box center [367, 245] width 68 height 8
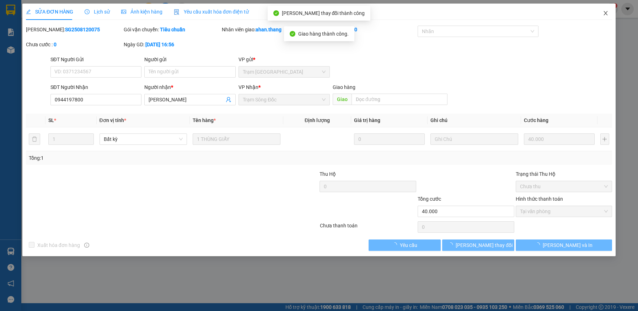
click at [605, 14] on icon "close" at bounding box center [606, 13] width 6 height 6
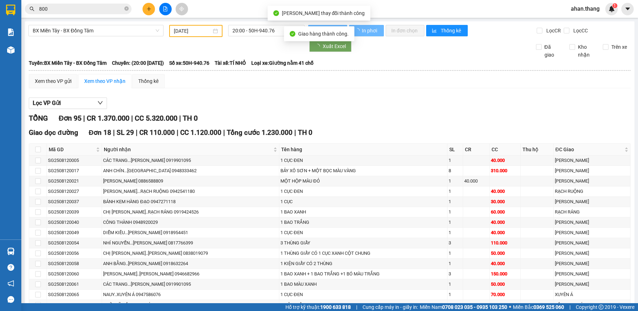
click at [48, 9] on input "800" at bounding box center [81, 9] width 84 height 8
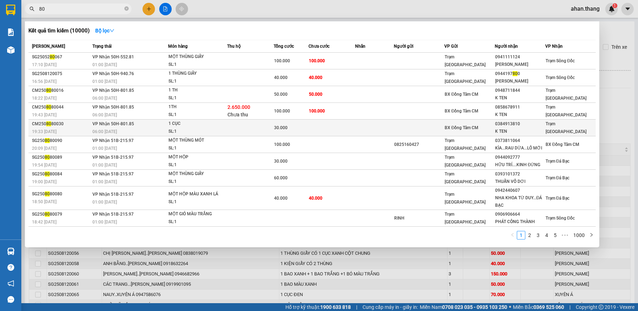
type input "8"
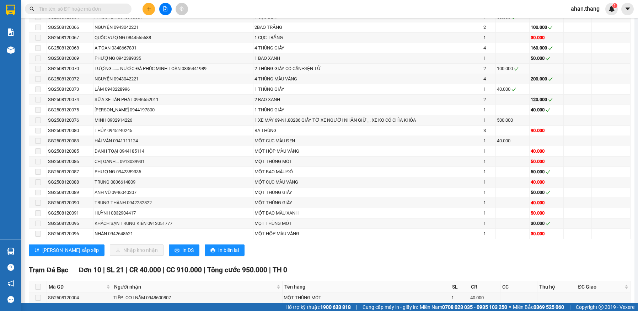
scroll to position [817, 0]
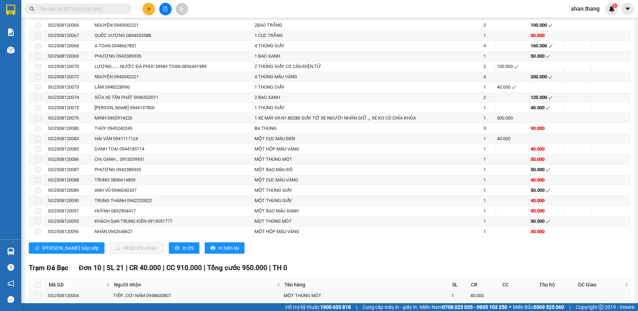
click at [66, 8] on input "text" at bounding box center [81, 9] width 84 height 8
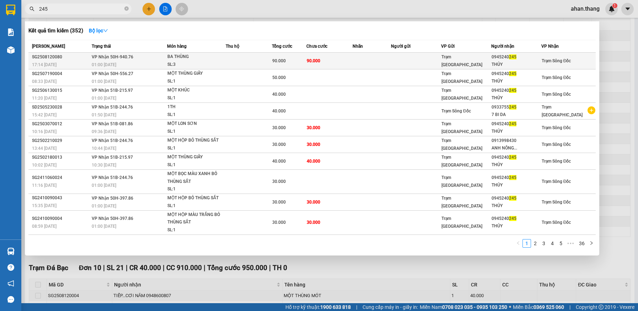
type input "245"
click at [342, 61] on td "90.000" at bounding box center [329, 61] width 46 height 17
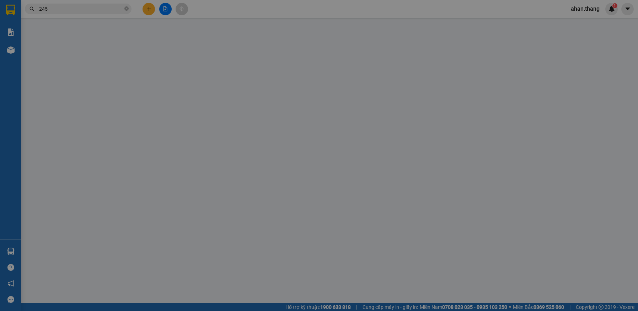
type input "0945240245"
type input "THỦY"
type input "90.000"
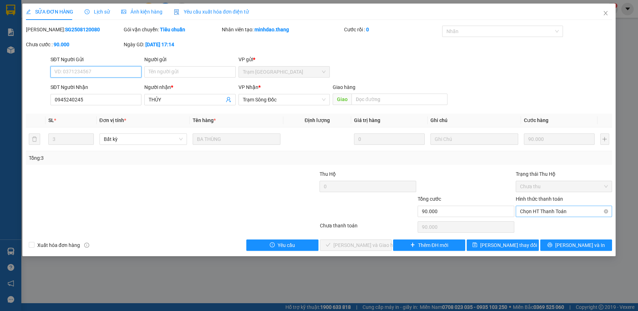
click at [544, 211] on span "Chọn HT Thanh Toán" at bounding box center [564, 211] width 88 height 11
click at [541, 226] on div "Tại văn phòng" at bounding box center [564, 225] width 88 height 8
type input "0"
click at [374, 244] on span "[PERSON_NAME] và Giao hàng" at bounding box center [367, 245] width 68 height 8
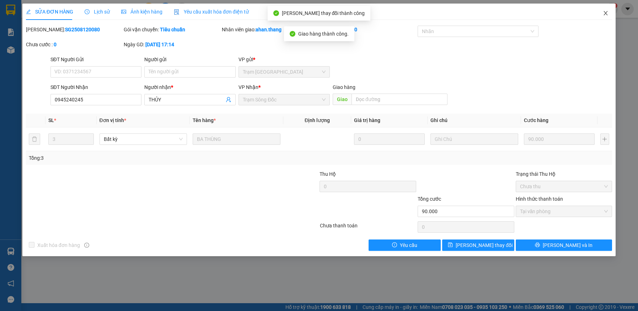
click at [605, 13] on icon "close" at bounding box center [606, 13] width 6 height 6
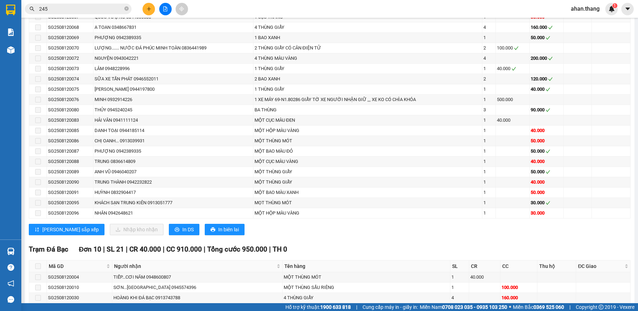
scroll to position [853, 0]
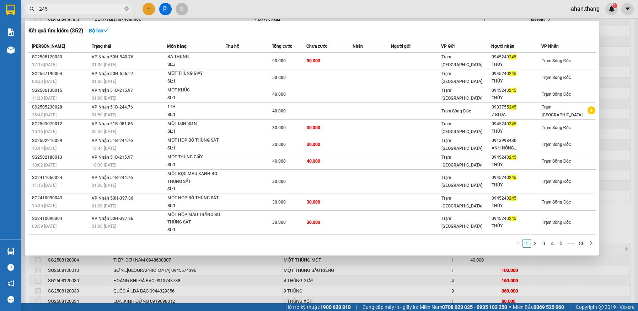
click at [61, 9] on input "245" at bounding box center [81, 9] width 84 height 8
type input "2"
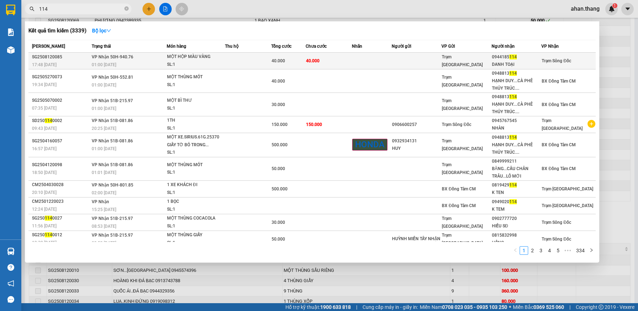
type input "114"
click at [350, 62] on td "40.000" at bounding box center [329, 61] width 46 height 17
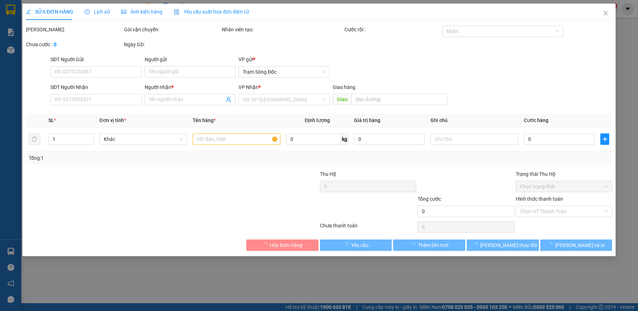
type input "0944185114"
type input "DANH TOẠI"
type input "40.000"
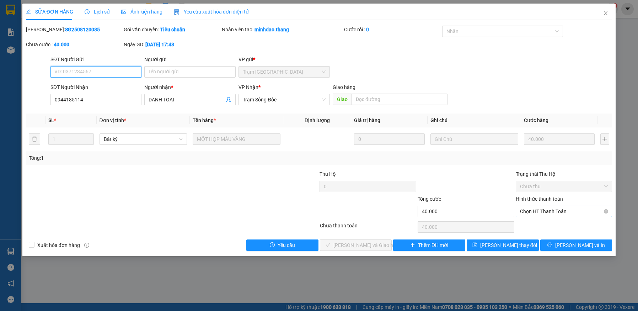
click at [573, 211] on span "Chọn HT Thanh Toán" at bounding box center [564, 211] width 88 height 11
click at [570, 227] on div "Tại văn phòng" at bounding box center [564, 225] width 88 height 8
type input "0"
click at [361, 244] on span "[PERSON_NAME] và Giao hàng" at bounding box center [367, 245] width 68 height 8
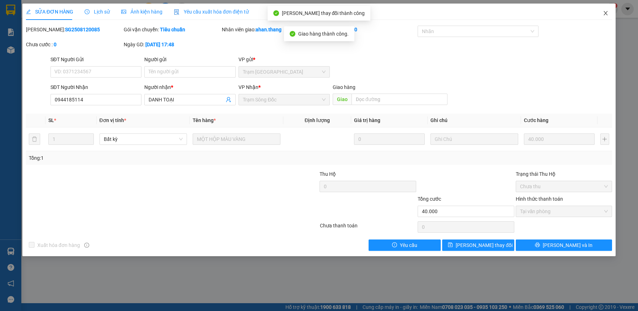
click at [603, 11] on icon "close" at bounding box center [606, 13] width 6 height 6
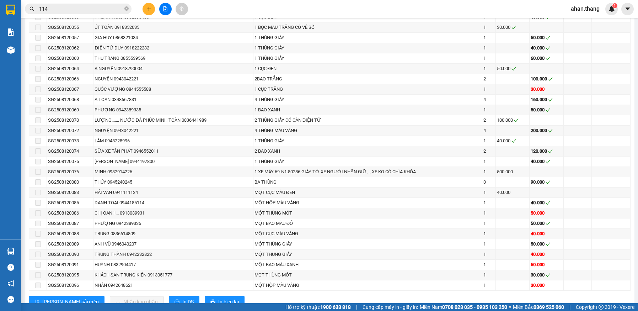
scroll to position [782, 0]
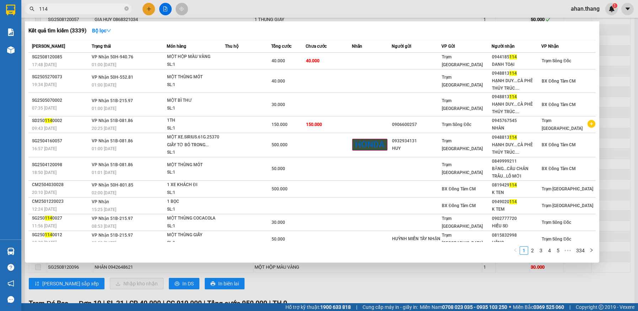
click at [60, 9] on input "114" at bounding box center [81, 9] width 84 height 8
type input "1"
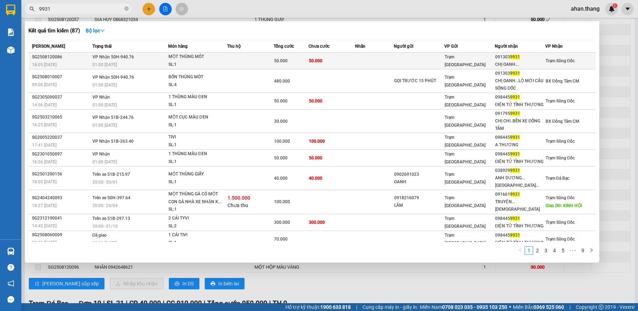
type input "9931"
click at [341, 63] on td "50.000" at bounding box center [331, 61] width 47 height 17
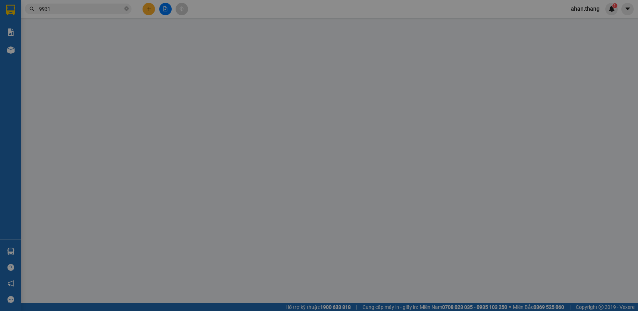
type input "0913039931"
type input "CHỊ OANH..."
type input "50.000"
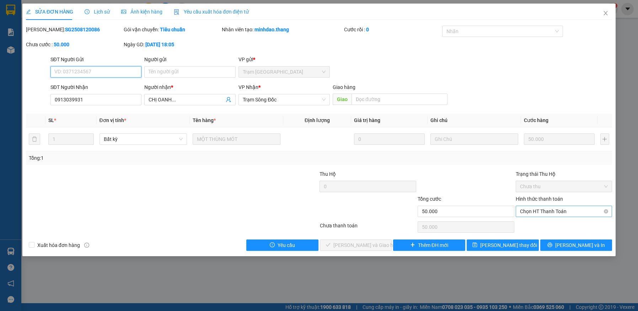
click at [557, 209] on span "Chọn HT Thanh Toán" at bounding box center [564, 211] width 88 height 11
click at [555, 222] on div "Tại văn phòng" at bounding box center [564, 225] width 88 height 8
type input "0"
click at [353, 239] on button "[PERSON_NAME] và Giao hàng" at bounding box center [356, 244] width 72 height 11
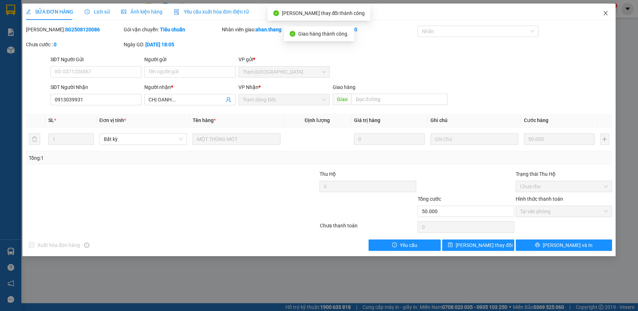
click at [605, 12] on icon "close" at bounding box center [606, 13] width 6 height 6
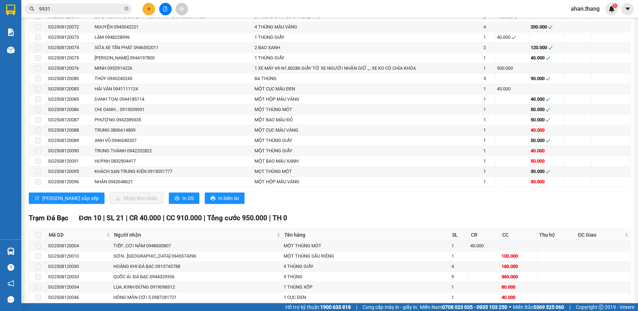
scroll to position [924, 0]
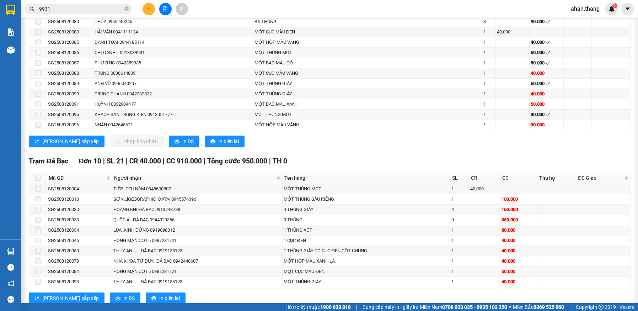
click at [75, 10] on input "9931" at bounding box center [81, 9] width 84 height 8
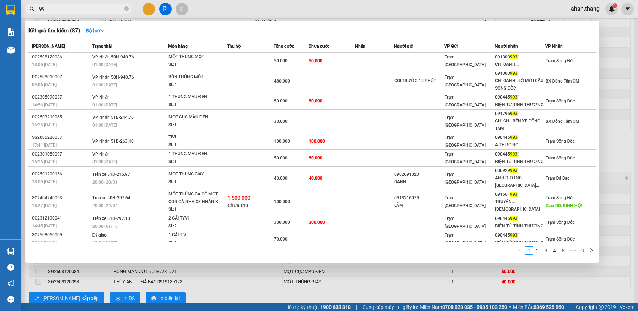
type input "9"
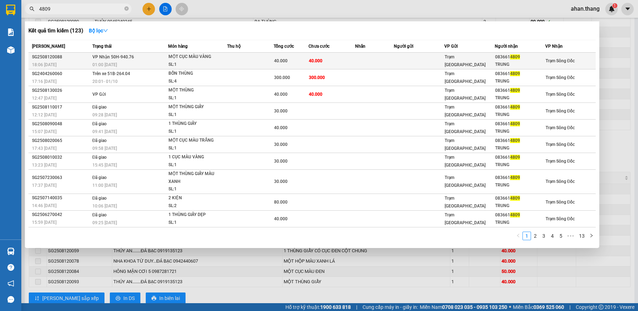
type input "4809"
click at [353, 62] on td "40.000" at bounding box center [331, 61] width 47 height 17
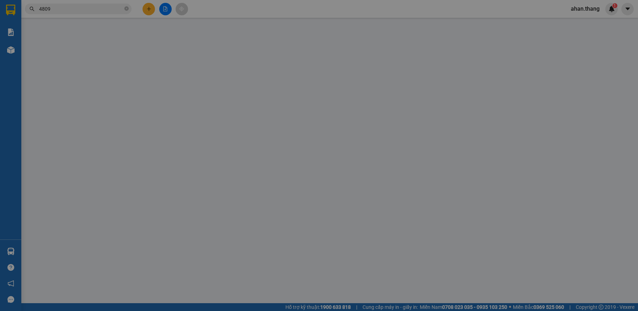
type input "0836614809"
type input "TRUNG"
type input "40.000"
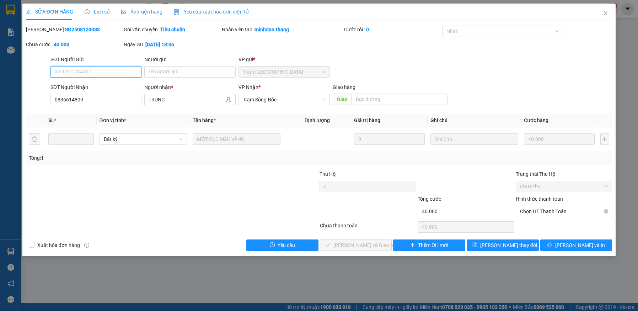
click at [555, 211] on span "Chọn HT Thanh Toán" at bounding box center [564, 211] width 88 height 11
click at [553, 224] on div "Tại văn phòng" at bounding box center [564, 225] width 88 height 8
type input "0"
click at [371, 248] on span "[PERSON_NAME] và Giao hàng" at bounding box center [367, 245] width 68 height 8
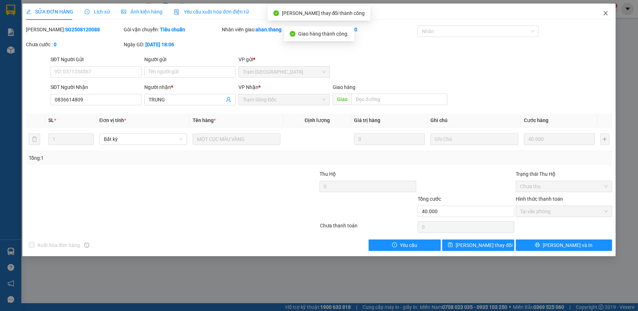
click at [604, 12] on icon "close" at bounding box center [606, 13] width 6 height 6
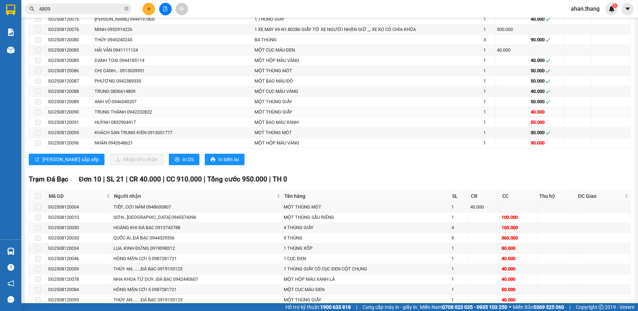
scroll to position [924, 0]
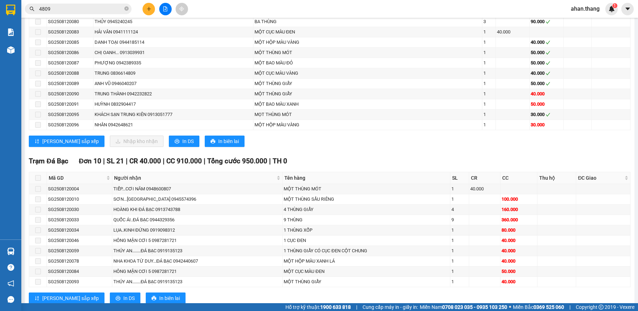
click at [72, 6] on input "4809" at bounding box center [81, 9] width 84 height 8
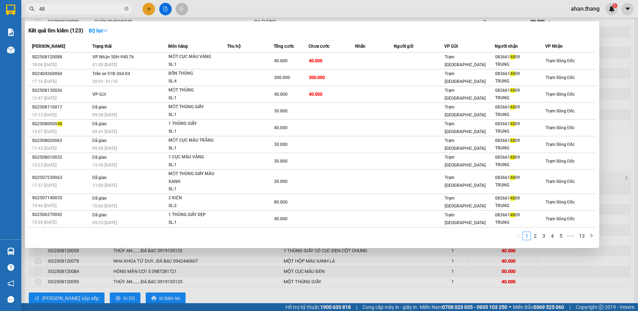
type input "4"
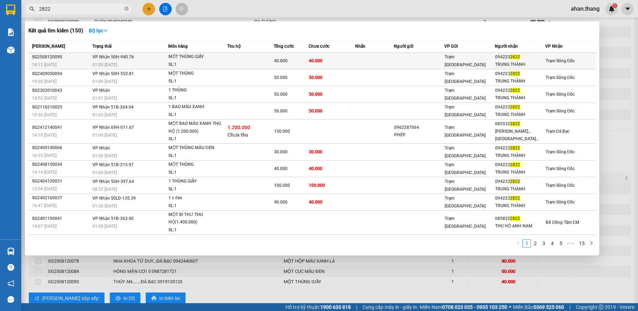
type input "2822"
click at [377, 63] on td at bounding box center [374, 61] width 39 height 17
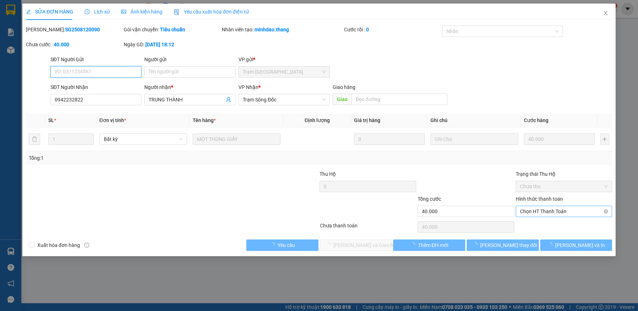
click at [543, 206] on span "Chọn HT Thanh Toán" at bounding box center [564, 211] width 88 height 11
click at [546, 223] on div "Tại văn phòng" at bounding box center [564, 225] width 88 height 8
type input "0"
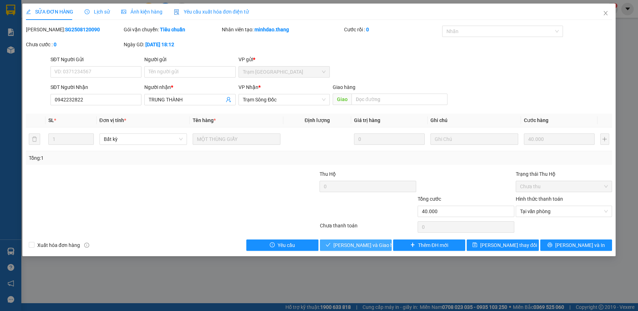
click at [362, 243] on span "[PERSON_NAME] và Giao hàng" at bounding box center [367, 245] width 68 height 8
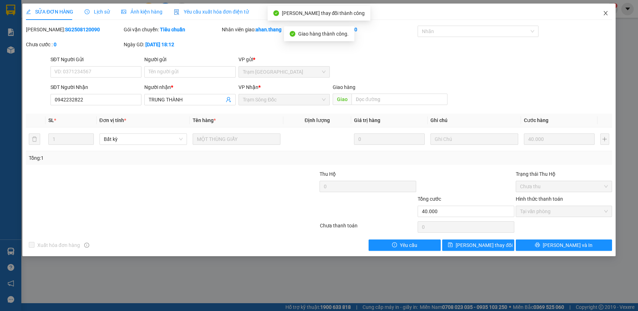
click at [604, 13] on icon "close" at bounding box center [606, 13] width 6 height 6
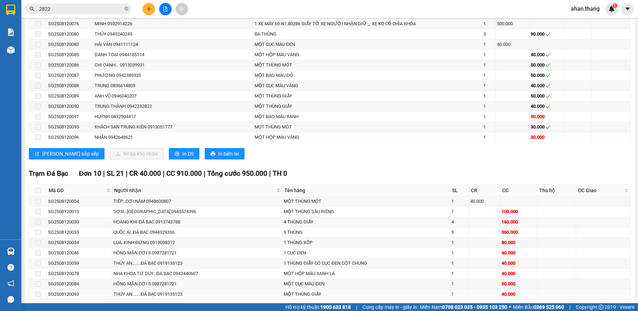
scroll to position [888, 0]
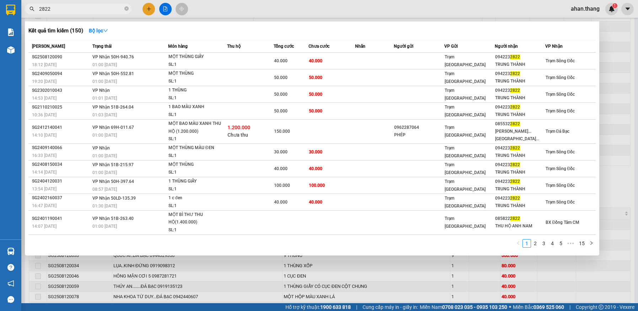
click at [66, 8] on input "2822" at bounding box center [81, 9] width 84 height 8
type input "2"
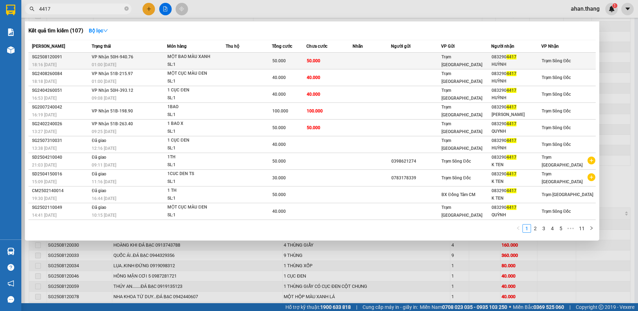
type input "4417"
click at [363, 57] on td at bounding box center [371, 61] width 38 height 17
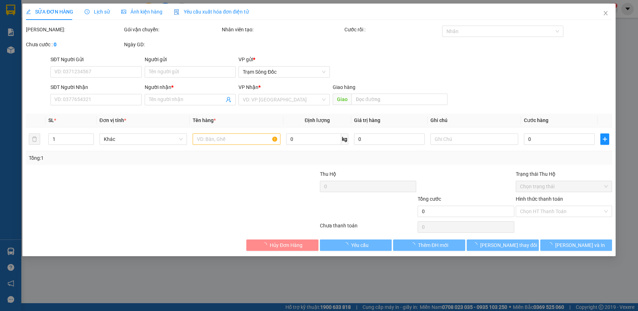
type input "0832904417"
type input "HUỲNH"
type input "50.000"
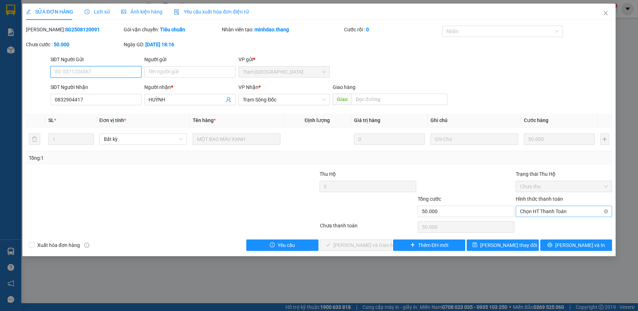
click at [547, 211] on span "Chọn HT Thanh Toán" at bounding box center [564, 211] width 88 height 11
click at [548, 223] on div "Tại văn phòng" at bounding box center [564, 225] width 88 height 8
type input "0"
click at [363, 243] on span "[PERSON_NAME] và Giao hàng" at bounding box center [367, 245] width 68 height 8
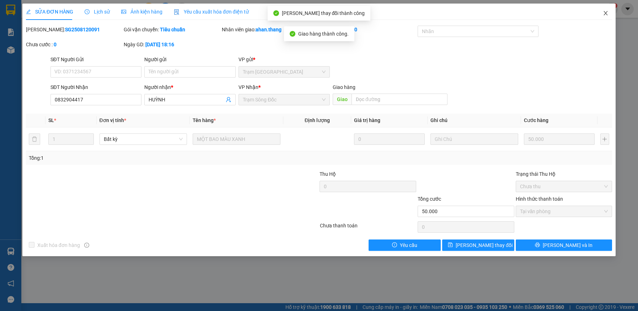
click at [605, 14] on icon "close" at bounding box center [606, 13] width 4 height 4
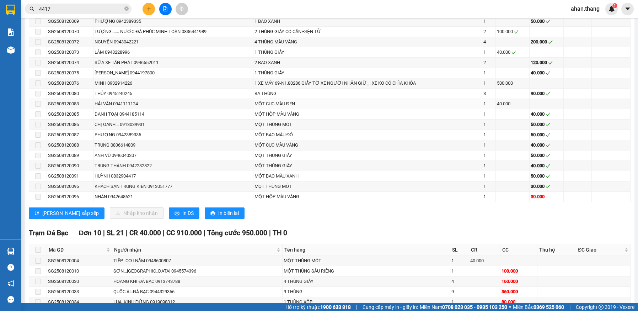
scroll to position [853, 0]
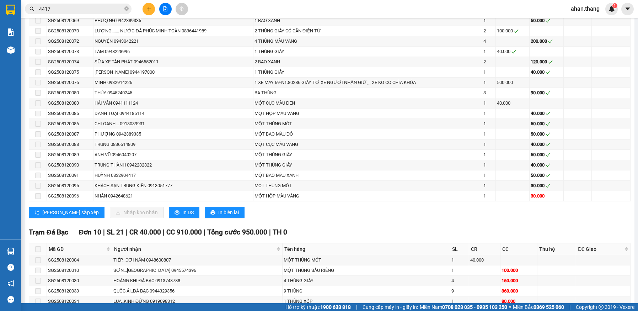
click at [79, 9] on input "4417" at bounding box center [81, 9] width 84 height 8
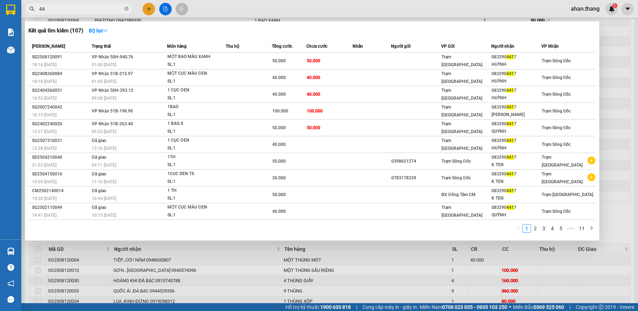
type input "4"
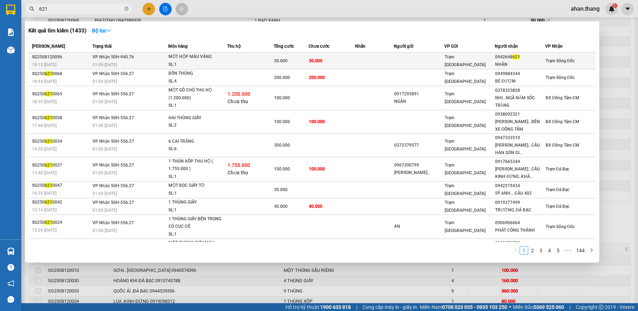
type input "621"
click at [339, 61] on td "30.000" at bounding box center [331, 61] width 47 height 17
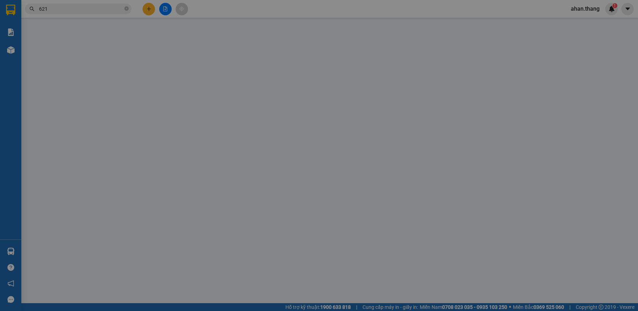
type input "0942648621"
type input "NHÂN"
type input "30.000"
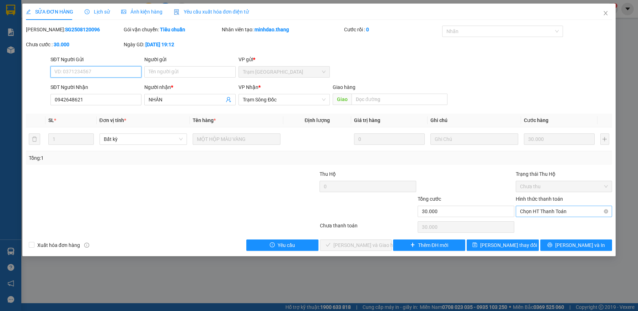
click at [549, 210] on span "Chọn HT Thanh Toán" at bounding box center [564, 211] width 88 height 11
drag, startPoint x: 551, startPoint y: 221, endPoint x: 507, endPoint y: 223, distance: 43.4
click at [549, 221] on div "Tại văn phòng" at bounding box center [564, 225] width 97 height 11
type input "0"
click at [370, 242] on span "[PERSON_NAME] và Giao hàng" at bounding box center [367, 245] width 68 height 8
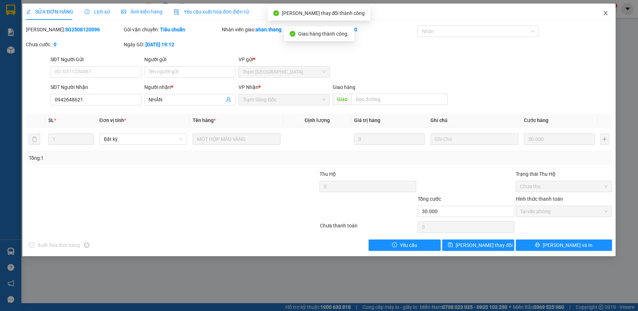
click at [603, 11] on icon "close" at bounding box center [606, 13] width 6 height 6
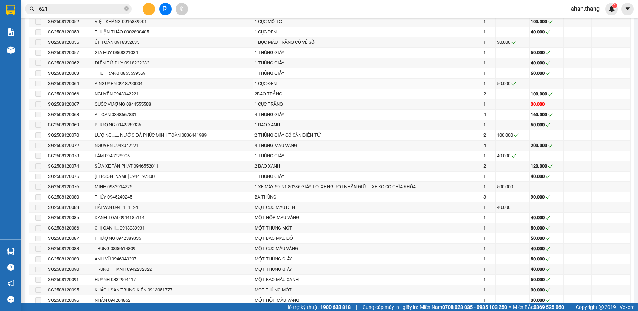
scroll to position [782, 0]
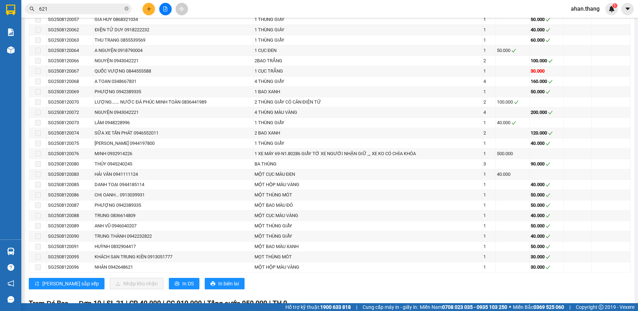
click at [54, 6] on input "621" at bounding box center [81, 9] width 84 height 8
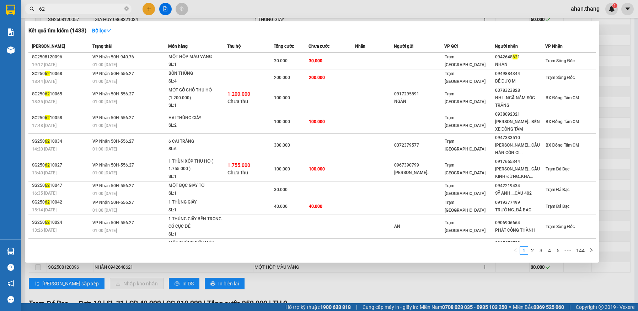
type input "6"
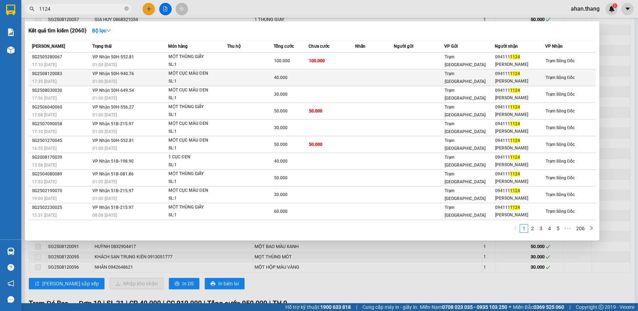
type input "1124"
click at [335, 80] on td at bounding box center [331, 77] width 47 height 17
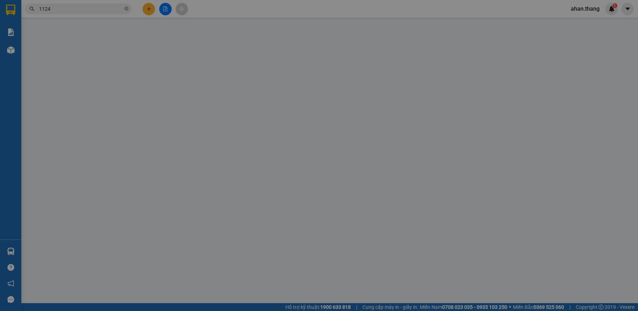
type input "0941111124"
type input "[PERSON_NAME]"
type input "40.000"
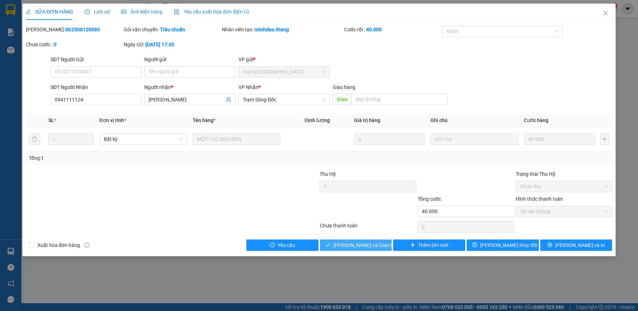
click at [368, 244] on span "[PERSON_NAME] và Giao hàng" at bounding box center [367, 245] width 68 height 8
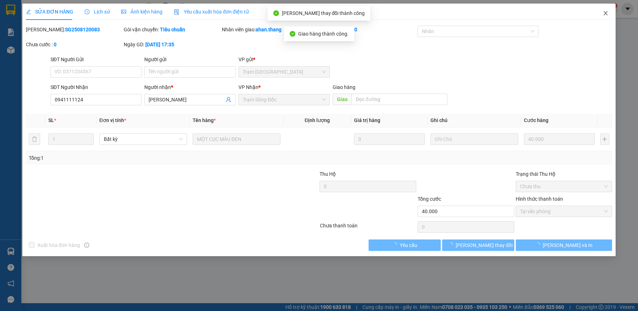
click at [605, 11] on icon "close" at bounding box center [606, 13] width 6 height 6
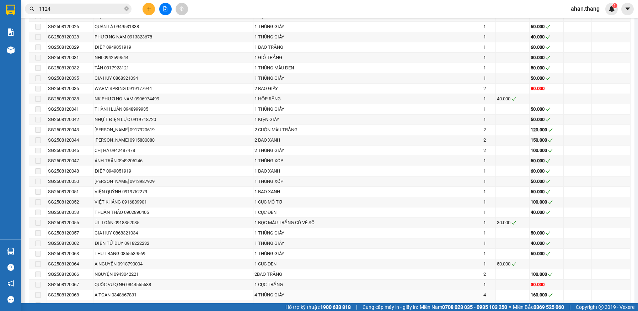
scroll to position [533, 0]
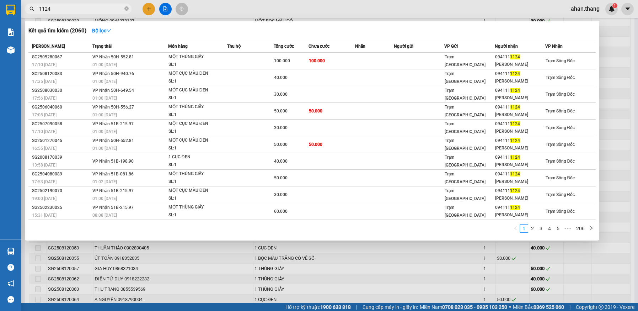
click at [58, 9] on input "1124" at bounding box center [81, 9] width 84 height 8
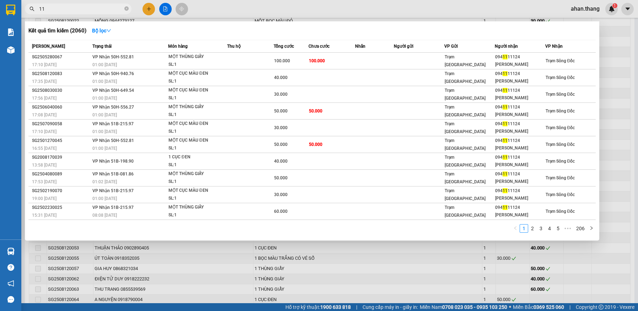
type input "1"
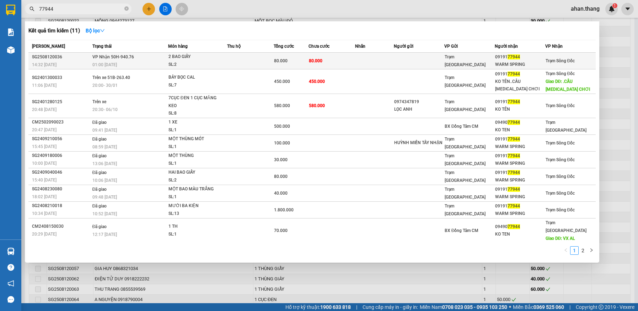
type input "77944"
click at [373, 60] on td at bounding box center [374, 61] width 39 height 17
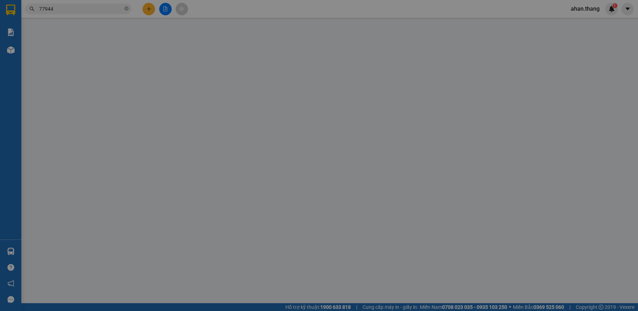
type input "0919177944"
type input "WARM SPRING"
type input "80.000"
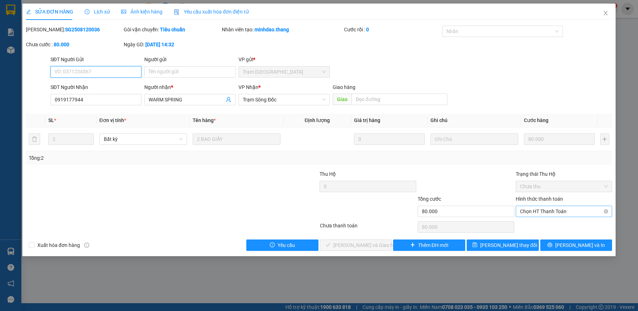
click at [553, 211] on span "Chọn HT Thanh Toán" at bounding box center [564, 211] width 88 height 11
click at [555, 223] on div "Tại văn phòng" at bounding box center [564, 225] width 88 height 8
type input "0"
click at [373, 244] on span "[PERSON_NAME] và Giao hàng" at bounding box center [367, 245] width 68 height 8
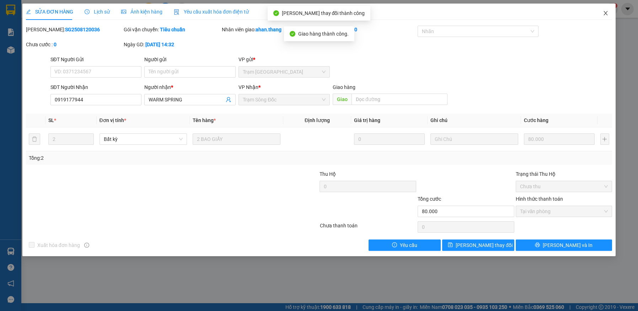
click at [606, 11] on icon "close" at bounding box center [606, 13] width 6 height 6
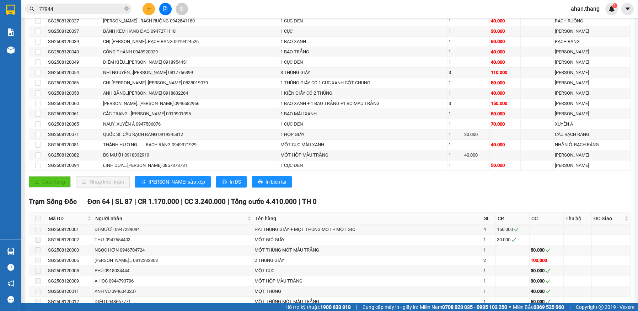
scroll to position [70, 0]
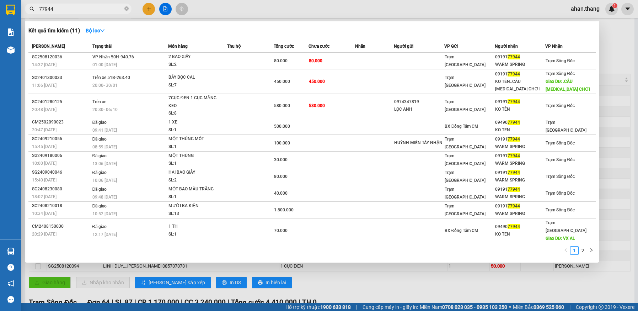
click at [57, 7] on input "77944" at bounding box center [81, 9] width 84 height 8
type input "7"
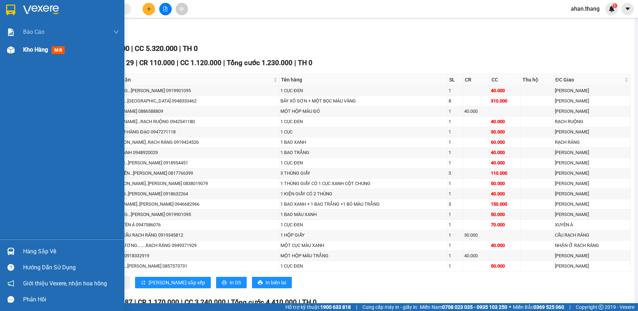
click at [41, 51] on span "Kho hàng" at bounding box center [35, 49] width 25 height 7
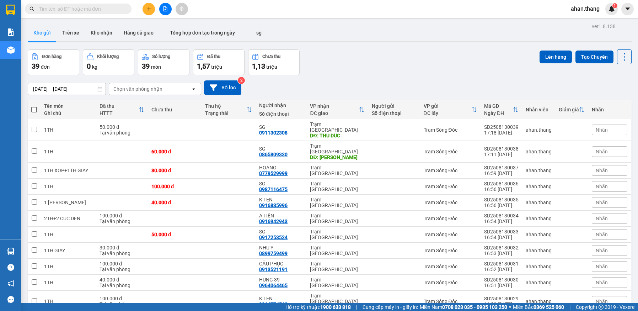
click at [33, 109] on span at bounding box center [34, 110] width 6 height 6
click at [34, 106] on input "checkbox" at bounding box center [34, 106] width 0 height 0
checkbox input "true"
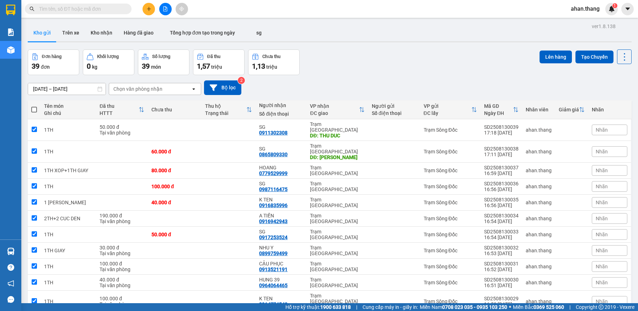
checkbox input "true"
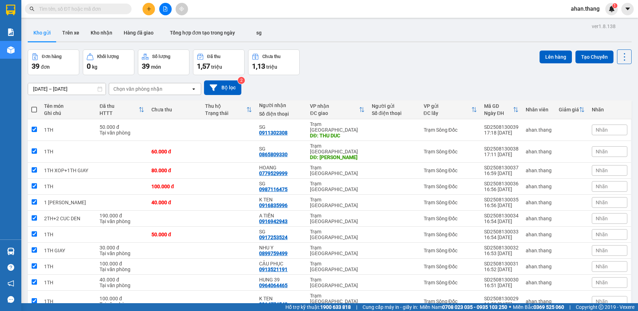
checkbox input "true"
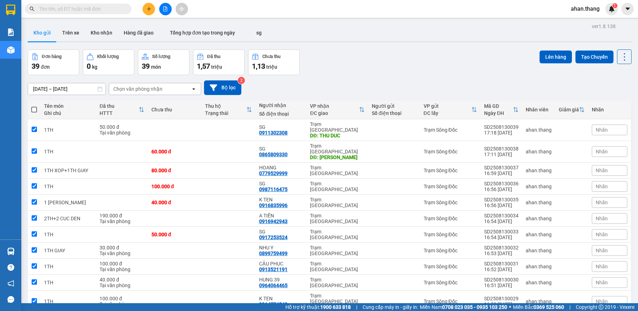
checkbox input "true"
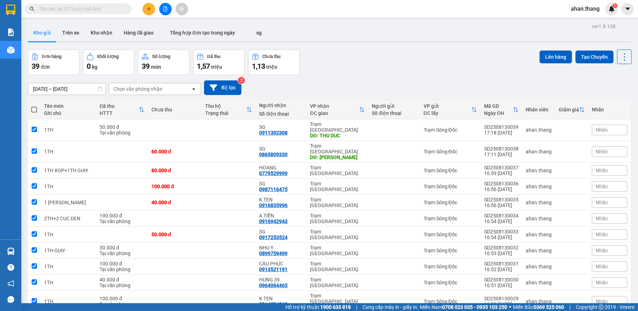
checkbox input "true"
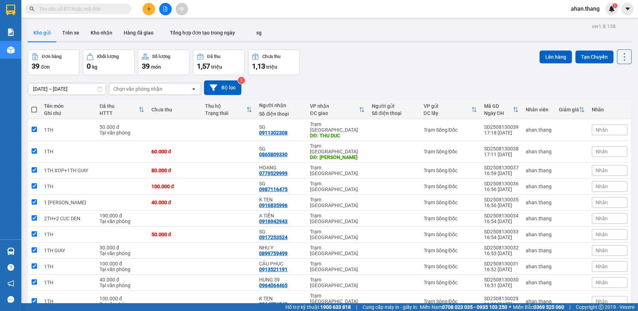
checkbox input "true"
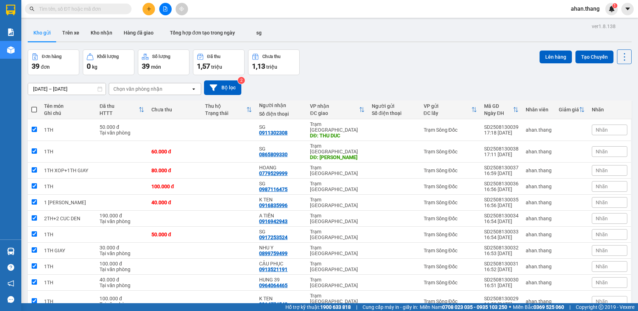
checkbox input "true"
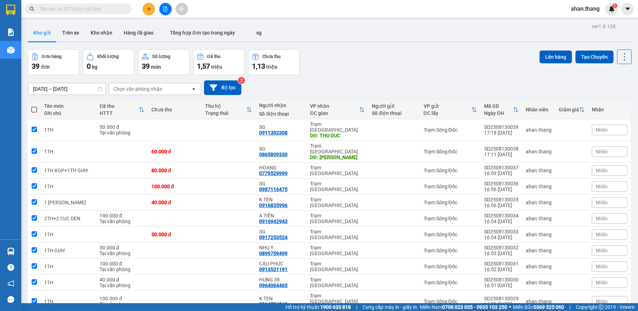
checkbox input "true"
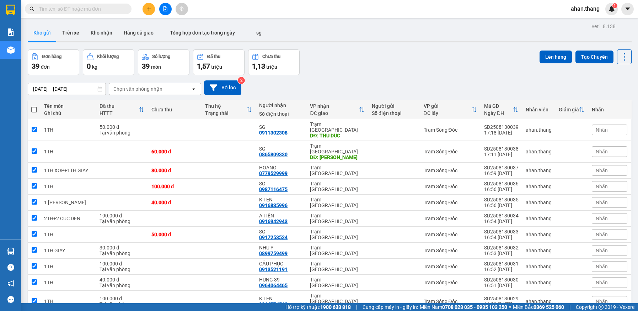
checkbox input "true"
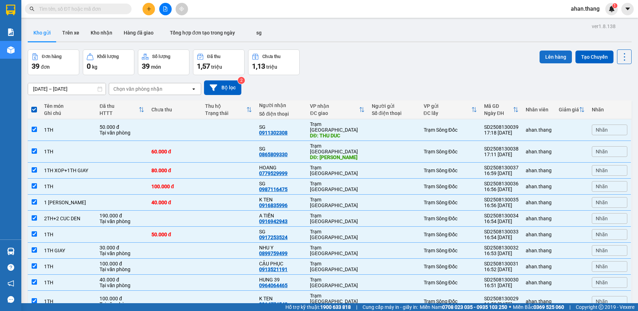
click at [551, 56] on button "Lên hàng" at bounding box center [555, 56] width 32 height 13
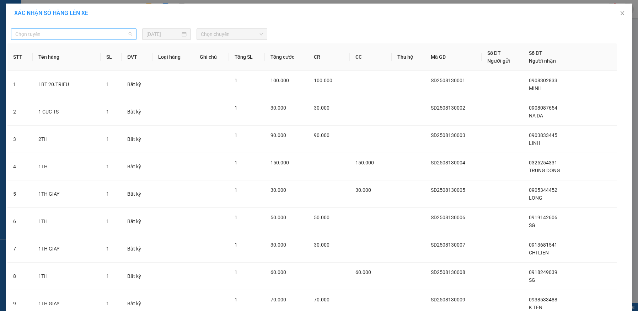
click at [56, 35] on span "Chọn tuyến" at bounding box center [73, 34] width 117 height 11
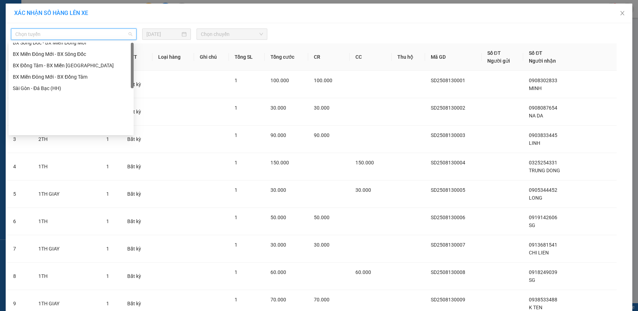
scroll to position [68, 0]
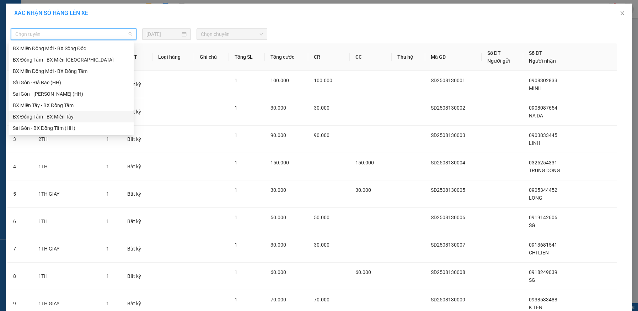
click at [34, 118] on div "BX Đồng Tâm - BX Miền Tây" at bounding box center [71, 117] width 117 height 8
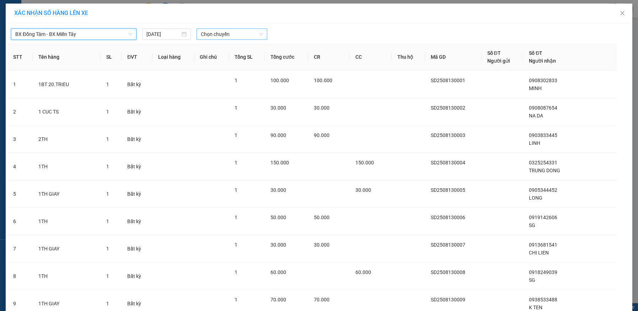
click at [209, 36] on span "Chọn chuyến" at bounding box center [232, 34] width 62 height 11
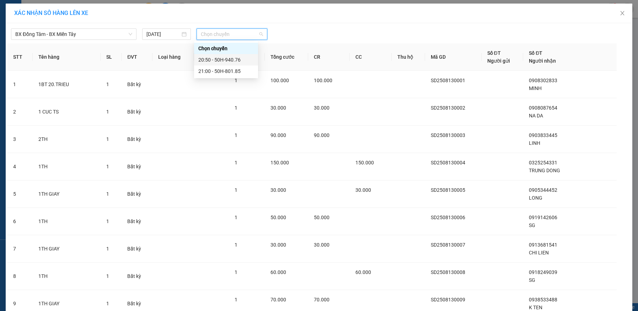
click at [216, 59] on div "20:50 - 50H-940.76" at bounding box center [225, 60] width 55 height 8
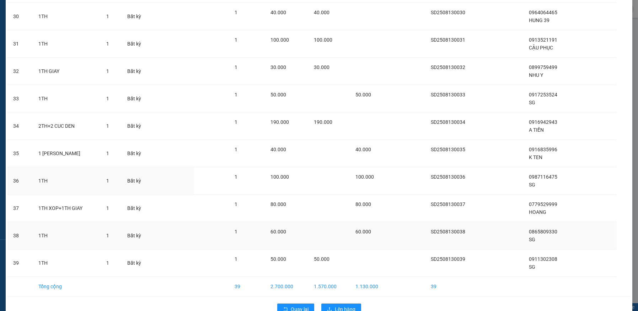
scroll to position [883, 0]
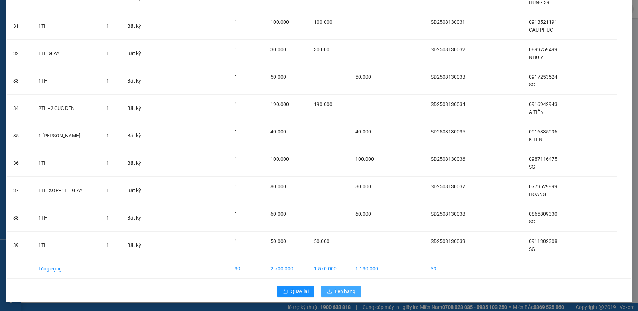
click at [341, 292] on span "Lên hàng" at bounding box center [345, 291] width 21 height 8
